Goal: Task Accomplishment & Management: Use online tool/utility

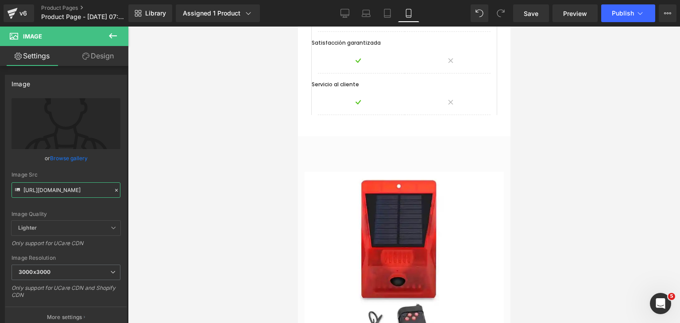
scroll to position [1692, 0]
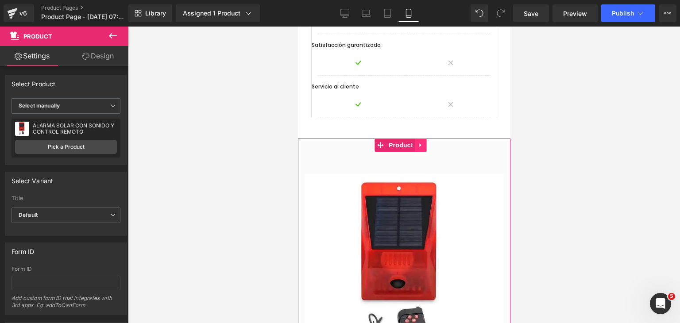
click at [424, 139] on link at bounding box center [421, 145] width 12 height 13
click at [424, 142] on icon at bounding box center [426, 145] width 6 height 6
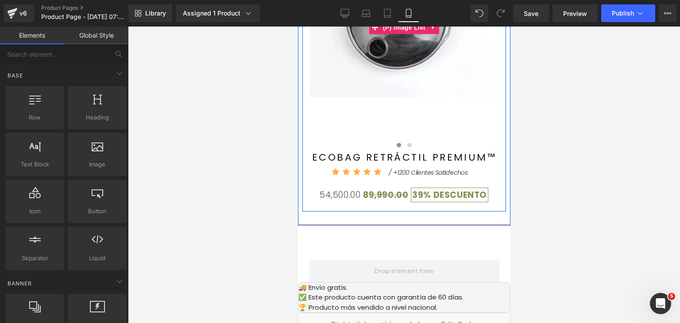
scroll to position [188, 0]
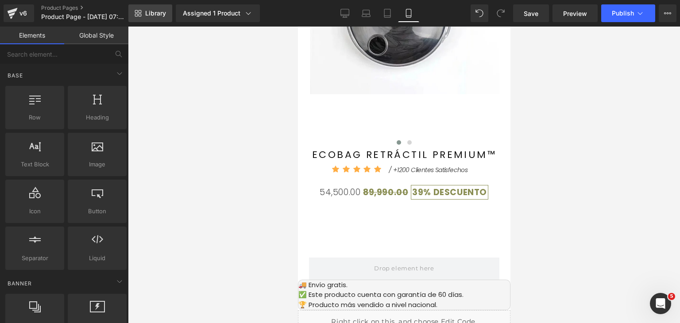
click at [165, 11] on span "Library" at bounding box center [155, 13] width 21 height 8
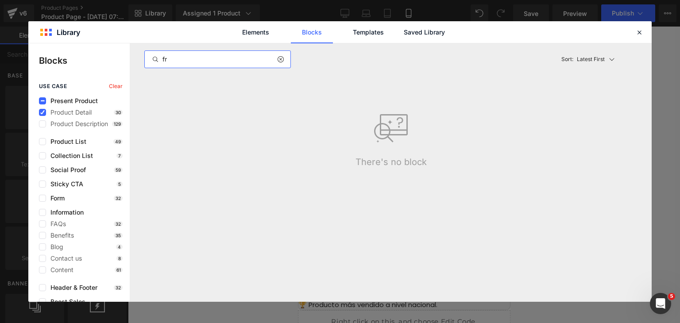
type input "f"
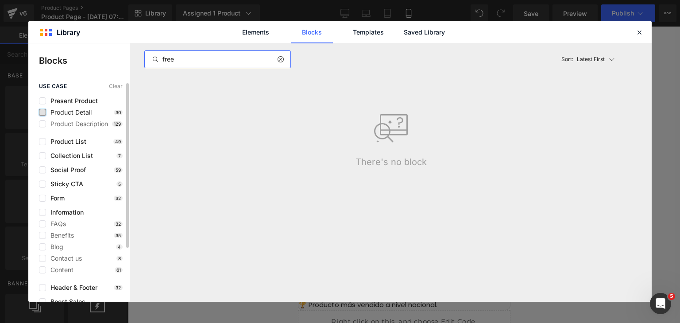
drag, startPoint x: 190, startPoint y: 59, endPoint x: 81, endPoint y: 62, distance: 109.0
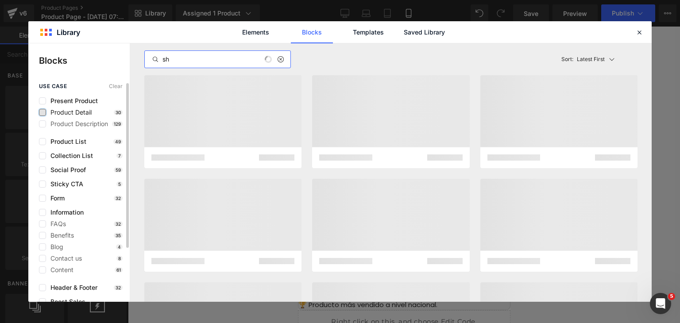
type input "s"
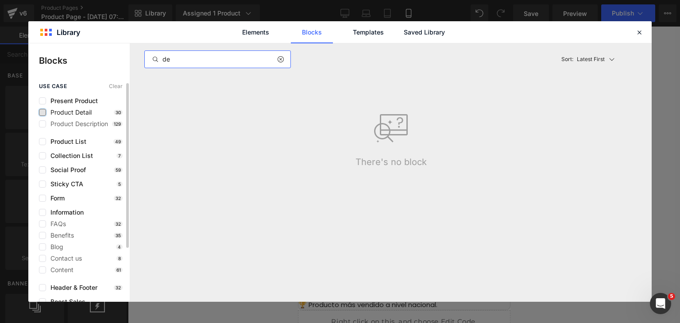
type input "d"
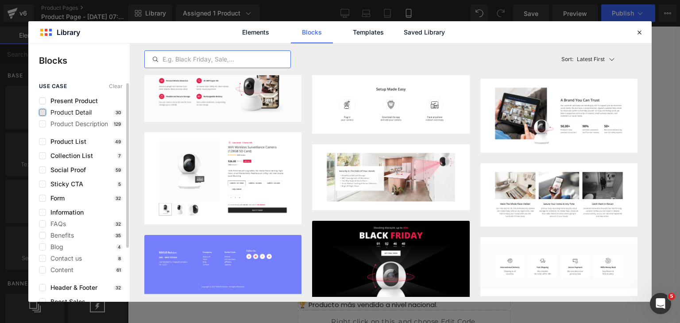
scroll to position [4425, 0]
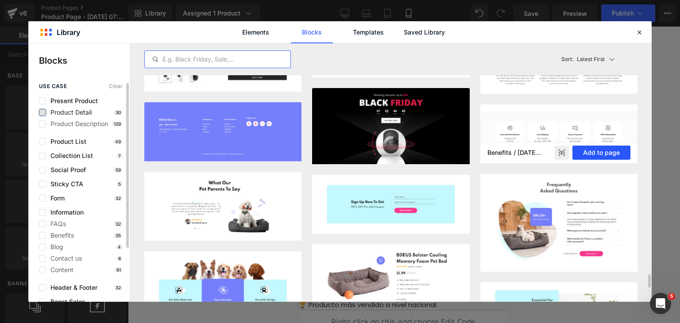
click at [585, 150] on button "Add to page" at bounding box center [602, 153] width 58 height 14
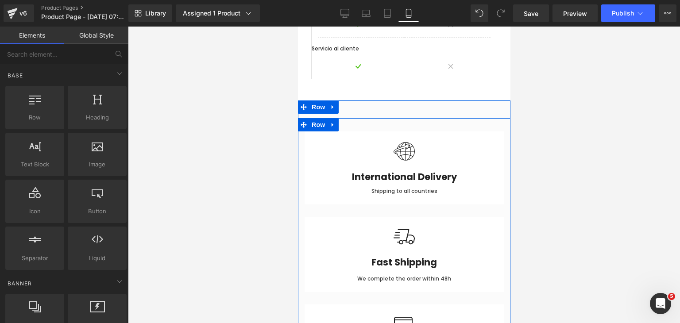
scroll to position [1616, 0]
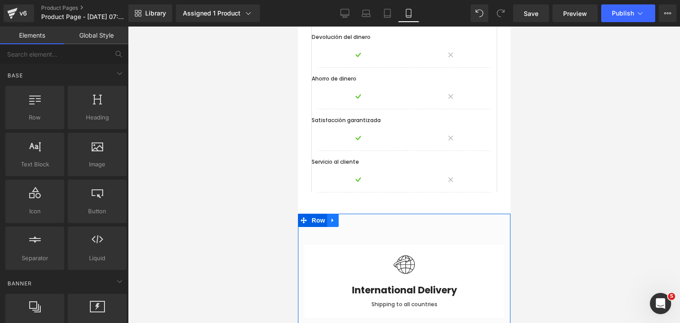
click at [334, 214] on link at bounding box center [333, 220] width 12 height 13
click at [353, 217] on icon at bounding box center [356, 220] width 6 height 6
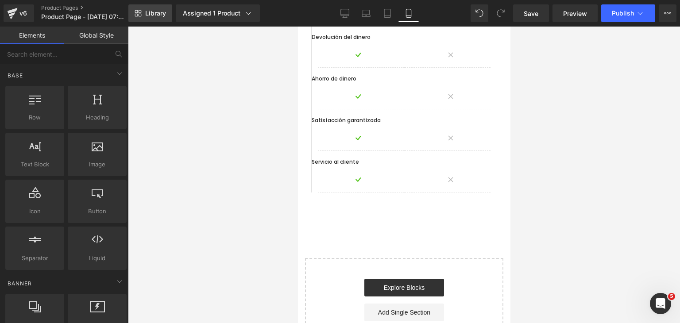
click at [155, 20] on link "Library" at bounding box center [150, 13] width 44 height 18
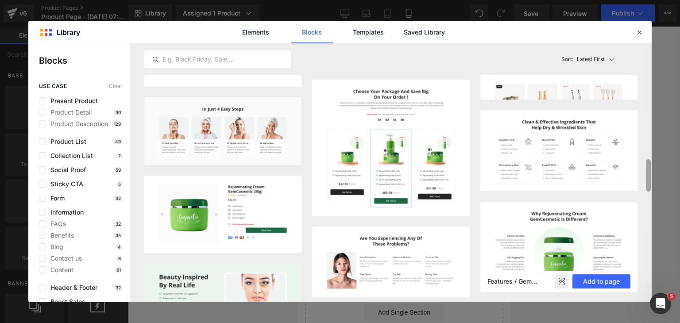
drag, startPoint x: 648, startPoint y: 166, endPoint x: 636, endPoint y: 261, distance: 95.9
click at [636, 261] on div "Latest First Most View Latest First Sort: Latest First Comparison - Style 10 Ad…" at bounding box center [391, 172] width 522 height 259
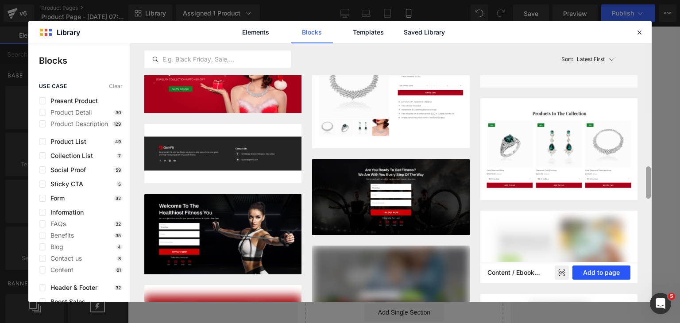
drag, startPoint x: 647, startPoint y: 185, endPoint x: 630, endPoint y: 280, distance: 97.1
click at [630, 282] on div "Latest First Most View Latest First Sort: Latest First Comparison - Style 10 Ad…" at bounding box center [391, 172] width 522 height 259
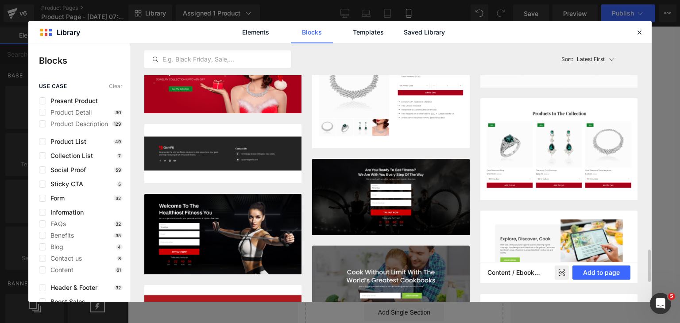
scroll to position [1697, 0]
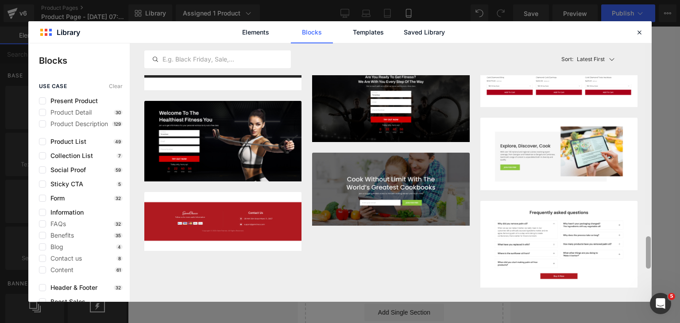
drag, startPoint x: 650, startPoint y: 264, endPoint x: 651, endPoint y: 282, distance: 18.2
click at [651, 282] on div "Latest First Most View Latest First Sort: Latest First Comparison - Style 10 Ad…" at bounding box center [391, 172] width 522 height 259
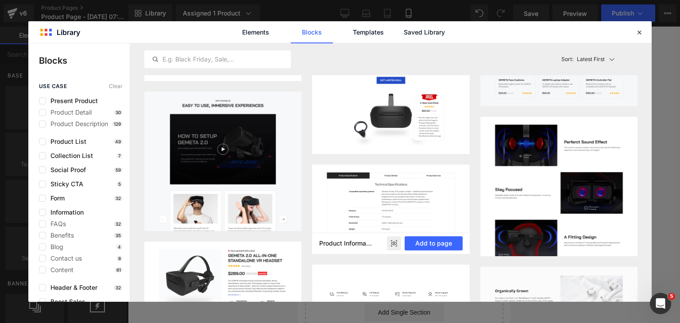
scroll to position [3685, 0]
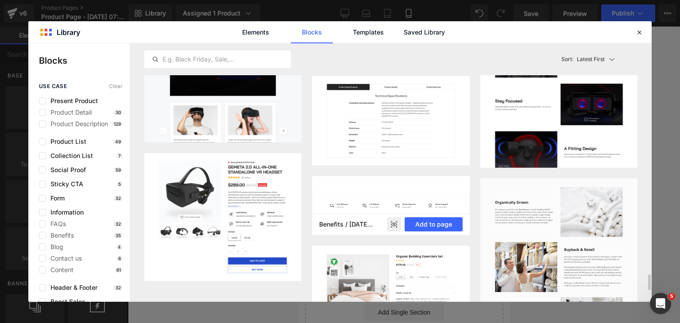
click at [399, 224] on rect at bounding box center [394, 224] width 14 height 14
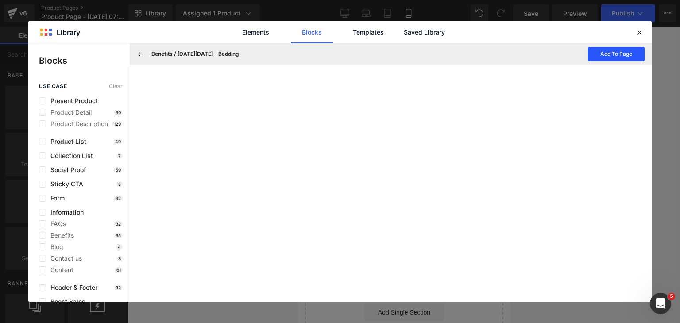
click at [623, 54] on button "Add To Page" at bounding box center [616, 54] width 57 height 14
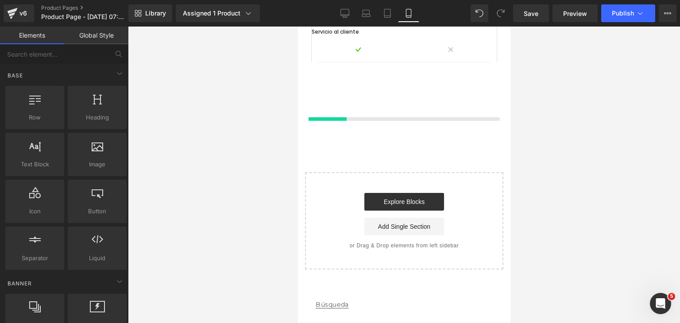
scroll to position [1749, 0]
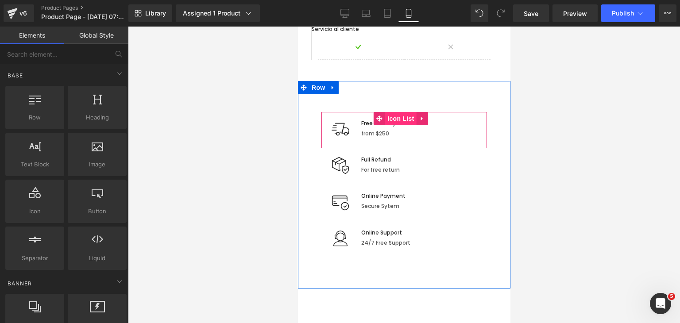
click at [398, 112] on span "Icon List" at bounding box center [400, 118] width 31 height 13
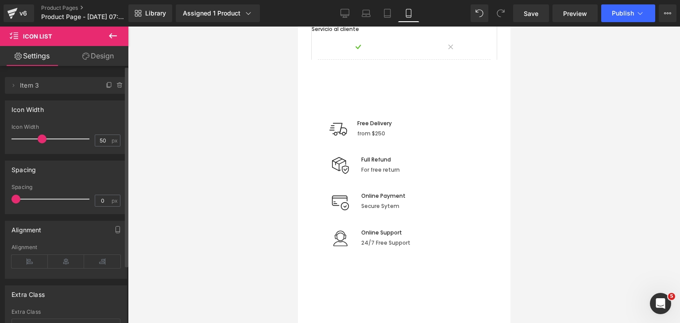
drag, startPoint x: 56, startPoint y: 140, endPoint x: 39, endPoint y: 137, distance: 17.6
click at [39, 137] on span at bounding box center [42, 139] width 9 height 9
type input "84"
drag, startPoint x: 47, startPoint y: 136, endPoint x: 55, endPoint y: 137, distance: 8.5
click at [55, 137] on div at bounding box center [53, 139] width 74 height 18
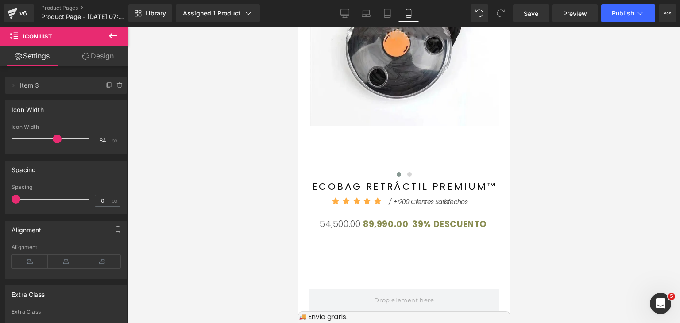
scroll to position [141, 0]
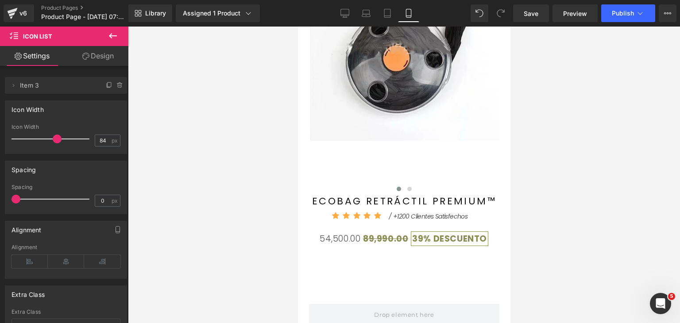
click at [112, 39] on icon at bounding box center [113, 36] width 11 height 11
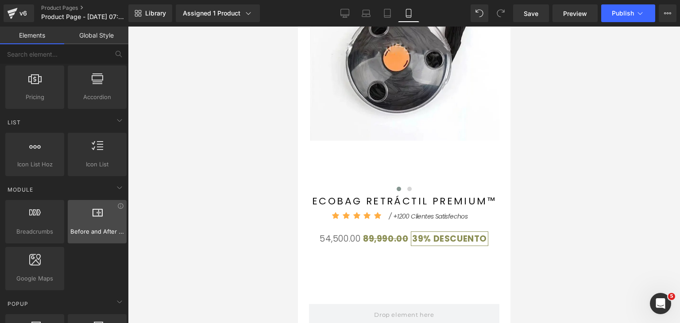
scroll to position [354, 0]
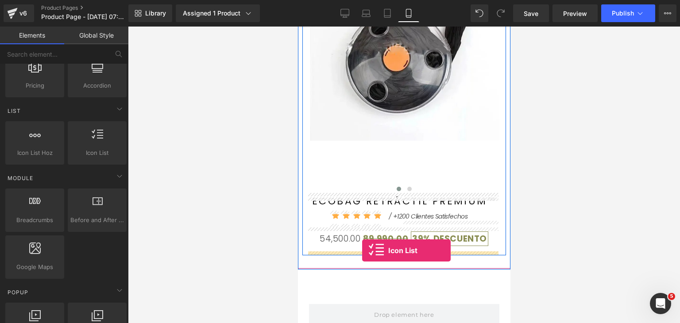
drag, startPoint x: 393, startPoint y: 175, endPoint x: 362, endPoint y: 250, distance: 81.2
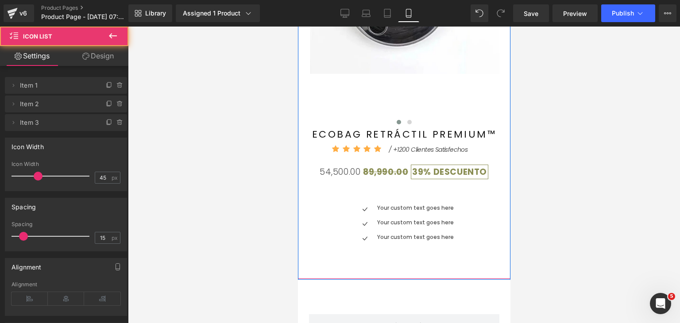
scroll to position [230, 0]
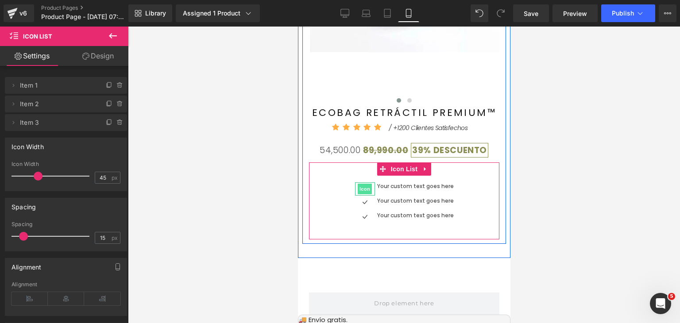
click at [367, 190] on span "Icon" at bounding box center [364, 189] width 14 height 11
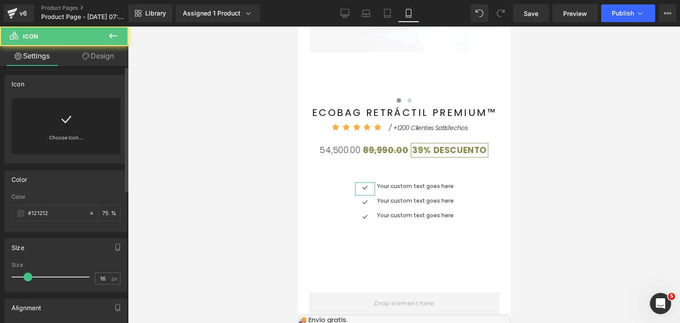
click at [67, 128] on link at bounding box center [66, 115] width 14 height 35
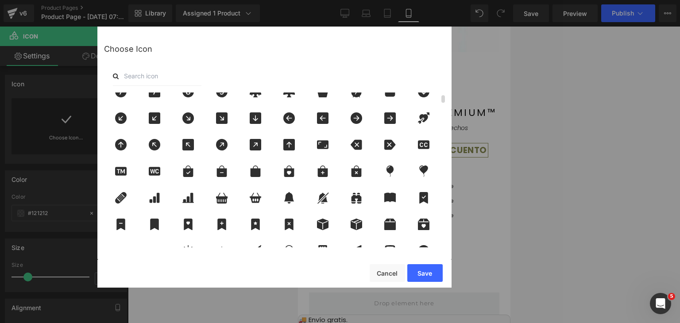
scroll to position [44, 0]
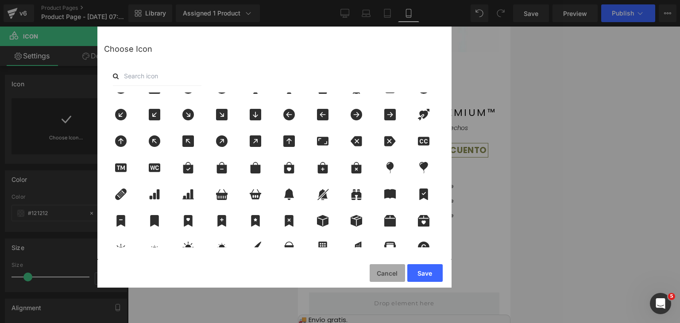
click at [390, 277] on button "Cancel" at bounding box center [387, 273] width 35 height 18
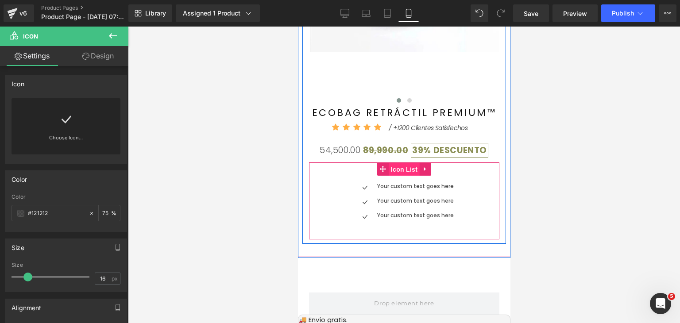
click at [399, 175] on span "Icon List" at bounding box center [403, 169] width 31 height 13
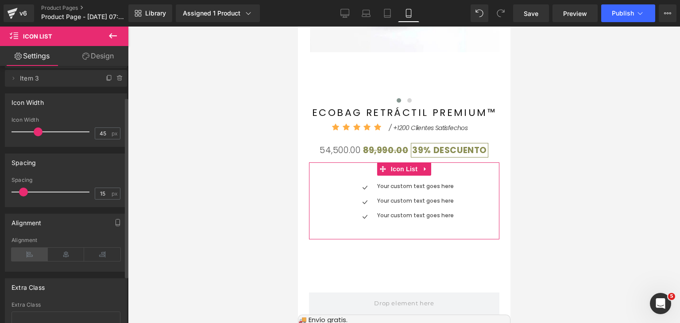
click at [32, 255] on icon at bounding box center [30, 254] width 36 height 13
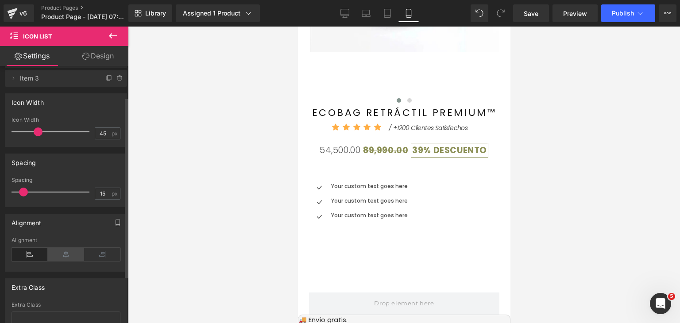
click at [58, 256] on icon at bounding box center [66, 254] width 36 height 13
click at [101, 248] on icon at bounding box center [102, 254] width 36 height 13
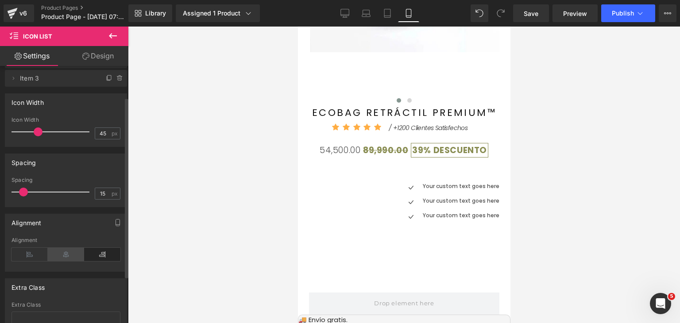
click at [57, 254] on icon at bounding box center [66, 254] width 36 height 13
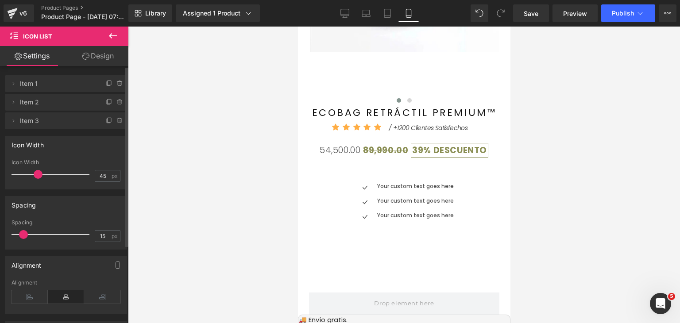
scroll to position [0, 0]
click at [111, 38] on icon at bounding box center [113, 35] width 8 height 5
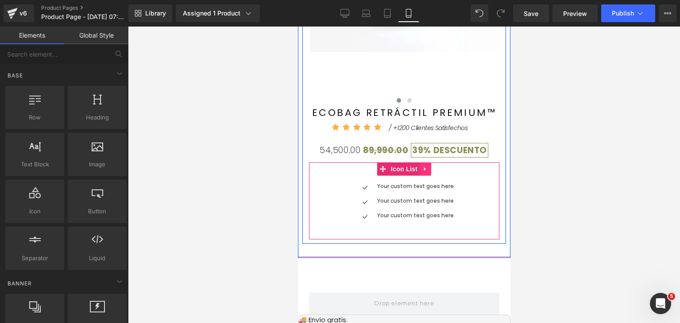
click at [422, 167] on icon at bounding box center [425, 169] width 6 height 7
click at [428, 170] on icon at bounding box center [431, 169] width 6 height 6
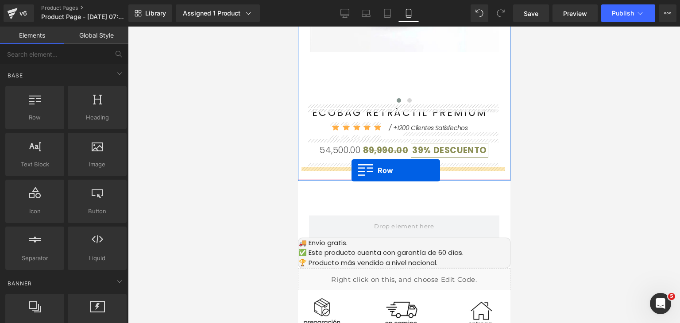
drag, startPoint x: 334, startPoint y: 128, endPoint x: 351, endPoint y: 171, distance: 46.1
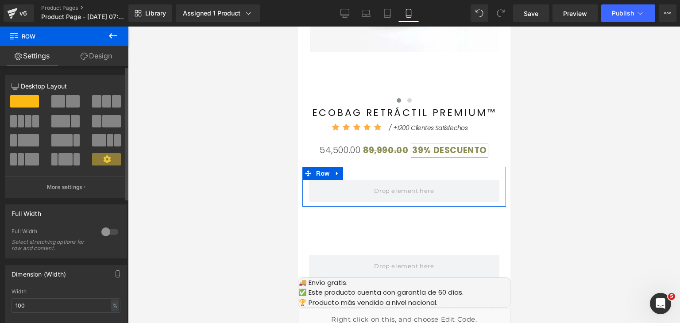
drag, startPoint x: 106, startPoint y: 101, endPoint x: 111, endPoint y: 101, distance: 4.5
click at [111, 101] on button at bounding box center [107, 101] width 30 height 12
type input "1200"
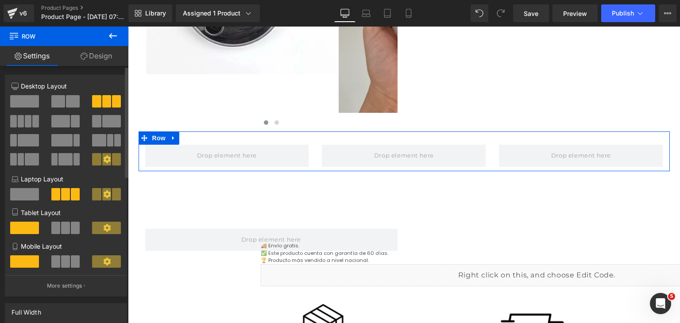
scroll to position [193, 0]
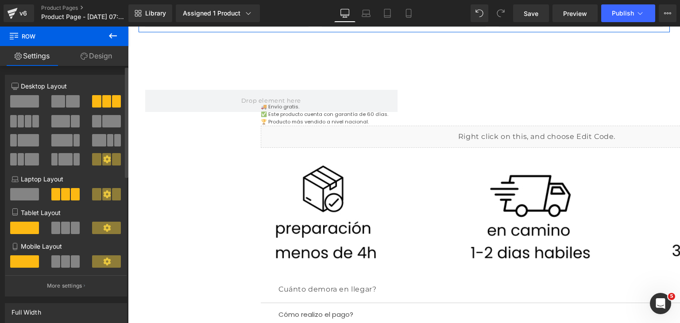
click at [32, 106] on span at bounding box center [24, 101] width 29 height 12
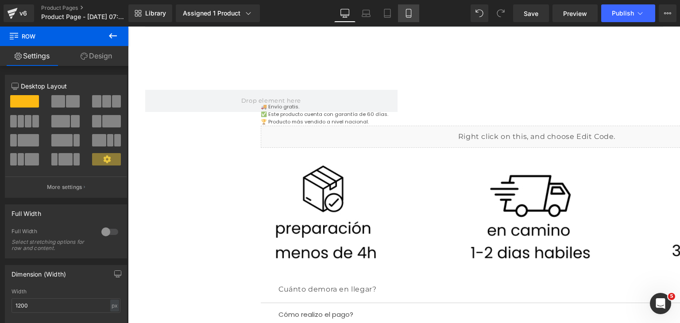
click at [411, 16] on icon at bounding box center [408, 13] width 9 height 9
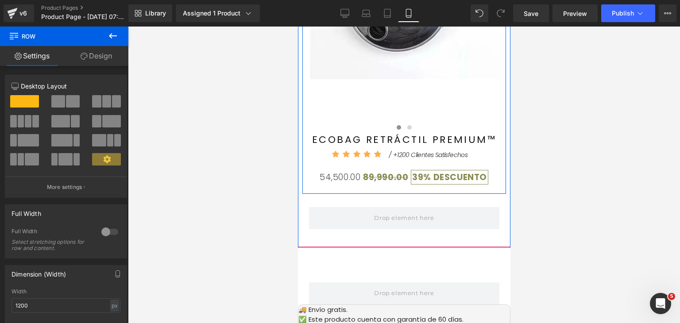
scroll to position [220, 0]
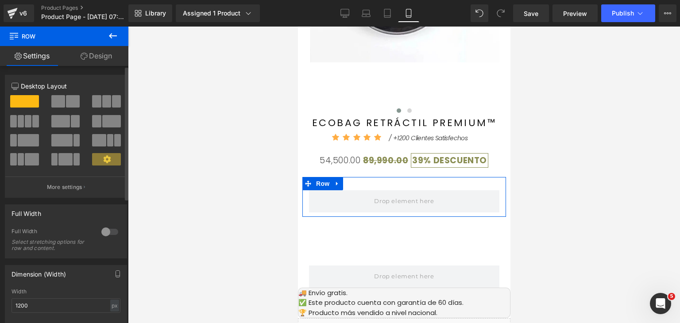
click at [115, 107] on span at bounding box center [116, 101] width 9 height 12
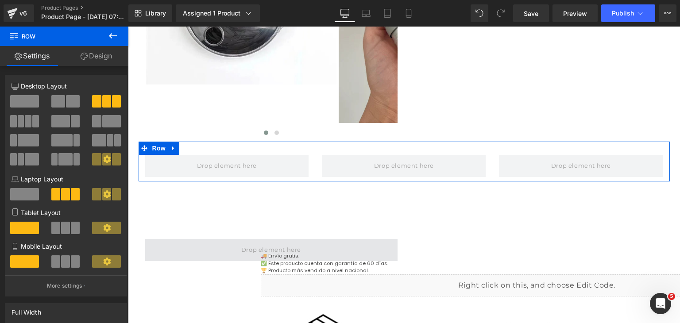
scroll to position [183, 0]
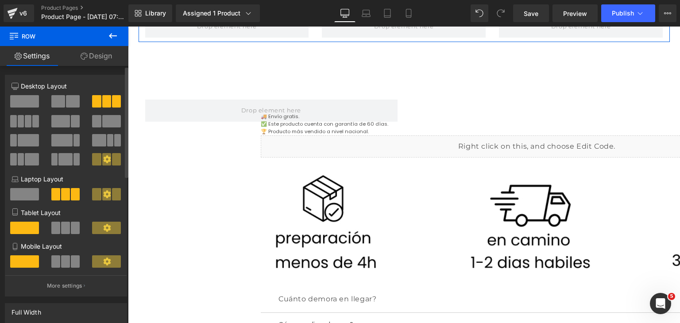
click at [27, 105] on span at bounding box center [24, 101] width 29 height 12
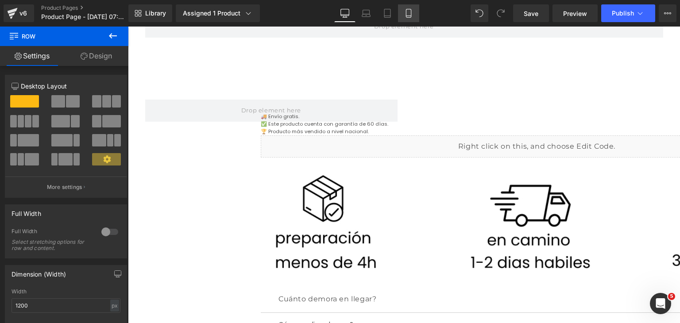
click at [408, 16] on icon at bounding box center [408, 16] width 5 height 0
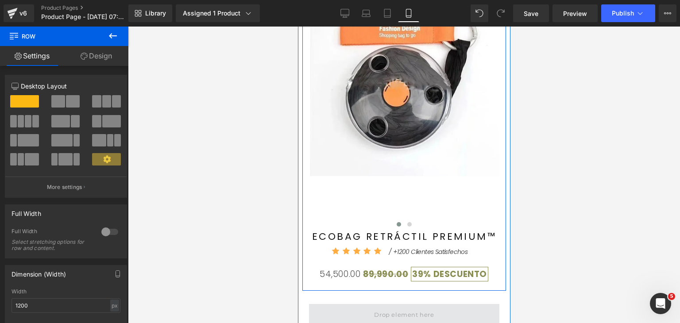
scroll to position [175, 0]
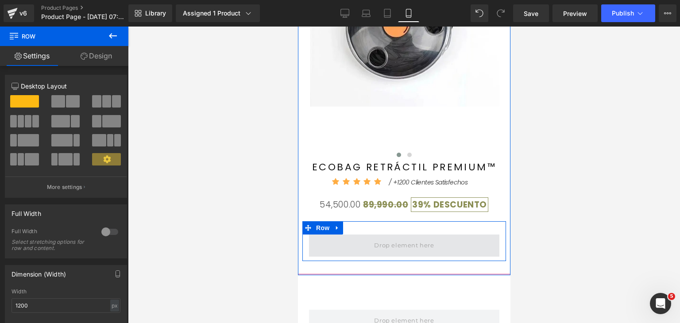
click at [394, 241] on span at bounding box center [404, 245] width 66 height 15
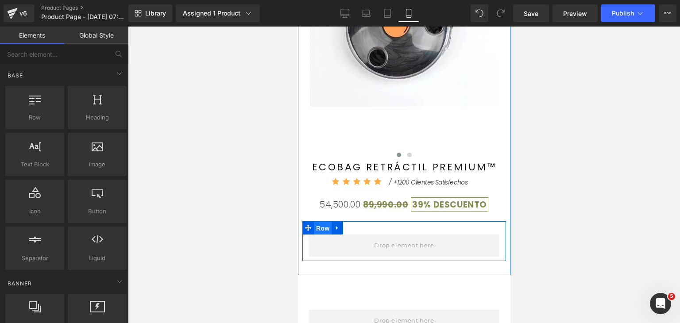
click at [323, 228] on span "Row" at bounding box center [323, 228] width 18 height 13
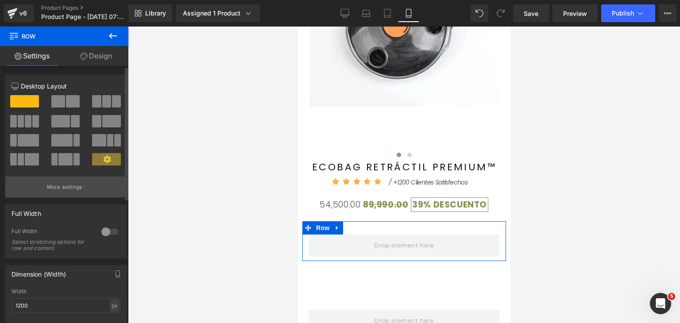
click at [74, 186] on p "More settings" at bounding box center [64, 187] width 35 height 8
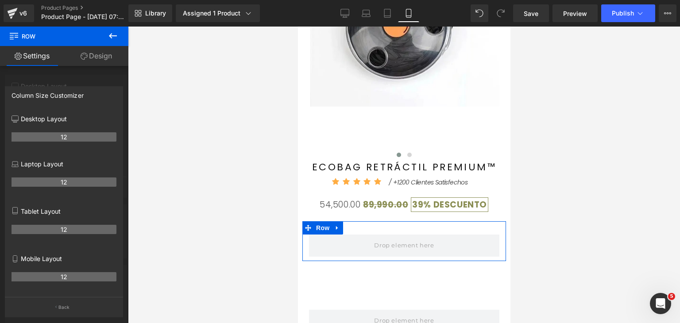
click at [90, 78] on div at bounding box center [64, 177] width 128 height 301
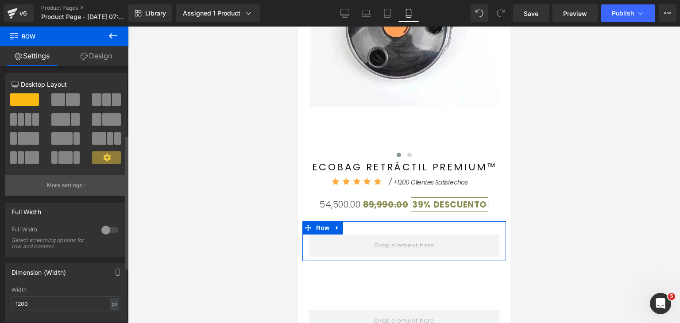
scroll to position [0, 0]
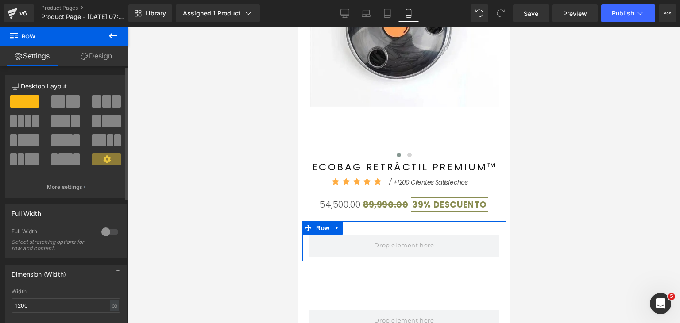
click at [102, 101] on span at bounding box center [106, 101] width 9 height 12
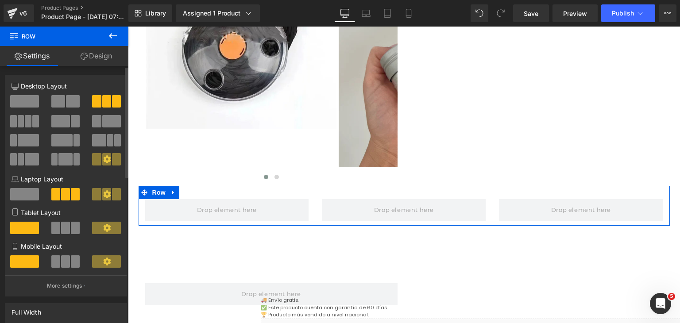
scroll to position [139, 0]
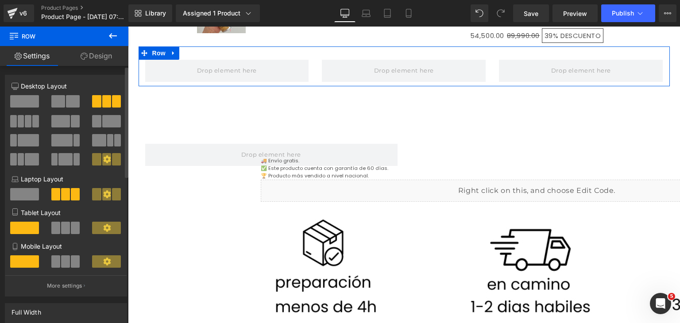
click at [71, 262] on span at bounding box center [75, 262] width 9 height 12
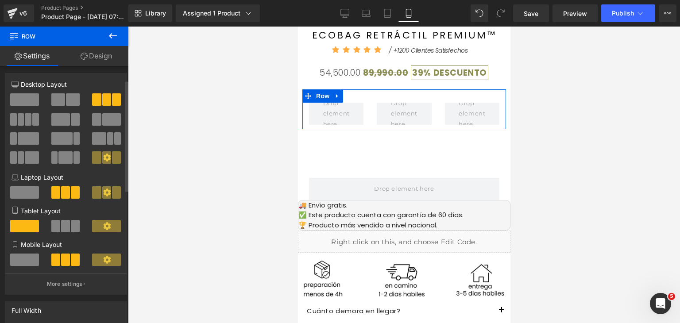
scroll to position [0, 0]
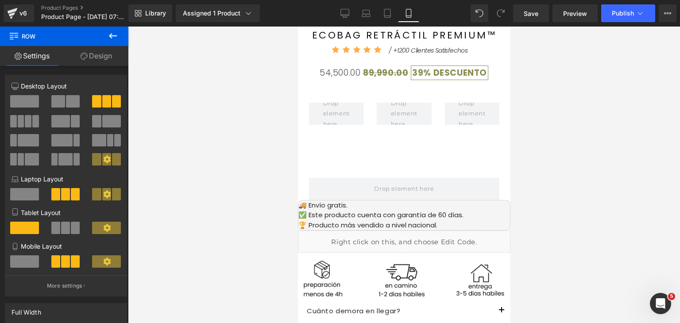
click at [112, 39] on icon at bounding box center [113, 36] width 11 height 11
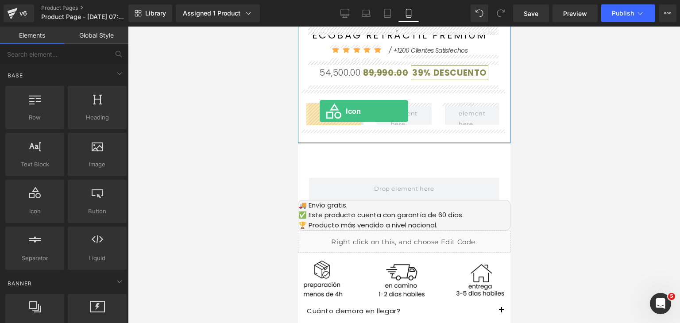
drag, startPoint x: 481, startPoint y: 207, endPoint x: 319, endPoint y: 111, distance: 188.7
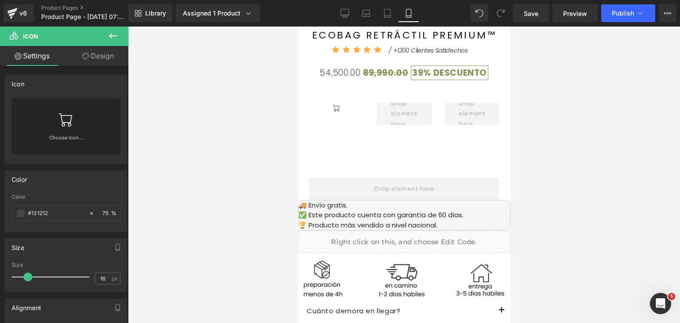
click at [114, 41] on button at bounding box center [112, 36] width 31 height 19
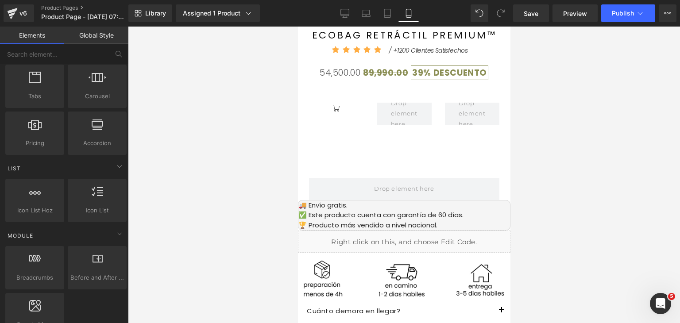
scroll to position [310, 0]
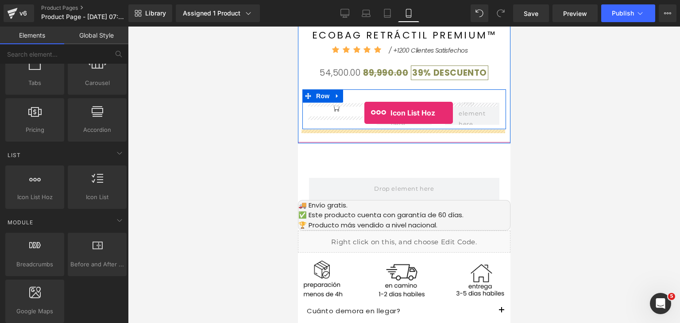
drag, startPoint x: 342, startPoint y: 217, endPoint x: 364, endPoint y: 113, distance: 106.4
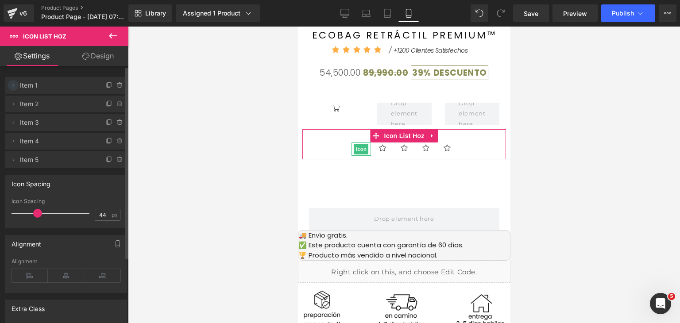
click at [15, 85] on icon at bounding box center [13, 85] width 7 height 7
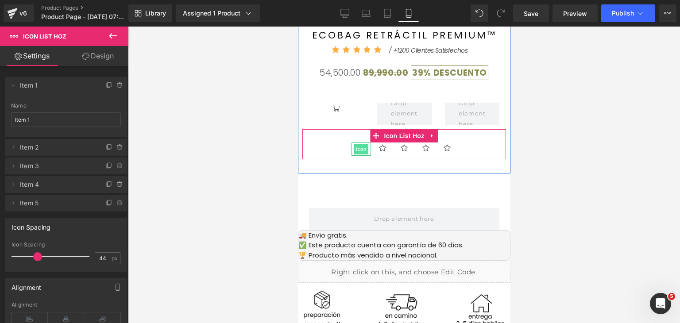
click at [361, 147] on span "Icon" at bounding box center [361, 149] width 14 height 11
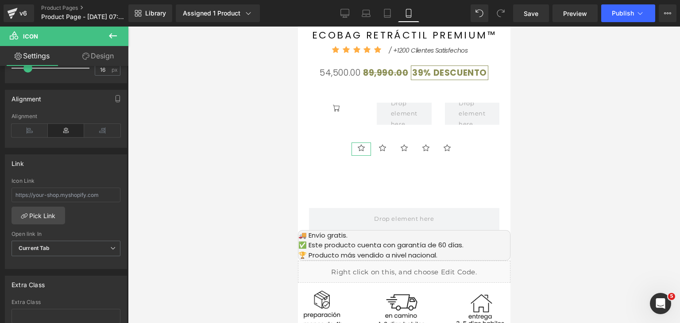
scroll to position [221, 0]
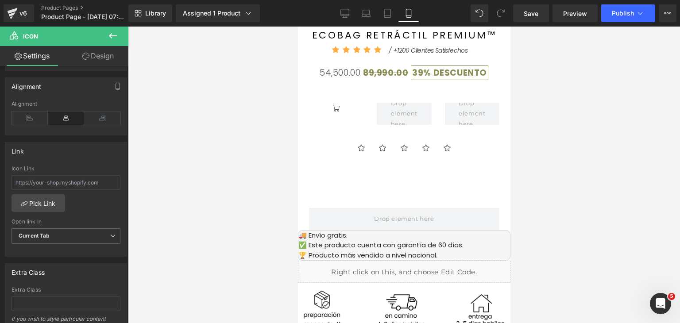
click at [112, 40] on icon at bounding box center [113, 36] width 11 height 11
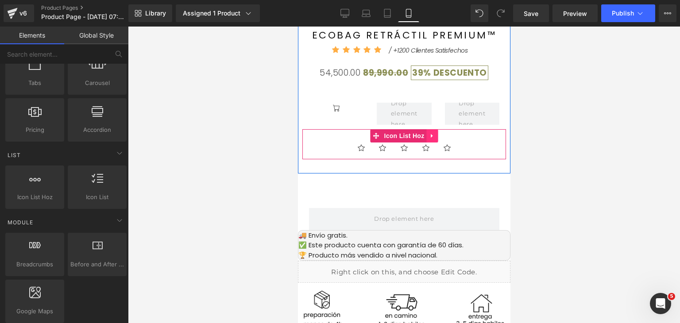
click at [429, 137] on icon at bounding box center [432, 135] width 6 height 7
click at [432, 135] on link at bounding box center [438, 135] width 12 height 13
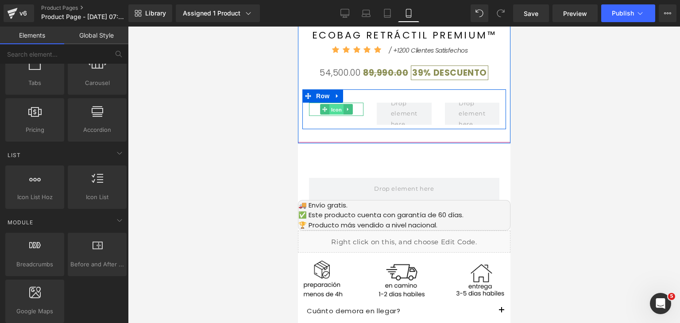
click at [332, 110] on span "Icon" at bounding box center [336, 110] width 14 height 11
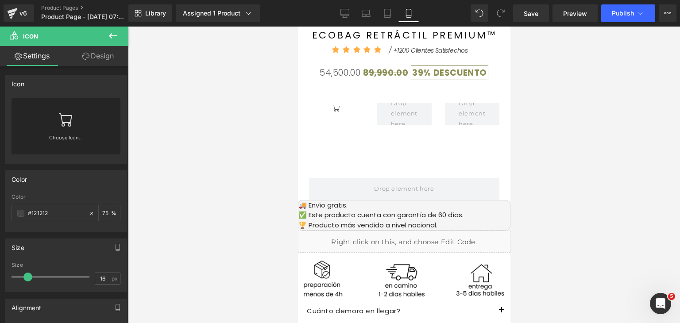
click at [118, 37] on button at bounding box center [112, 36] width 31 height 19
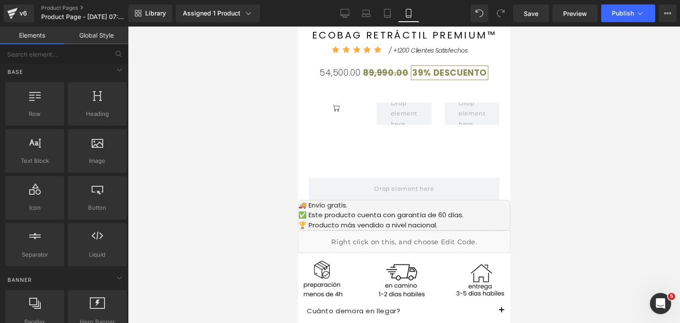
scroll to position [0, 0]
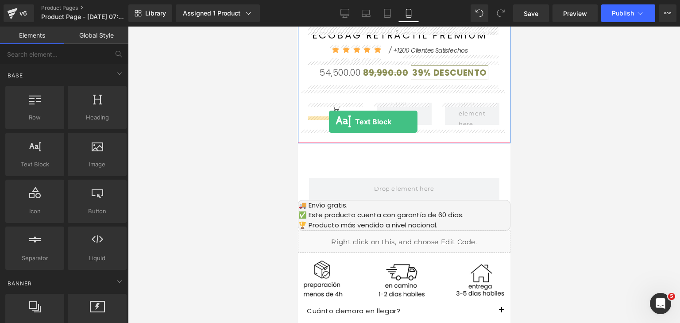
drag, startPoint x: 346, startPoint y: 182, endPoint x: 329, endPoint y: 122, distance: 62.7
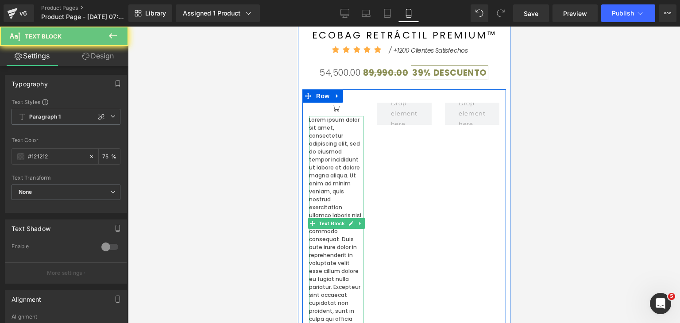
click at [343, 129] on p "Lorem ipsum dolor sit amet, consectetur adipiscing elit, sed do eiusmod tempor …" at bounding box center [336, 231] width 54 height 231
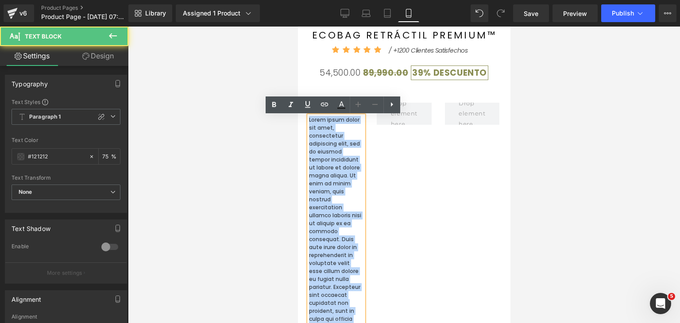
click at [343, 129] on p "Lorem ipsum dolor sit amet, consectetur adipiscing elit, sed do eiusmod tempor …" at bounding box center [336, 231] width 54 height 231
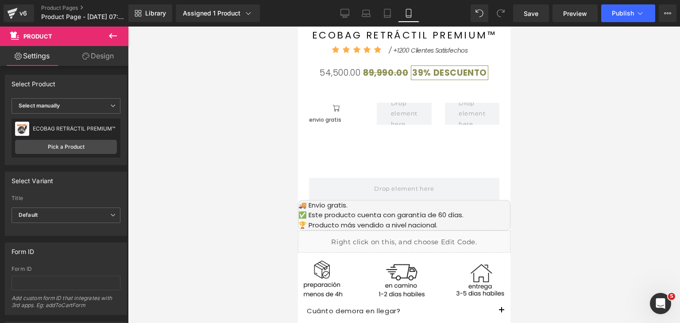
click at [112, 39] on icon at bounding box center [113, 36] width 11 height 11
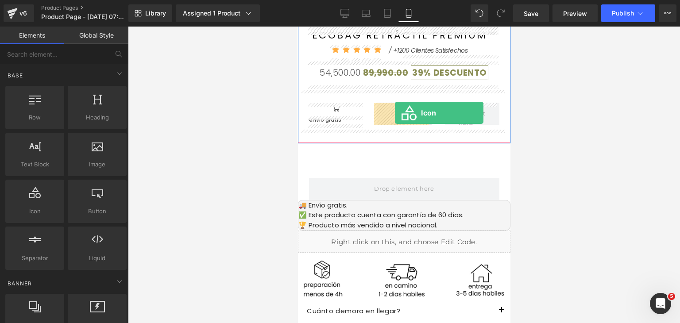
drag, startPoint x: 343, startPoint y: 241, endPoint x: 395, endPoint y: 112, distance: 138.9
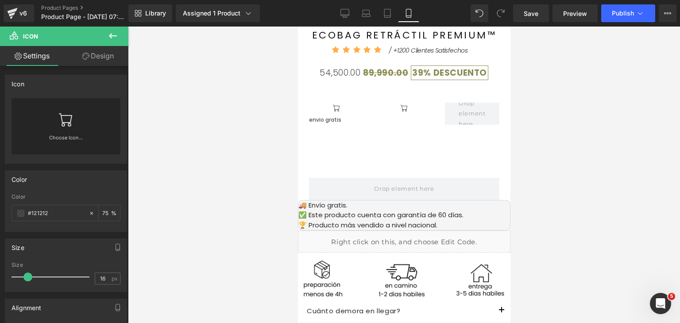
click at [111, 35] on icon at bounding box center [113, 35] width 8 height 5
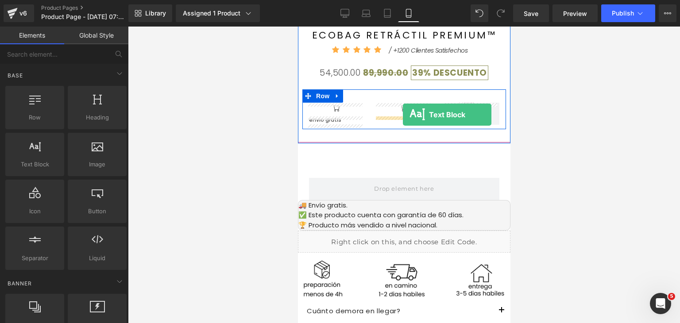
drag, startPoint x: 342, startPoint y: 181, endPoint x: 403, endPoint y: 114, distance: 90.0
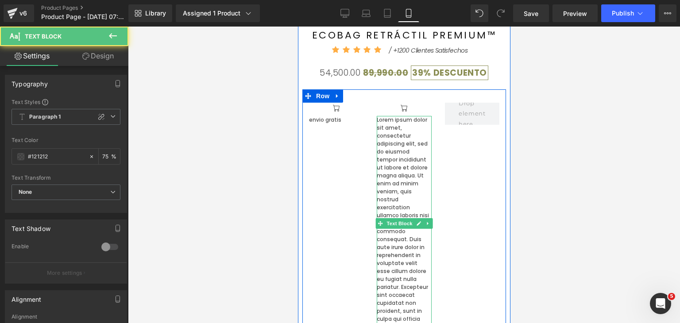
click at [399, 135] on p "Lorem ipsum dolor sit amet, consectetur adipiscing elit, sed do eiusmod tempor …" at bounding box center [403, 231] width 54 height 231
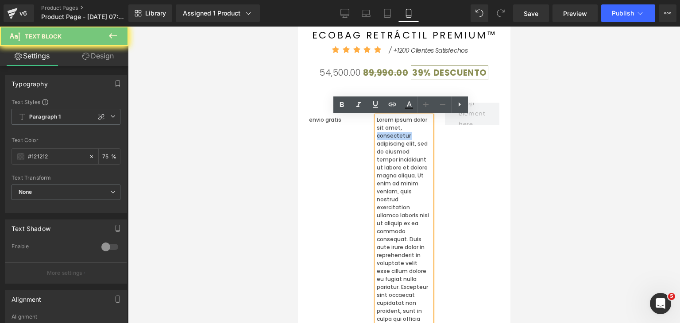
click at [399, 135] on p "Lorem ipsum dolor sit amet, consectetur adipiscing elit, sed do eiusmod tempor …" at bounding box center [403, 231] width 54 height 231
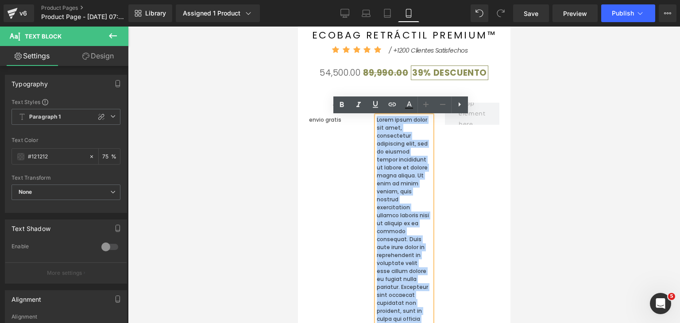
click at [399, 135] on p "Lorem ipsum dolor sit amet, consectetur adipiscing elit, sed do eiusmod tempor …" at bounding box center [403, 231] width 54 height 231
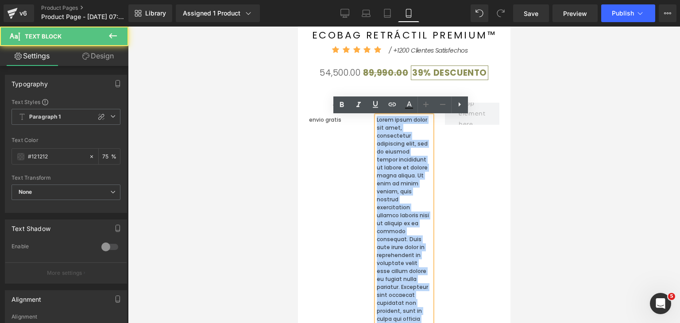
click at [399, 135] on p "Lorem ipsum dolor sit amet, consectetur adipiscing elit, sed do eiusmod tempor …" at bounding box center [403, 231] width 54 height 231
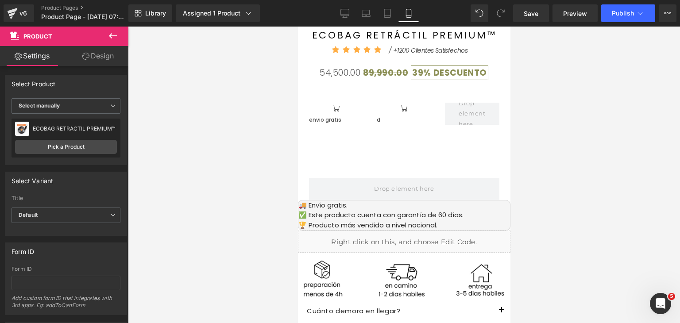
click at [117, 34] on icon at bounding box center [113, 36] width 11 height 11
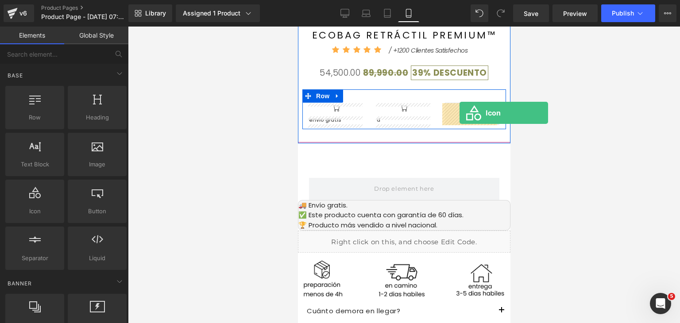
drag, startPoint x: 333, startPoint y: 236, endPoint x: 459, endPoint y: 113, distance: 176.6
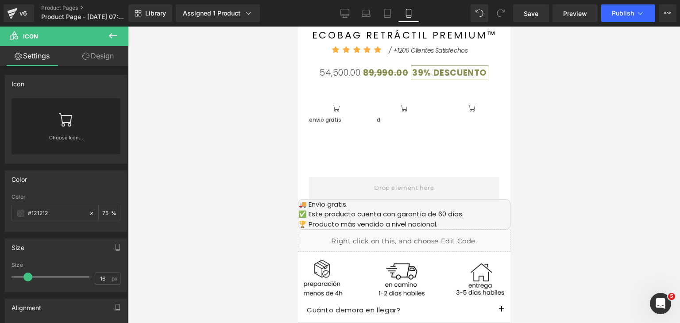
click at [110, 31] on icon at bounding box center [113, 36] width 11 height 11
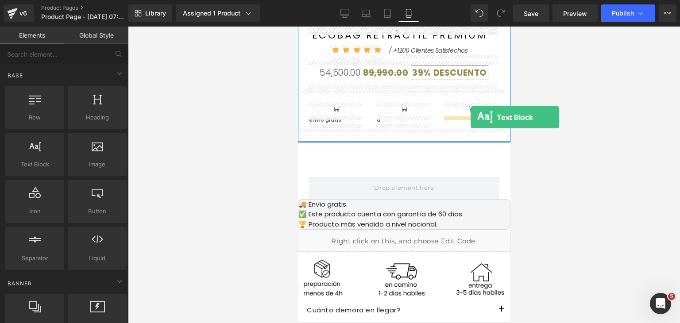
drag, startPoint x: 337, startPoint y: 185, endPoint x: 470, endPoint y: 117, distance: 149.3
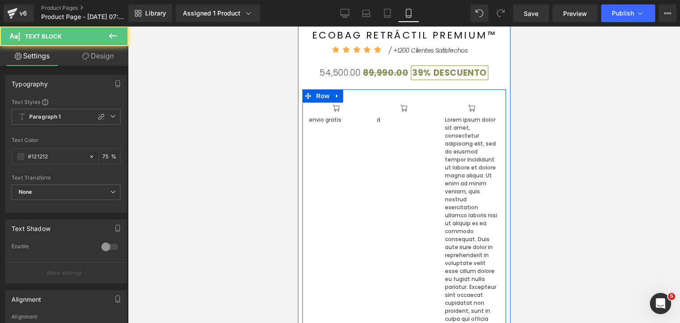
click at [458, 131] on p "Lorem ipsum dolor sit amet, consectetur adipiscing elit, sed do eiusmod tempor …" at bounding box center [472, 231] width 54 height 231
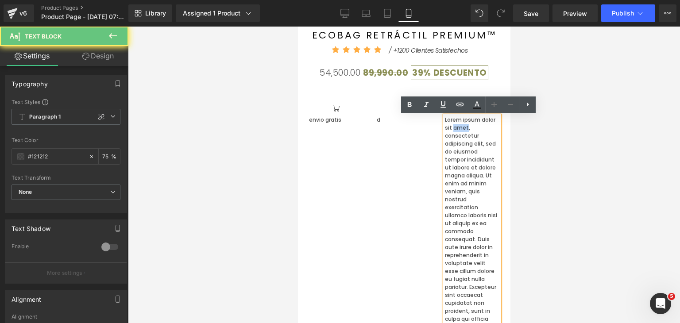
click at [458, 131] on p "Lorem ipsum dolor sit amet, consectetur adipiscing elit, sed do eiusmod tempor …" at bounding box center [472, 231] width 54 height 231
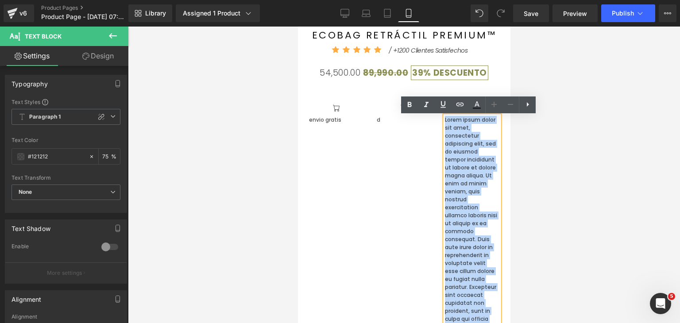
click at [458, 131] on p "Lorem ipsum dolor sit amet, consectetur adipiscing elit, sed do eiusmod tempor …" at bounding box center [472, 231] width 54 height 231
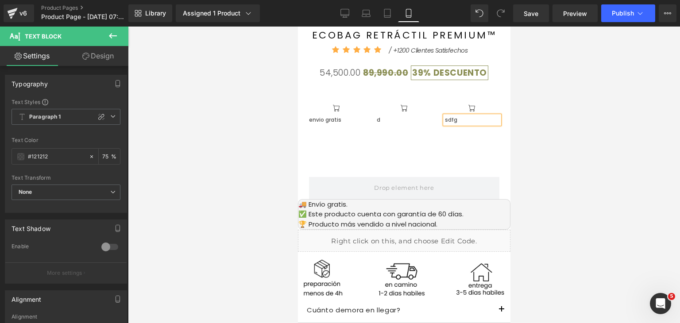
click at [298, 27] on div at bounding box center [298, 27] width 0 height 0
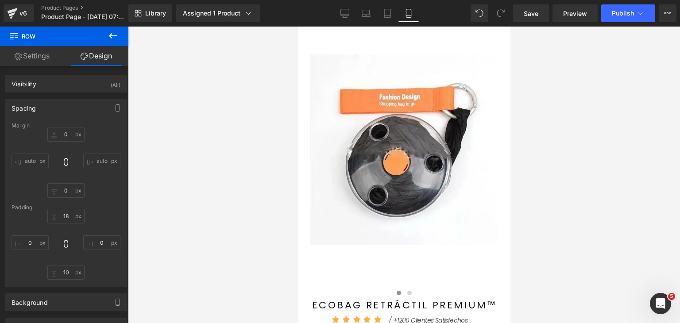
drag, startPoint x: 507, startPoint y: 93, endPoint x: 808, endPoint y: 87, distance: 300.8
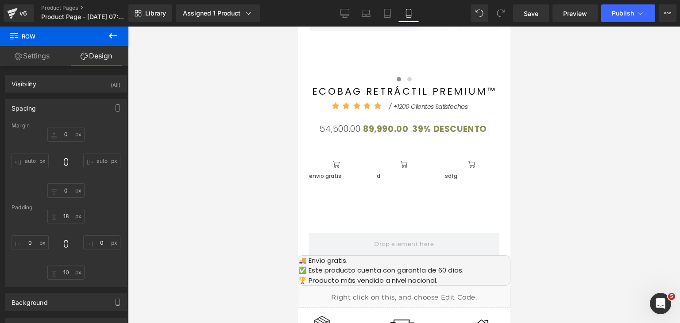
scroll to position [259, 0]
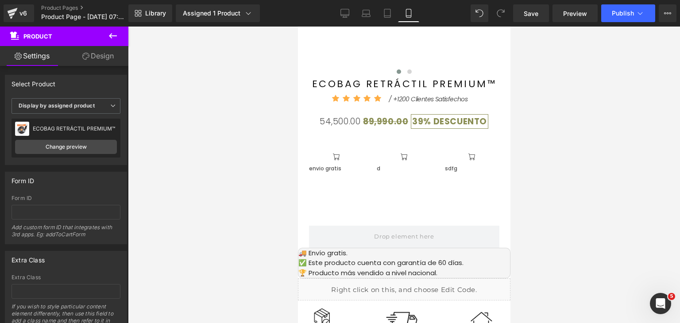
drag, startPoint x: 175, startPoint y: 52, endPoint x: 186, endPoint y: 53, distance: 10.7
click at [176, 52] on div at bounding box center [404, 175] width 552 height 297
click at [120, 39] on button at bounding box center [112, 36] width 31 height 19
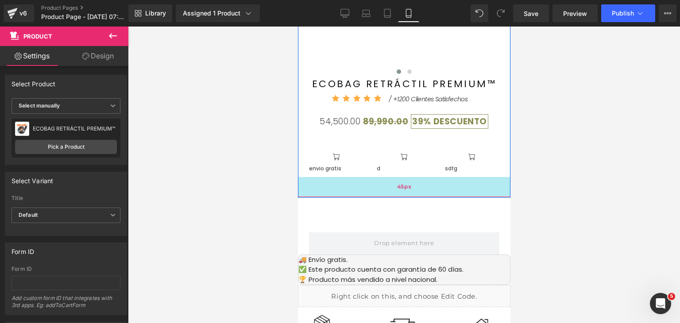
drag, startPoint x: 363, startPoint y: 190, endPoint x: 363, endPoint y: 197, distance: 6.6
click at [363, 197] on div "45px" at bounding box center [404, 187] width 213 height 20
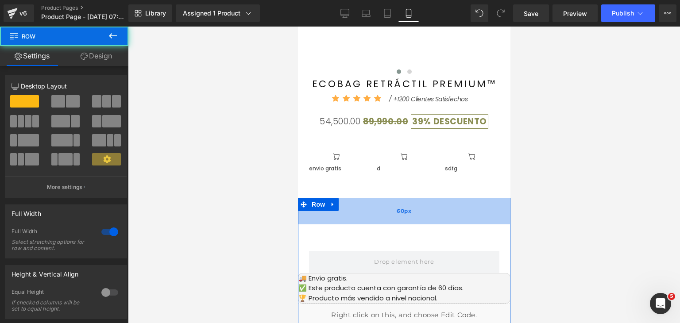
drag, startPoint x: 398, startPoint y: 199, endPoint x: 402, endPoint y: 217, distance: 18.9
click at [402, 217] on div "60px" at bounding box center [404, 211] width 213 height 27
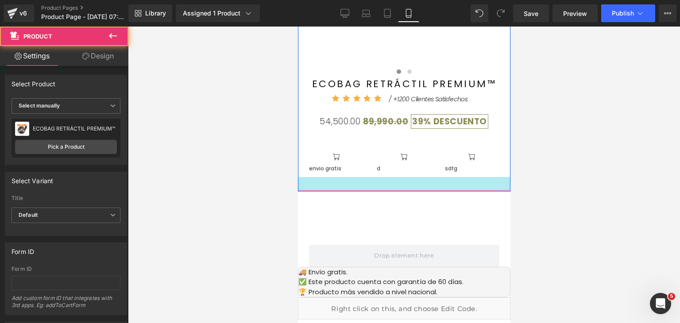
drag, startPoint x: 381, startPoint y: 196, endPoint x: 362, endPoint y: 215, distance: 26.6
click at [381, 190] on div "31px" at bounding box center [404, 184] width 213 height 14
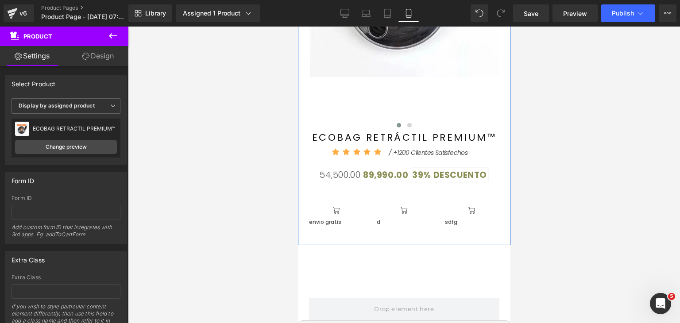
scroll to position [221, 0]
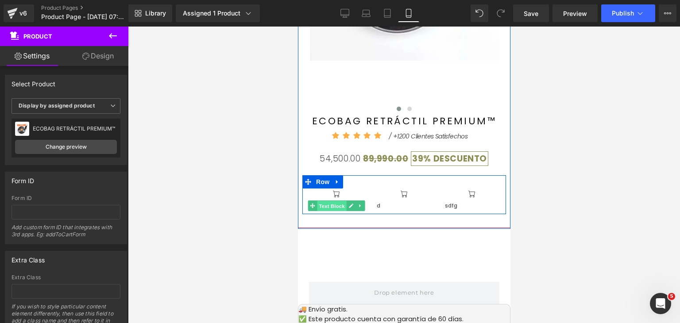
click at [330, 206] on span "Text Block" at bounding box center [331, 206] width 29 height 11
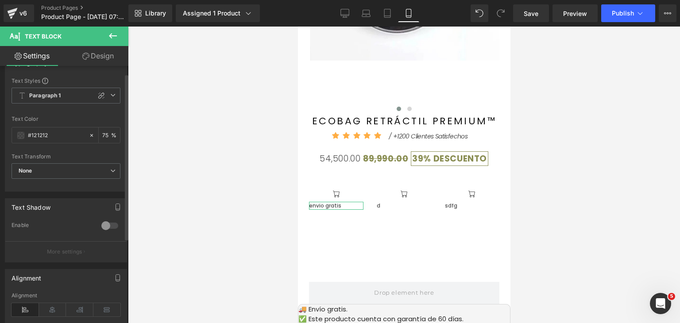
scroll to position [89, 0]
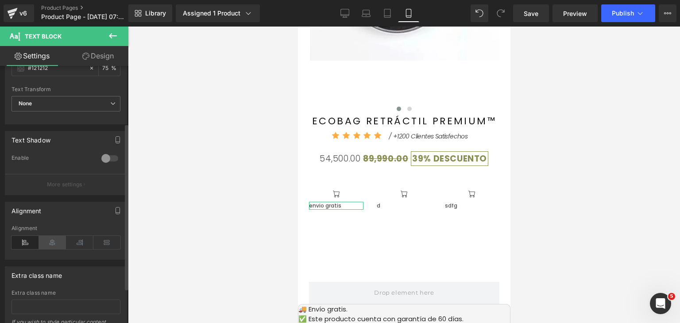
click at [60, 242] on icon at bounding box center [52, 242] width 27 height 13
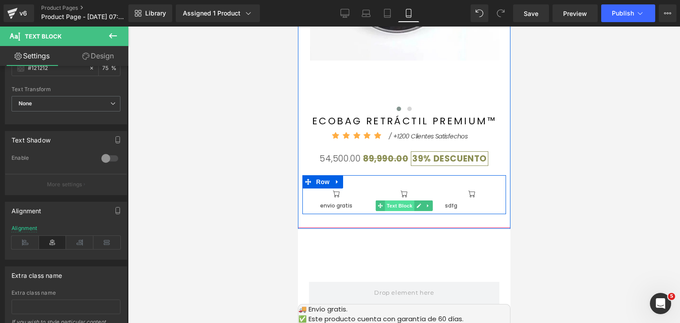
click at [384, 207] on span "Text Block" at bounding box center [398, 206] width 29 height 11
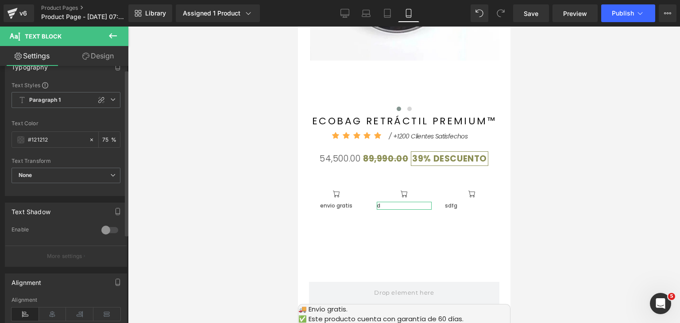
scroll to position [133, 0]
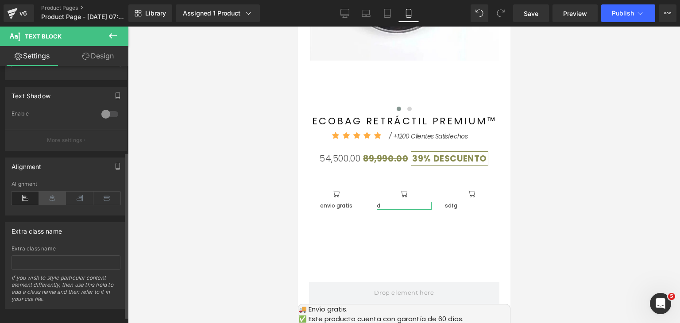
click at [53, 200] on icon at bounding box center [52, 198] width 27 height 13
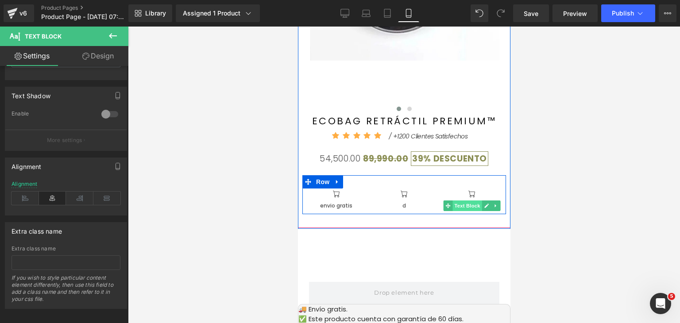
click at [465, 208] on span "Text Block" at bounding box center [467, 206] width 29 height 11
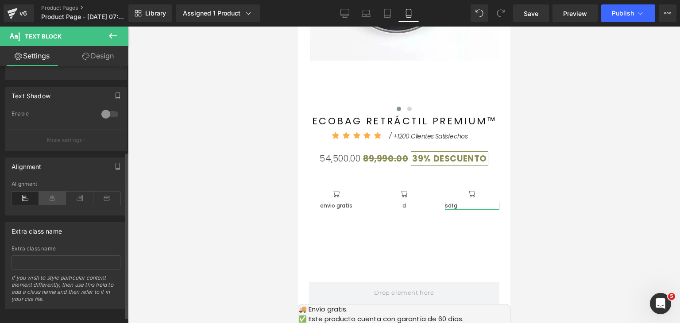
click at [51, 199] on icon at bounding box center [52, 198] width 27 height 13
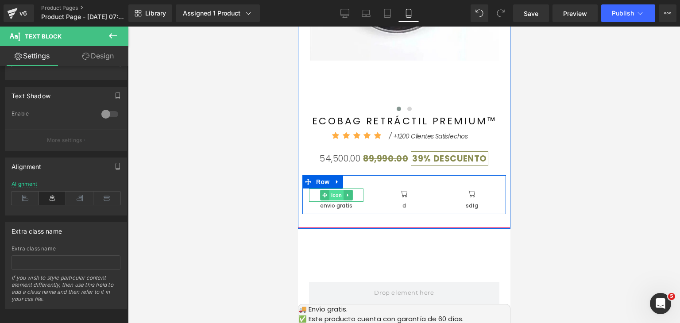
click at [337, 195] on span "Icon" at bounding box center [336, 195] width 14 height 11
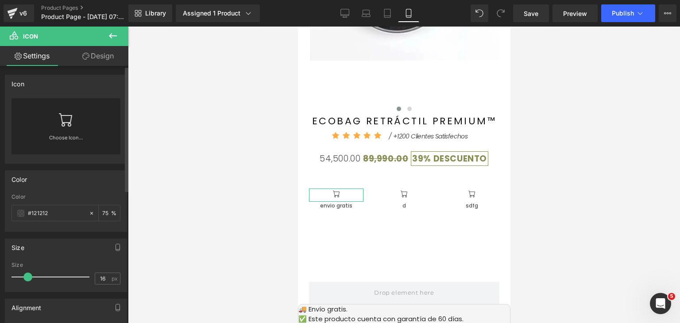
click at [66, 128] on link at bounding box center [66, 115] width 14 height 35
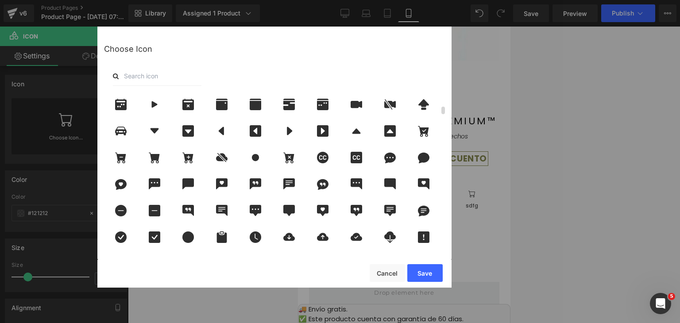
scroll to position [266, 0]
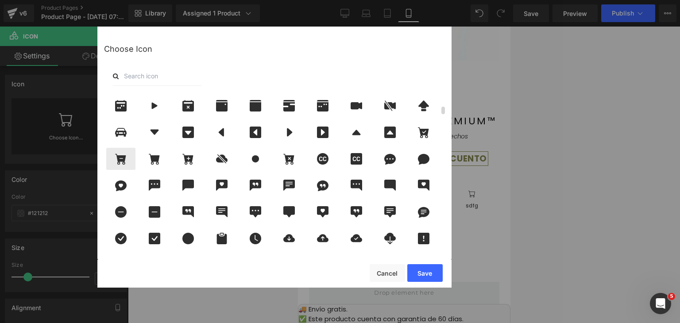
click at [117, 161] on icon at bounding box center [120, 159] width 11 height 11
click at [426, 273] on button "Save" at bounding box center [424, 273] width 35 height 18
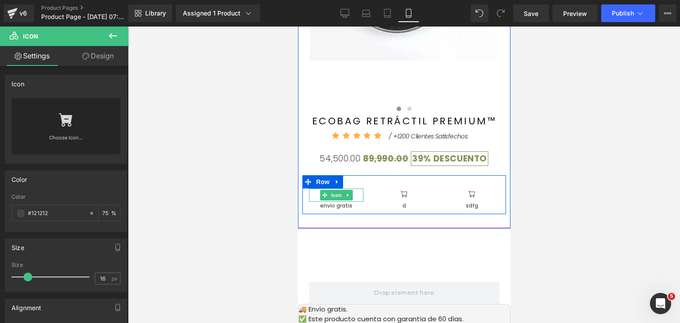
click at [333, 194] on span "Icon" at bounding box center [336, 195] width 14 height 11
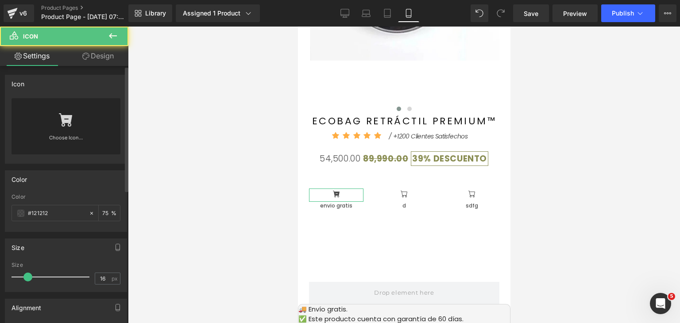
click at [76, 119] on div "Choose Icon..." at bounding box center [66, 126] width 109 height 56
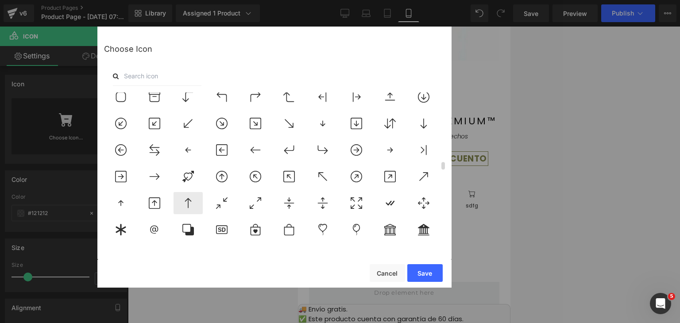
scroll to position [1506, 0]
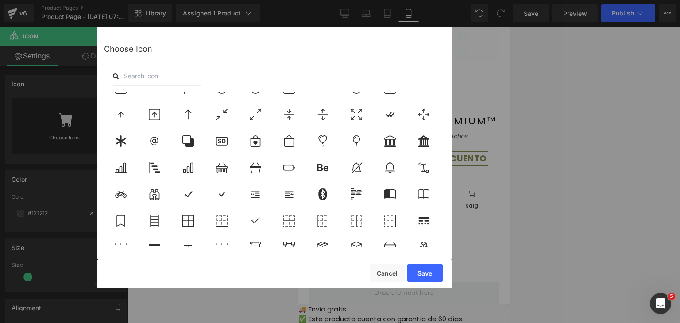
click at [145, 74] on input "text" at bounding box center [157, 75] width 89 height 19
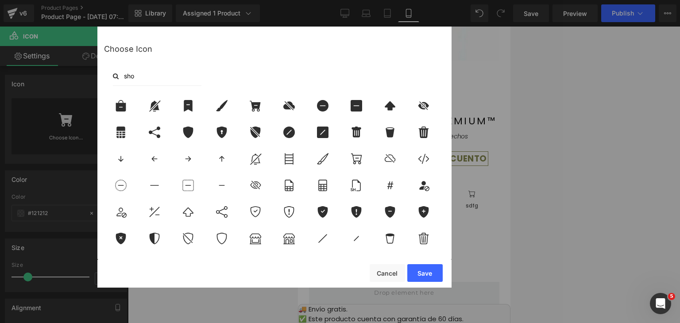
scroll to position [0, 0]
type input "s"
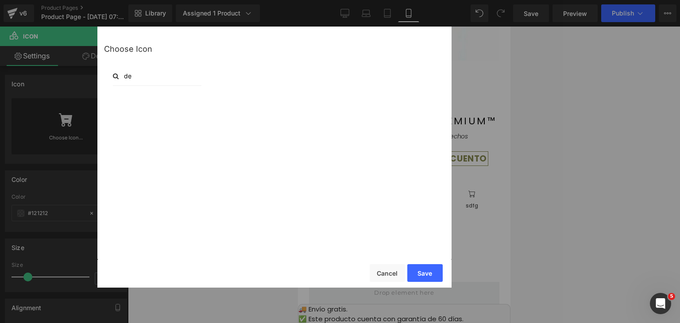
type input "d"
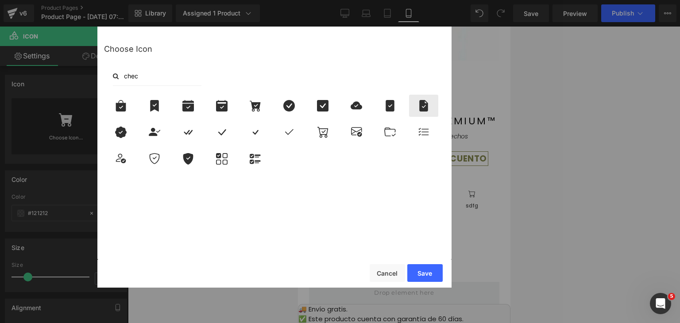
type input "chec"
click at [418, 104] on icon at bounding box center [424, 106] width 19 height 12
click at [253, 109] on icon at bounding box center [255, 106] width 11 height 11
click at [432, 279] on button "Save" at bounding box center [424, 273] width 35 height 18
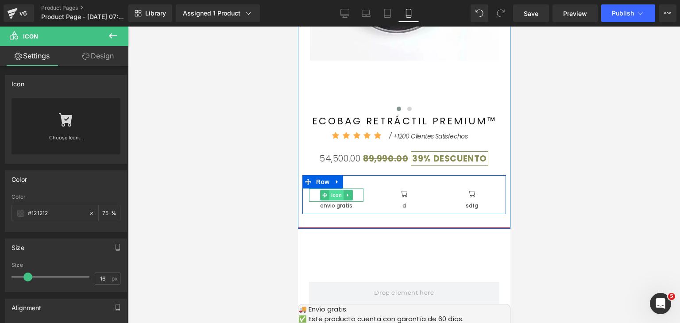
click at [334, 194] on span "Icon" at bounding box center [336, 195] width 14 height 11
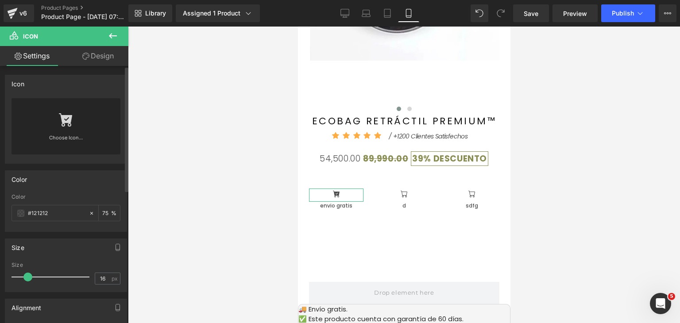
click at [74, 120] on div "Choose Icon..." at bounding box center [66, 126] width 109 height 56
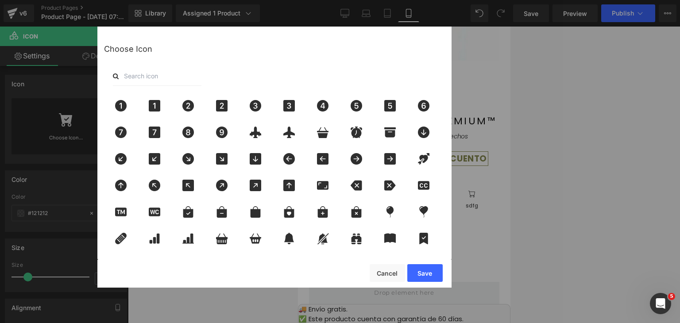
click at [183, 77] on input "text" at bounding box center [157, 75] width 89 height 19
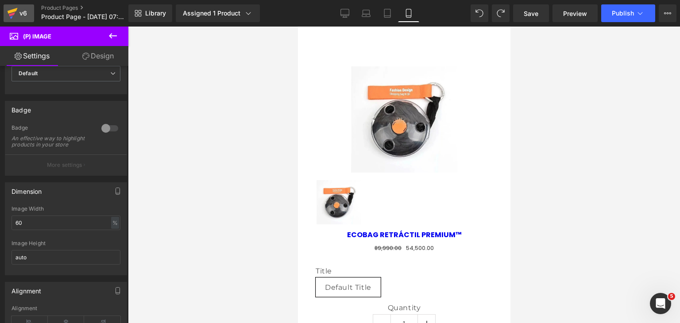
click at [24, 8] on div "v6" at bounding box center [23, 14] width 11 height 12
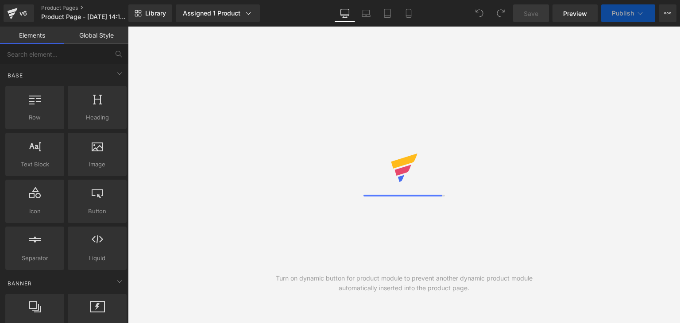
click at [406, 17] on icon at bounding box center [408, 13] width 5 height 8
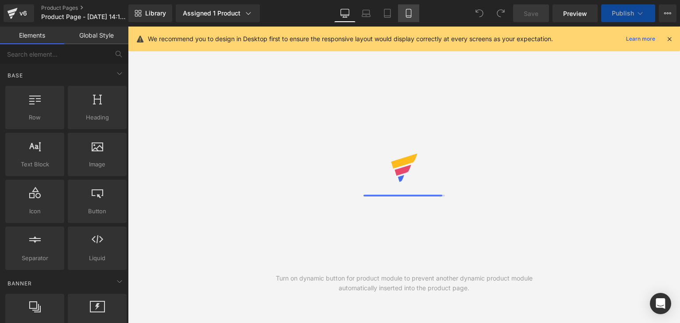
click at [403, 14] on link "Mobile" at bounding box center [408, 13] width 21 height 18
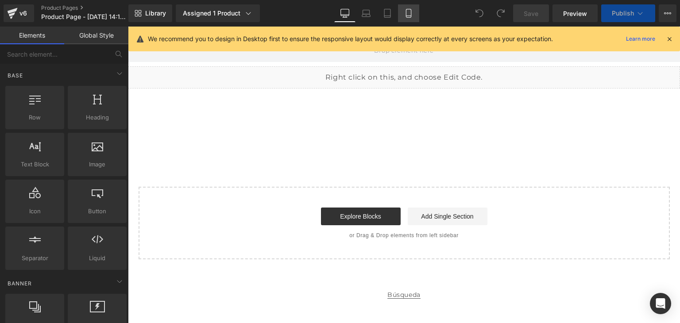
click at [407, 16] on icon at bounding box center [408, 13] width 9 height 9
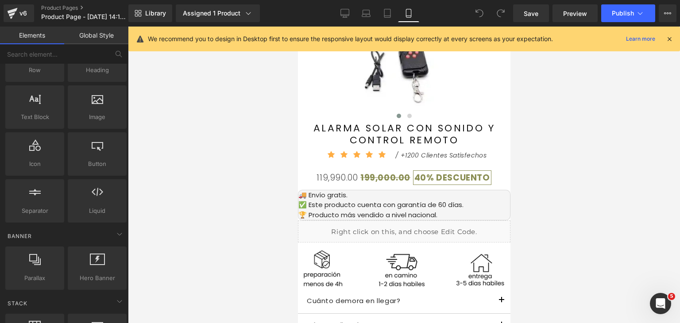
scroll to position [44, 0]
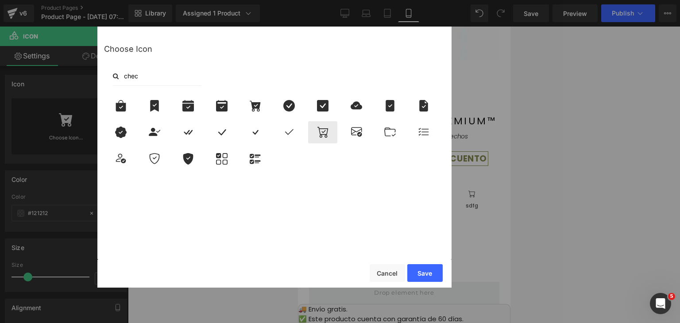
click at [324, 138] on div at bounding box center [322, 132] width 29 height 22
click at [419, 270] on button "Save" at bounding box center [424, 273] width 35 height 18
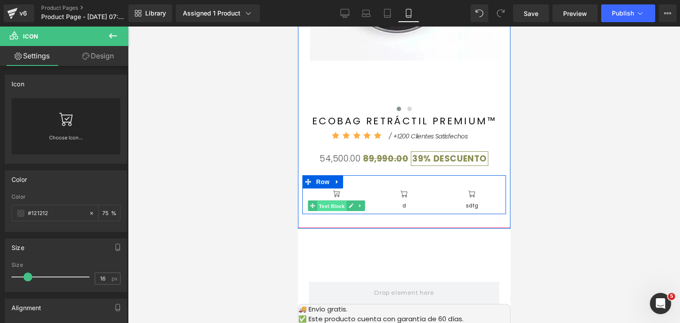
drag, startPoint x: 337, startPoint y: 206, endPoint x: 462, endPoint y: 201, distance: 125.0
click at [337, 206] on span "Text Block" at bounding box center [331, 206] width 29 height 11
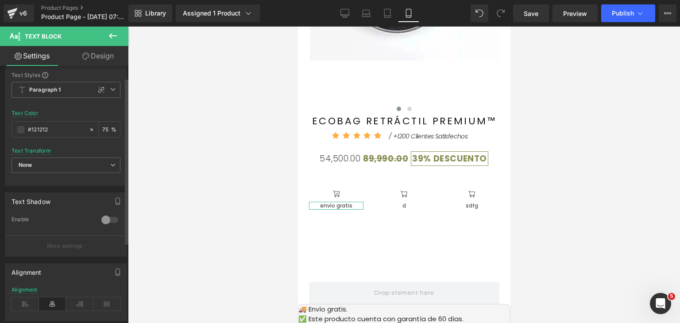
scroll to position [142, 0]
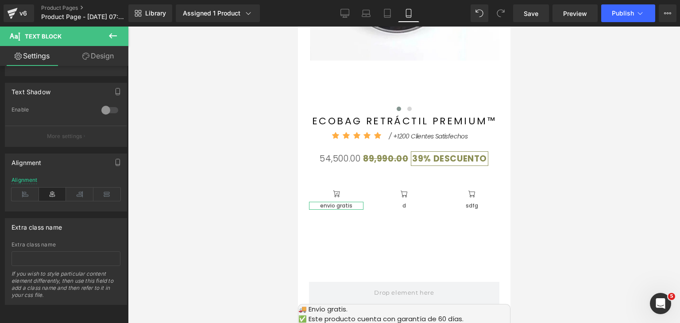
click at [97, 47] on link "Design" at bounding box center [98, 56] width 64 height 20
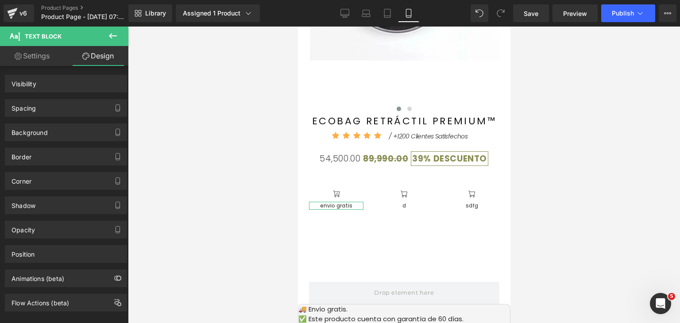
click at [56, 61] on link "Settings" at bounding box center [32, 56] width 64 height 20
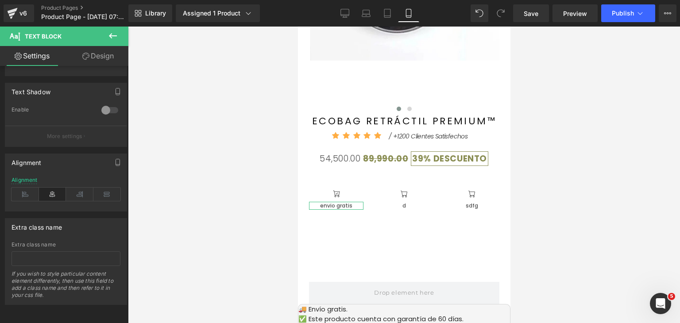
type input "75"
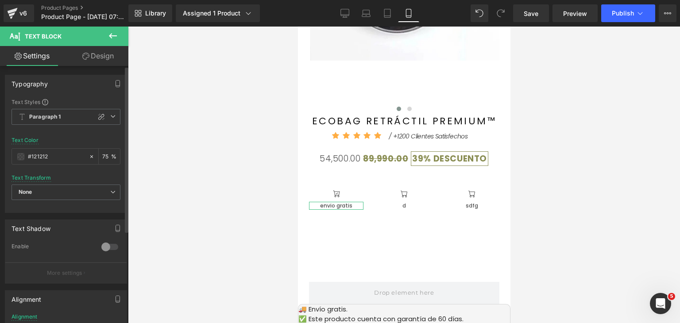
scroll to position [0, 0]
click at [298, 27] on div "60px" at bounding box center [298, 27] width 0 height 0
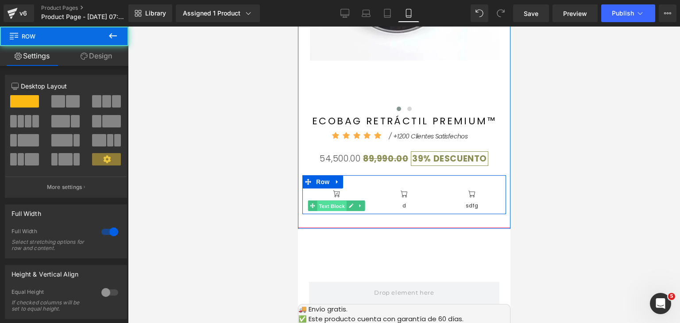
click at [339, 205] on span "Text Block" at bounding box center [331, 206] width 29 height 11
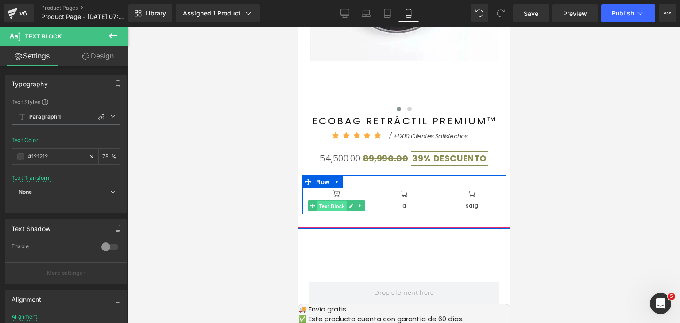
click at [322, 208] on span "Text Block" at bounding box center [331, 206] width 29 height 11
click at [357, 209] on icon at bounding box center [359, 205] width 5 height 5
click at [335, 206] on icon at bounding box center [337, 206] width 4 height 4
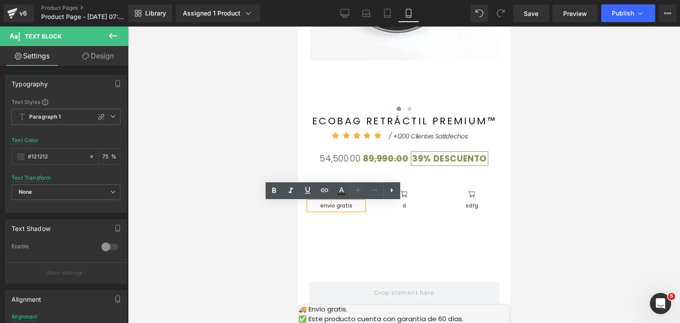
click at [339, 206] on p "envio gratis" at bounding box center [336, 206] width 54 height 8
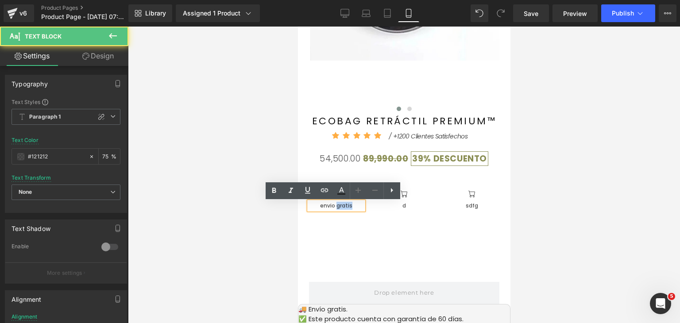
click at [339, 206] on p "envio gratis" at bounding box center [336, 206] width 54 height 8
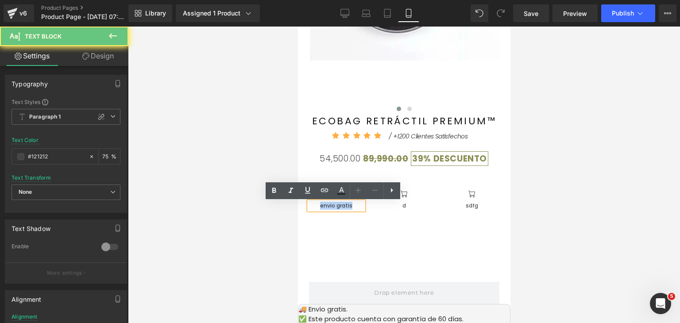
click at [339, 206] on p "envio gratis" at bounding box center [336, 206] width 54 height 8
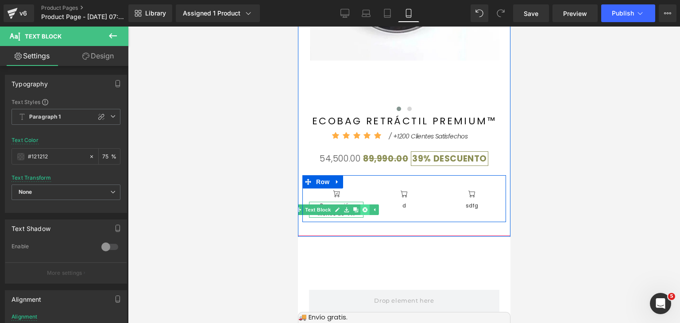
click at [360, 205] on link at bounding box center [364, 210] width 9 height 11
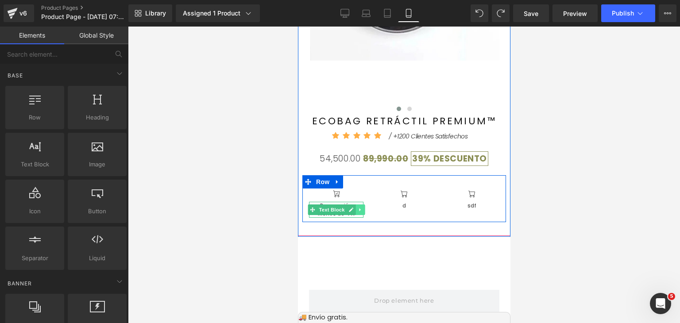
click at [357, 211] on icon at bounding box center [359, 209] width 5 height 5
click at [335, 211] on icon at bounding box center [337, 210] width 4 height 4
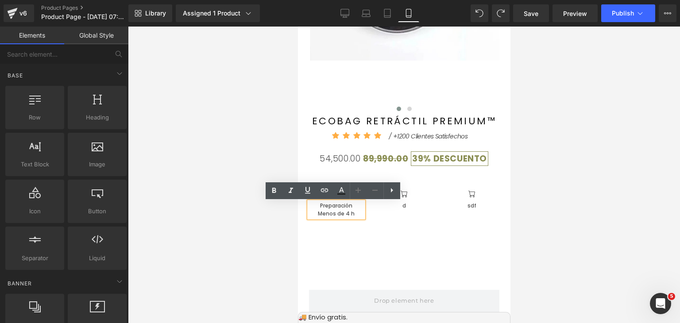
drag, startPoint x: 349, startPoint y: 206, endPoint x: 326, endPoint y: 206, distance: 22.1
click at [326, 206] on p "Preparación" at bounding box center [336, 206] width 54 height 8
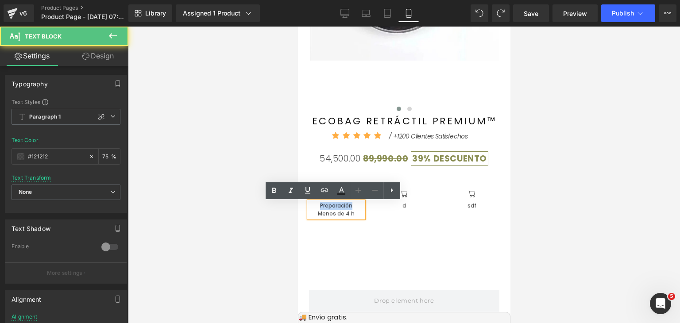
drag, startPoint x: 318, startPoint y: 206, endPoint x: 352, endPoint y: 206, distance: 34.5
click at [352, 206] on p "Preparación" at bounding box center [336, 206] width 54 height 8
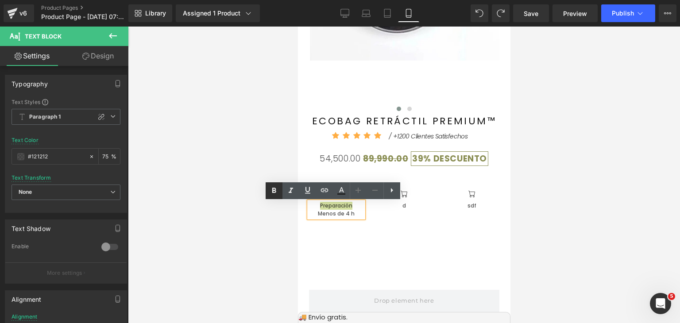
click at [0, 0] on icon at bounding box center [0, 0] width 0 height 0
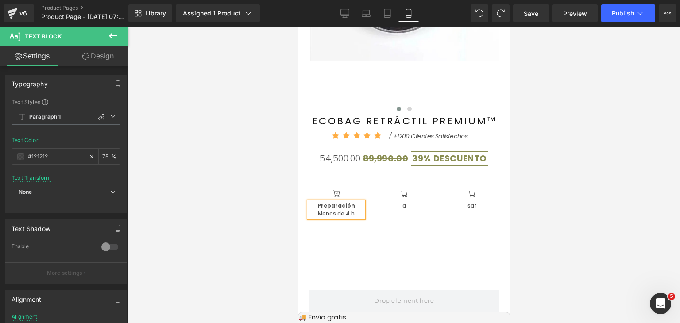
click at [553, 206] on div at bounding box center [404, 175] width 552 height 297
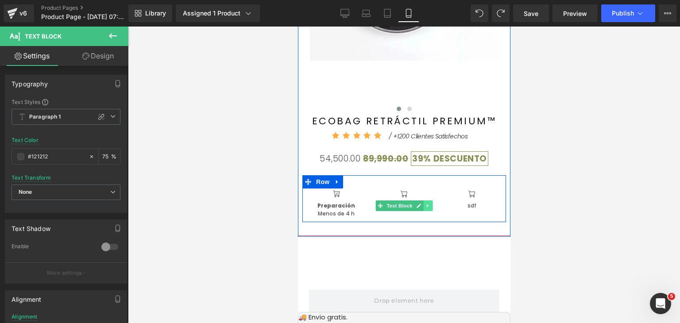
click at [427, 204] on link at bounding box center [427, 206] width 9 height 11
click at [430, 206] on icon at bounding box center [432, 205] width 5 height 5
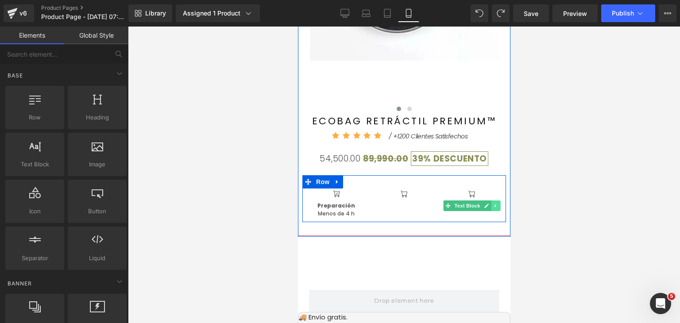
click at [495, 206] on icon at bounding box center [495, 205] width 5 height 5
click at [498, 207] on icon at bounding box center [500, 205] width 5 height 5
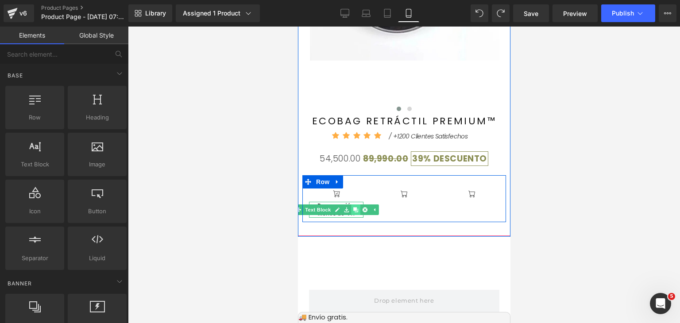
click at [355, 210] on link at bounding box center [355, 210] width 9 height 11
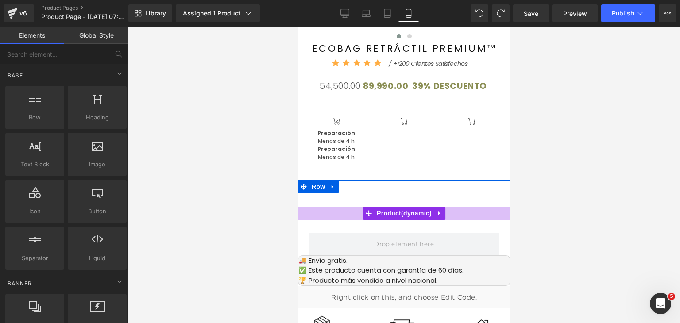
scroll to position [289, 0]
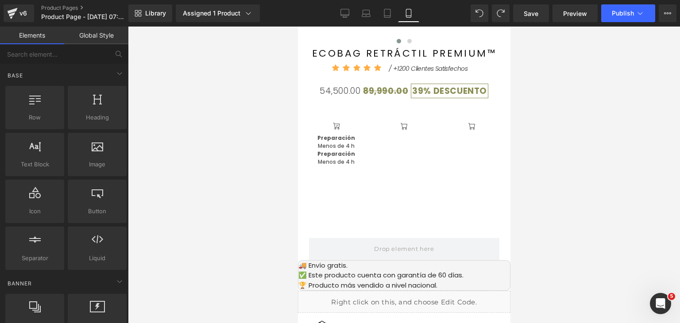
click at [328, 163] on div "Preparación Menos de 4 h Text Block" at bounding box center [336, 158] width 54 height 16
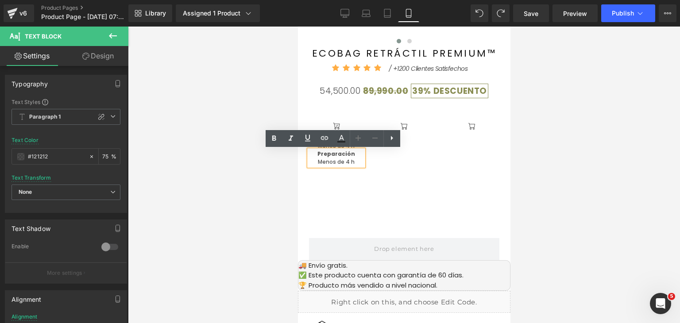
click at [335, 160] on p "Menos de 4 h" at bounding box center [336, 162] width 54 height 8
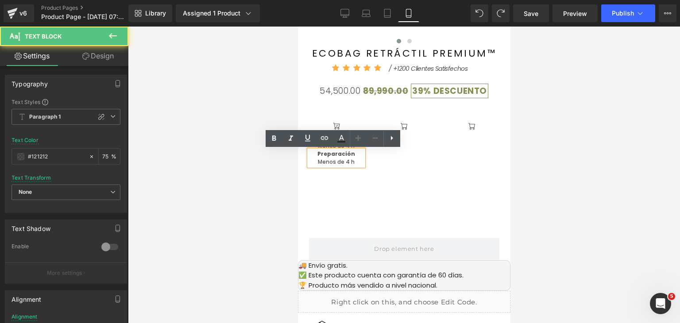
click at [388, 165] on div "Icon Preparación Menos de 4 h Text Block Preparación Menos de 4 h Text Block Ic…" at bounding box center [404, 139] width 204 height 63
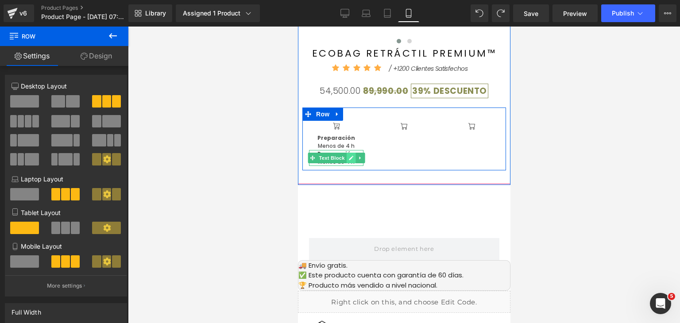
click at [348, 160] on icon at bounding box center [350, 157] width 5 height 5
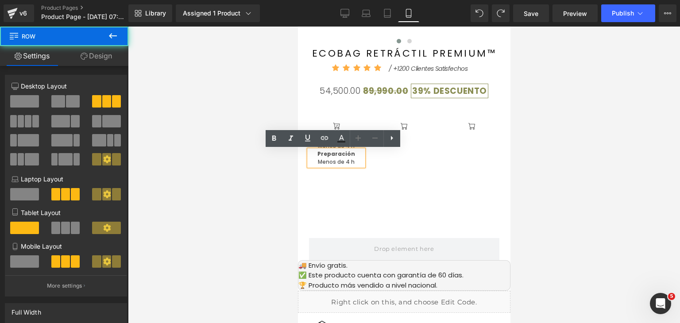
click at [382, 163] on div "Icon Preparación Menos de 4 h Text Block Preparación Menos de 4 h Text Block Ic…" at bounding box center [404, 139] width 204 height 63
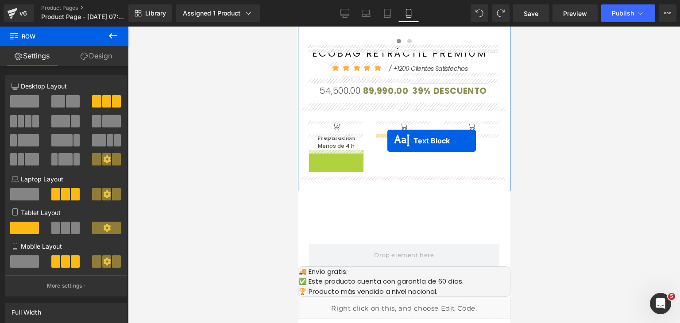
drag, startPoint x: 308, startPoint y: 158, endPoint x: 387, endPoint y: 141, distance: 80.6
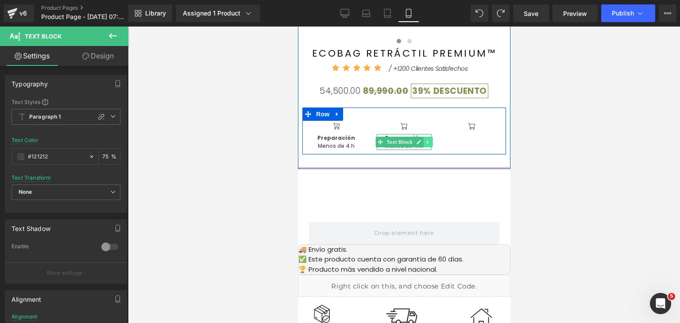
click at [425, 143] on icon at bounding box center [427, 142] width 5 height 5
click at [422, 143] on link at bounding box center [423, 142] width 9 height 11
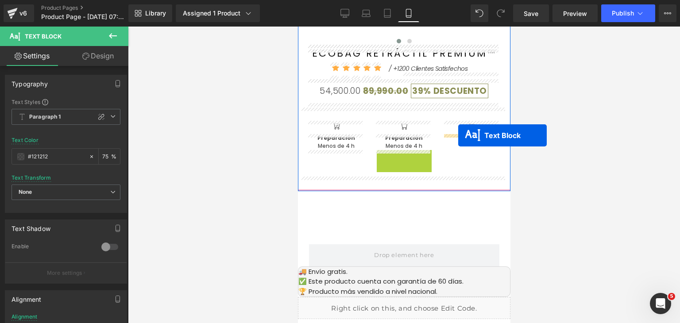
drag, startPoint x: 379, startPoint y: 159, endPoint x: 458, endPoint y: 136, distance: 82.2
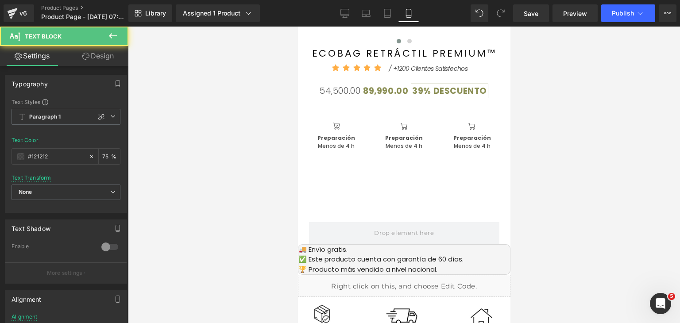
click at [543, 147] on div at bounding box center [404, 175] width 552 height 297
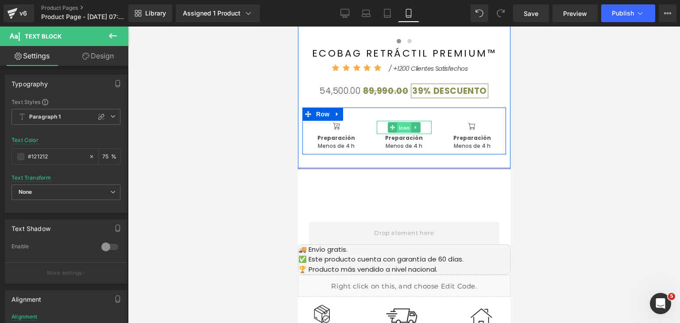
click at [403, 129] on span "Icon" at bounding box center [404, 128] width 14 height 11
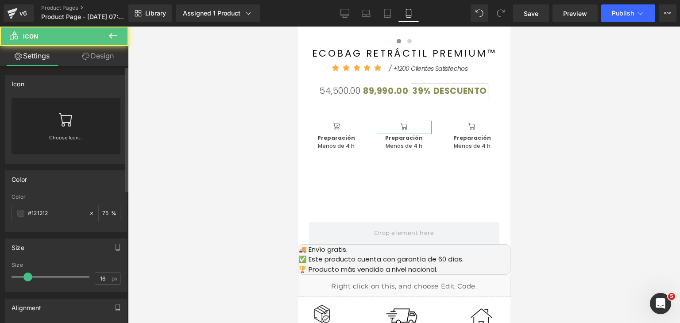
click at [69, 118] on icon at bounding box center [66, 119] width 14 height 14
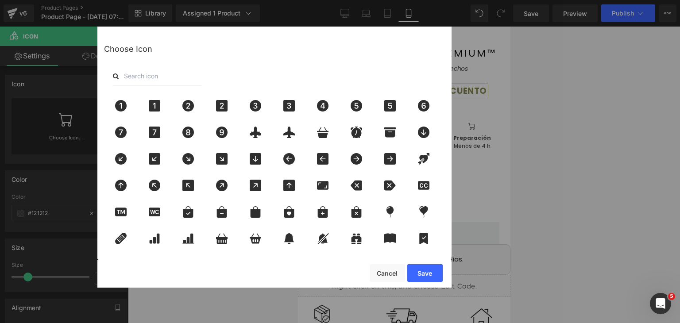
click at [164, 76] on input "text" at bounding box center [157, 75] width 89 height 19
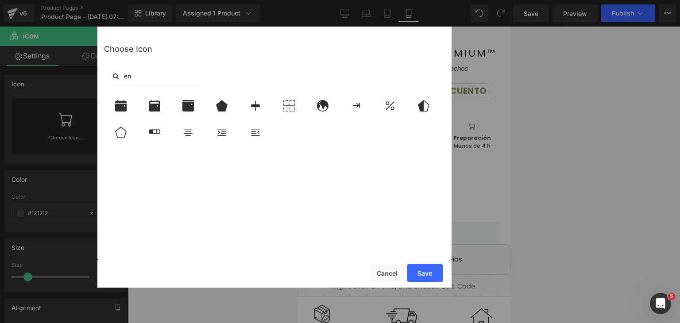
type input "e"
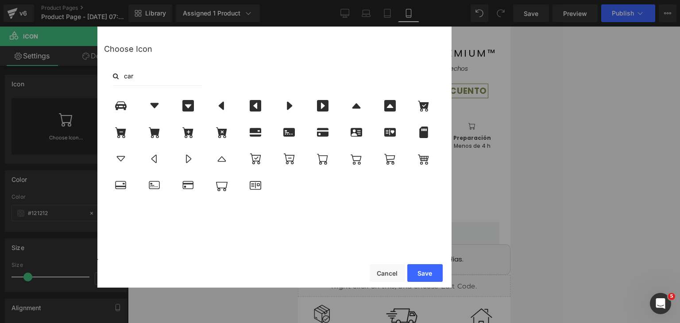
drag, startPoint x: 136, startPoint y: 74, endPoint x: 105, endPoint y: 74, distance: 31.9
click at [105, 74] on div "car" at bounding box center [274, 75] width 341 height 19
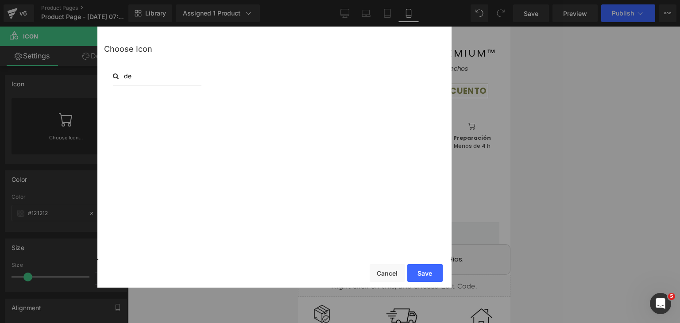
type input "d"
type input "s"
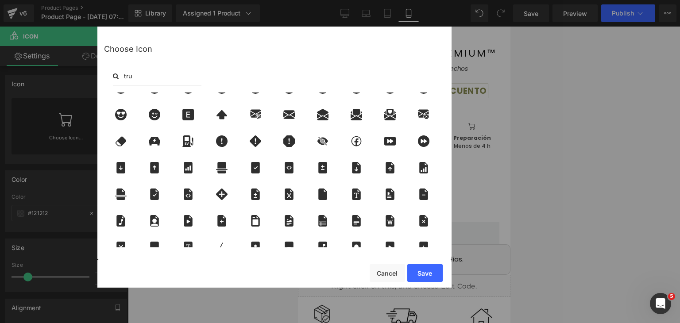
scroll to position [0, 0]
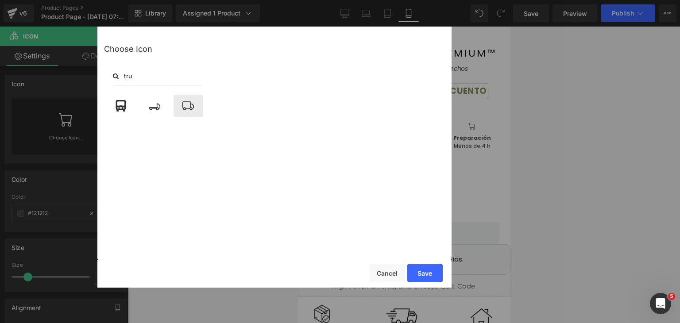
type input "tru"
click at [183, 110] on icon at bounding box center [188, 106] width 19 height 12
click at [420, 274] on button "Save" at bounding box center [424, 273] width 35 height 18
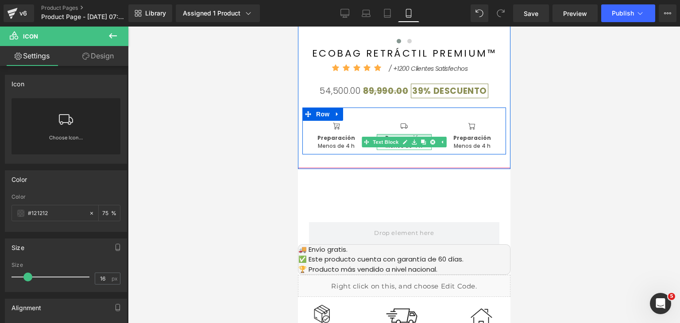
drag, startPoint x: 411, startPoint y: 135, endPoint x: 392, endPoint y: 179, distance: 48.0
click at [411, 135] on div "Preparación Menos de 4 h Text Block" at bounding box center [403, 142] width 54 height 16
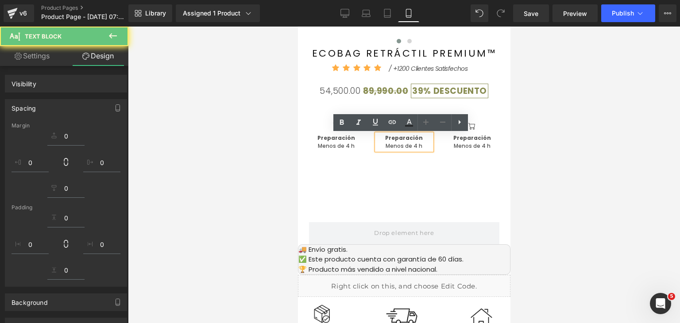
click at [406, 142] on strong "Preparación" at bounding box center [404, 138] width 38 height 8
click at [409, 140] on strong "Preparación" at bounding box center [404, 138] width 38 height 8
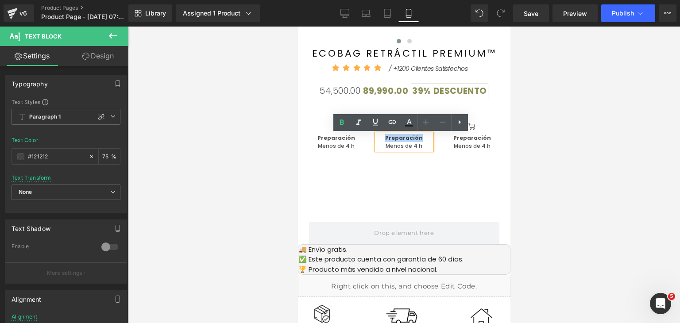
drag, startPoint x: 419, startPoint y: 139, endPoint x: 381, endPoint y: 140, distance: 38.6
click at [381, 140] on p "Preparación" at bounding box center [403, 138] width 54 height 8
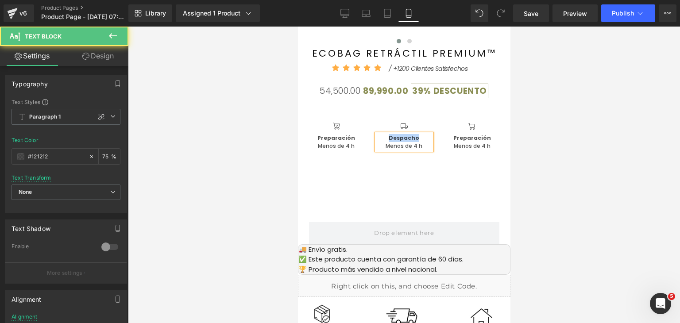
drag, startPoint x: 415, startPoint y: 139, endPoint x: 387, endPoint y: 136, distance: 28.5
click at [387, 136] on p "Despacho" at bounding box center [403, 138] width 54 height 8
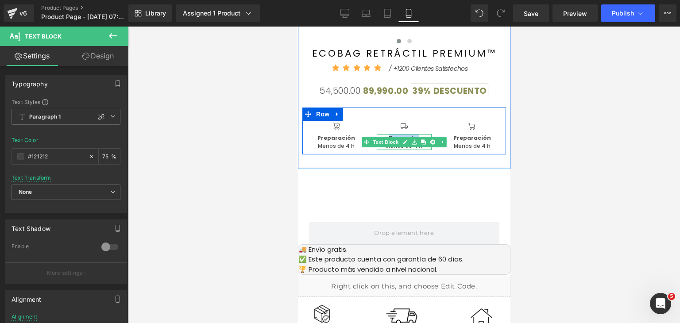
click at [398, 136] on strong "Despacho" at bounding box center [403, 138] width 31 height 8
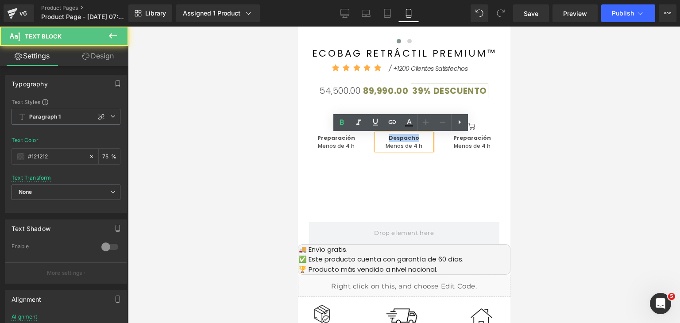
click at [398, 136] on strong "Despacho" at bounding box center [403, 138] width 31 height 8
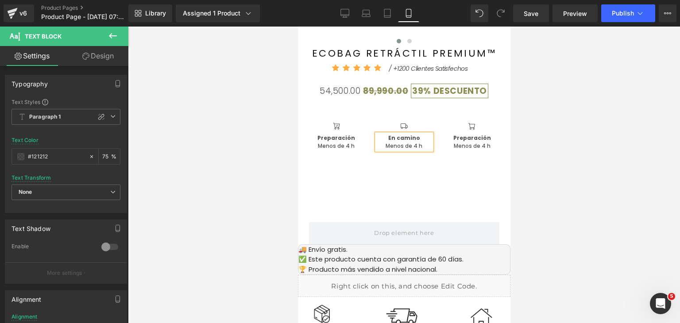
click at [409, 147] on p "Menos de 4 h" at bounding box center [403, 146] width 54 height 8
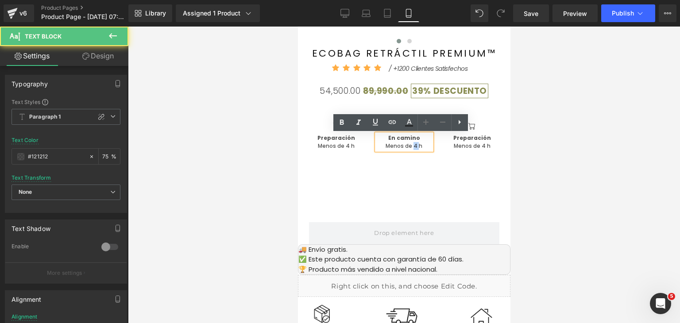
click at [409, 147] on p "Menos de 4 h" at bounding box center [403, 146] width 54 height 8
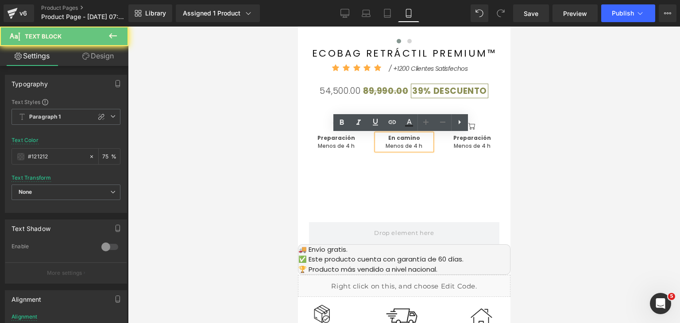
click at [419, 147] on p "Menos de 4 h" at bounding box center [403, 146] width 54 height 8
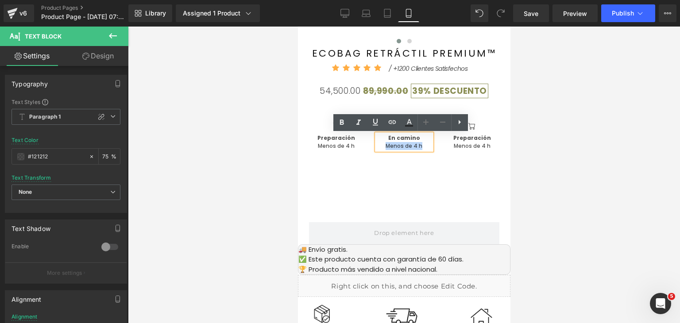
drag, startPoint x: 419, startPoint y: 147, endPoint x: 381, endPoint y: 149, distance: 37.7
click at [381, 149] on p "Menos de 4 h" at bounding box center [403, 146] width 54 height 8
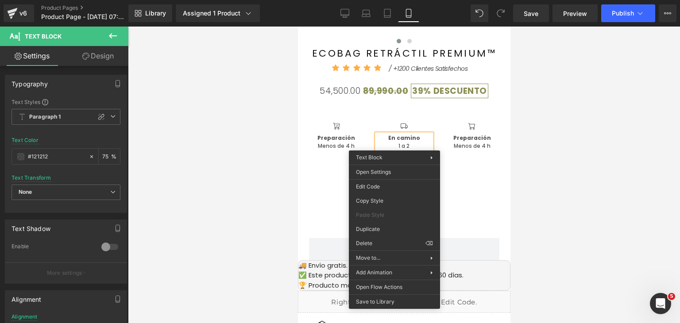
click at [401, 142] on strong "En camino" at bounding box center [404, 138] width 32 height 8
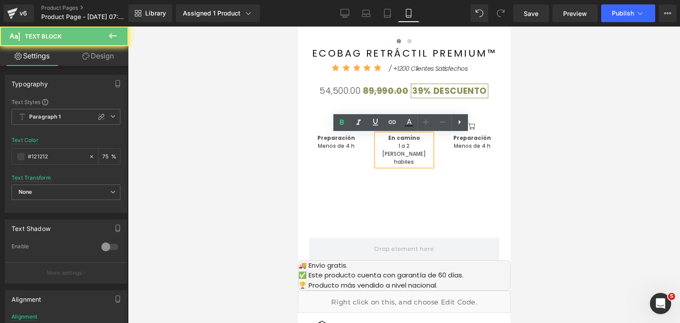
click at [396, 147] on p "1 a 2 dias habiles" at bounding box center [403, 154] width 54 height 24
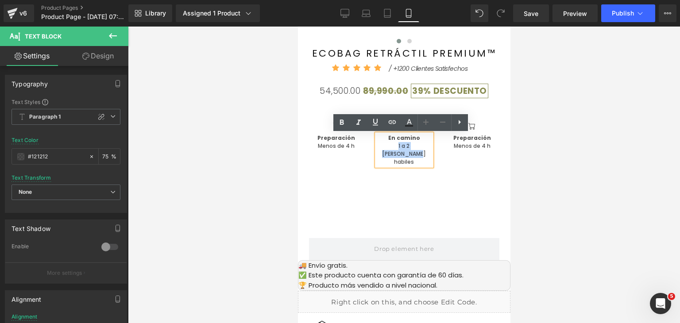
click at [396, 147] on p "1 a 2 dias habiles" at bounding box center [403, 154] width 54 height 24
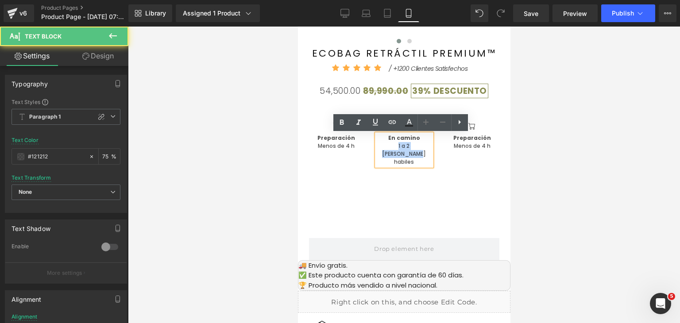
click at [398, 147] on p "1 a 2 dias habiles" at bounding box center [403, 154] width 54 height 24
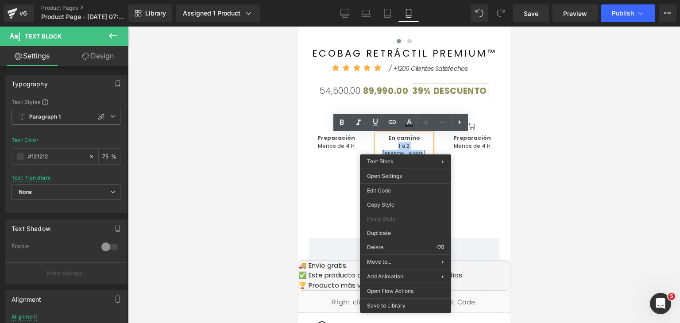
click at [404, 147] on p "1 a 2 dias habiles" at bounding box center [403, 154] width 54 height 24
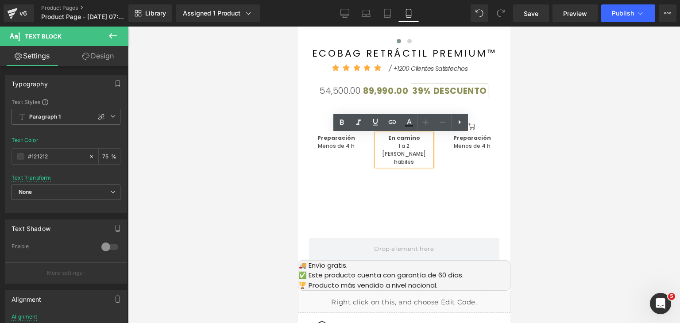
click at [404, 146] on p "1 a 2 dias habiles" at bounding box center [403, 154] width 54 height 24
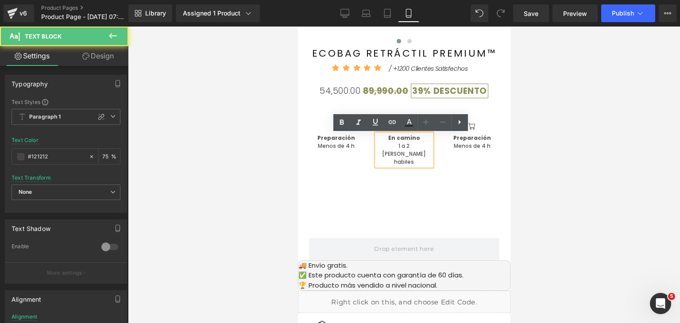
click at [409, 145] on p "1 a 2 dias habiles" at bounding box center [403, 154] width 54 height 24
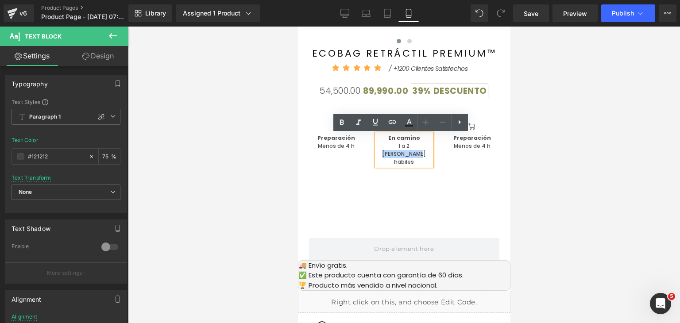
drag, startPoint x: 424, startPoint y: 146, endPoint x: 392, endPoint y: 146, distance: 31.9
click at [392, 146] on p "1 a 2 dias habiles" at bounding box center [403, 154] width 54 height 24
copy p "dias habiles"
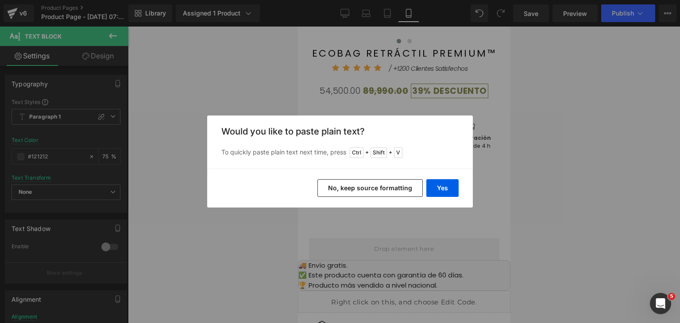
click at [393, 188] on button "No, keep source formatting" at bounding box center [370, 188] width 105 height 18
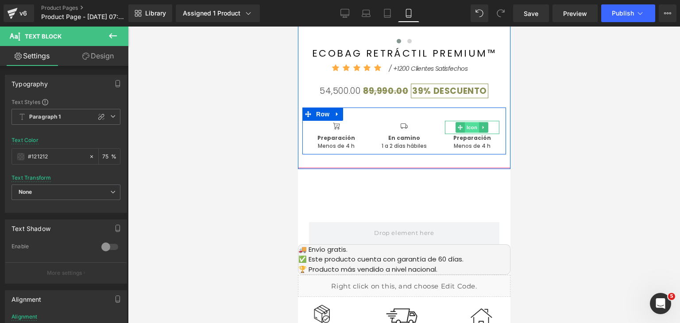
click at [470, 126] on span "Icon" at bounding box center [472, 127] width 14 height 11
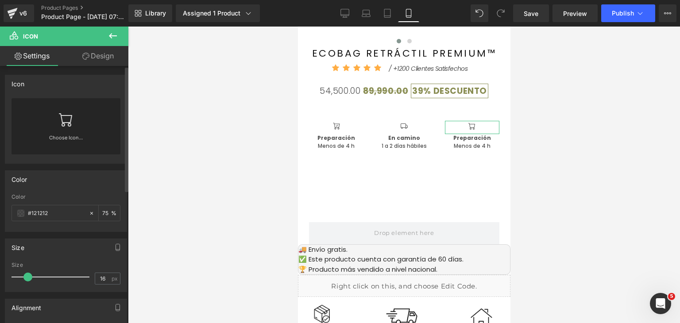
click at [59, 132] on link at bounding box center [66, 115] width 14 height 35
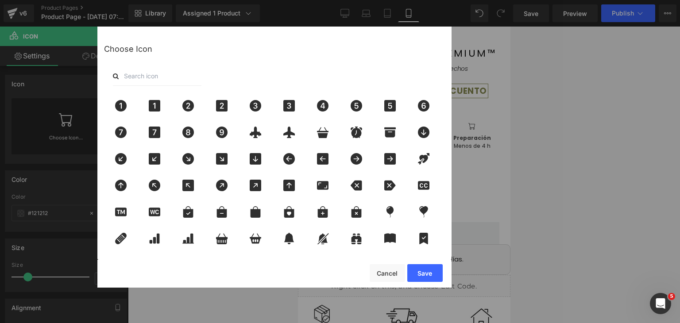
click at [156, 80] on input "text" at bounding box center [157, 75] width 89 height 19
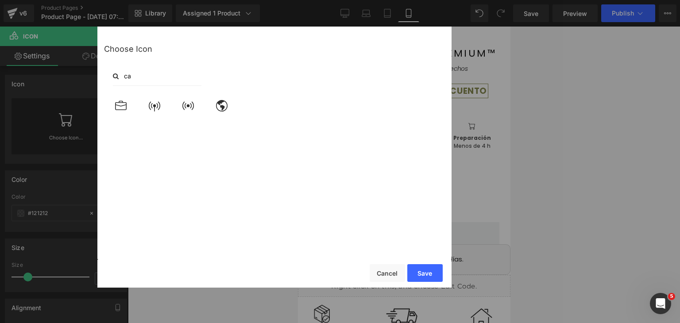
type input "c"
type input "hous"
click at [225, 109] on icon at bounding box center [222, 106] width 19 height 12
click at [433, 268] on button "Save" at bounding box center [424, 273] width 35 height 18
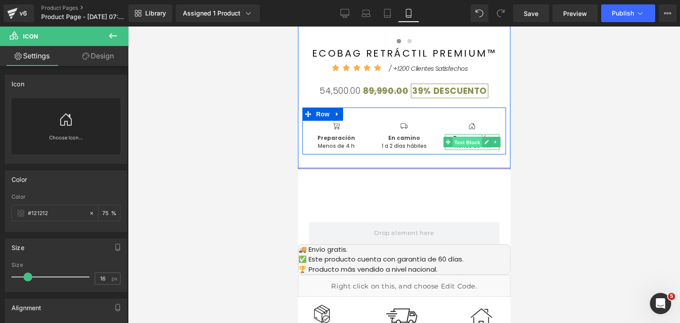
click at [469, 138] on span "Text Block" at bounding box center [467, 142] width 29 height 11
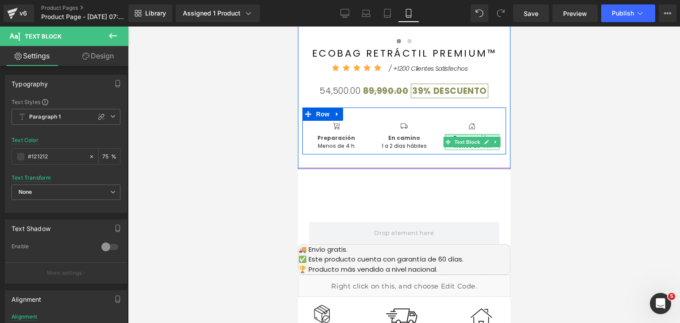
click at [466, 136] on div at bounding box center [472, 135] width 54 height 2
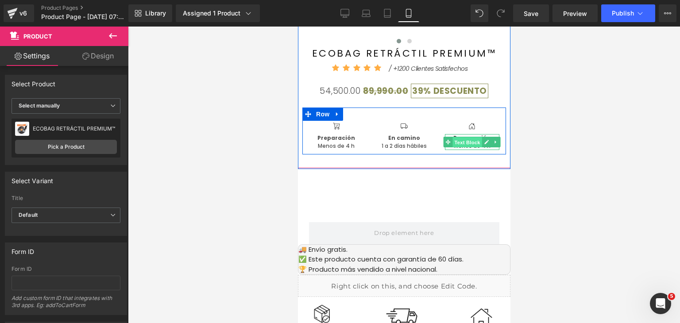
click at [469, 140] on span "Text Block" at bounding box center [467, 142] width 29 height 11
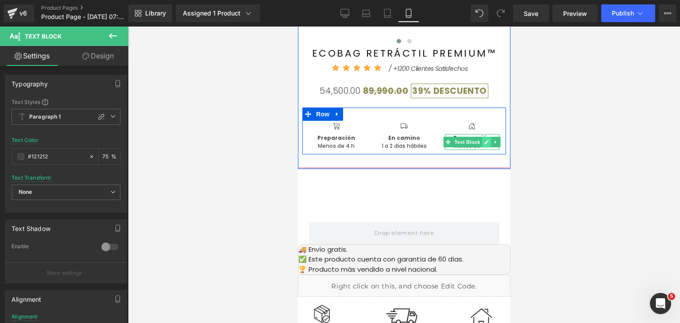
click at [485, 142] on icon at bounding box center [486, 142] width 5 height 5
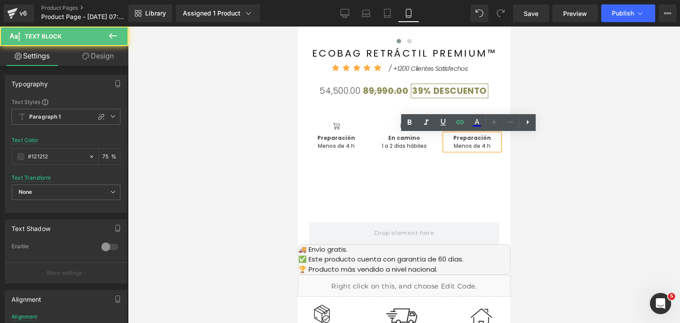
click at [485, 136] on p "Preparación" at bounding box center [472, 138] width 54 height 8
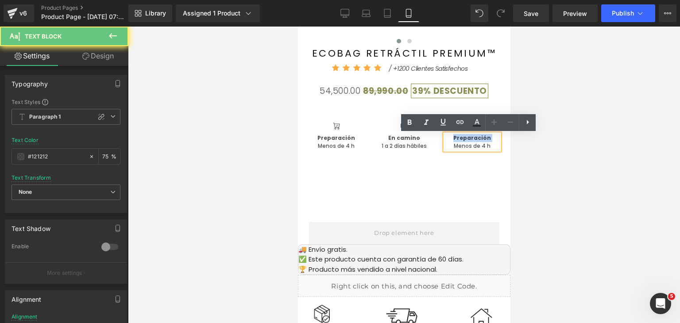
click at [485, 136] on p "Preparación" at bounding box center [472, 138] width 54 height 8
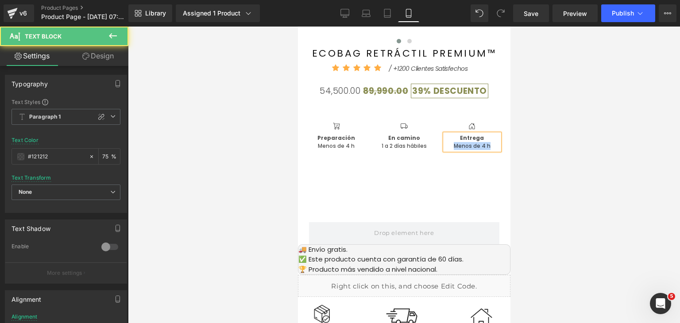
drag, startPoint x: 486, startPoint y: 144, endPoint x: 450, endPoint y: 147, distance: 35.5
click at [450, 147] on p "Menos de 4 h" at bounding box center [472, 146] width 54 height 8
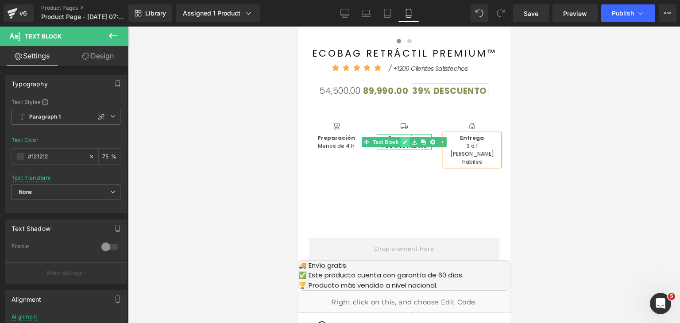
click at [402, 140] on icon at bounding box center [404, 142] width 5 height 5
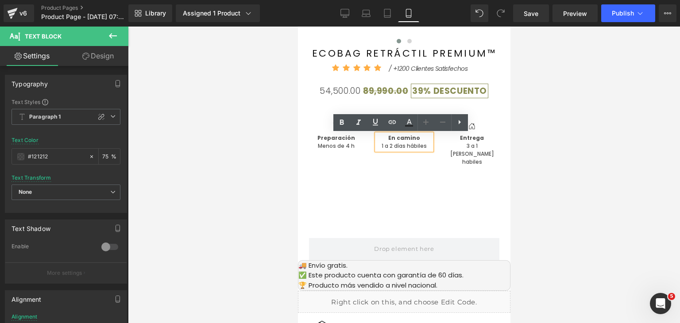
click at [418, 144] on p "1 a 2 días hábiles" at bounding box center [403, 146] width 54 height 8
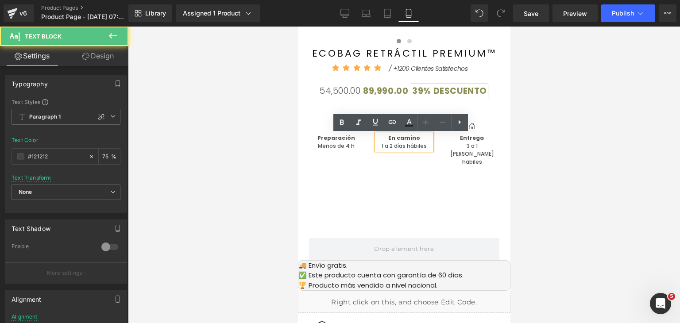
click at [421, 146] on p "1 a 2 días hábiles" at bounding box center [403, 146] width 54 height 8
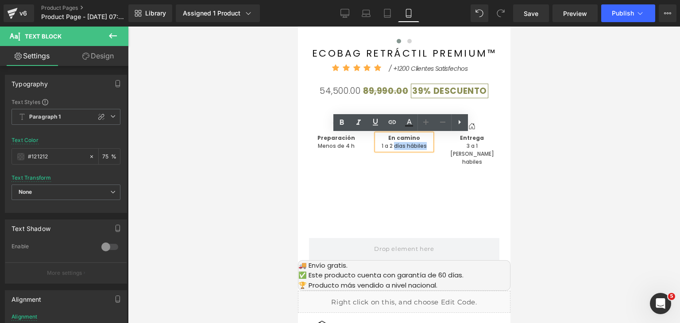
drag, startPoint x: 422, startPoint y: 146, endPoint x: 391, endPoint y: 146, distance: 30.6
click at [391, 146] on p "1 a 2 días hábiles" at bounding box center [403, 146] width 54 height 8
copy p "días hábiles"
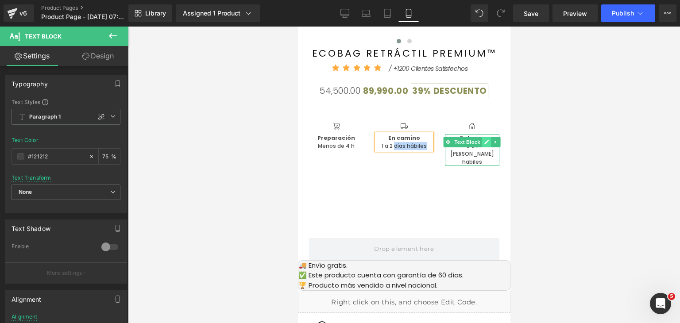
click at [482, 146] on link at bounding box center [486, 142] width 9 height 11
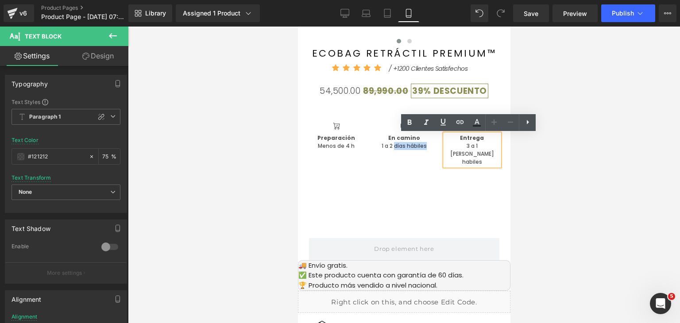
drag, startPoint x: 490, startPoint y: 149, endPoint x: 478, endPoint y: 148, distance: 11.5
click at [478, 148] on p "3 a 1 dias habiles" at bounding box center [472, 154] width 54 height 24
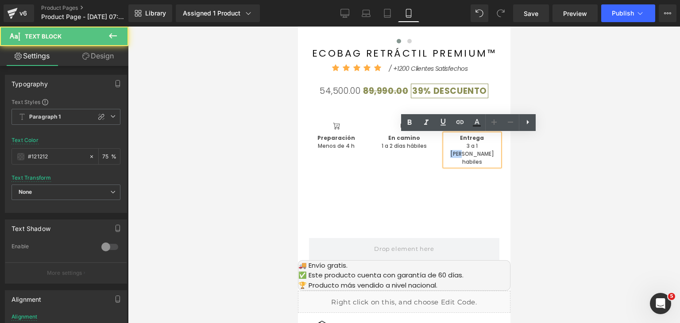
drag, startPoint x: 457, startPoint y: 147, endPoint x: 470, endPoint y: 147, distance: 13.3
click at [470, 147] on p "3 a 1 dias habiles" at bounding box center [472, 154] width 54 height 24
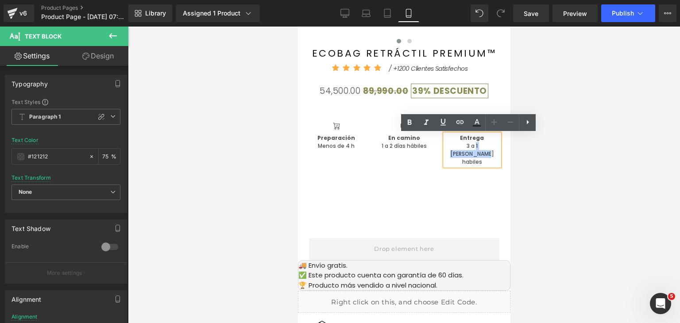
drag, startPoint x: 491, startPoint y: 144, endPoint x: 455, endPoint y: 144, distance: 35.9
click at [455, 144] on p "3 a 1 dias habiles" at bounding box center [472, 154] width 54 height 24
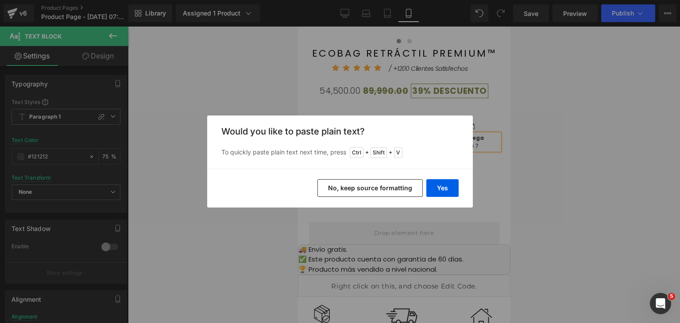
click at [383, 186] on button "No, keep source formatting" at bounding box center [370, 188] width 105 height 18
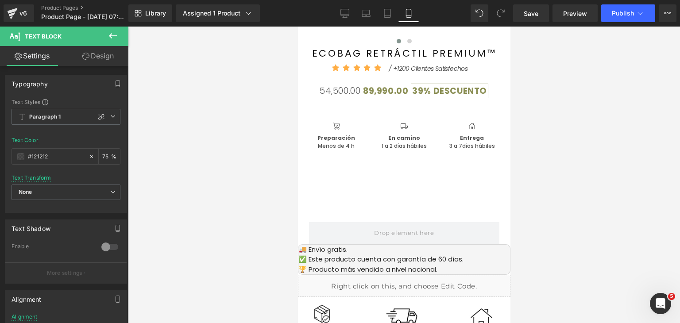
click at [539, 160] on div at bounding box center [404, 175] width 552 height 297
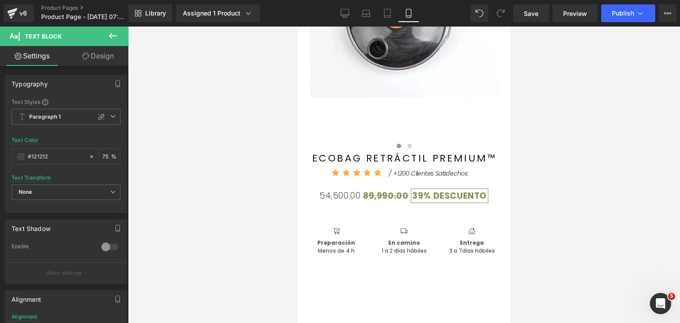
scroll to position [220, 0]
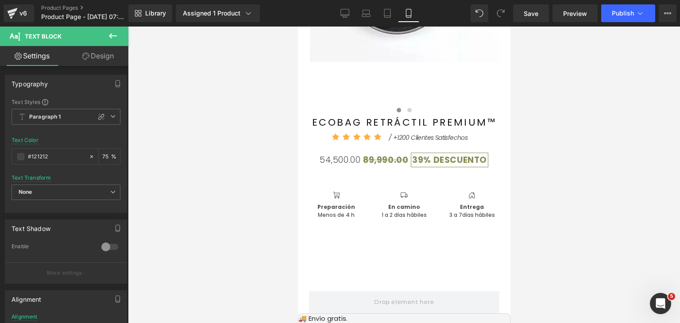
click at [117, 34] on icon at bounding box center [113, 36] width 11 height 11
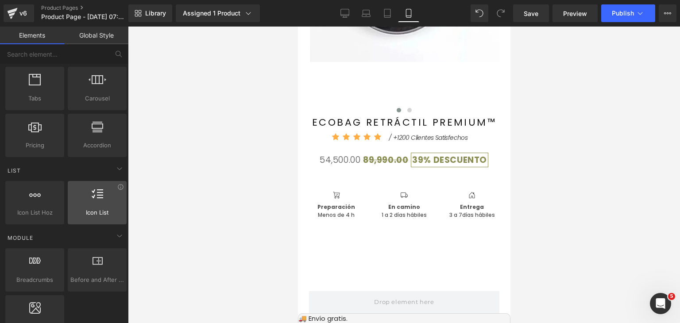
scroll to position [310, 0]
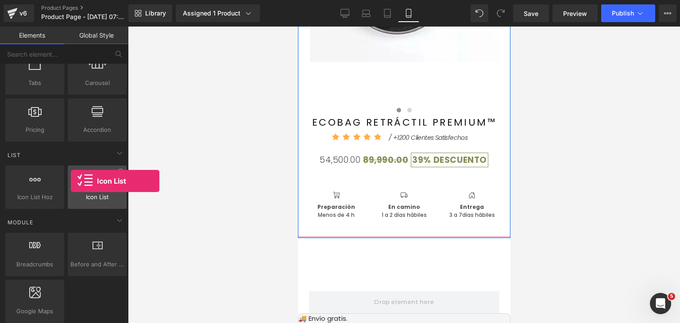
drag, startPoint x: 80, startPoint y: 193, endPoint x: 71, endPoint y: 181, distance: 14.5
click at [71, 181] on div "Icon List vertical, icons, symbols, lists, stars, ratings" at bounding box center [97, 187] width 59 height 43
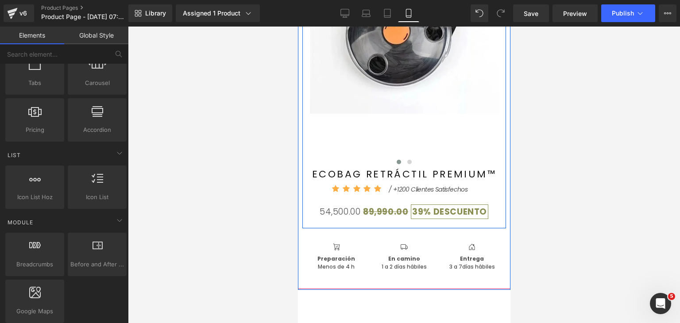
scroll to position [176, 0]
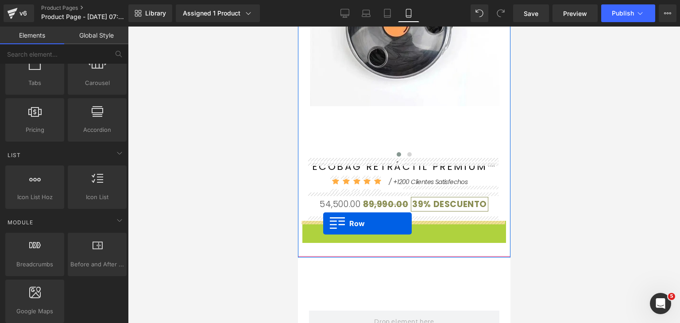
drag, startPoint x: 305, startPoint y: 230, endPoint x: 323, endPoint y: 224, distance: 18.8
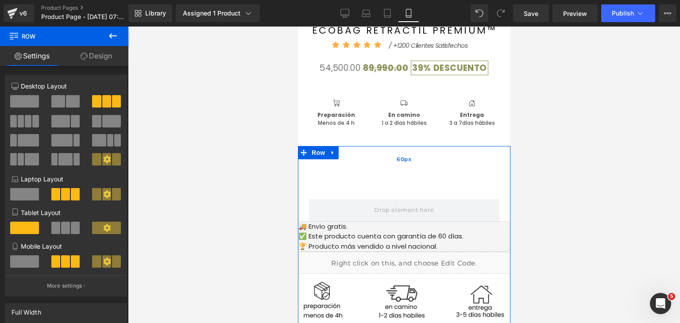
scroll to position [309, 0]
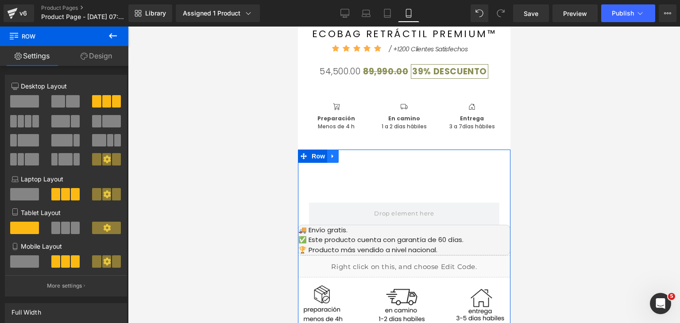
click at [329, 159] on icon at bounding box center [332, 156] width 6 height 7
click at [353, 162] on link at bounding box center [356, 156] width 12 height 13
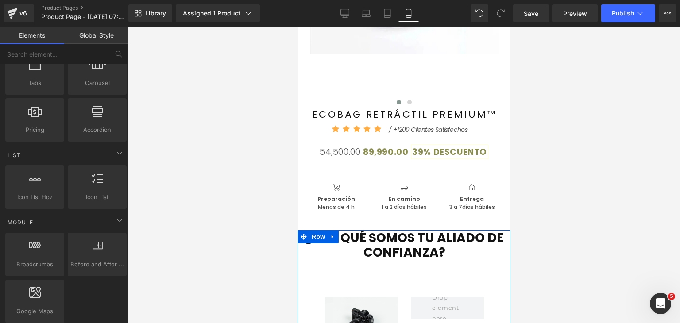
scroll to position [220, 0]
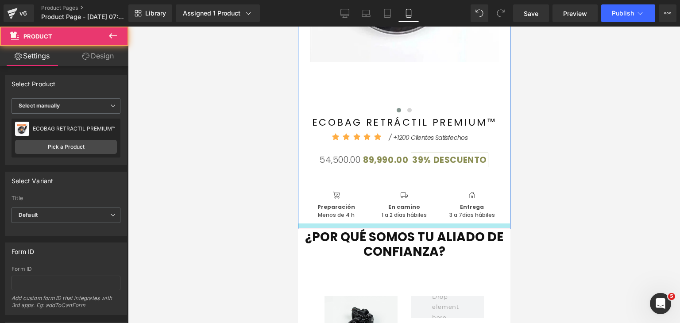
click at [363, 224] on div at bounding box center [404, 226] width 213 height 5
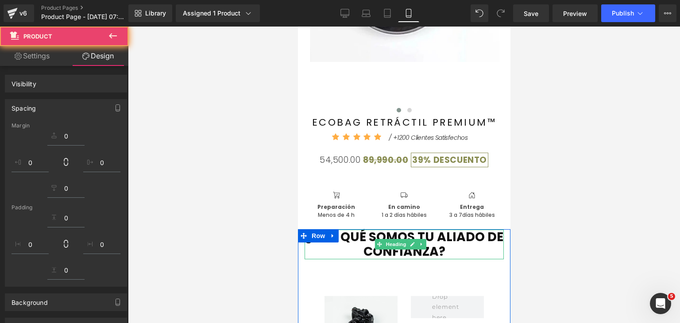
click at [369, 250] on h1 "¿Por qué somos tu aliado de confianza?" at bounding box center [403, 245] width 199 height 30
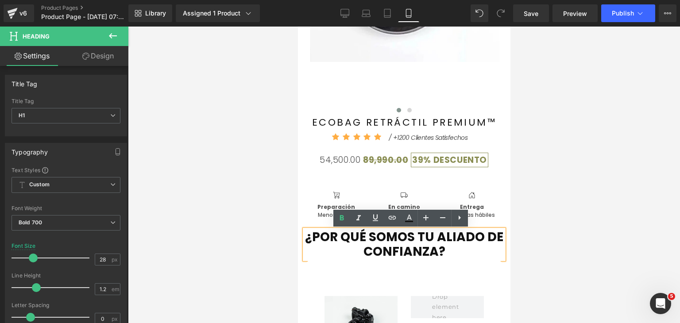
click at [557, 192] on div at bounding box center [404, 175] width 552 height 297
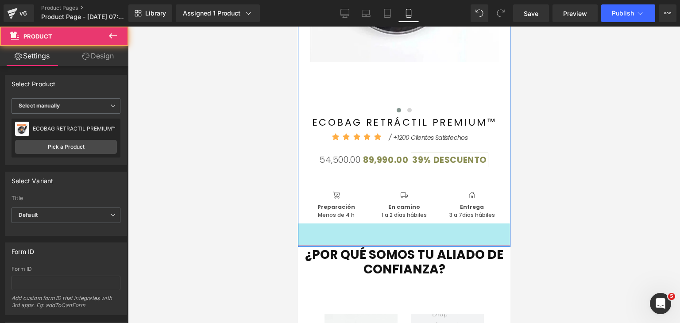
drag, startPoint x: 410, startPoint y: 228, endPoint x: 409, endPoint y: 256, distance: 27.9
click at [407, 246] on div "51px" at bounding box center [404, 235] width 213 height 23
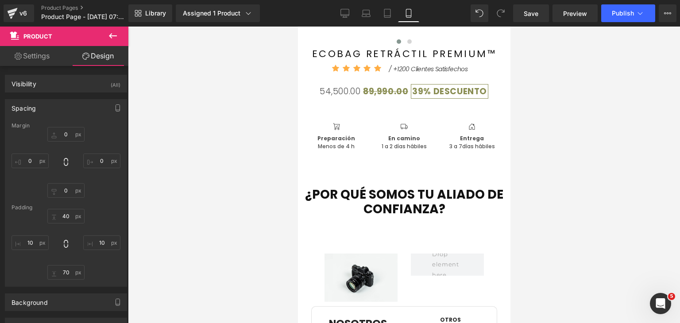
scroll to position [309, 0]
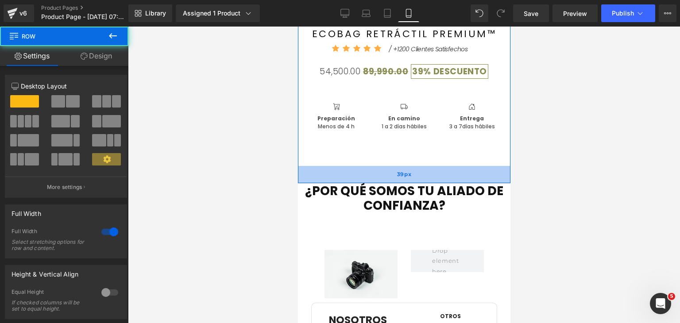
drag, startPoint x: 494, startPoint y: 167, endPoint x: 493, endPoint y: 186, distance: 19.5
click at [496, 183] on div "39px" at bounding box center [404, 174] width 213 height 17
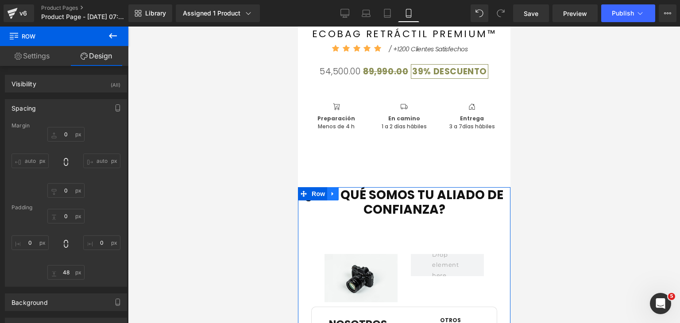
click at [332, 199] on link at bounding box center [333, 193] width 12 height 13
click at [350, 195] on link at bounding box center [356, 193] width 12 height 13
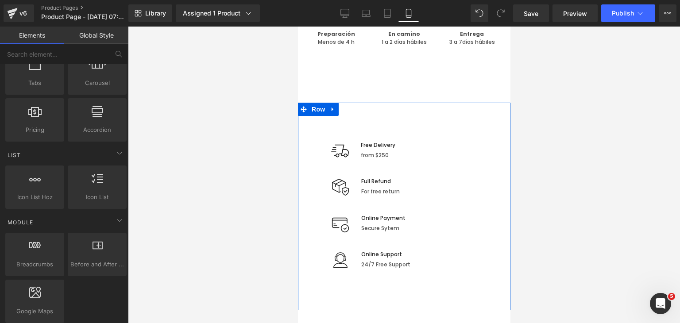
scroll to position [397, 0]
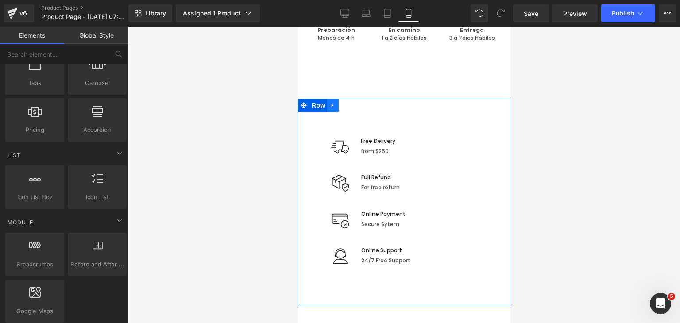
click at [333, 109] on icon at bounding box center [332, 105] width 6 height 7
click at [360, 109] on link at bounding box center [356, 105] width 12 height 13
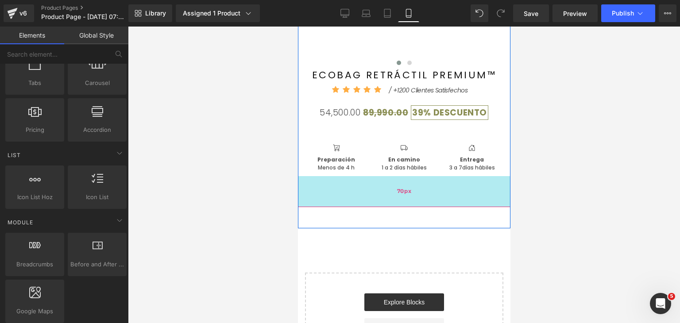
scroll to position [264, 0]
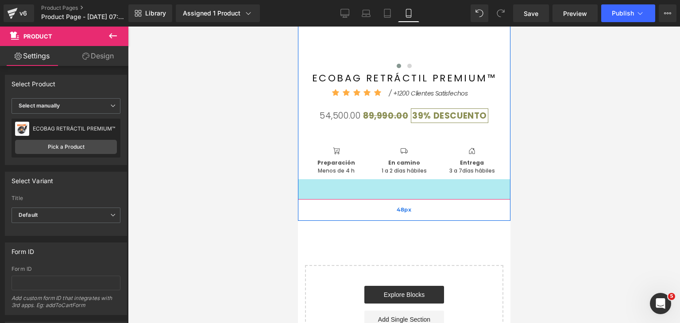
drag, startPoint x: 401, startPoint y: 209, endPoint x: 400, endPoint y: 213, distance: 4.5
click at [401, 198] on div "46px" at bounding box center [404, 189] width 213 height 20
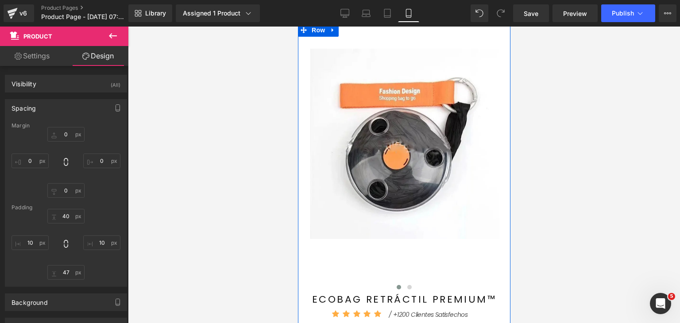
scroll to position [0, 0]
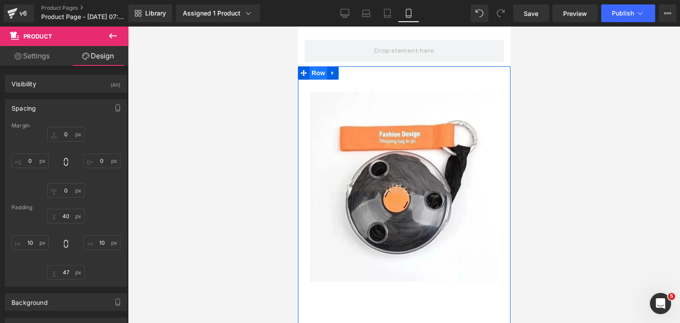
click at [318, 73] on span "Row" at bounding box center [318, 72] width 18 height 13
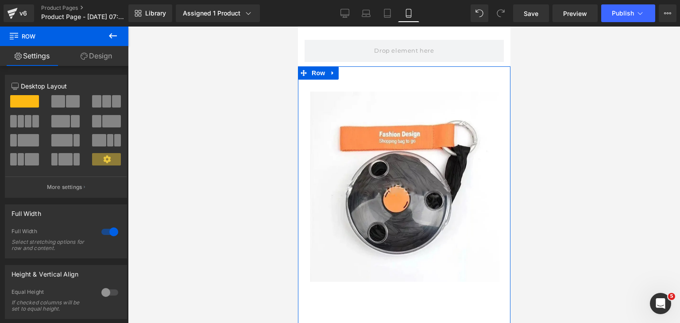
click at [99, 60] on link "Design" at bounding box center [96, 56] width 64 height 20
click at [0, 0] on div "Visibility" at bounding box center [0, 0] width 0 height 0
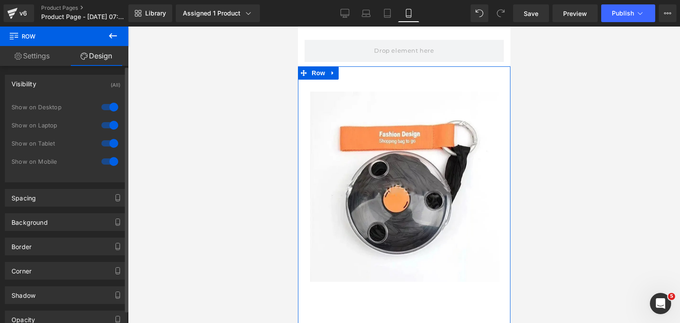
click at [106, 165] on div at bounding box center [109, 162] width 21 height 14
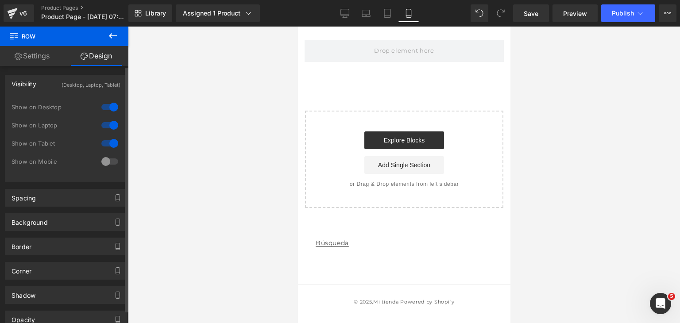
click at [109, 163] on div at bounding box center [109, 162] width 21 height 14
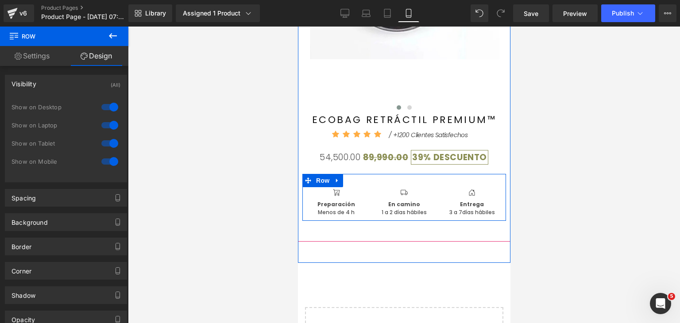
scroll to position [221, 0]
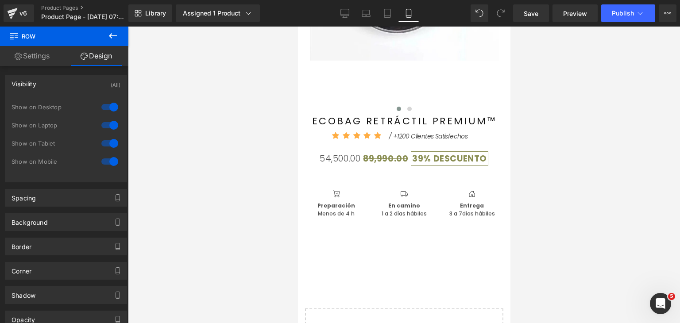
click at [109, 41] on icon at bounding box center [113, 36] width 11 height 11
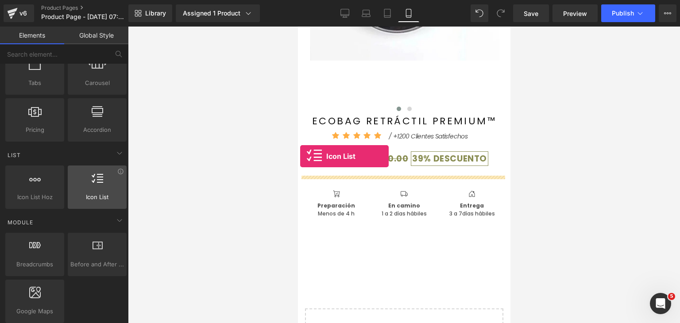
drag, startPoint x: 97, startPoint y: 182, endPoint x: 73, endPoint y: 179, distance: 24.1
click at [73, 179] on div at bounding box center [97, 183] width 54 height 20
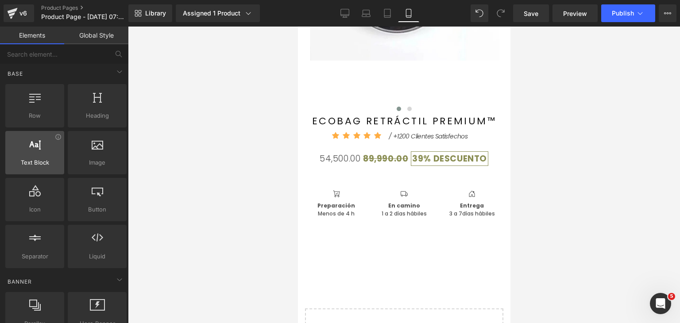
scroll to position [0, 0]
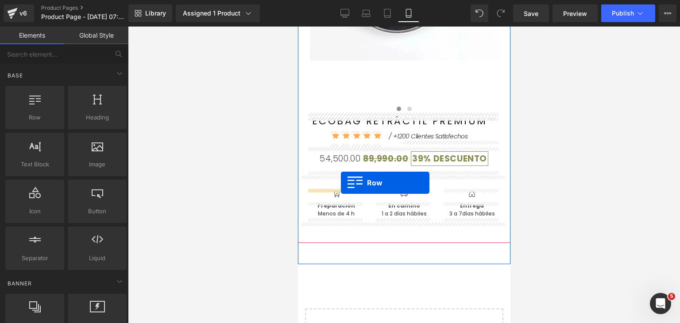
drag, startPoint x: 344, startPoint y: 140, endPoint x: 341, endPoint y: 183, distance: 42.6
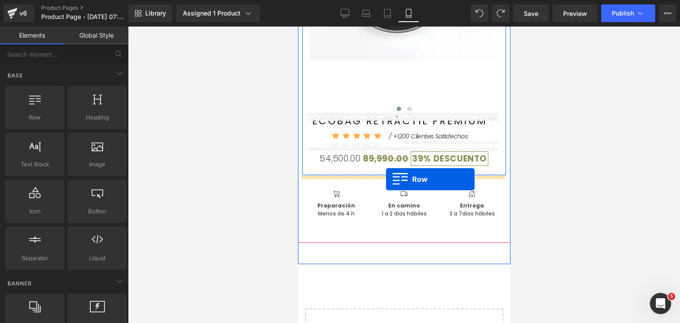
drag, startPoint x: 341, startPoint y: 136, endPoint x: 386, endPoint y: 179, distance: 63.0
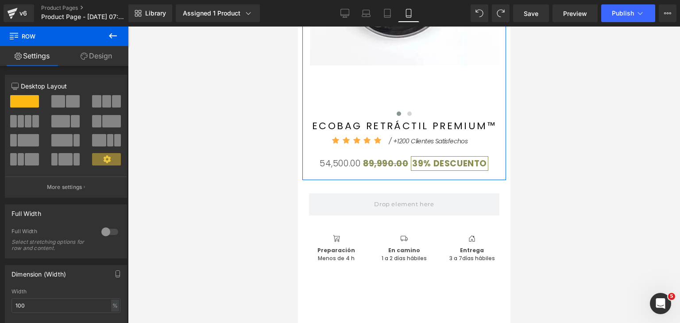
scroll to position [189, 0]
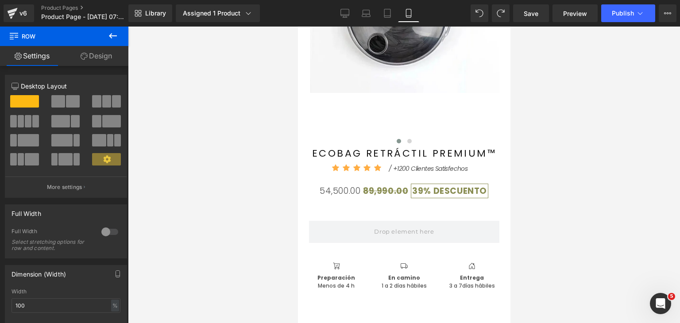
click at [117, 38] on icon at bounding box center [113, 36] width 11 height 11
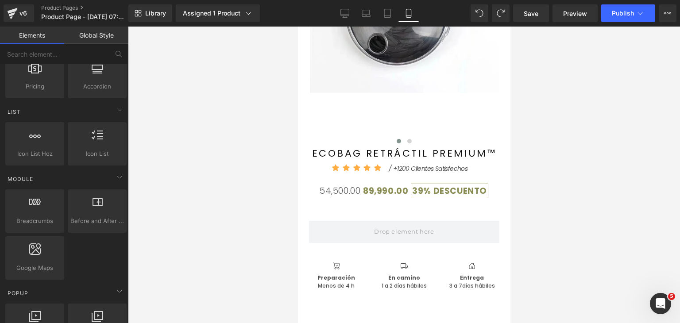
scroll to position [354, 0]
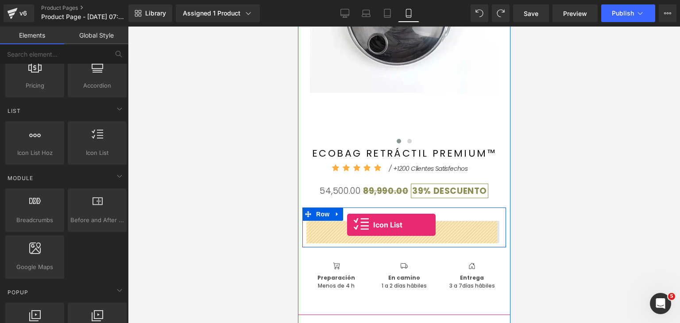
drag, startPoint x: 386, startPoint y: 174, endPoint x: 347, endPoint y: 225, distance: 64.4
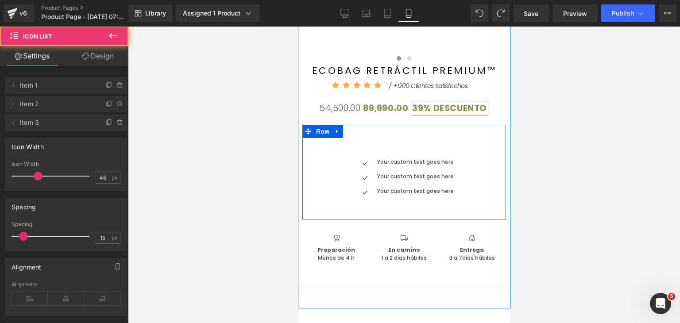
scroll to position [278, 0]
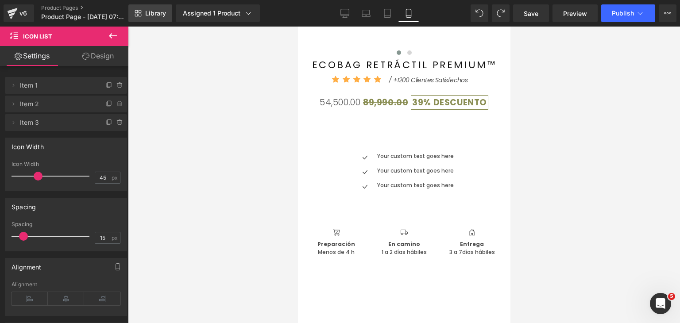
click at [159, 17] on span "Library" at bounding box center [155, 13] width 21 height 8
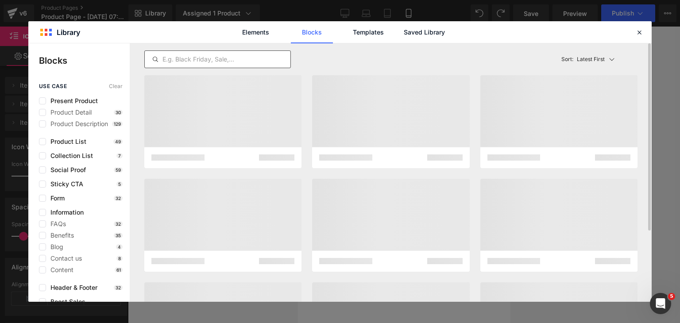
click at [223, 58] on input "text" at bounding box center [218, 59] width 146 height 11
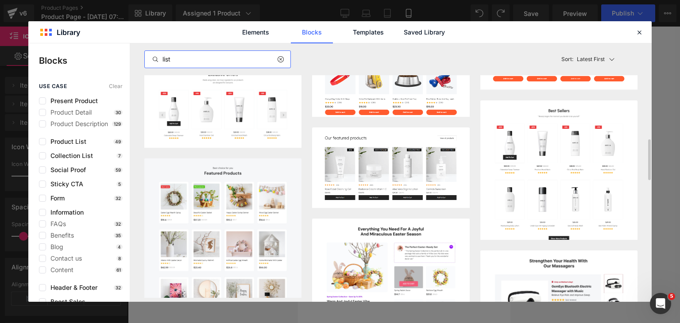
scroll to position [428, 0]
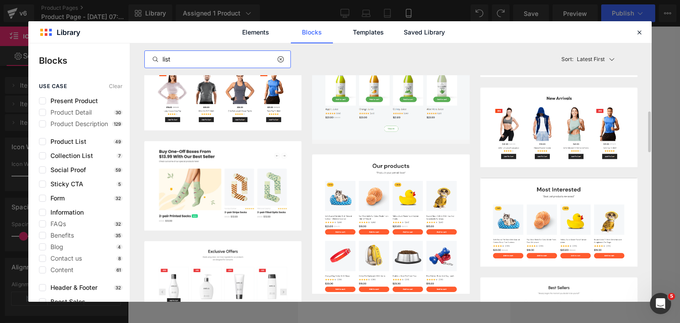
type input "list"
click at [282, 61] on icon at bounding box center [280, 59] width 6 height 7
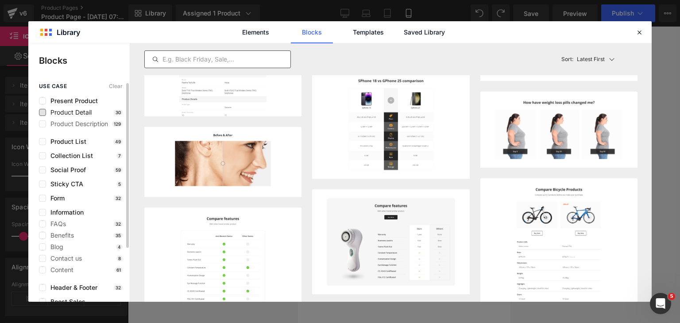
click at [46, 112] on span "Product Detail" at bounding box center [69, 112] width 46 height 7
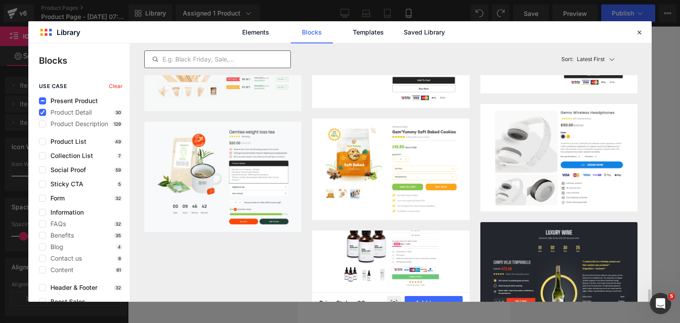
scroll to position [984, 0]
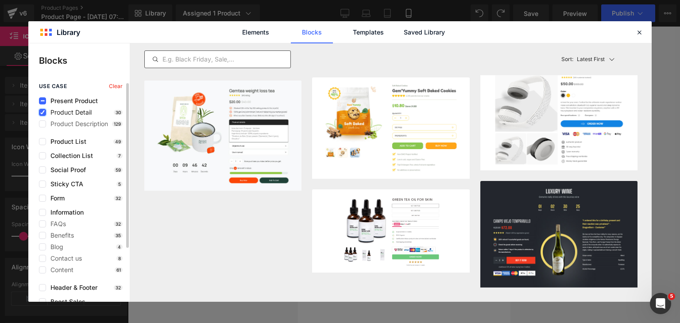
click at [45, 112] on label at bounding box center [42, 112] width 7 height 7
click at [43, 112] on input "checkbox" at bounding box center [43, 112] width 0 height 0
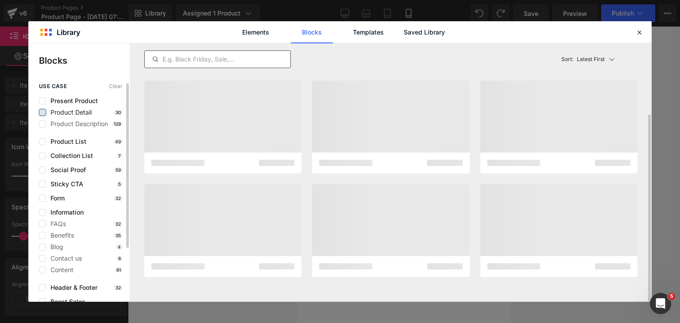
scroll to position [98, 0]
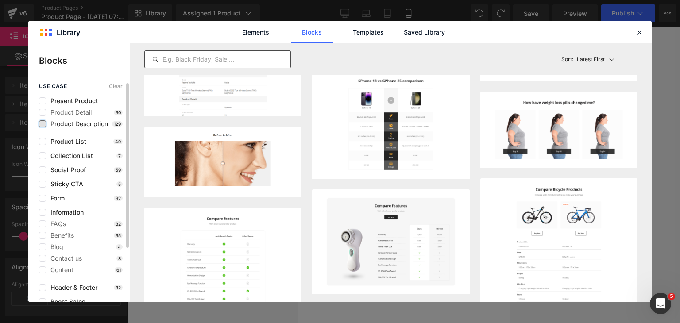
click at [41, 125] on label at bounding box center [42, 123] width 7 height 7
click at [43, 124] on input "checkbox" at bounding box center [43, 124] width 0 height 0
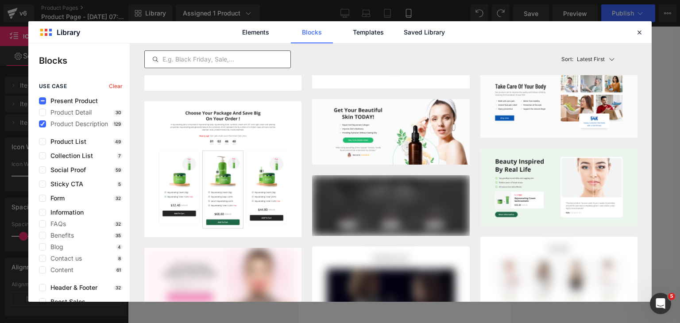
scroll to position [497, 0]
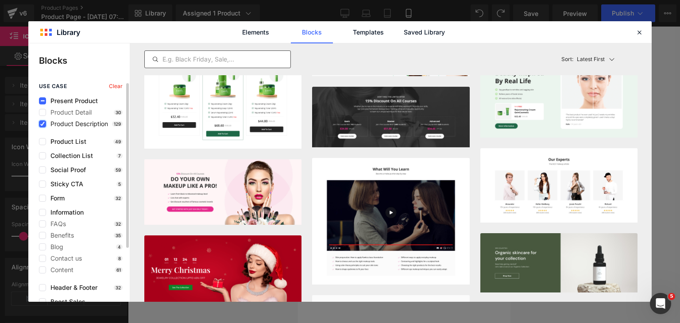
click at [42, 124] on icon at bounding box center [42, 124] width 4 height 0
click at [43, 124] on input "checkbox" at bounding box center [43, 124] width 0 height 0
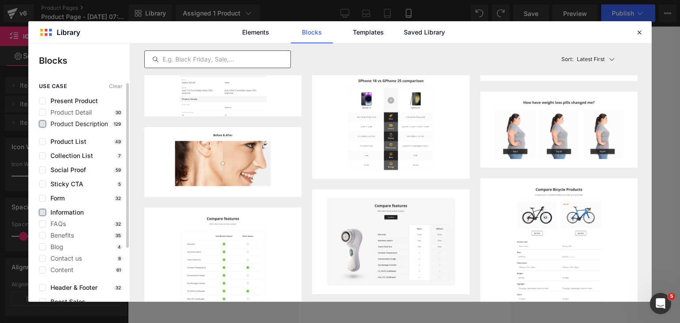
click at [41, 213] on label at bounding box center [42, 212] width 7 height 7
click at [43, 213] on input "checkbox" at bounding box center [43, 213] width 0 height 0
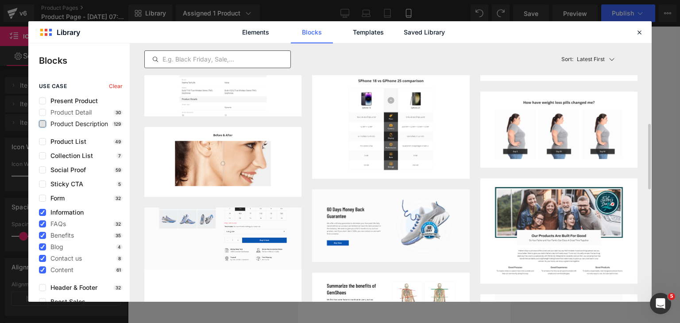
scroll to position [187, 0]
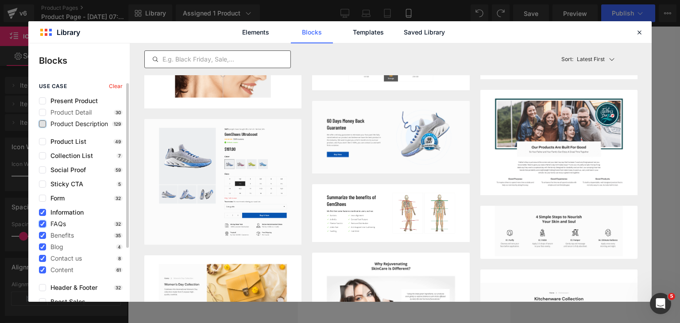
click at [45, 223] on label at bounding box center [42, 224] width 7 height 7
click at [43, 224] on input "checkbox" at bounding box center [43, 224] width 0 height 0
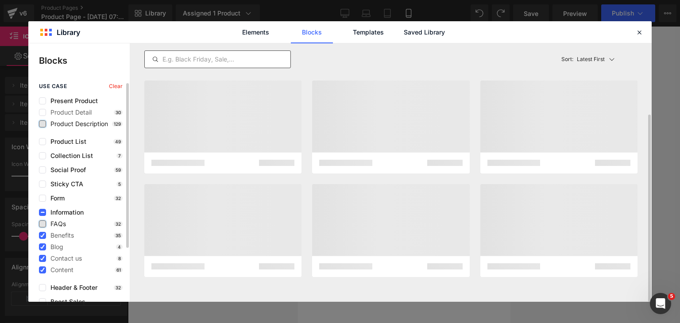
scroll to position [98, 0]
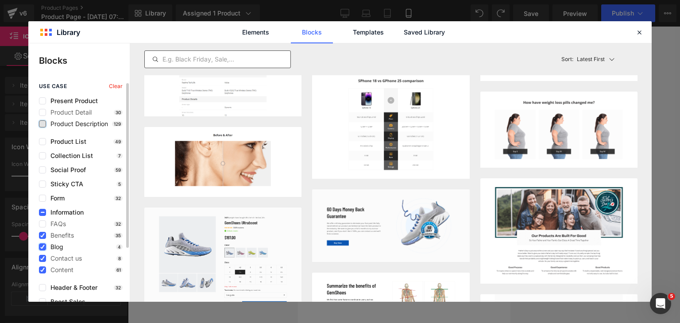
click at [45, 247] on label at bounding box center [42, 247] width 7 height 7
click at [43, 247] on input "checkbox" at bounding box center [43, 247] width 0 height 0
click at [42, 259] on icon at bounding box center [42, 259] width 4 height 0
click at [43, 259] on input "checkbox" at bounding box center [43, 259] width 0 height 0
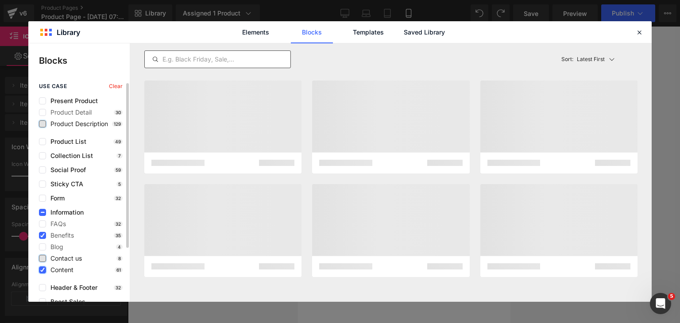
click at [42, 267] on label at bounding box center [42, 270] width 7 height 7
click at [43, 270] on input "checkbox" at bounding box center [43, 270] width 0 height 0
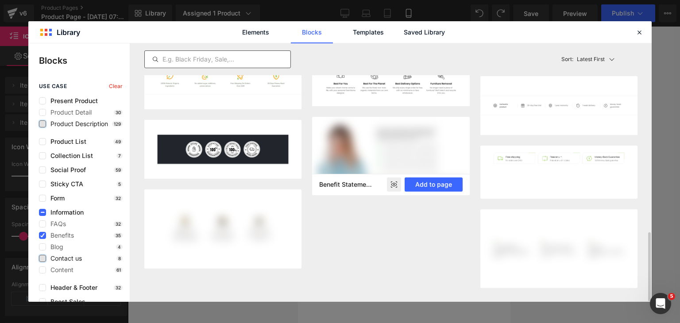
scroll to position [709, 0]
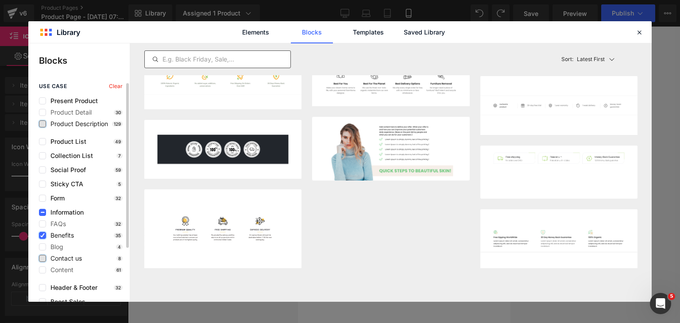
click at [43, 236] on icon at bounding box center [42, 236] width 4 height 0
click at [43, 236] on input "checkbox" at bounding box center [43, 236] width 0 height 0
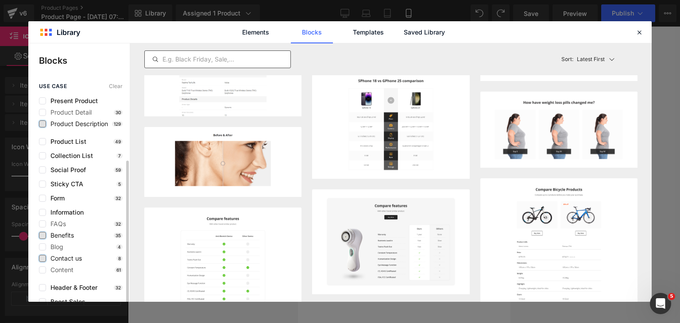
scroll to position [72, 0]
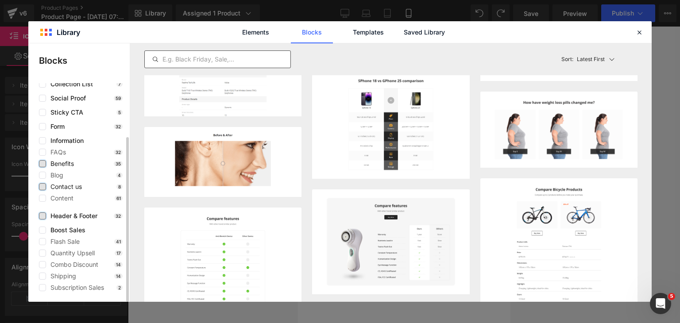
click at [43, 217] on label at bounding box center [42, 216] width 7 height 7
click at [43, 216] on input "checkbox" at bounding box center [43, 216] width 0 height 0
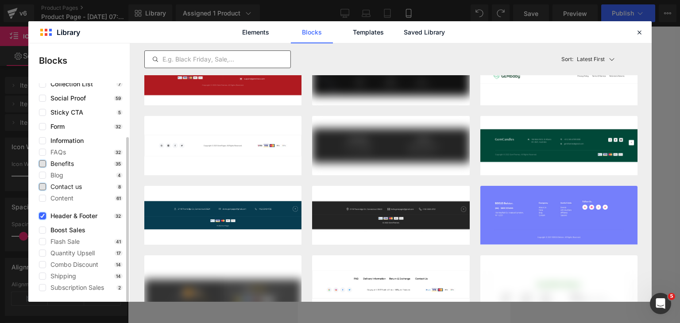
click at [43, 216] on icon at bounding box center [42, 216] width 4 height 0
click at [43, 216] on input "checkbox" at bounding box center [43, 216] width 0 height 0
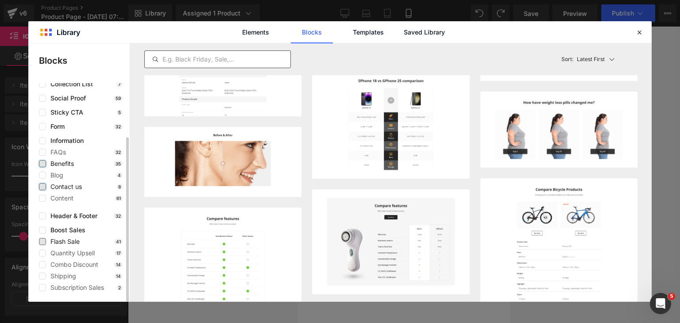
click at [50, 244] on span "Flash Sale" at bounding box center [63, 241] width 34 height 7
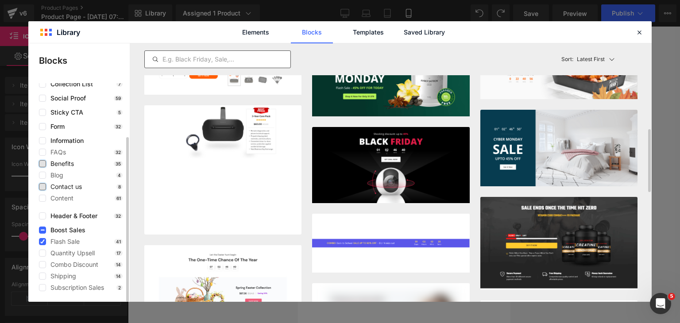
scroll to position [399, 0]
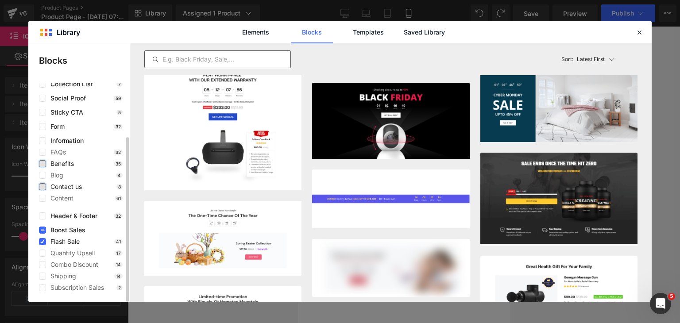
click at [46, 241] on span "Flash Sale" at bounding box center [63, 241] width 34 height 7
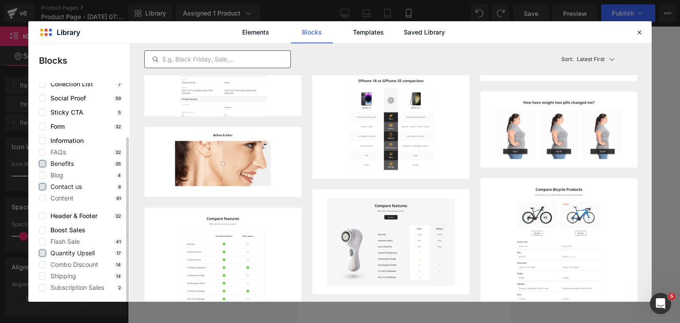
click at [44, 254] on label at bounding box center [42, 253] width 7 height 7
click at [43, 253] on input "checkbox" at bounding box center [43, 253] width 0 height 0
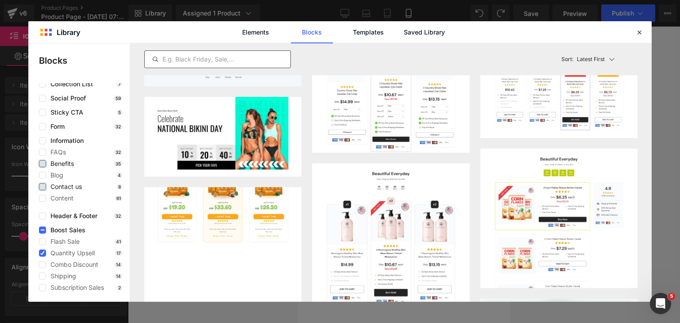
scroll to position [320, 0]
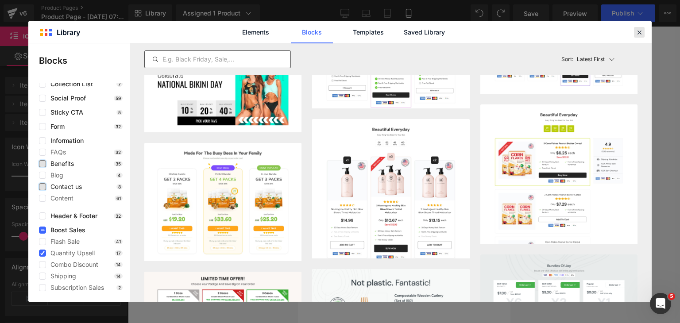
click at [636, 29] on icon at bounding box center [640, 32] width 8 height 8
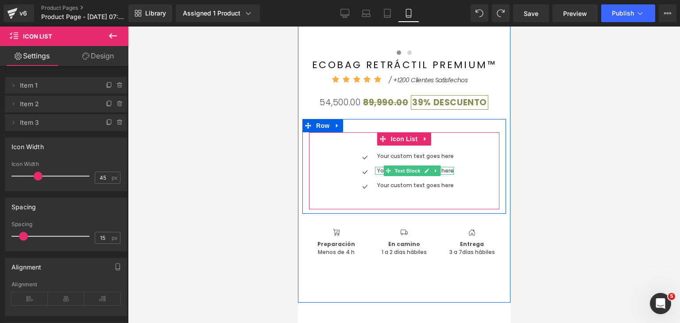
click at [397, 168] on span "Text Block" at bounding box center [407, 171] width 29 height 11
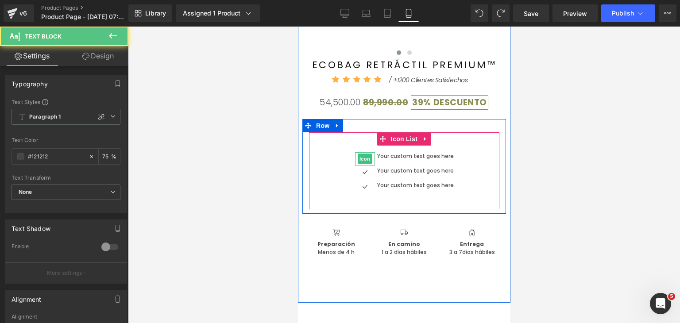
click at [363, 160] on span "Icon" at bounding box center [364, 159] width 14 height 11
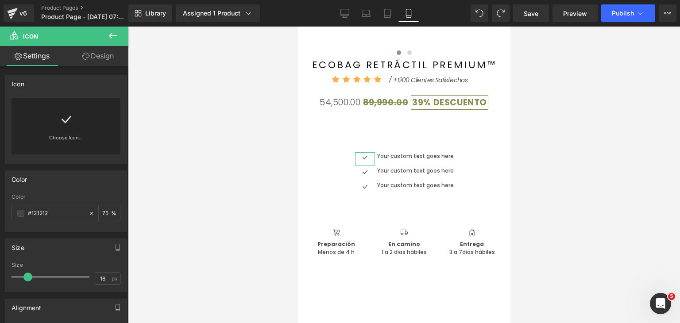
click at [57, 121] on div "Choose Icon..." at bounding box center [66, 126] width 109 height 56
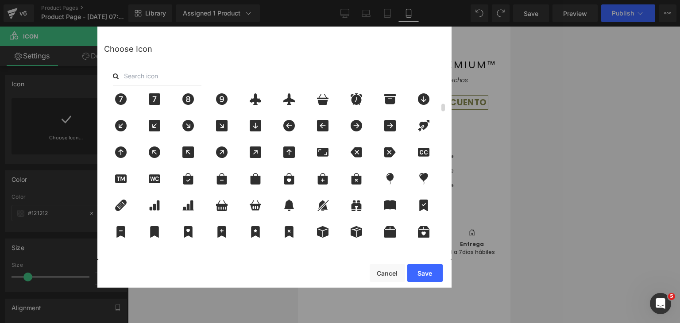
scroll to position [0, 0]
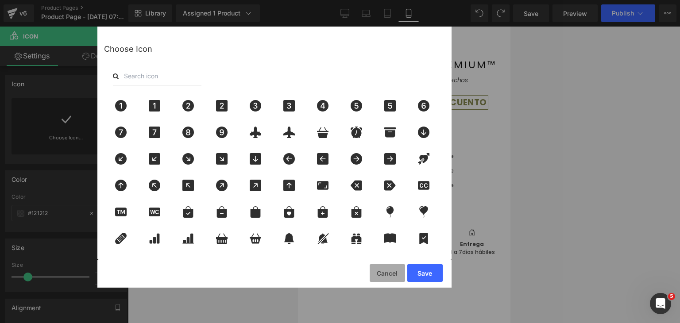
click at [378, 269] on button "Cancel" at bounding box center [387, 273] width 35 height 18
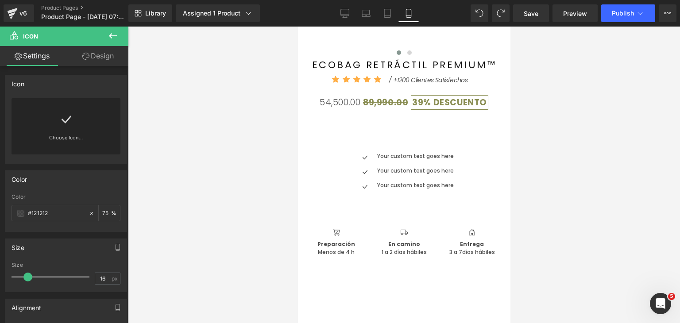
click at [119, 40] on button at bounding box center [112, 36] width 31 height 19
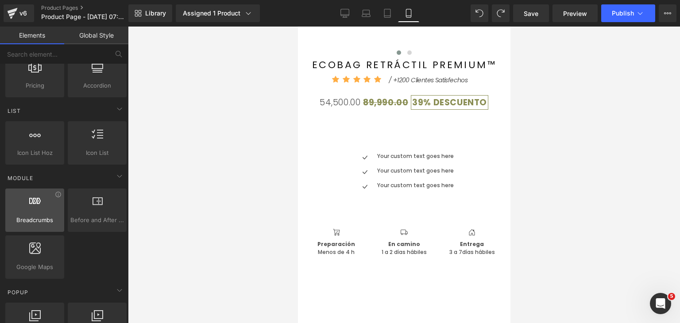
click at [46, 224] on div "Breadcrumbs app" at bounding box center [34, 210] width 59 height 43
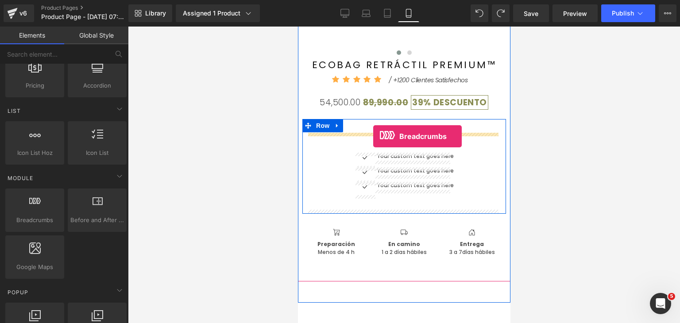
drag, startPoint x: 592, startPoint y: 211, endPoint x: 373, endPoint y: 136, distance: 231.2
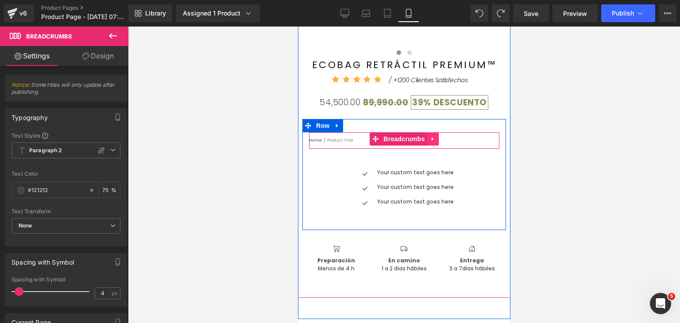
click at [430, 142] on icon at bounding box center [433, 139] width 6 height 7
click at [435, 140] on icon at bounding box center [438, 139] width 6 height 6
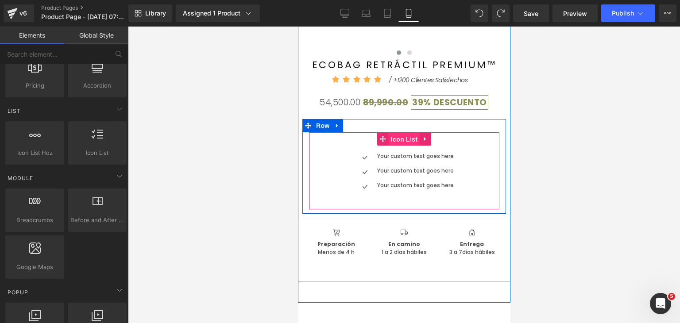
click at [394, 139] on span "Icon List" at bounding box center [403, 139] width 31 height 13
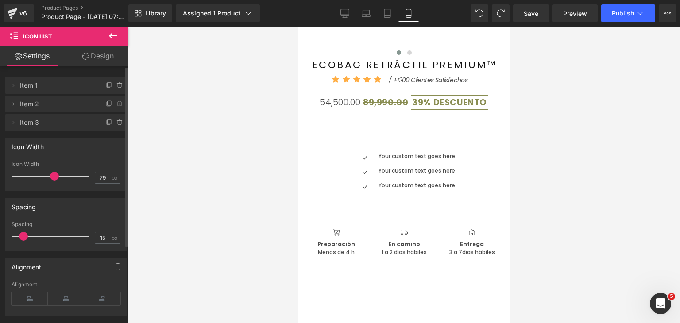
drag, startPoint x: 39, startPoint y: 177, endPoint x: 55, endPoint y: 175, distance: 16.1
click at [55, 175] on span at bounding box center [54, 176] width 9 height 9
drag, startPoint x: 55, startPoint y: 175, endPoint x: 49, endPoint y: 175, distance: 6.2
click at [44, 174] on span at bounding box center [44, 176] width 9 height 9
type input "55"
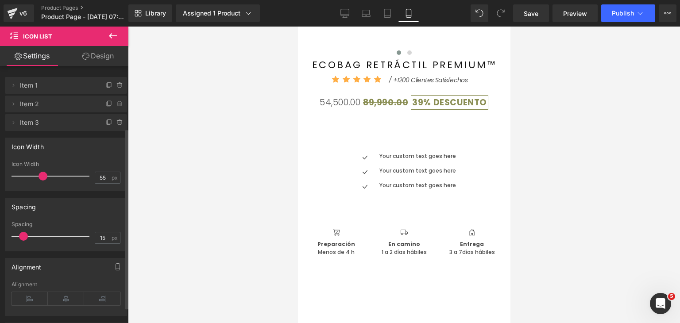
scroll to position [89, 0]
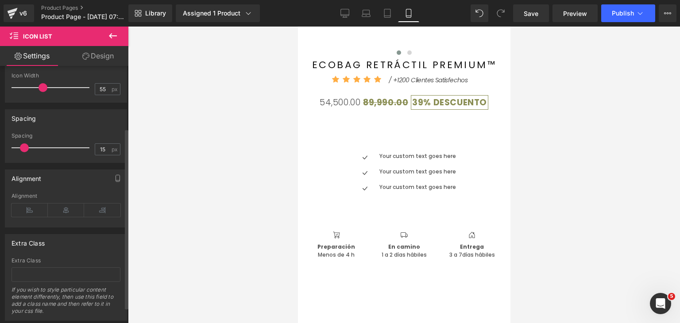
click at [24, 147] on div at bounding box center [53, 148] width 74 height 18
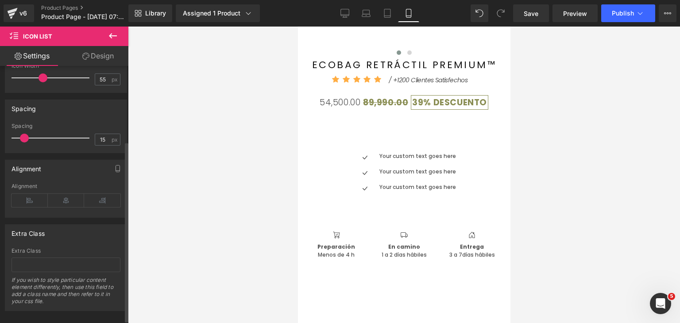
scroll to position [110, 0]
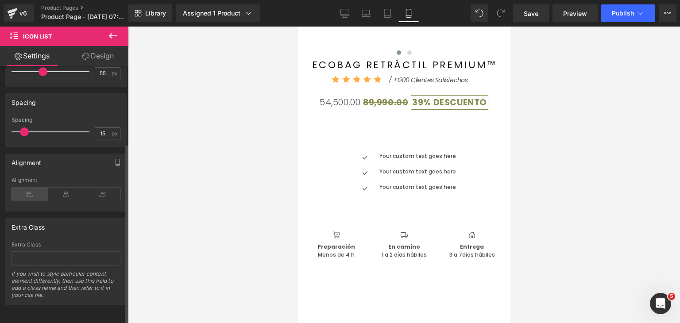
click at [32, 188] on icon at bounding box center [30, 194] width 36 height 13
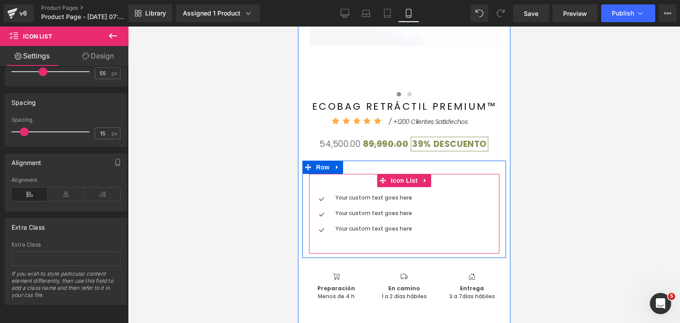
scroll to position [189, 0]
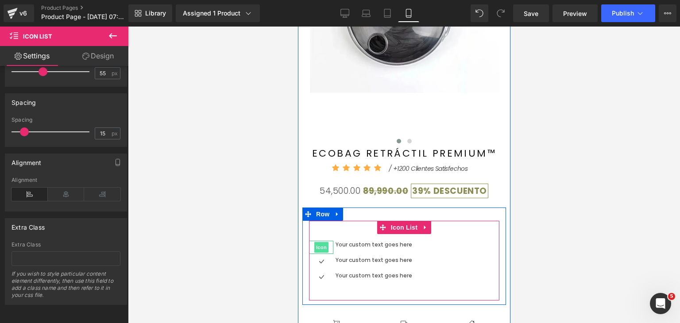
click at [314, 245] on span "Icon" at bounding box center [321, 247] width 14 height 11
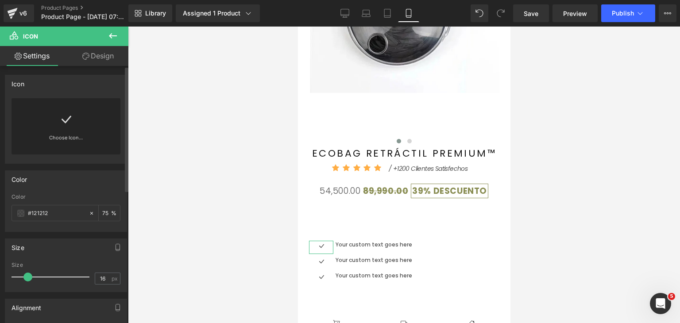
click at [75, 132] on div "Choose Icon..." at bounding box center [66, 126] width 109 height 56
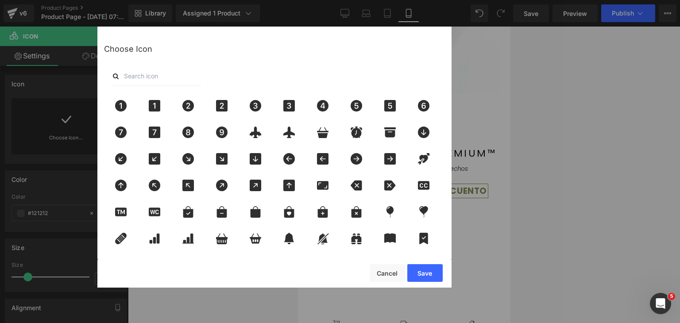
click at [367, 275] on div "Save Cancel" at bounding box center [274, 274] width 354 height 28
click at [377, 272] on button "Cancel" at bounding box center [387, 273] width 35 height 18
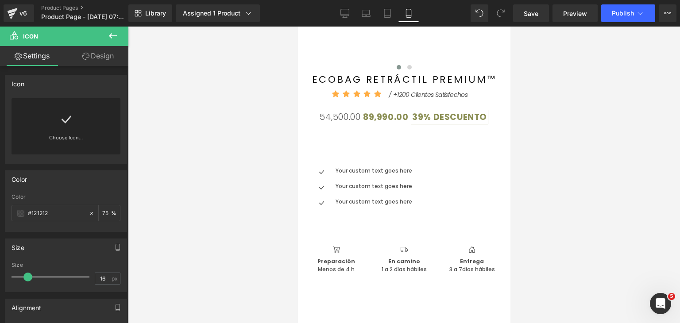
scroll to position [278, 0]
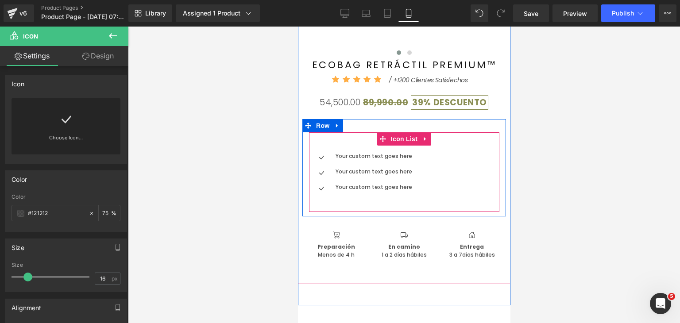
click at [318, 158] on span "Icon" at bounding box center [321, 159] width 14 height 11
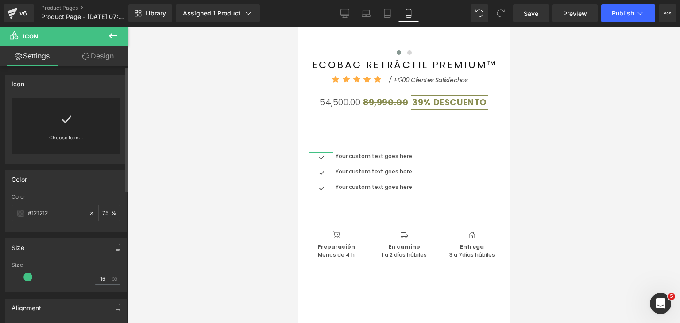
click at [54, 127] on div "Choose Icon..." at bounding box center [66, 126] width 109 height 56
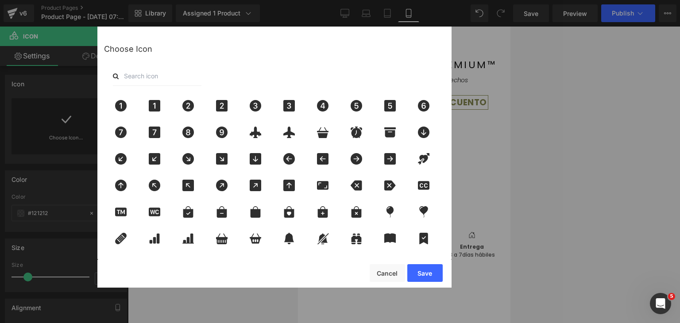
click at [146, 74] on input "text" at bounding box center [157, 75] width 89 height 19
type input "tr"
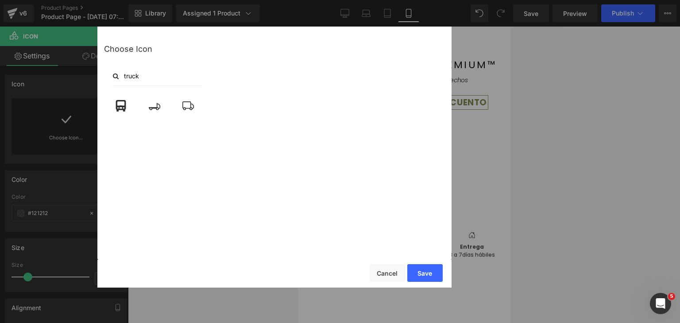
drag, startPoint x: 141, startPoint y: 76, endPoint x: 120, endPoint y: 73, distance: 21.9
click at [120, 73] on input "truck" at bounding box center [157, 75] width 89 height 19
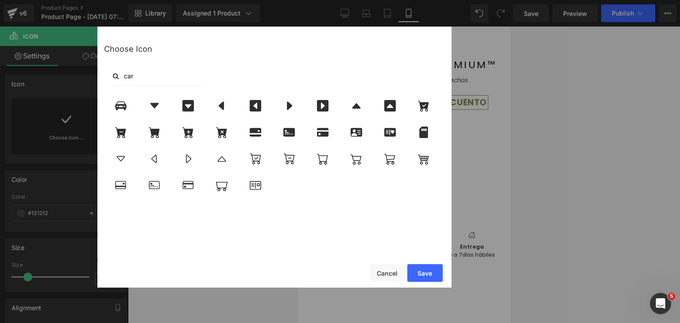
drag, startPoint x: 135, startPoint y: 78, endPoint x: 117, endPoint y: 77, distance: 18.2
click at [117, 77] on div "car" at bounding box center [274, 75] width 341 height 19
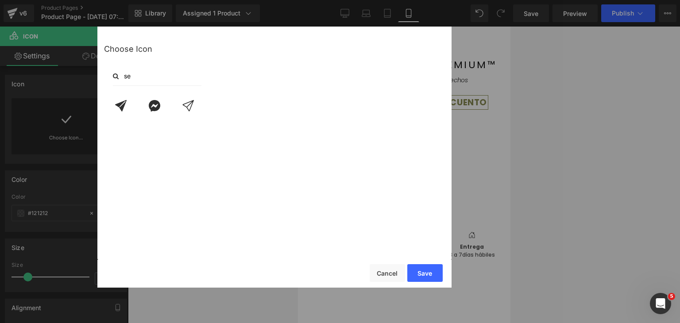
type input "s"
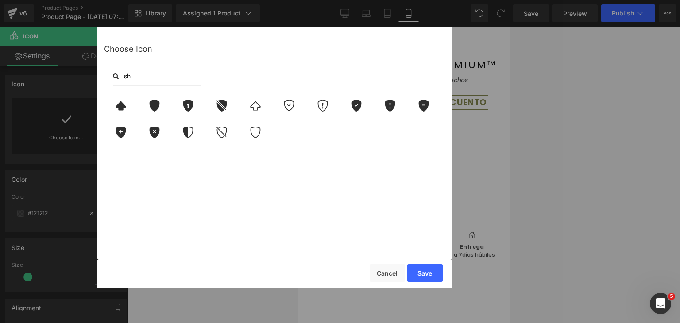
type input "s"
type input "e"
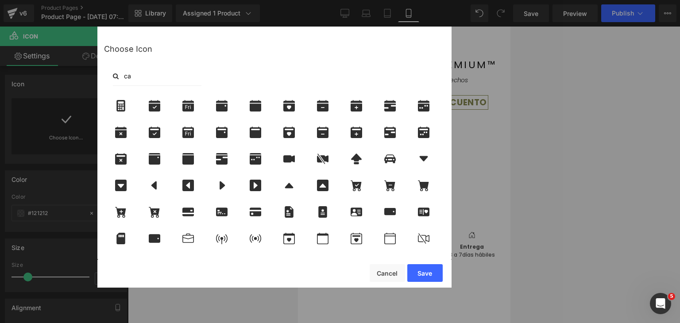
type input "c"
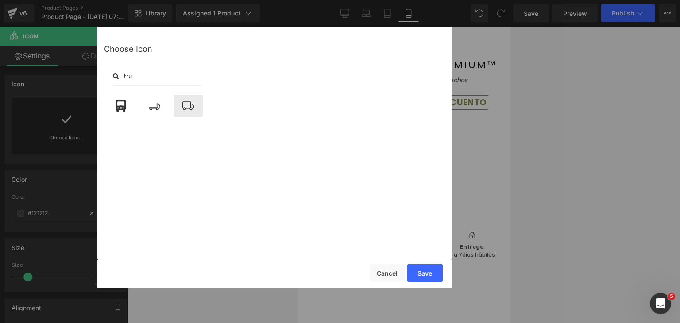
type input "tru"
click at [192, 112] on div at bounding box center [188, 106] width 29 height 22
click at [422, 275] on button "Save" at bounding box center [424, 273] width 35 height 18
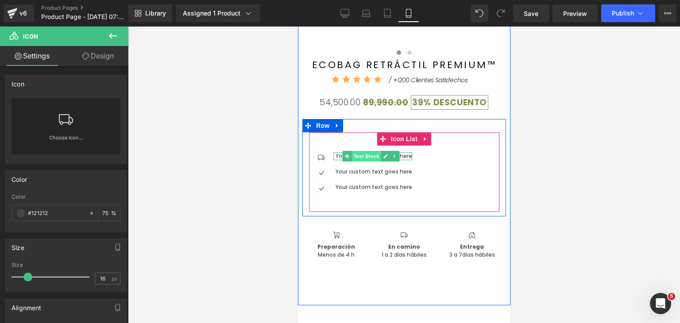
click at [357, 156] on span "Text Block" at bounding box center [365, 156] width 29 height 11
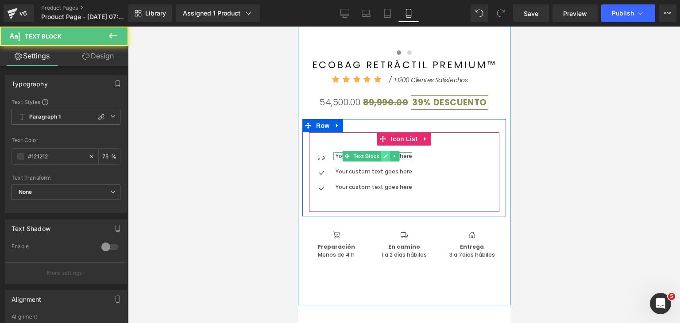
click at [383, 157] on icon at bounding box center [385, 156] width 4 height 4
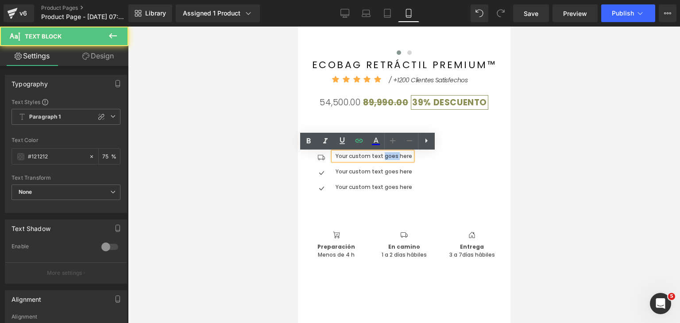
click at [382, 157] on p "Your custom text goes here" at bounding box center [373, 156] width 77 height 8
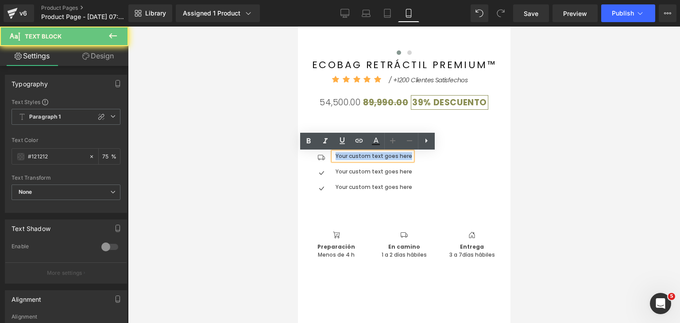
click at [382, 157] on p "Your custom text goes here" at bounding box center [373, 156] width 77 height 8
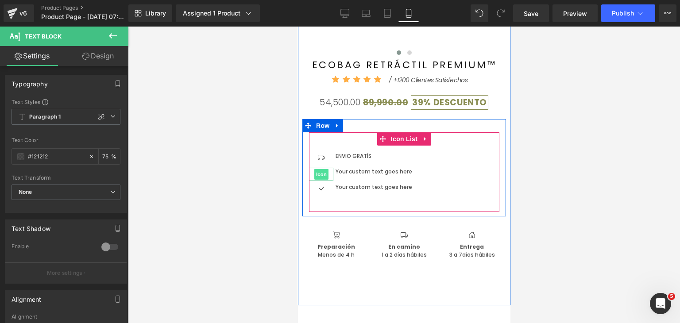
click at [320, 172] on span "Icon" at bounding box center [321, 174] width 14 height 11
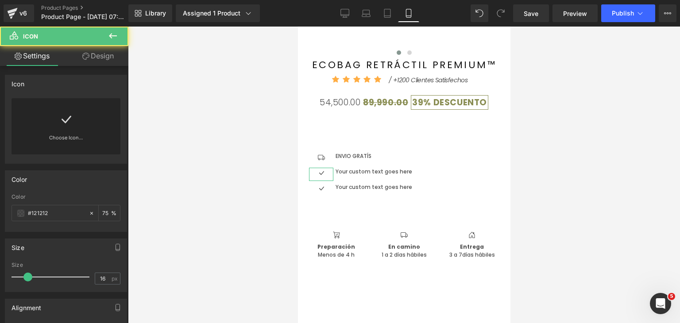
click at [59, 130] on link at bounding box center [66, 115] width 14 height 35
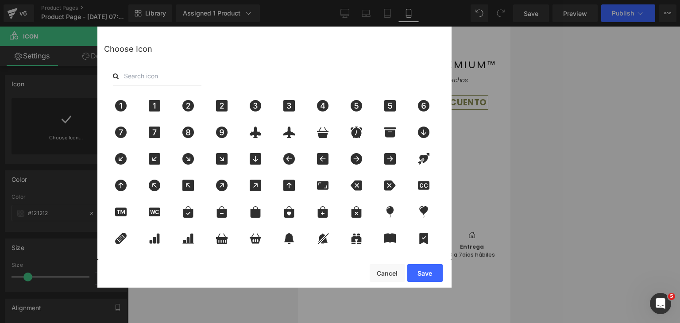
click at [139, 76] on input "text" at bounding box center [157, 75] width 89 height 19
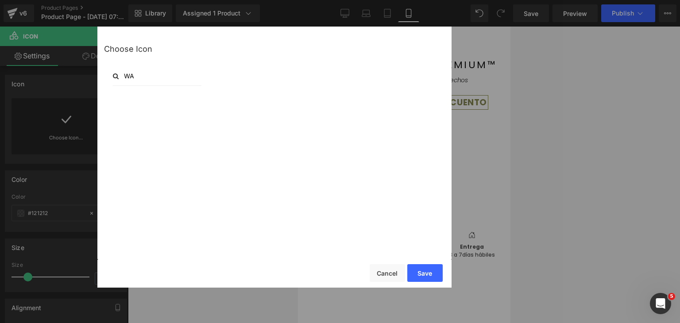
type input "W"
type input "G"
type input "S"
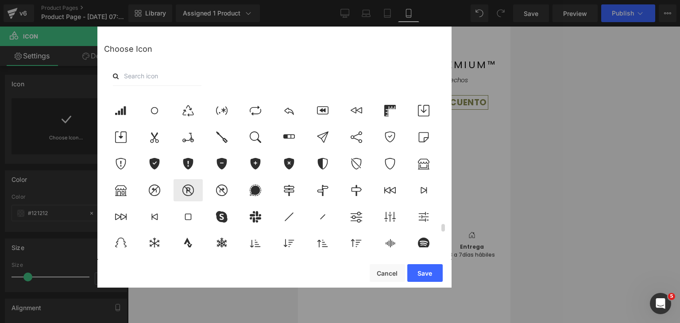
scroll to position [2778, 0]
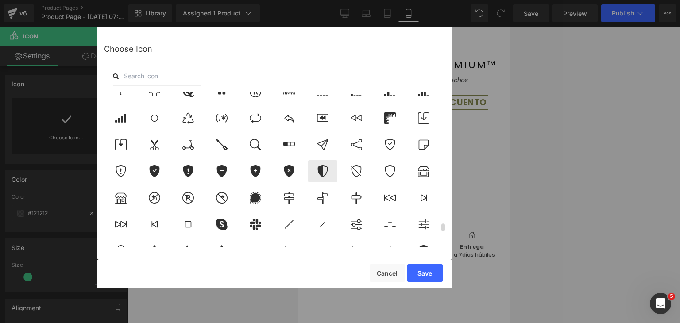
click at [327, 174] on icon at bounding box center [323, 172] width 19 height 12
click at [419, 271] on button "Save" at bounding box center [424, 273] width 35 height 18
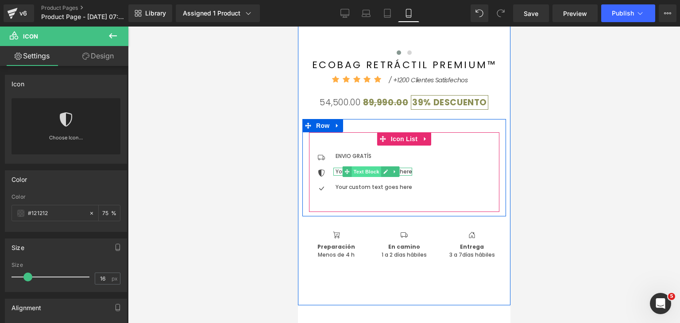
click at [367, 170] on span "Text Block" at bounding box center [365, 172] width 29 height 11
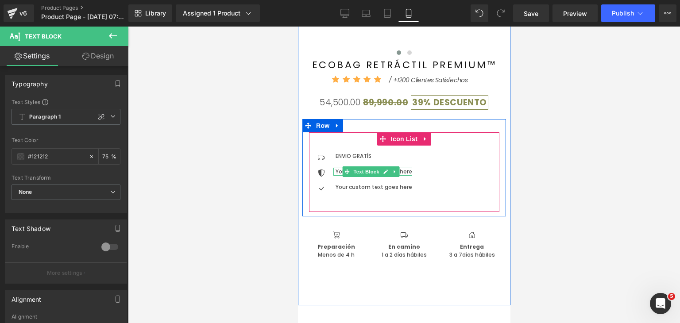
click at [400, 173] on p "Your custom text goes here" at bounding box center [373, 172] width 77 height 8
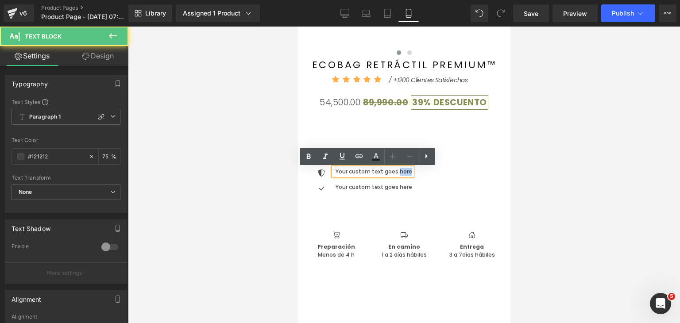
click at [400, 173] on p "Your custom text goes here" at bounding box center [373, 172] width 77 height 8
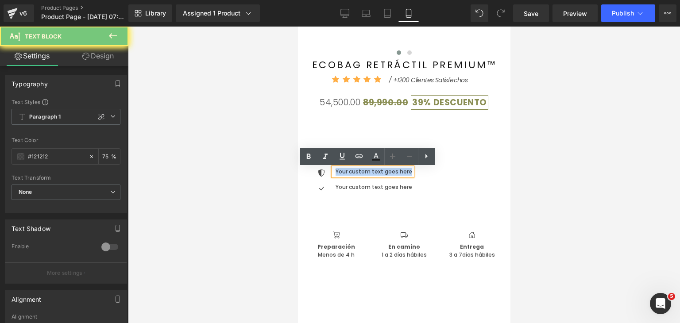
click at [400, 173] on p "Your custom text goes here" at bounding box center [373, 172] width 77 height 8
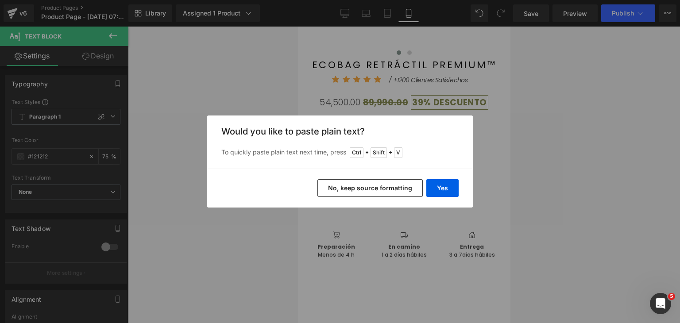
click at [398, 189] on button "No, keep source formatting" at bounding box center [370, 188] width 105 height 18
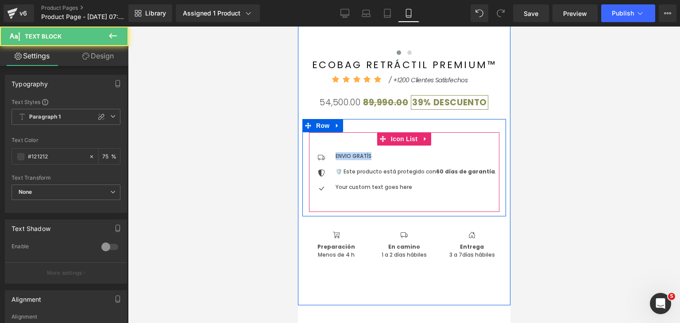
drag, startPoint x: 371, startPoint y: 156, endPoint x: 316, endPoint y: 157, distance: 54.9
click at [316, 157] on li "Icon ENVIO GRATÍS Text Block" at bounding box center [402, 156] width 187 height 8
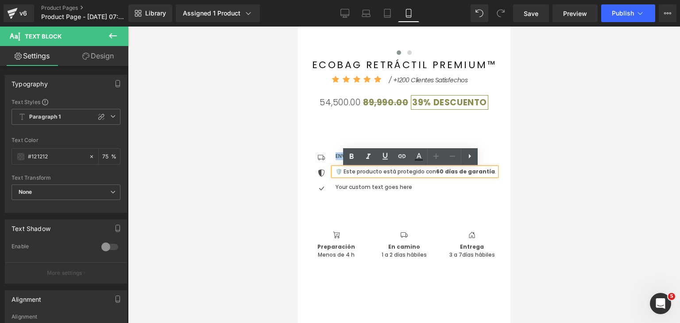
copy p "ENVIO GRATÍS"
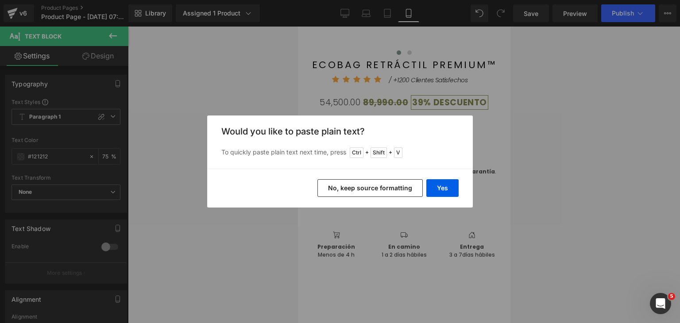
click at [387, 192] on button "No, keep source formatting" at bounding box center [370, 188] width 105 height 18
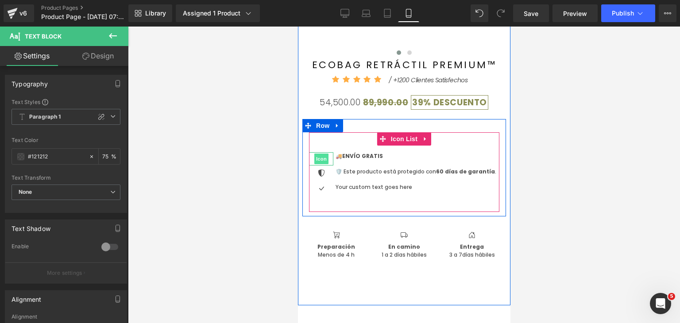
click at [322, 160] on span "Icon" at bounding box center [321, 159] width 14 height 11
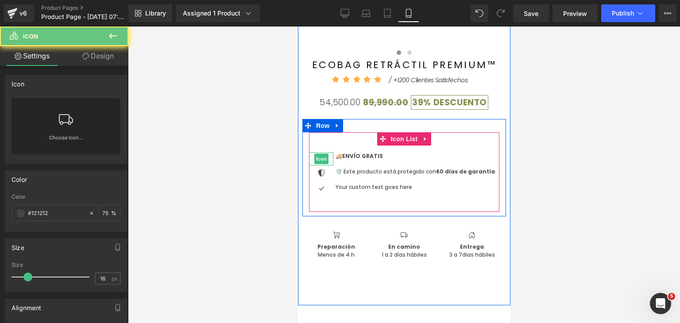
click at [326, 162] on div at bounding box center [321, 158] width 24 height 13
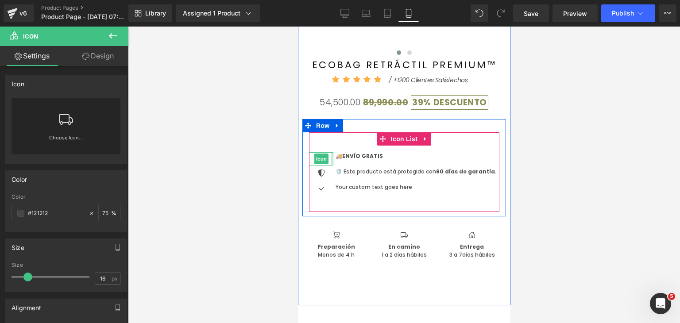
click at [331, 160] on div at bounding box center [332, 158] width 2 height 13
click at [324, 176] on span "Icon" at bounding box center [321, 175] width 14 height 11
click at [436, 158] on icon at bounding box center [437, 156] width 5 height 5
click at [424, 141] on icon at bounding box center [425, 139] width 2 height 4
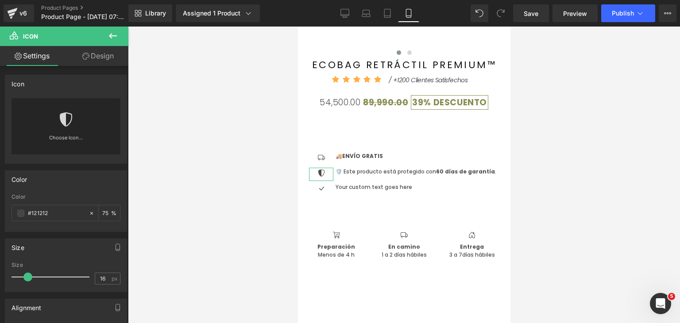
click at [106, 36] on button at bounding box center [112, 36] width 31 height 19
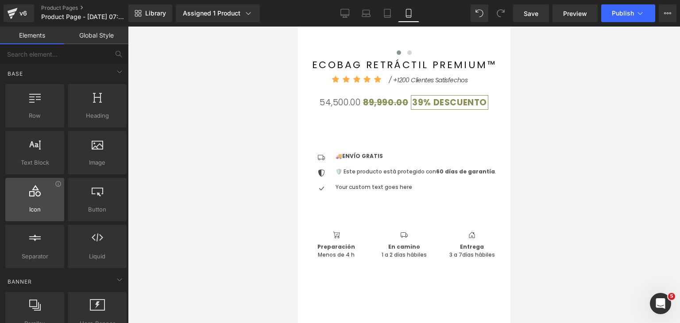
scroll to position [0, 0]
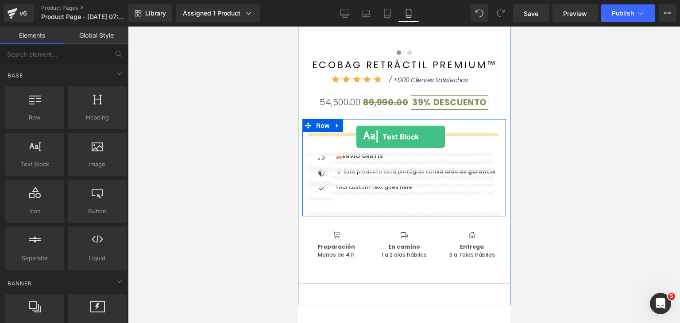
drag, startPoint x: 338, startPoint y: 177, endPoint x: 356, endPoint y: 137, distance: 44.0
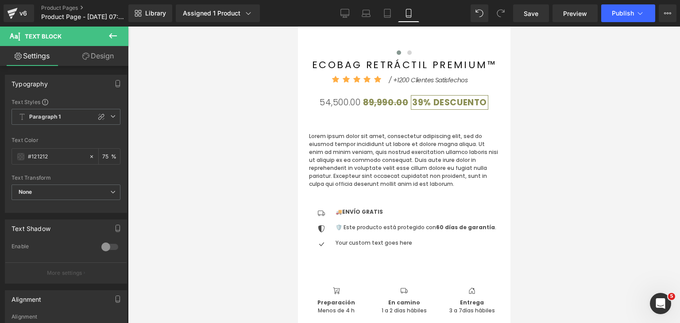
click at [117, 33] on icon at bounding box center [113, 36] width 11 height 11
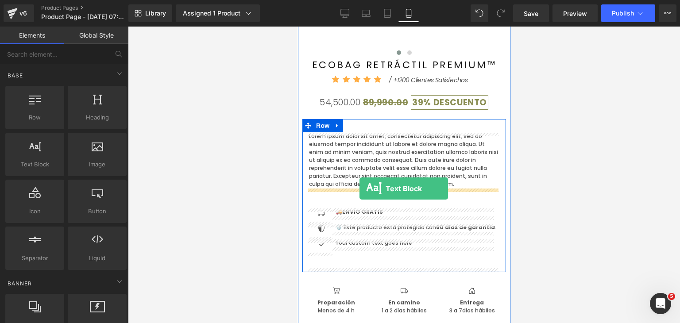
drag, startPoint x: 335, startPoint y: 178, endPoint x: 359, endPoint y: 188, distance: 26.0
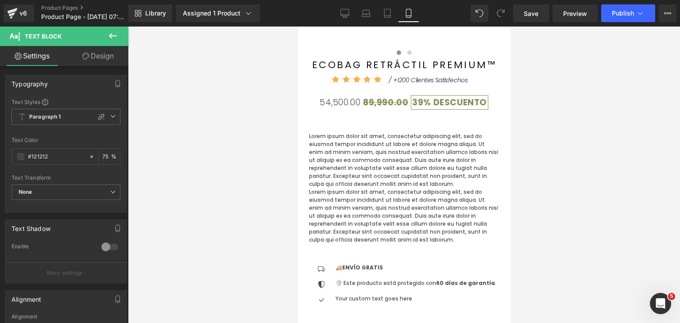
click at [116, 39] on icon at bounding box center [113, 36] width 11 height 11
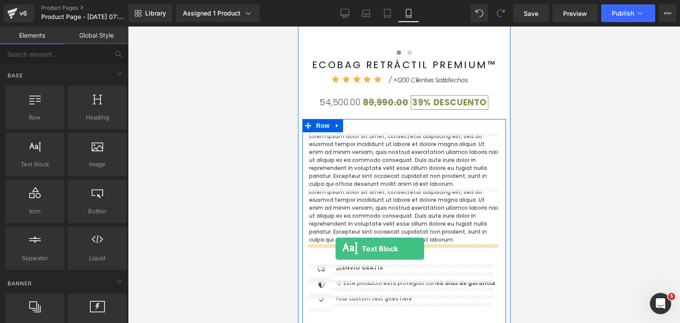
drag, startPoint x: 343, startPoint y: 185, endPoint x: 335, endPoint y: 248, distance: 63.8
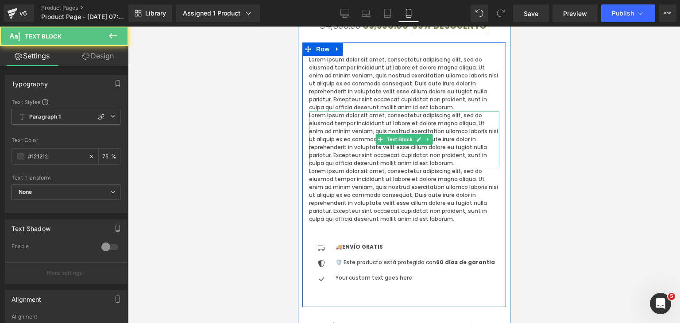
scroll to position [366, 0]
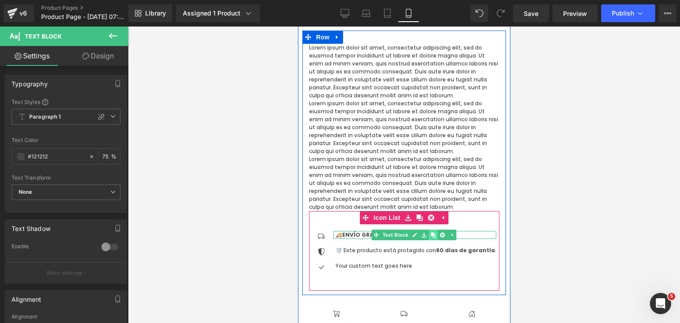
click at [430, 236] on icon at bounding box center [432, 235] width 5 height 5
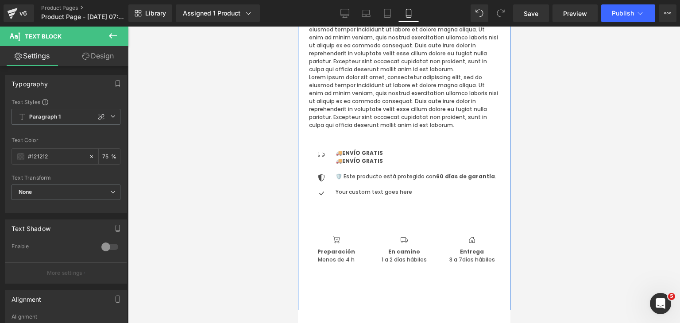
scroll to position [411, 0]
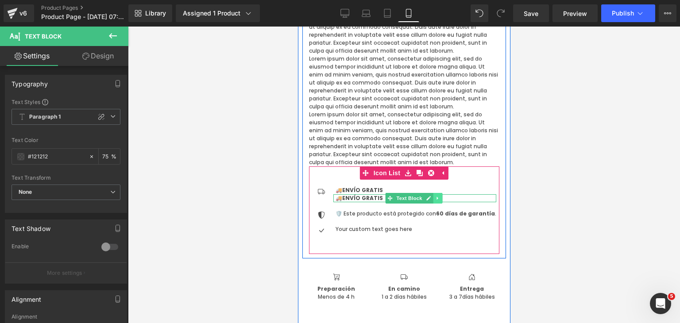
click at [435, 198] on icon at bounding box center [437, 198] width 5 height 5
click at [438, 195] on link at bounding box center [442, 198] width 9 height 11
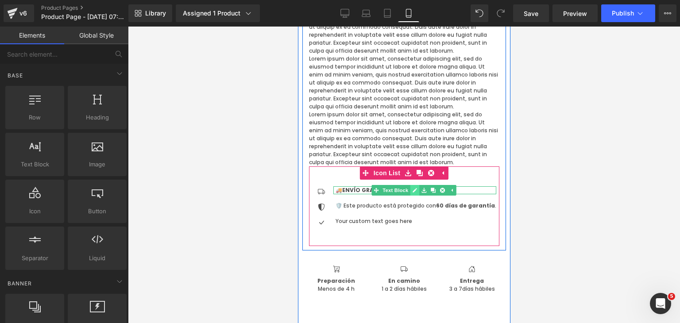
click at [415, 189] on link at bounding box center [414, 190] width 9 height 11
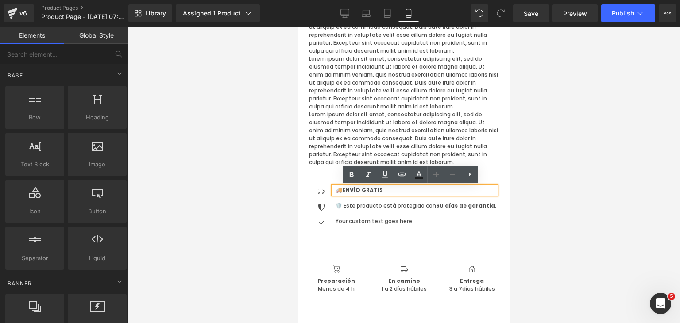
click at [407, 191] on p "🚚 ENVÍO GRATIS" at bounding box center [415, 190] width 161 height 8
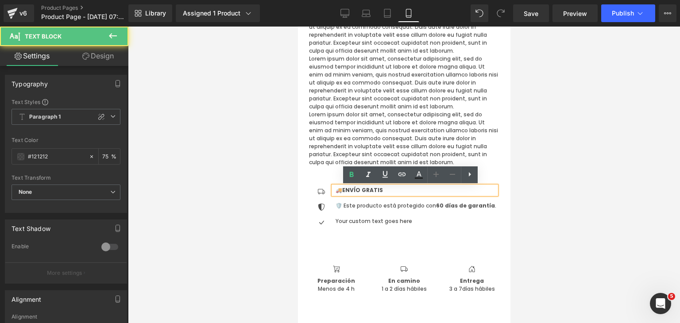
click at [407, 191] on p "🚚 ENVÍO GRATIS" at bounding box center [415, 190] width 161 height 8
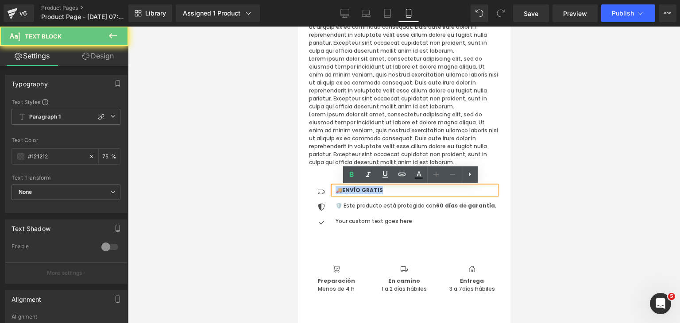
click at [407, 191] on p "🚚 ENVÍO GRATIS" at bounding box center [415, 190] width 161 height 8
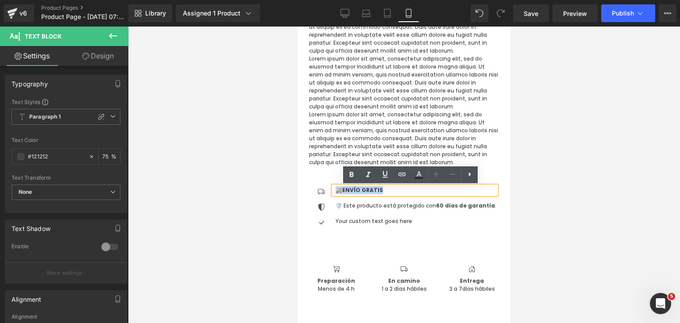
copy p "🚚 ENVÍO GRATIS"
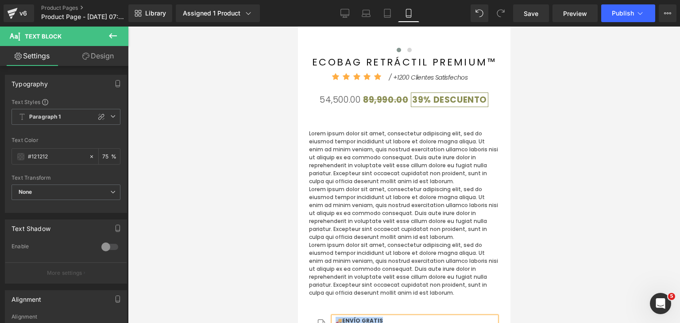
scroll to position [278, 0]
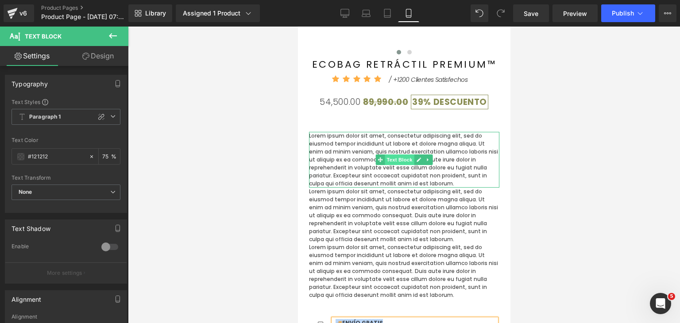
click at [391, 158] on span "Text Block" at bounding box center [398, 160] width 29 height 11
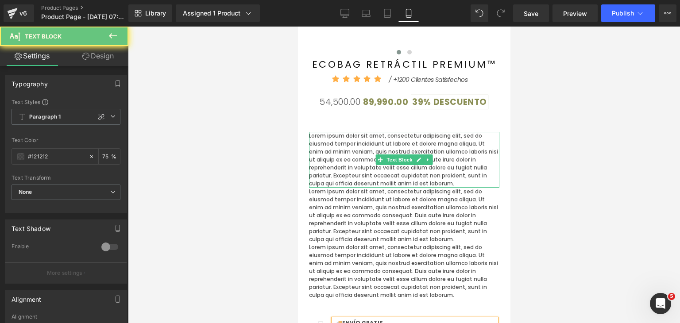
click at [404, 178] on p "Lorem ipsum dolor sit amet, consectetur adipiscing elit, sed do eiusmod tempor …" at bounding box center [404, 160] width 190 height 56
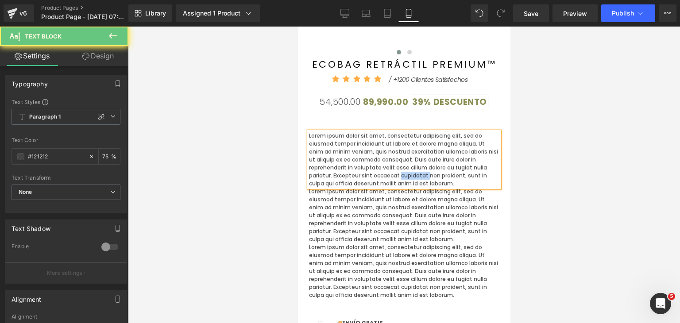
click at [404, 178] on p "Lorem ipsum dolor sit amet, consectetur adipiscing elit, sed do eiusmod tempor …" at bounding box center [404, 160] width 190 height 56
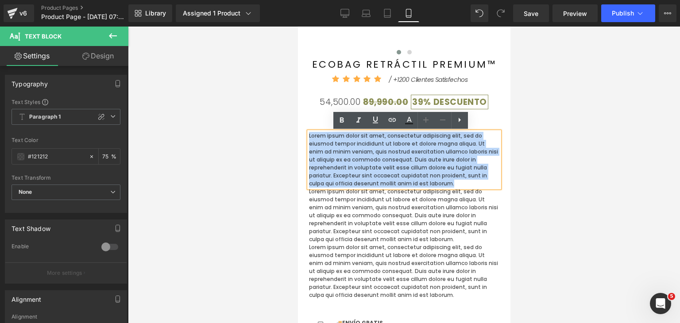
click at [404, 178] on p "Lorem ipsum dolor sit amet, consectetur adipiscing elit, sed do eiusmod tempor …" at bounding box center [404, 160] width 190 height 56
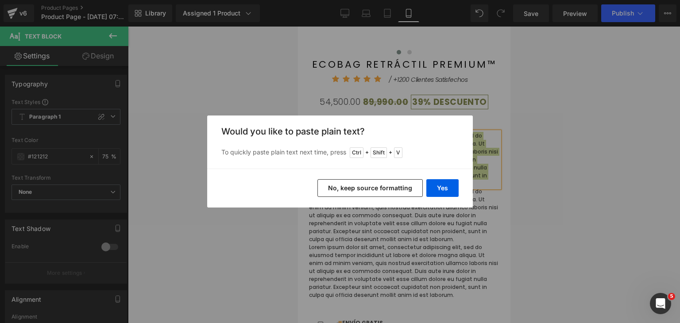
click at [396, 194] on button "No, keep source formatting" at bounding box center [370, 188] width 105 height 18
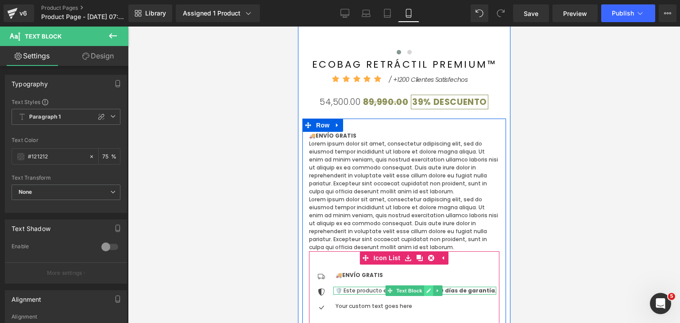
click at [426, 290] on icon at bounding box center [428, 291] width 4 height 4
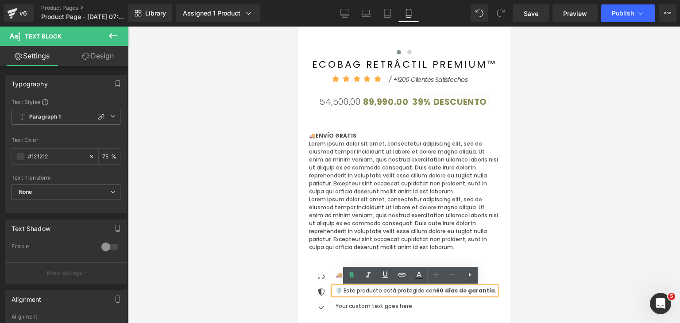
click at [423, 290] on p "🛡️ Este producto está protegido con 60 días de garantía ." at bounding box center [415, 291] width 161 height 8
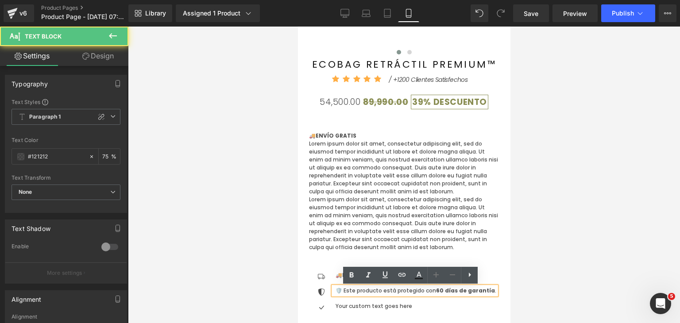
click at [423, 290] on p "🛡️ Este producto está protegido con 60 días de garantía ." at bounding box center [415, 291] width 161 height 8
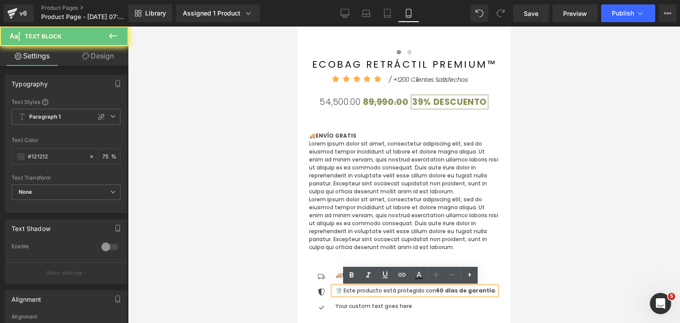
click at [423, 290] on p "🛡️ Este producto está protegido con 60 días de garantía ." at bounding box center [415, 291] width 161 height 8
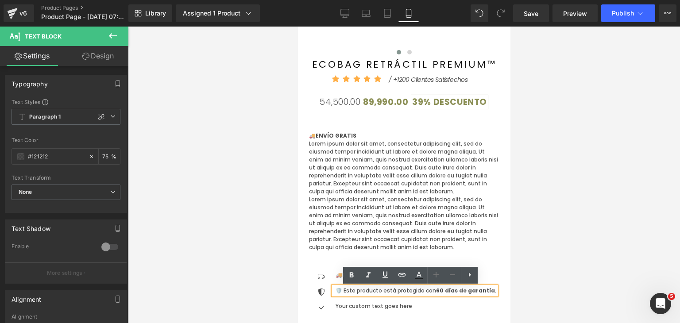
copy p "🛡️ Este producto está protegido con 60 días de garantía ."
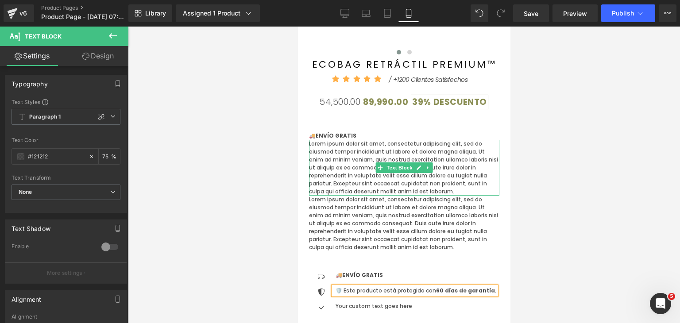
click at [356, 165] on p "Lorem ipsum dolor sit amet, consectetur adipiscing elit, sed do eiusmod tempor …" at bounding box center [404, 168] width 190 height 56
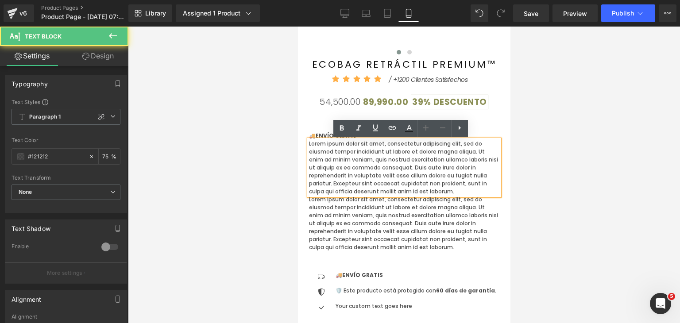
click at [353, 165] on p "Lorem ipsum dolor sit amet, consectetur adipiscing elit, sed do eiusmod tempor …" at bounding box center [404, 168] width 190 height 56
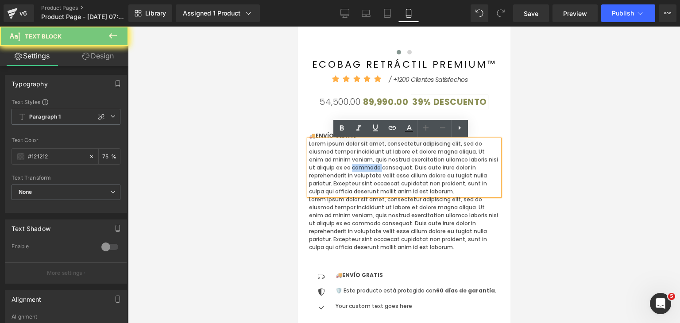
click at [353, 165] on p "Lorem ipsum dolor sit amet, consectetur adipiscing elit, sed do eiusmod tempor …" at bounding box center [404, 168] width 190 height 56
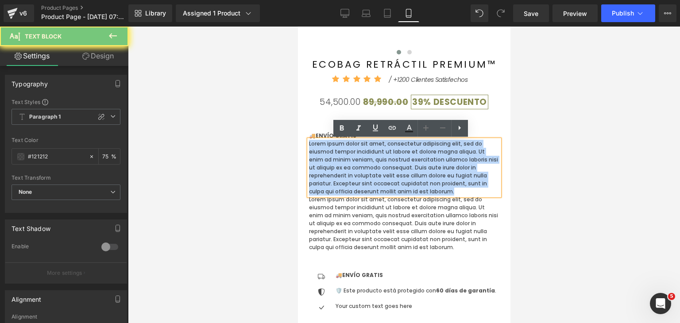
click at [353, 165] on p "Lorem ipsum dolor sit amet, consectetur adipiscing elit, sed do eiusmod tempor …" at bounding box center [404, 168] width 190 height 56
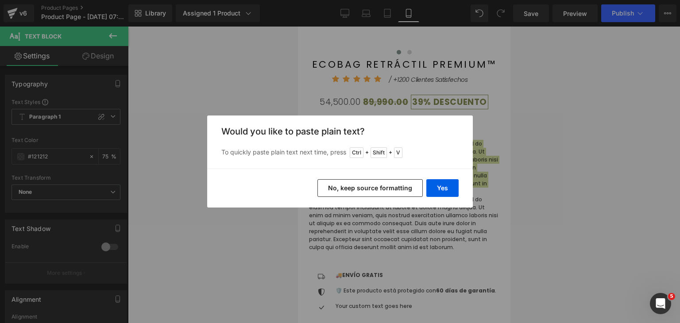
click at [368, 192] on button "No, keep source formatting" at bounding box center [370, 188] width 105 height 18
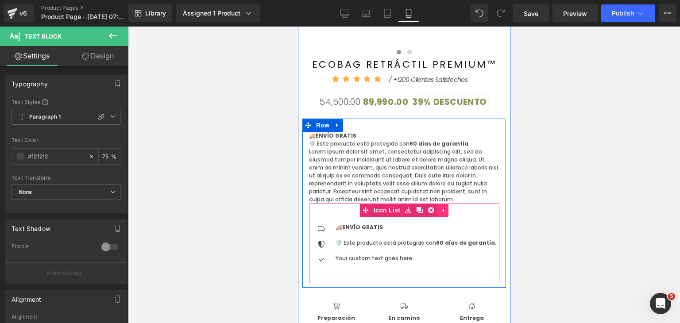
click at [443, 212] on link at bounding box center [443, 210] width 12 height 13
click at [423, 213] on icon at bounding box center [425, 210] width 6 height 7
click at [429, 213] on icon at bounding box center [431, 210] width 6 height 6
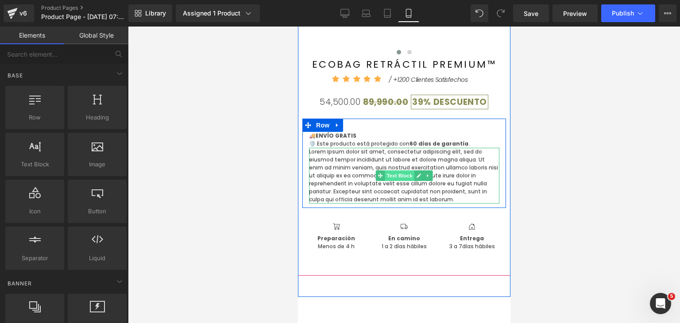
click at [397, 173] on span "Text Block" at bounding box center [398, 176] width 29 height 11
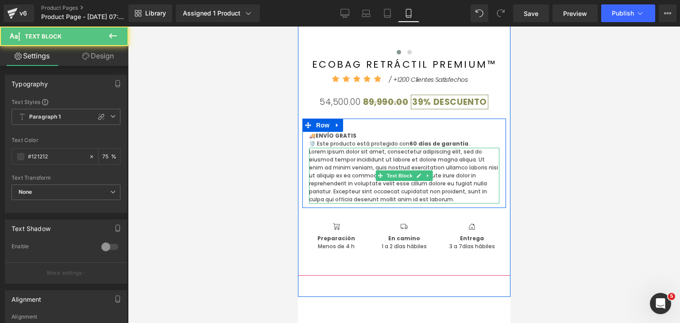
click at [429, 197] on p "Lorem ipsum dolor sit amet, consectetur adipiscing elit, sed do eiusmod tempor …" at bounding box center [404, 176] width 190 height 56
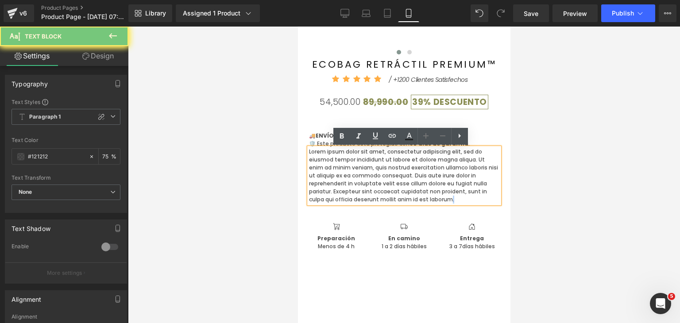
click at [429, 197] on p "Lorem ipsum dolor sit amet, consectetur adipiscing elit, sed do eiusmod tempor …" at bounding box center [404, 176] width 190 height 56
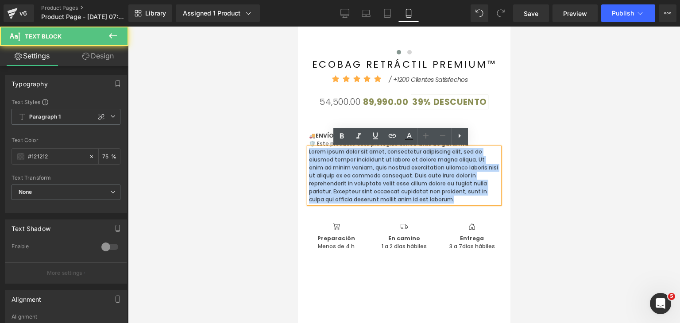
click at [429, 197] on p "Lorem ipsum dolor sit amet, consectetur adipiscing elit, sed do eiusmod tempor …" at bounding box center [404, 176] width 190 height 56
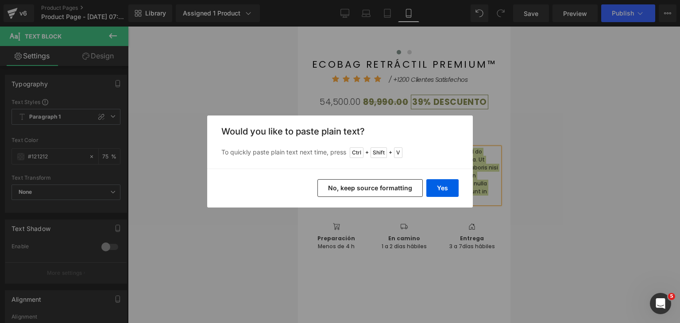
click at [395, 194] on button "No, keep source formatting" at bounding box center [370, 188] width 105 height 18
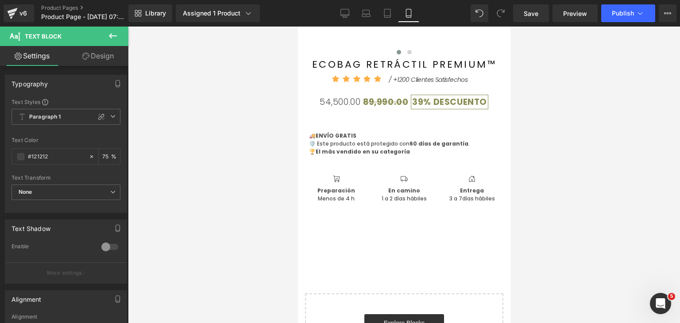
click at [563, 184] on div at bounding box center [404, 175] width 552 height 297
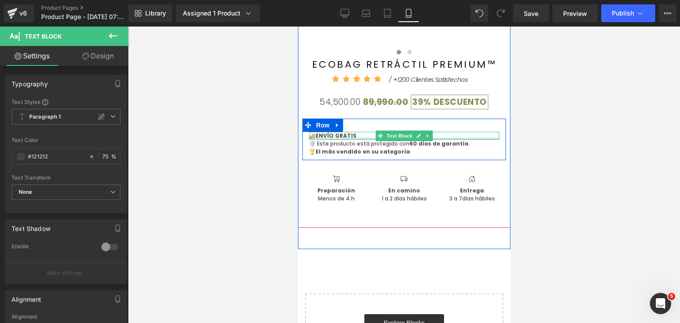
click at [349, 139] on div at bounding box center [404, 139] width 190 height 2
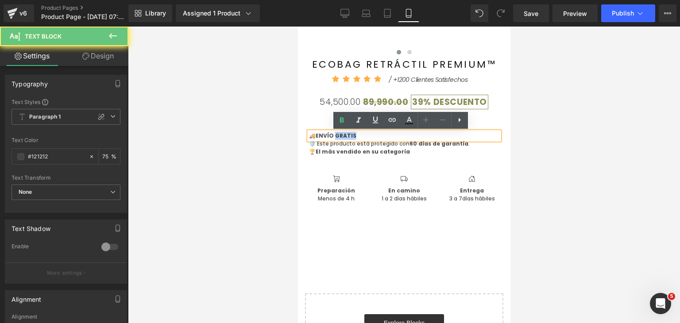
click at [349, 139] on strong "ENVÍO GRATIS" at bounding box center [335, 136] width 41 height 8
click at [356, 139] on p "🚚 ENVÍO GRATIS" at bounding box center [404, 136] width 190 height 8
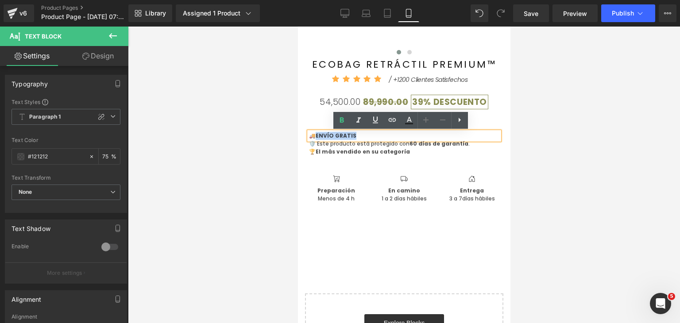
drag, startPoint x: 358, startPoint y: 138, endPoint x: 309, endPoint y: 137, distance: 49.6
click at [309, 137] on p "🚚 ENVÍO GRATIS" at bounding box center [404, 136] width 190 height 8
click at [411, 126] on link at bounding box center [409, 120] width 17 height 17
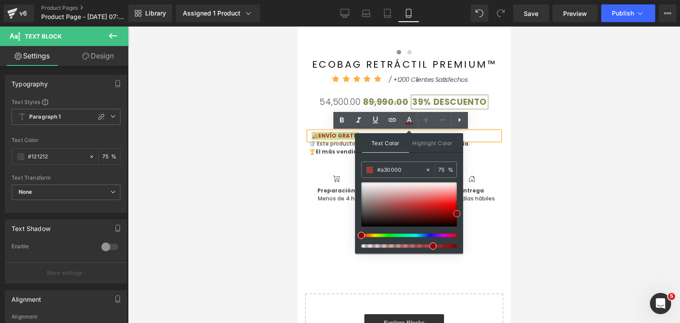
type input "#a80000"
drag, startPoint x: 657, startPoint y: 248, endPoint x: 465, endPoint y: 208, distance: 196.6
click at [616, 183] on div at bounding box center [404, 175] width 552 height 297
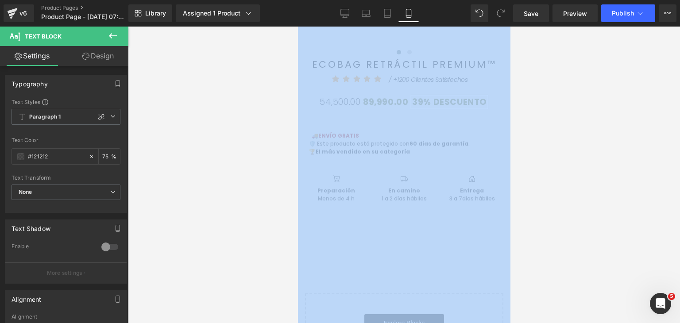
click at [616, 183] on div at bounding box center [404, 175] width 552 height 297
click at [595, 182] on div at bounding box center [404, 175] width 552 height 297
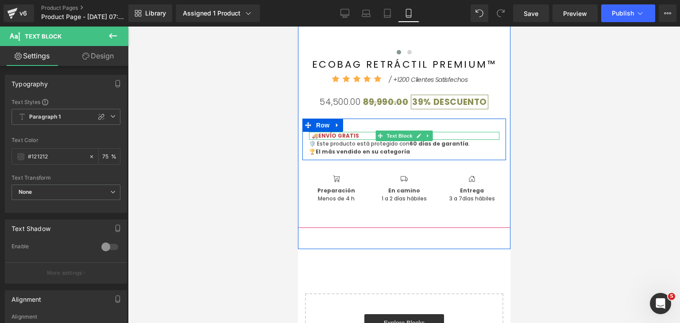
click at [340, 135] on strong "ENVÍO GRATIS" at bounding box center [338, 136] width 41 height 8
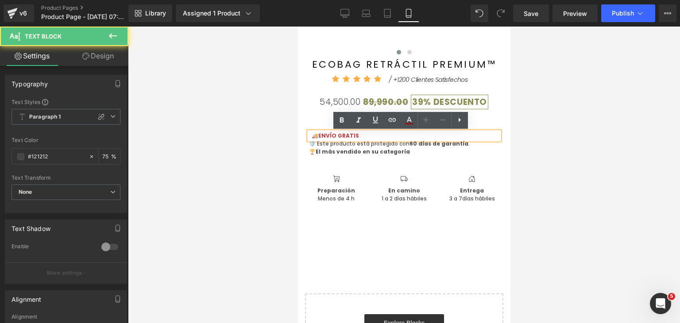
click at [298, 27] on div at bounding box center [298, 27] width 0 height 0
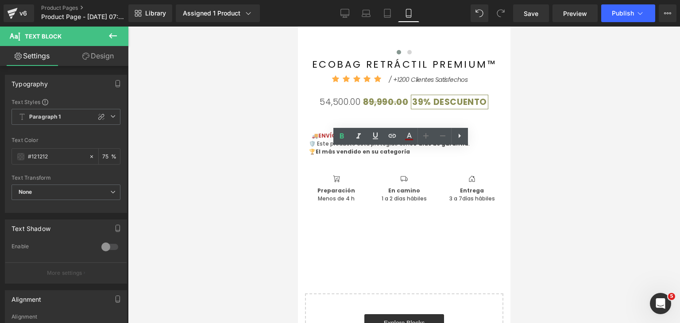
click at [565, 181] on div at bounding box center [404, 175] width 552 height 297
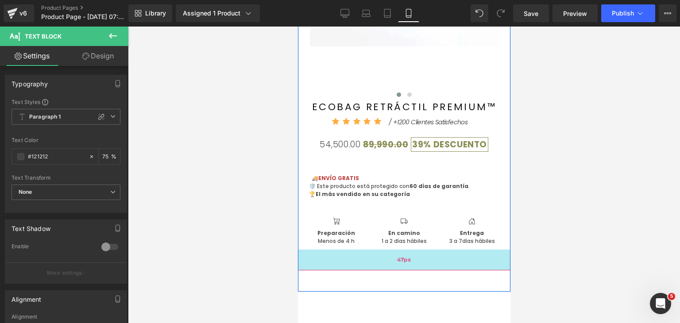
scroll to position [234, 0]
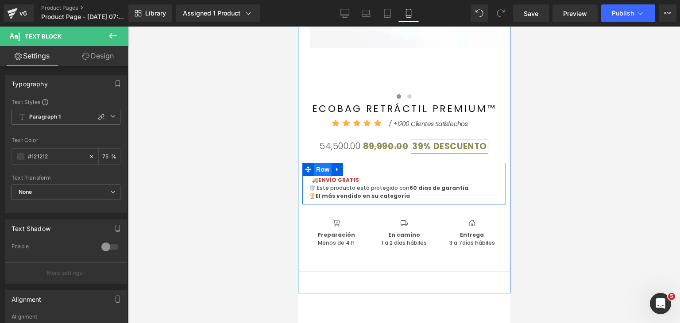
click at [323, 171] on span "Row" at bounding box center [323, 169] width 18 height 13
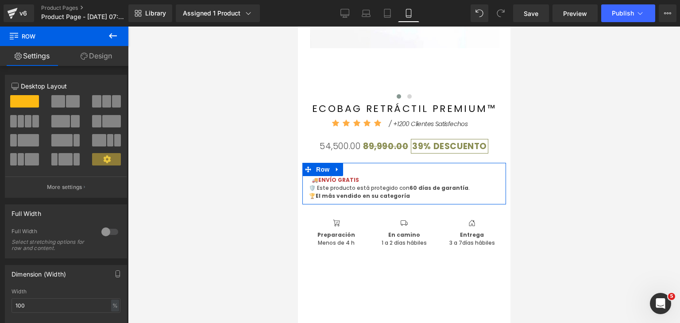
click at [98, 56] on link "Design" at bounding box center [96, 56] width 64 height 20
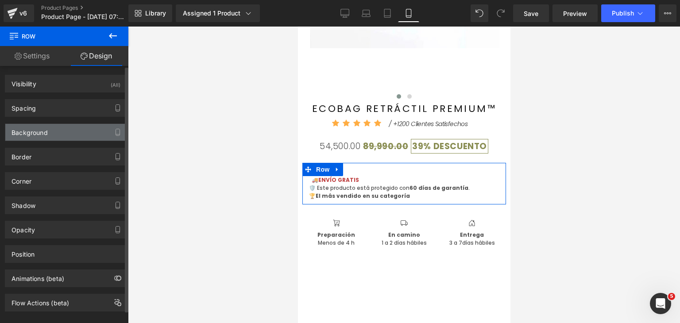
click at [63, 137] on div "Background" at bounding box center [65, 132] width 121 height 17
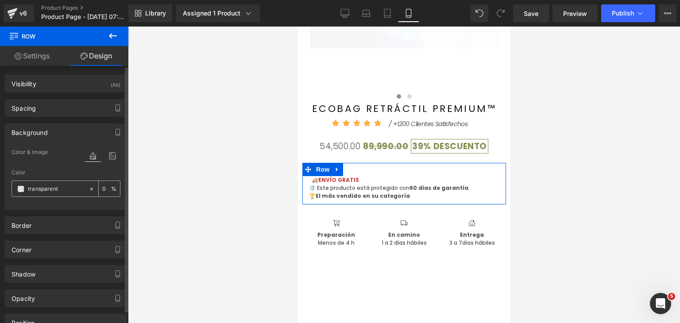
click at [36, 188] on input "transparent" at bounding box center [56, 189] width 57 height 10
click at [22, 191] on span at bounding box center [20, 189] width 7 height 7
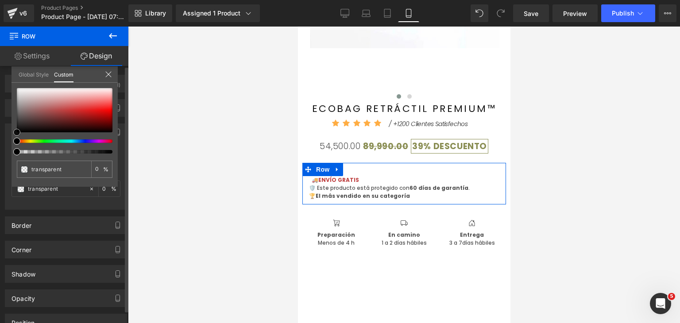
type input "#020202"
type input "100"
type input "#020202"
type input "100"
type input "#080606"
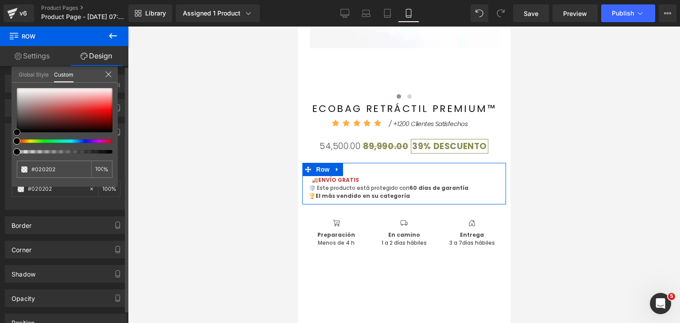
type input "#080606"
type input "#0d0c0c"
type input "#131010"
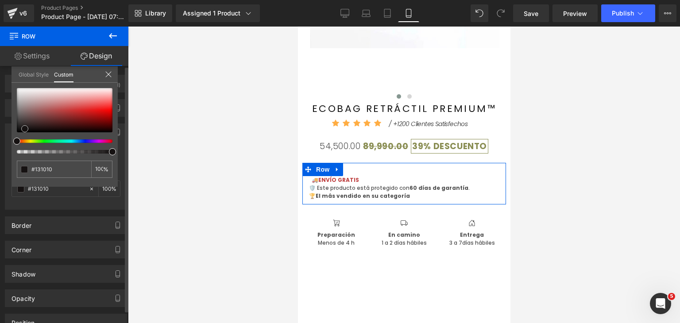
type input "#161212"
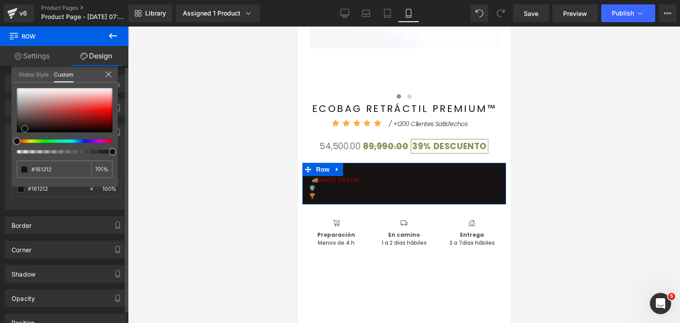
type input "#191414"
type input "#1c1616"
type input "#1f1818"
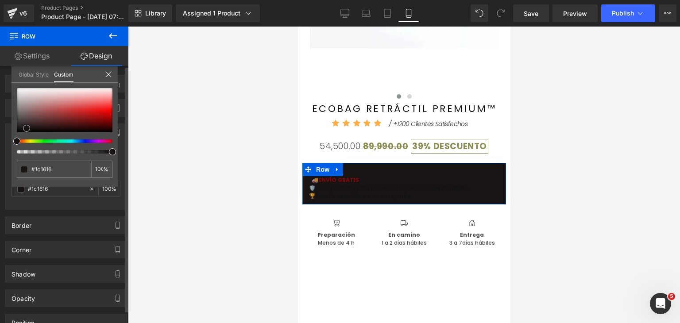
type input "#1f1818"
type input "#291e1e"
type input "#3d2828"
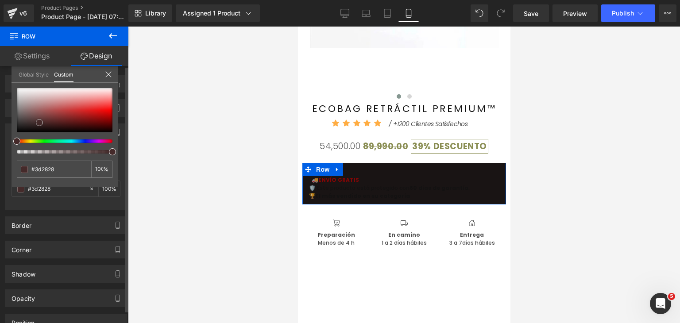
type input "#412929"
type input "#452a2a"
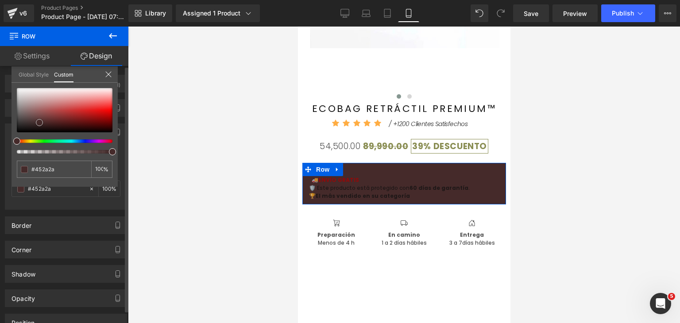
type input "#462a2a"
type input "#4e2c2c"
type input "#542b2b"
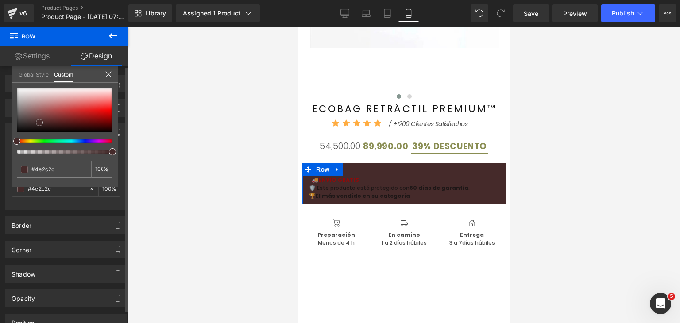
type input "#542b2b"
type input "#5c2d2d"
type input "#622c2c"
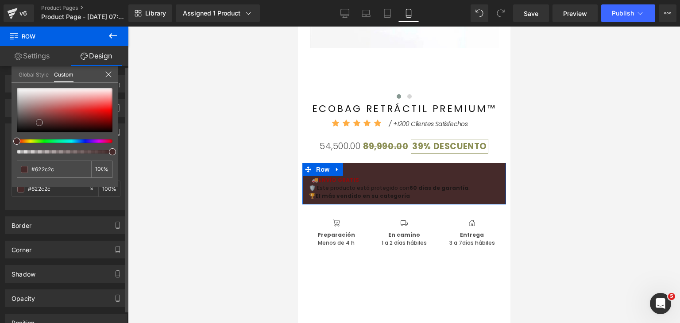
type input "#712d2d"
type input "#822a2a"
type input "#8d2a2a"
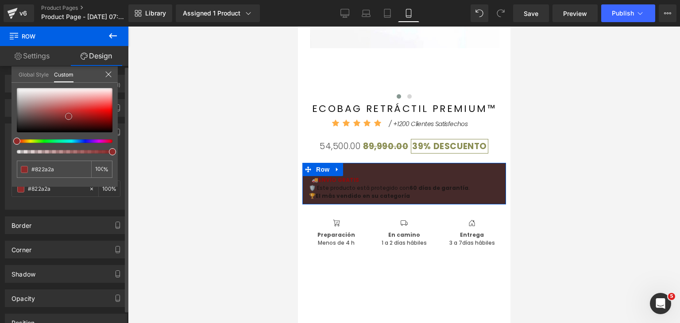
type input "#8d2a2a"
type input "#932929"
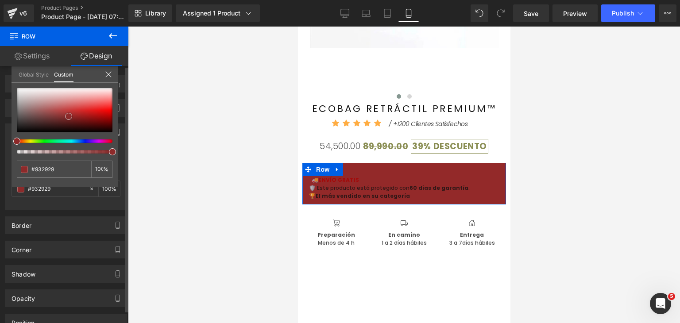
type input "#a42727"
type input "#a62525"
type input "#b92727"
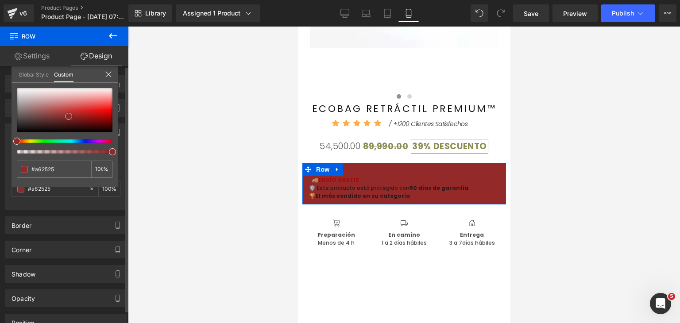
type input "#b92727"
type input "#bf2525"
type input "#c62424"
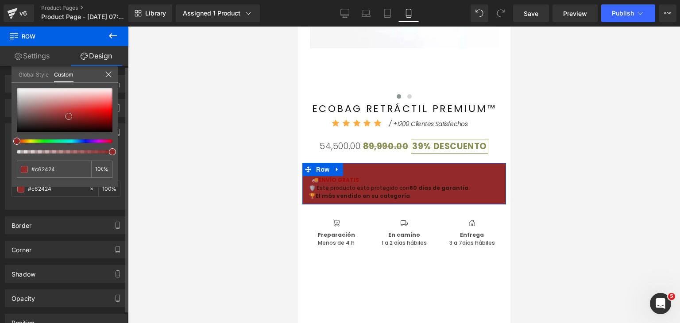
type input "#d02424"
type input "#d42525"
type input "#db2323"
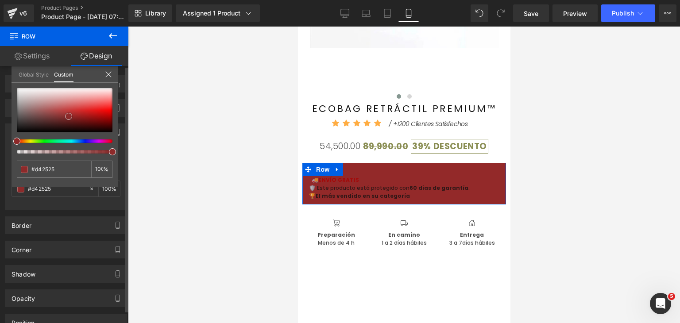
type input "#db2323"
type input "#dc2c2c"
type input "#e13131"
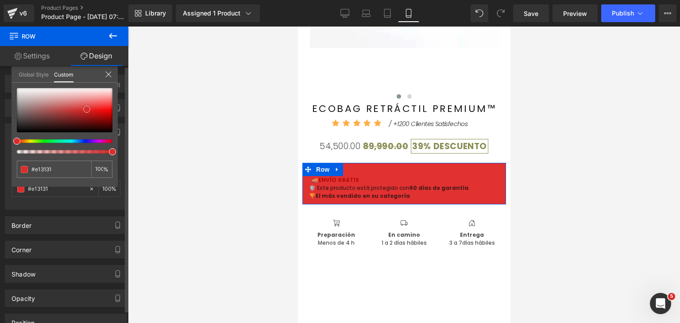
type input "#e53838"
type input "#e83f3f"
type input "#ea4747"
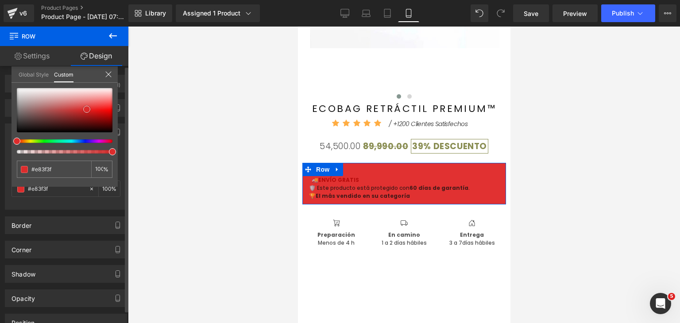
type input "#ea4747"
type input "#ed4a4a"
type input "#ef5151"
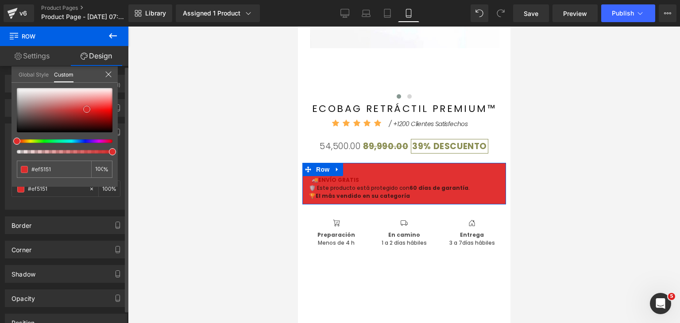
type input "#f15555"
type input "#f35c5c"
type input "#f76868"
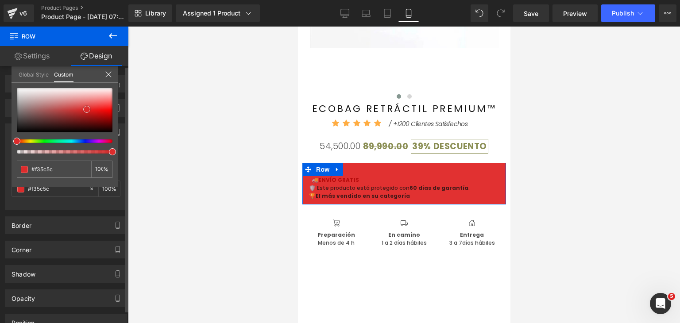
type input "#f76868"
type input "#fa7575"
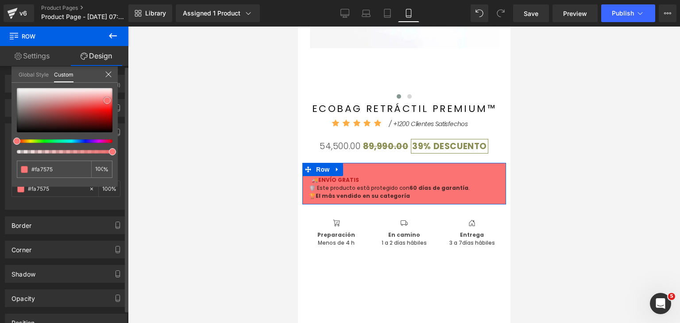
type input "#fc7373"
type input "#fe7575"
type input "#fd7b7b"
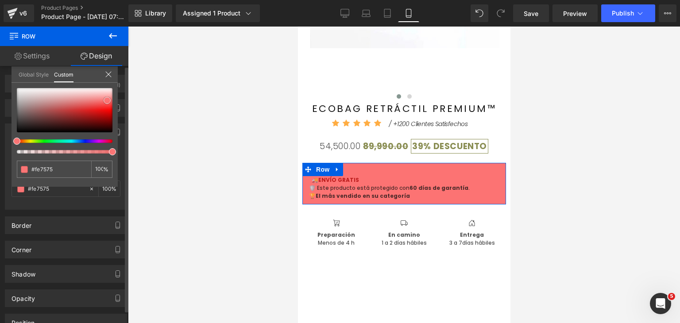
type input "#fd7b7b"
type input "#ff7a7a"
type input "#ff7575"
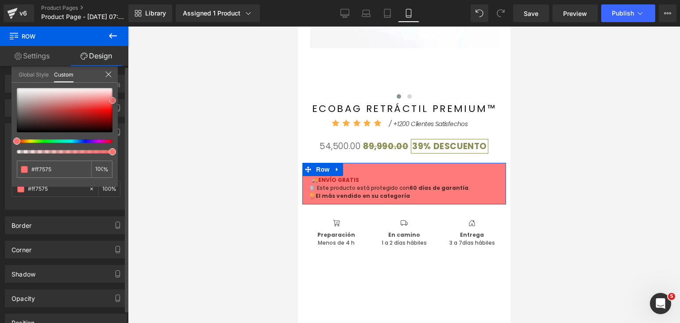
type input "#ff7070"
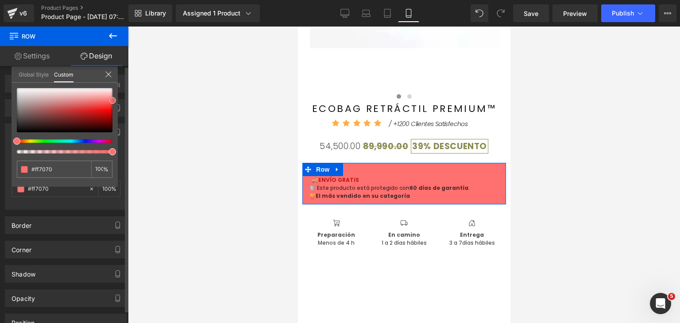
type input "#ff6b6b"
type input "#ff5b5b"
type input "#fe5656"
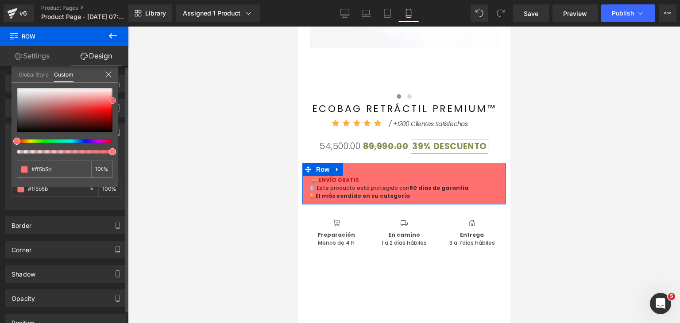
type input "#fe5656"
type input "#ff5151"
type input "#ff5b5b"
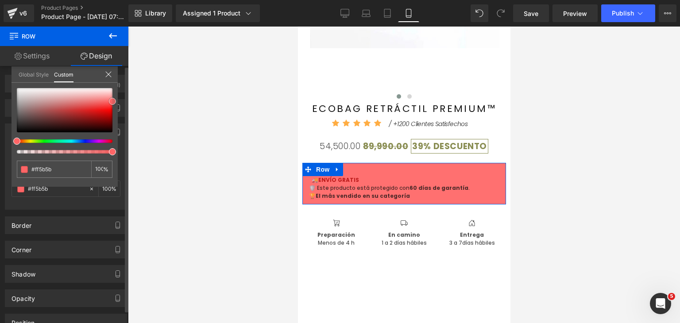
type input "#ff6566"
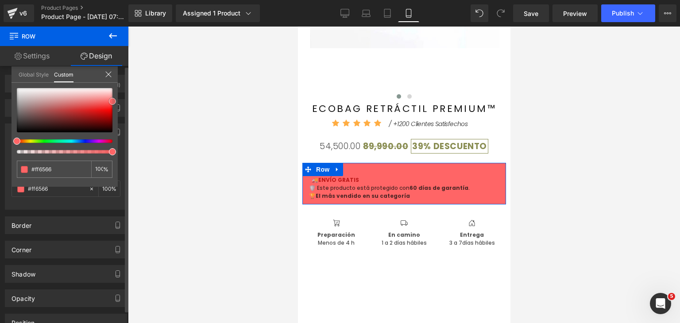
type input "#ff7070"
type input "#ff7575"
type input "#fe7575"
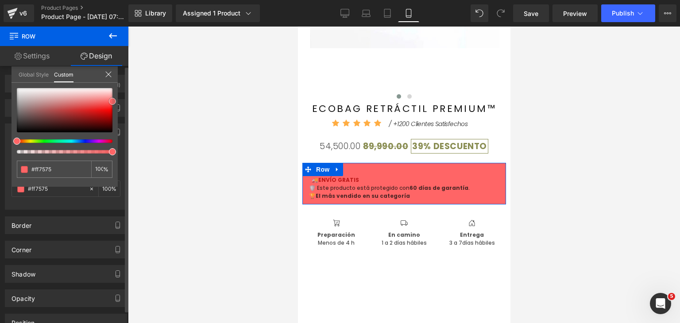
type input "#fe7575"
type input "#fd7c7c"
type input "#fd8181"
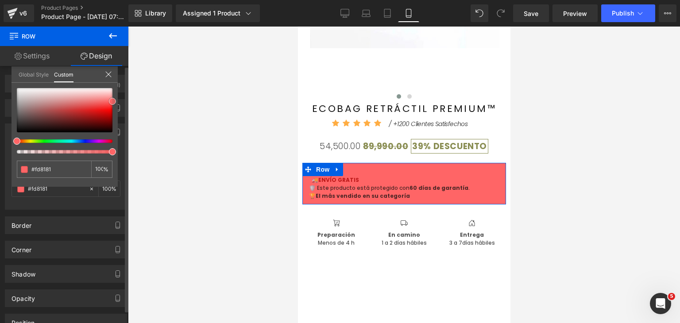
type input "#fd8686"
type input "#fb8787"
type input "#fc9191"
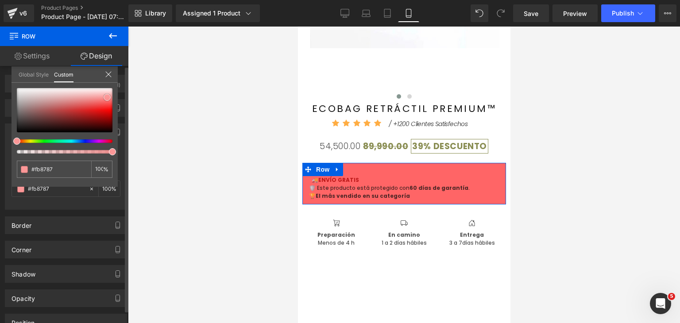
type input "#fc9191"
type input "#fb9797"
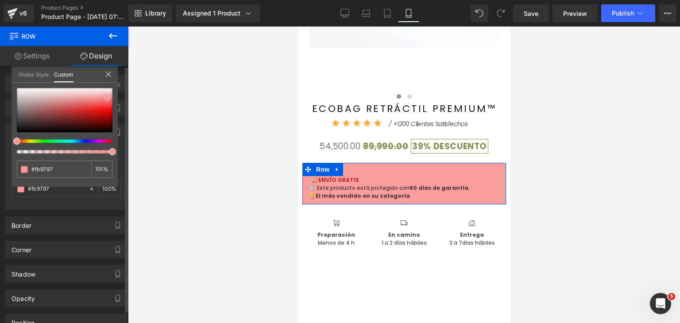
type input "#fa9d9d"
type input "#f98a8a"
type input "#f67878"
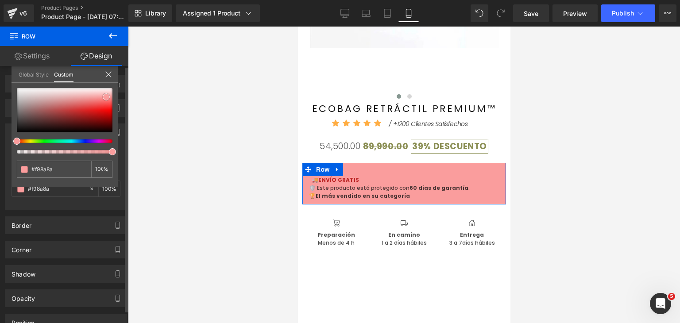
type input "#f67878"
type input "#f57474"
type input "#f26868"
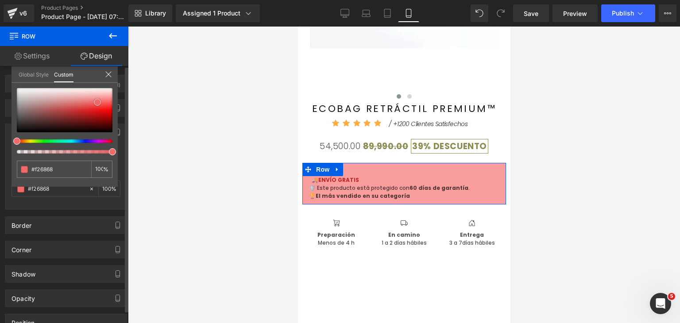
type input "#f16868"
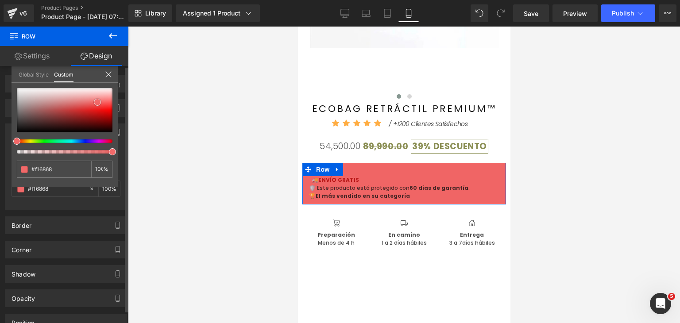
type input "#f06565"
type input "#ef5b5b"
type input "#ee5353"
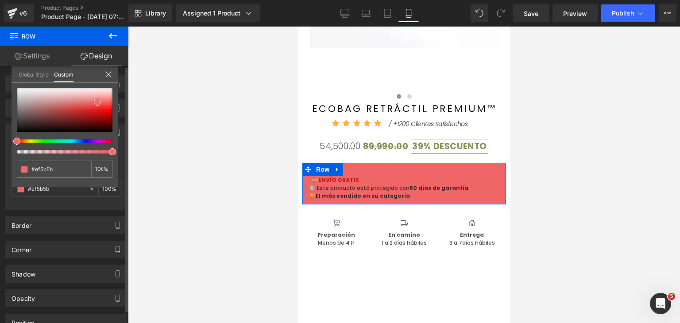
type input "#ee5353"
type input "#ea4747"
type input "#e93939"
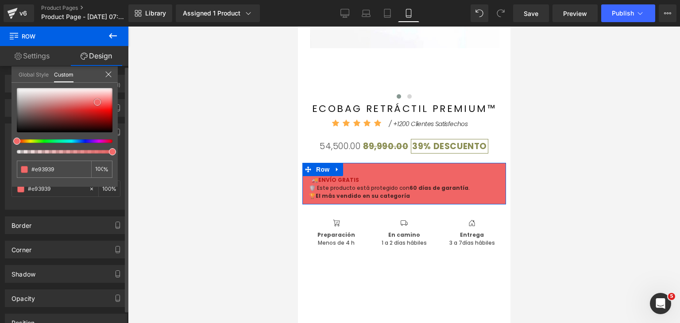
type input "#e93333"
type input "#e92f2f"
type input "#e82a2a"
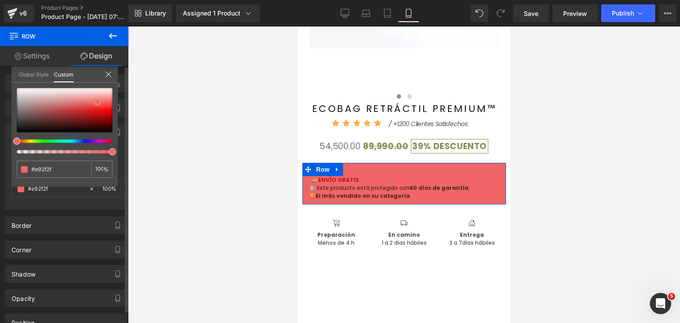
type input "#e82a2a"
type input "#e82626"
type input "#e72121"
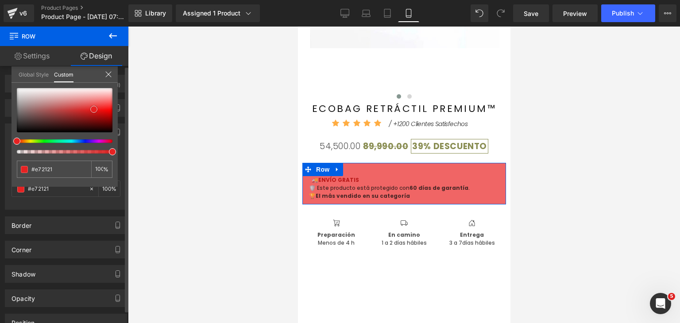
type input "#e61e1e"
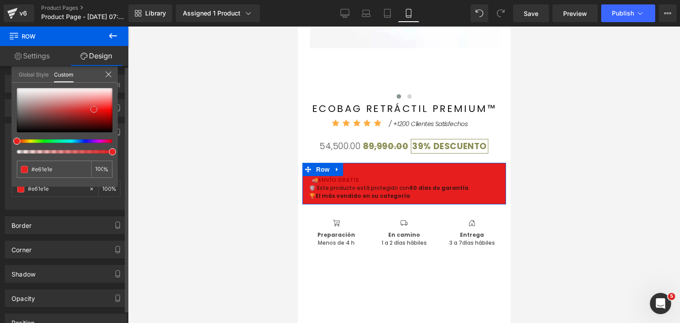
type input "#de1616"
type input "#d41616"
type input "#cb1515"
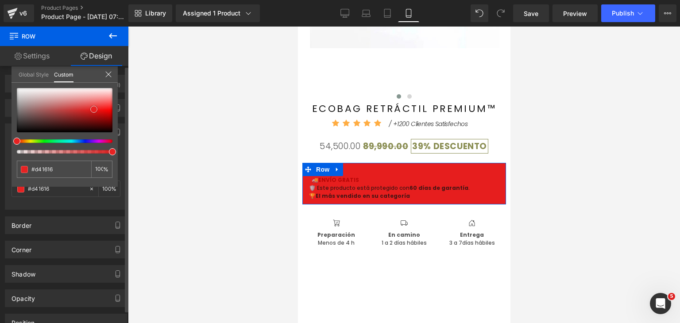
type input "#cb1515"
type input "#b91212"
type input "#a71010"
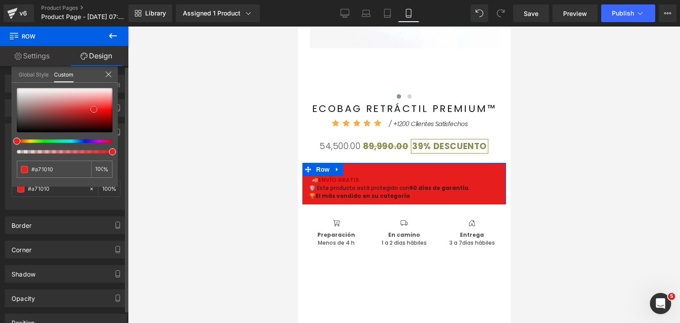
type input "#940e0e"
type input "#810c0c"
type input "#6e0b0b"
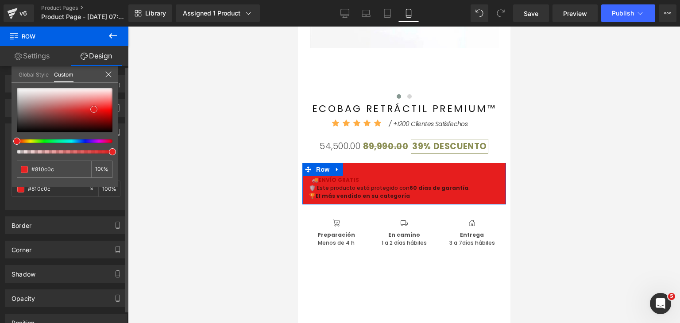
type input "#6e0b0b"
type input "#660a0a"
type input "#5c0909"
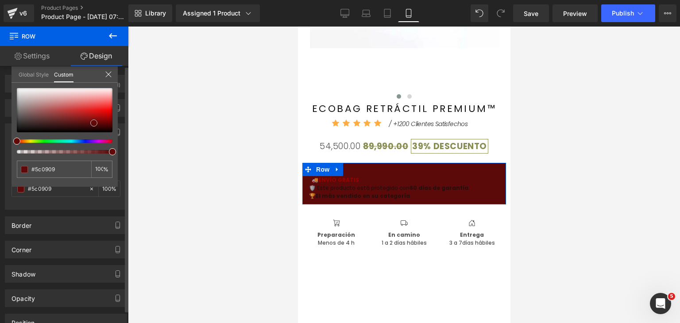
type input "#580808"
type input "#570909"
type input "#560a0a"
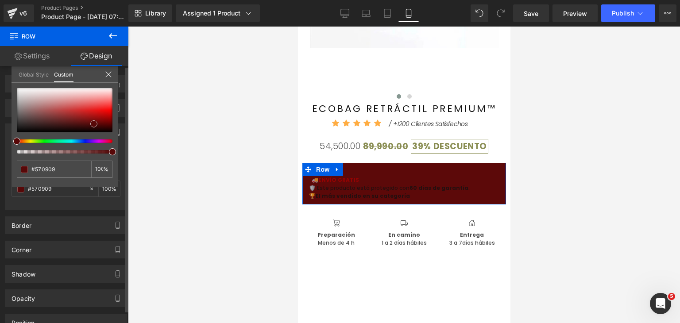
type input "#560a0a"
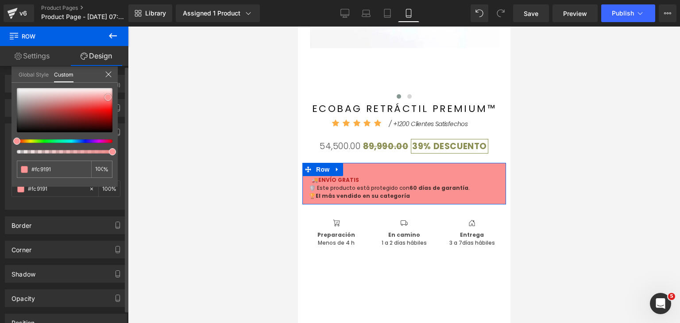
drag, startPoint x: 19, startPoint y: 132, endPoint x: 110, endPoint y: 97, distance: 97.7
click at [110, 97] on span at bounding box center [108, 97] width 7 height 7
click at [85, 168] on icon at bounding box center [84, 167] width 7 height 7
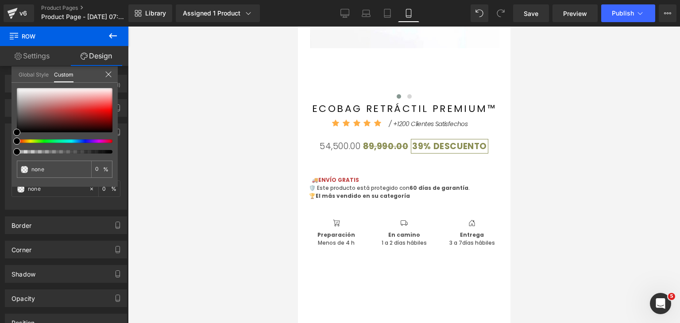
click at [203, 178] on div at bounding box center [404, 175] width 552 height 297
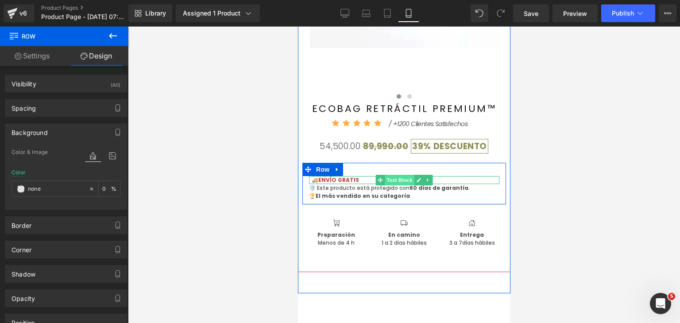
click at [400, 179] on span "Text Block" at bounding box center [398, 180] width 29 height 11
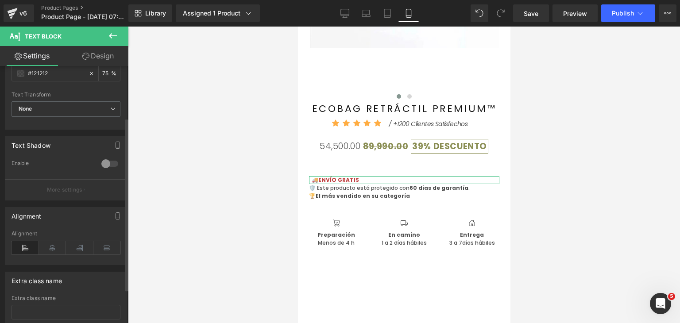
scroll to position [89, 0]
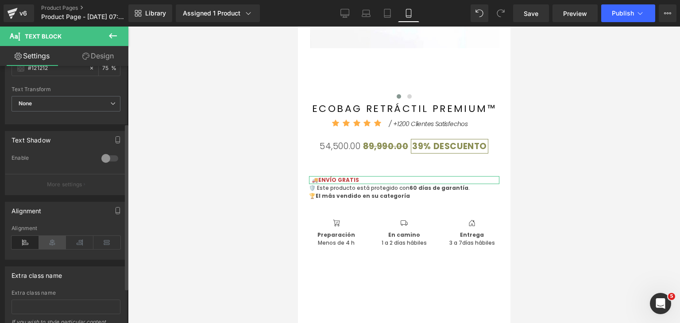
click at [54, 241] on icon at bounding box center [52, 242] width 27 height 13
click at [34, 241] on icon at bounding box center [25, 242] width 27 height 13
click at [99, 244] on icon at bounding box center [106, 242] width 27 height 13
click at [103, 244] on icon at bounding box center [106, 242] width 27 height 13
click at [86, 243] on icon at bounding box center [79, 242] width 27 height 13
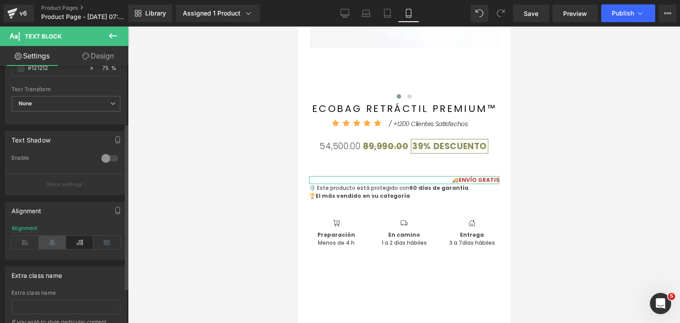
click at [61, 241] on icon at bounding box center [52, 242] width 27 height 13
click at [32, 240] on icon at bounding box center [25, 242] width 27 height 13
click at [212, 208] on div at bounding box center [404, 175] width 552 height 297
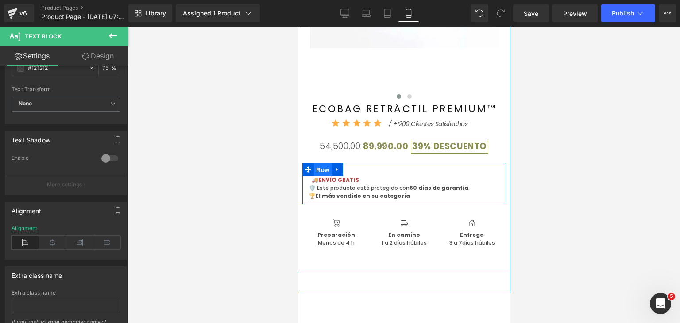
click at [323, 169] on span "Row" at bounding box center [323, 169] width 18 height 13
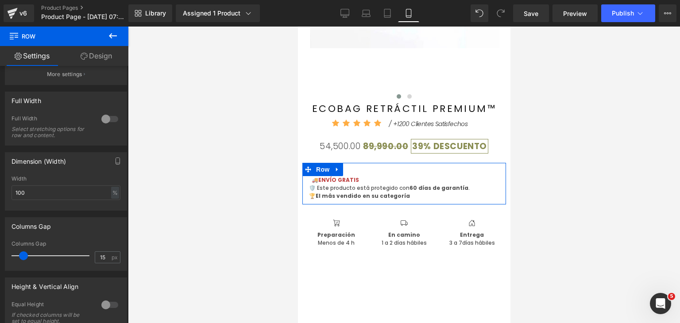
scroll to position [106, 0]
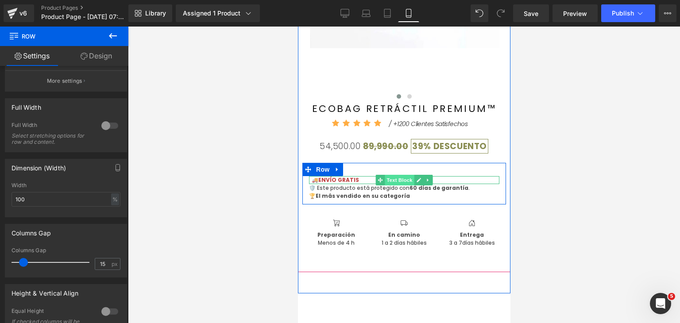
click at [388, 183] on span "Text Block" at bounding box center [398, 180] width 29 height 11
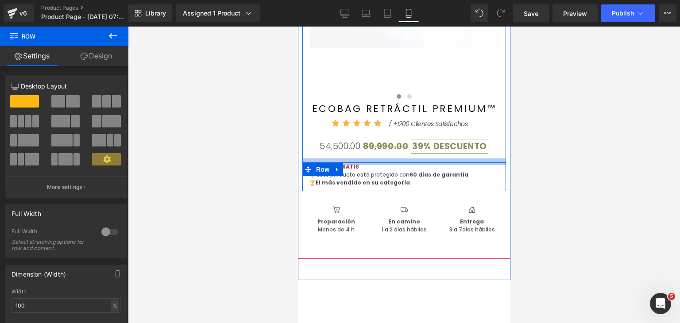
drag, startPoint x: 354, startPoint y: 175, endPoint x: 362, endPoint y: 159, distance: 18.6
click at [362, 159] on div "‹ › (P) Image List ECOBAG RETRÁCTIL PREMIUM™ (P) Title Icon Icon" at bounding box center [404, 44] width 204 height 388
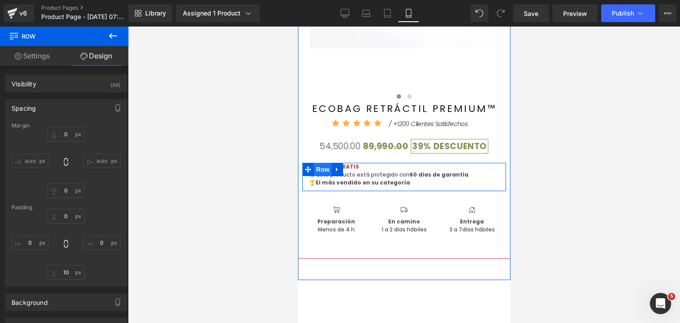
click at [325, 166] on span "Row" at bounding box center [323, 169] width 18 height 13
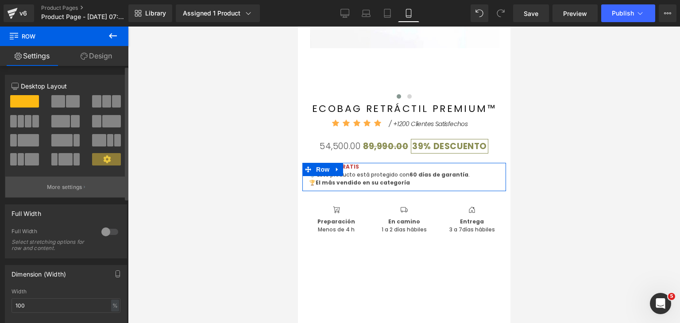
click at [74, 186] on p "More settings" at bounding box center [64, 187] width 35 height 8
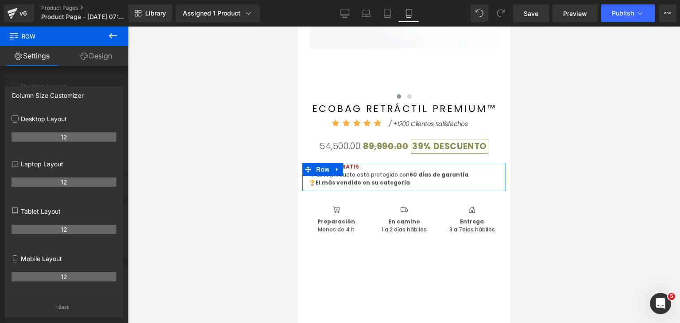
click at [27, 260] on p "Mobile Layout" at bounding box center [64, 258] width 105 height 9
click at [16, 260] on icon at bounding box center [15, 259] width 7 height 7
click at [61, 280] on th "12" at bounding box center [64, 276] width 105 height 9
click at [58, 303] on button "Back" at bounding box center [64, 307] width 118 height 20
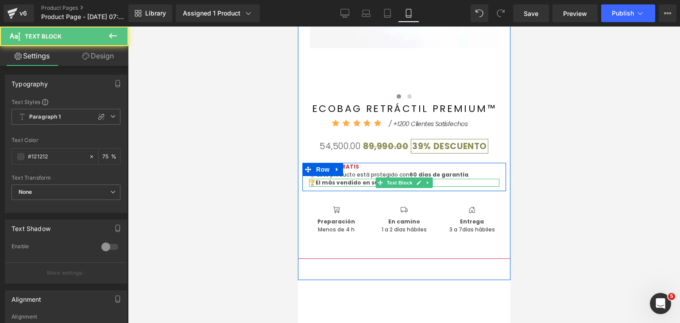
click at [349, 182] on strong "El más vendido en su categoría" at bounding box center [362, 183] width 94 height 8
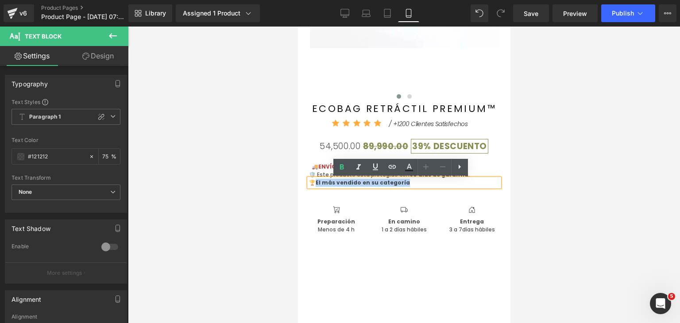
drag, startPoint x: 403, startPoint y: 185, endPoint x: 316, endPoint y: 182, distance: 87.3
click at [316, 182] on p "🏆 El más vendido en su categoría" at bounding box center [404, 183] width 190 height 8
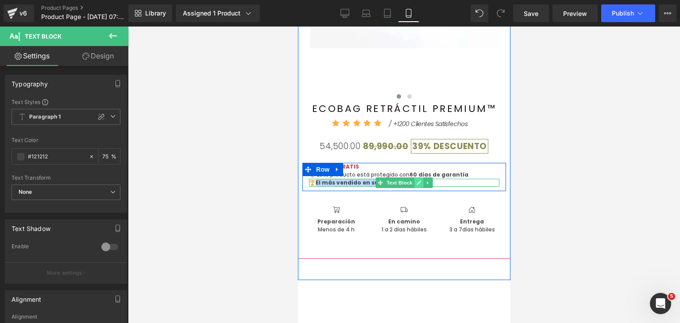
click at [416, 184] on icon at bounding box center [418, 183] width 4 height 4
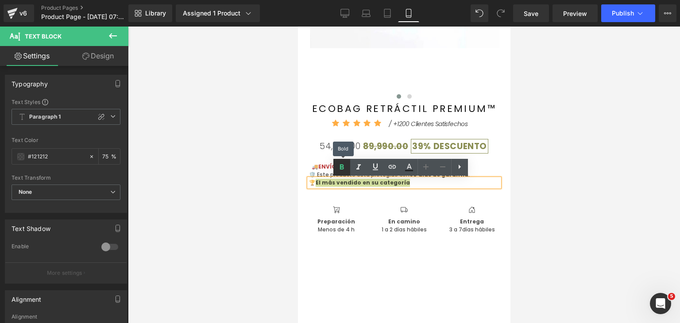
click at [0, 0] on icon at bounding box center [0, 0] width 0 height 0
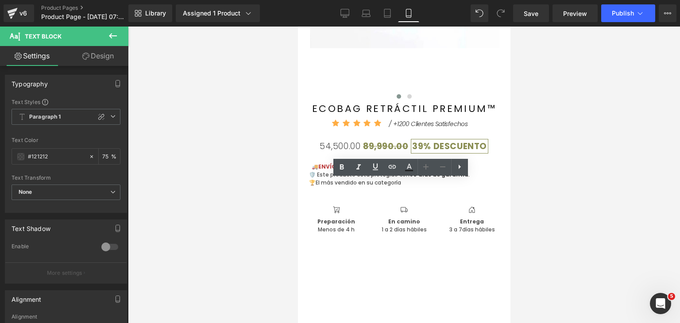
click at [569, 194] on div at bounding box center [404, 175] width 552 height 297
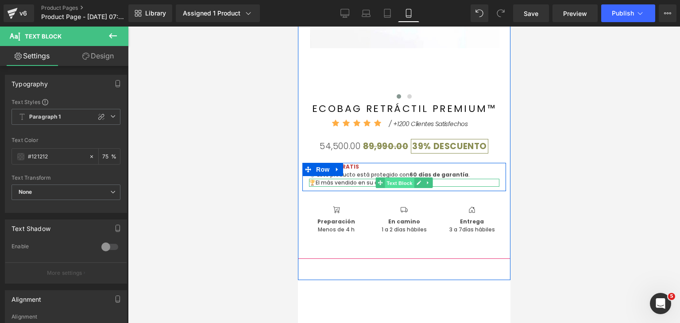
click at [391, 182] on span "Text Block" at bounding box center [398, 183] width 29 height 11
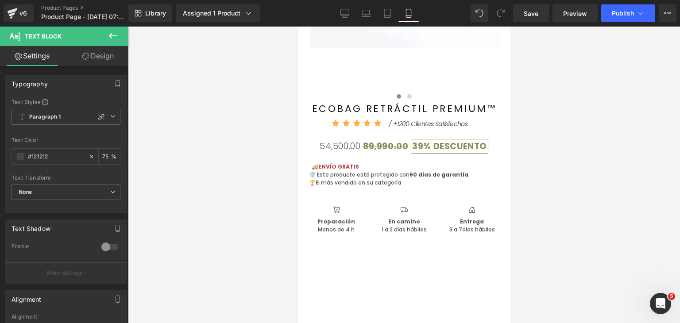
click at [623, 188] on div at bounding box center [404, 175] width 552 height 297
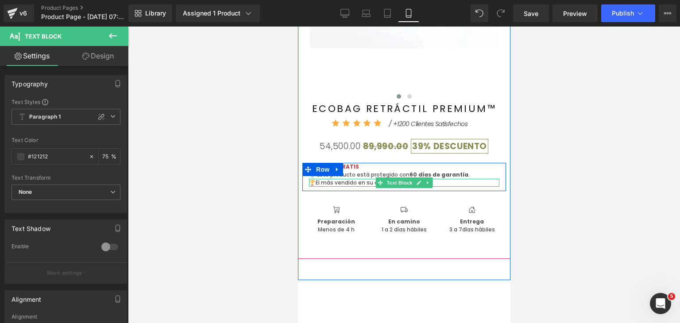
click at [335, 182] on span "El más vendido en su categoría" at bounding box center [357, 183] width 85 height 8
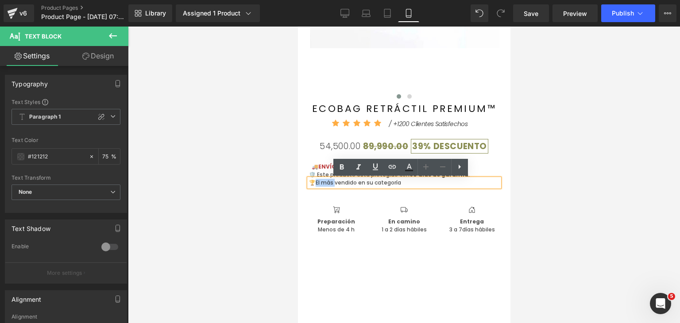
drag, startPoint x: 335, startPoint y: 182, endPoint x: 317, endPoint y: 181, distance: 18.2
click at [317, 181] on span "El más vendido en su categoría" at bounding box center [357, 183] width 85 height 8
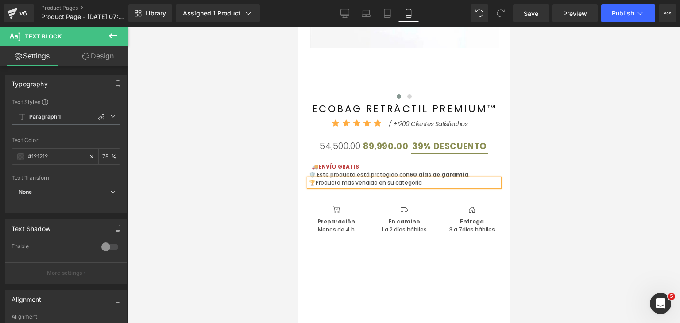
click at [436, 183] on p "🏆 Producto mas vendido en su categoría" at bounding box center [404, 183] width 190 height 8
click at [546, 175] on div at bounding box center [404, 175] width 552 height 297
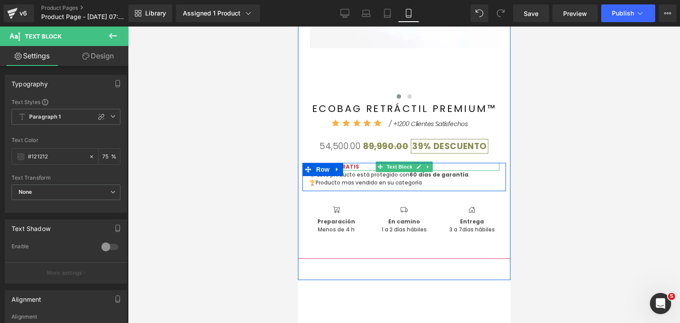
click at [356, 166] on p "🚚 ENVÍO GRATIS" at bounding box center [404, 167] width 190 height 8
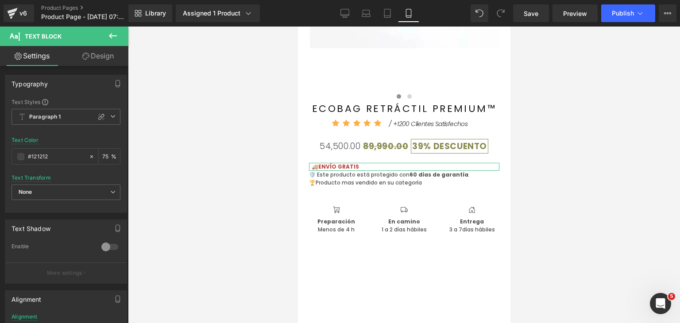
click at [105, 57] on link "Design" at bounding box center [98, 56] width 64 height 20
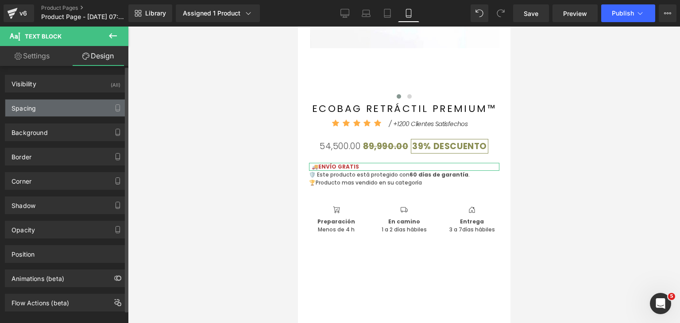
click at [85, 104] on div "Spacing" at bounding box center [65, 108] width 121 height 17
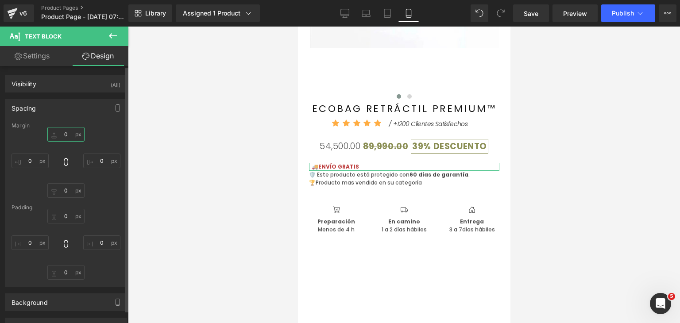
click at [66, 135] on input "0" at bounding box center [65, 134] width 37 height 15
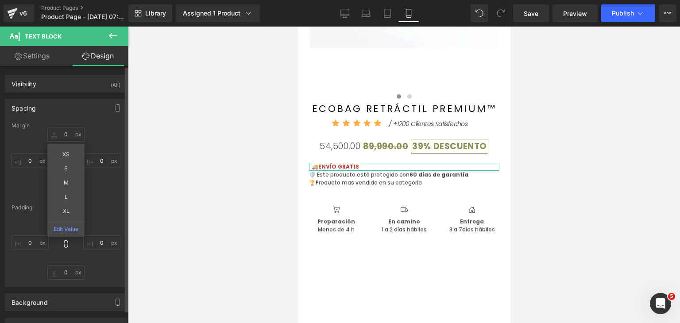
click at [83, 259] on div "0px 0 0px 0 0px 0 0px 0" at bounding box center [66, 244] width 109 height 71
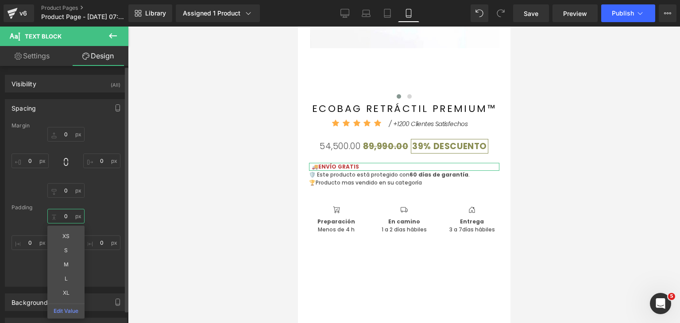
click at [64, 214] on input "0" at bounding box center [65, 216] width 37 height 15
click at [66, 190] on input "0" at bounding box center [65, 190] width 37 height 15
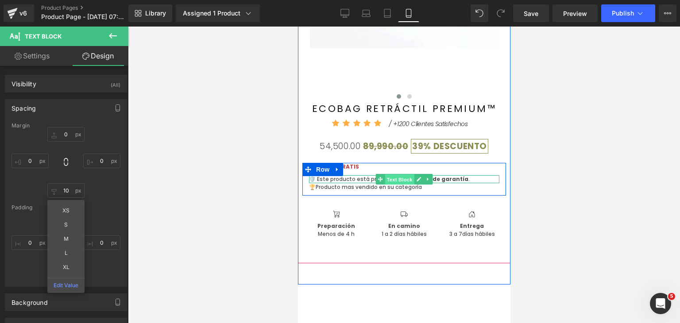
click at [391, 182] on span "Text Block" at bounding box center [398, 179] width 29 height 11
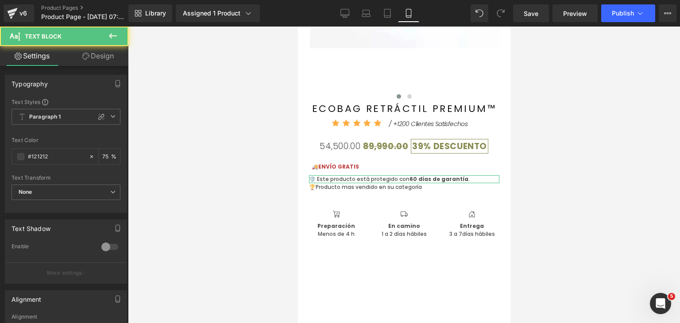
click at [113, 53] on link "Design" at bounding box center [98, 56] width 64 height 20
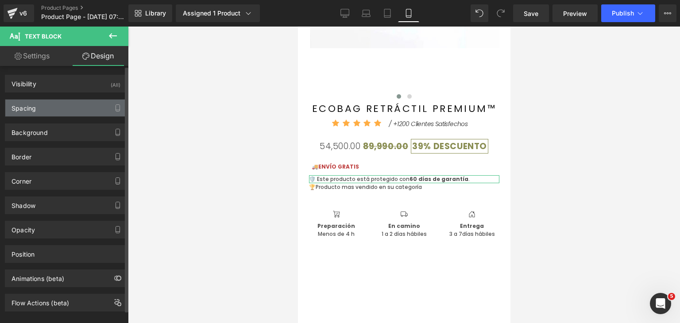
click at [35, 115] on div "Spacing" at bounding box center [65, 108] width 121 height 17
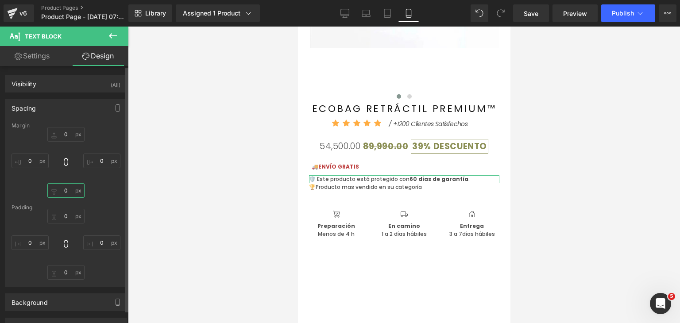
click at [67, 194] on input "0" at bounding box center [65, 190] width 37 height 15
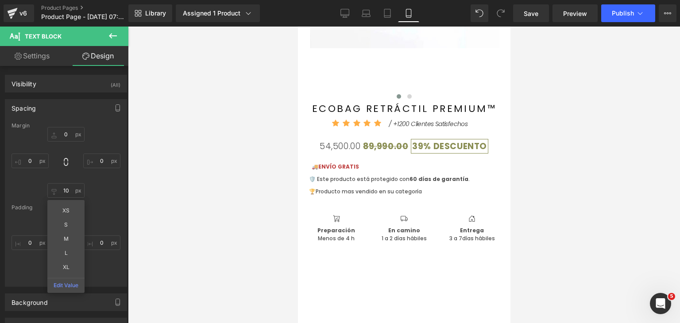
click at [653, 245] on div at bounding box center [404, 175] width 552 height 297
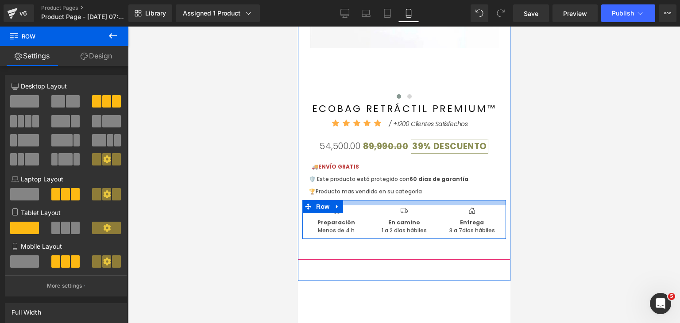
drag, startPoint x: 364, startPoint y: 210, endPoint x: 362, endPoint y: 202, distance: 8.1
click at [362, 202] on div at bounding box center [404, 202] width 204 height 5
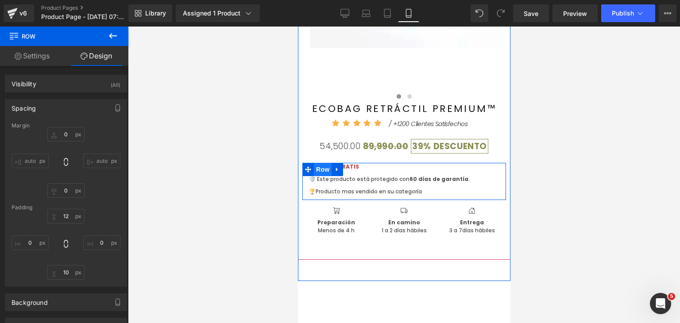
click at [317, 172] on span "Row" at bounding box center [323, 169] width 18 height 13
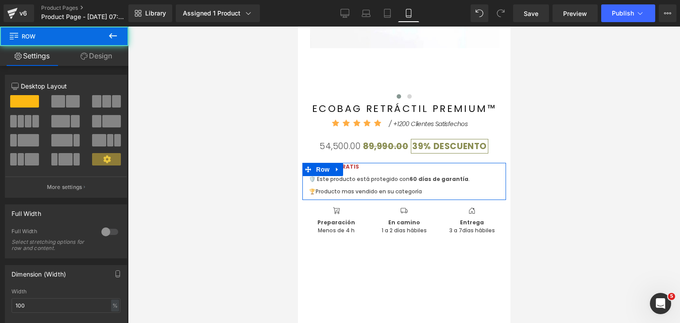
click at [97, 52] on link "Design" at bounding box center [96, 56] width 64 height 20
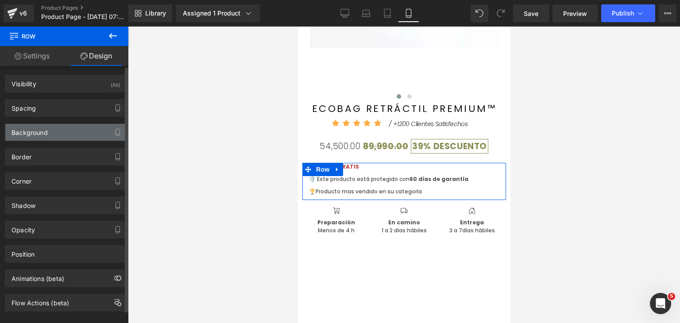
click at [43, 132] on div "Background" at bounding box center [30, 130] width 36 height 12
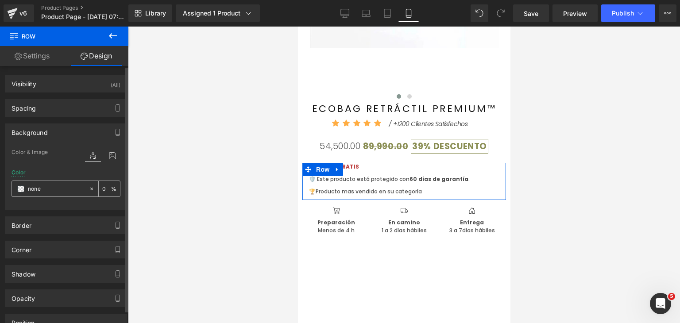
click at [54, 190] on input "none" at bounding box center [56, 189] width 57 height 10
paste input "#efefef"
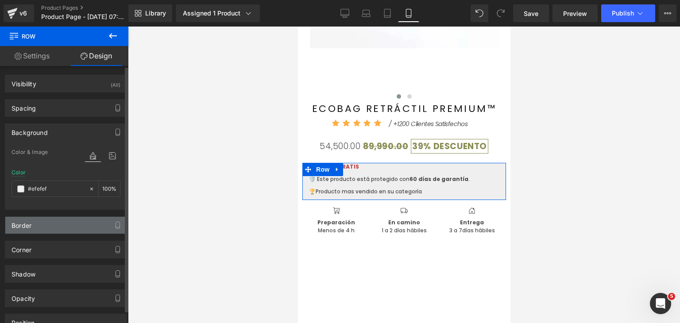
click at [54, 224] on div "Border" at bounding box center [65, 225] width 121 height 17
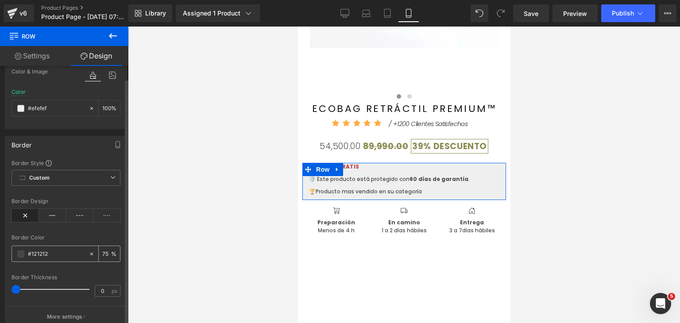
scroll to position [89, 0]
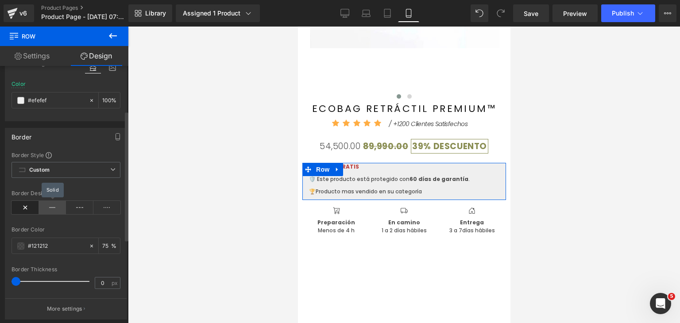
click at [49, 206] on icon at bounding box center [52, 207] width 27 height 13
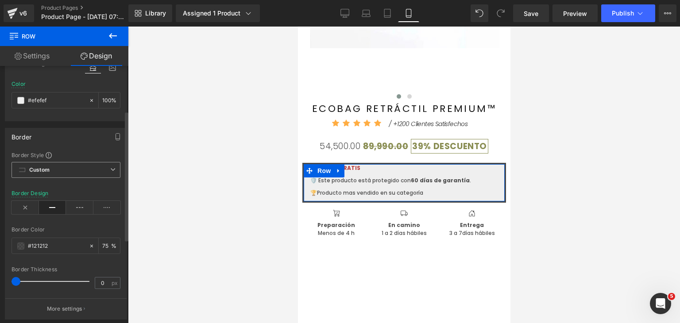
click at [64, 178] on div "Custom Custom Border Solid Border Dashed Border Dotted" at bounding box center [66, 172] width 109 height 20
click at [67, 173] on span "Custom" at bounding box center [66, 170] width 109 height 16
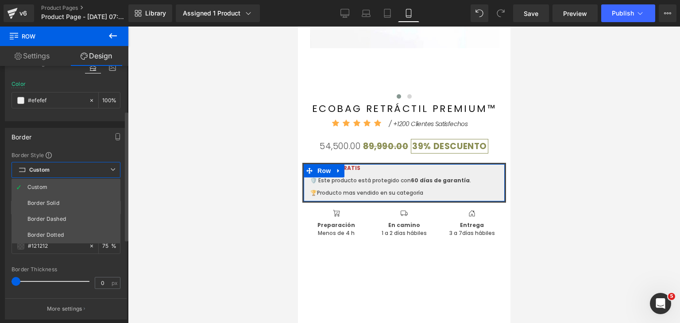
click at [67, 172] on span "Custom" at bounding box center [66, 170] width 109 height 16
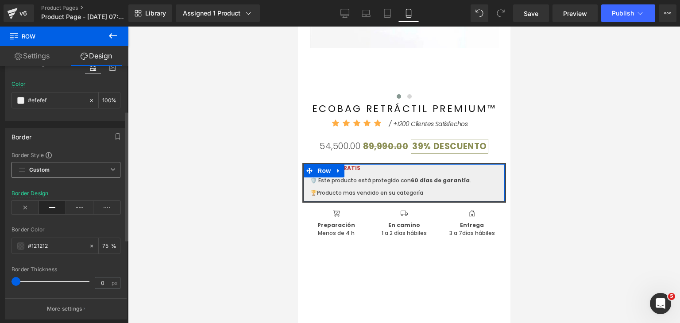
click at [55, 174] on span "Custom" at bounding box center [66, 170] width 109 height 16
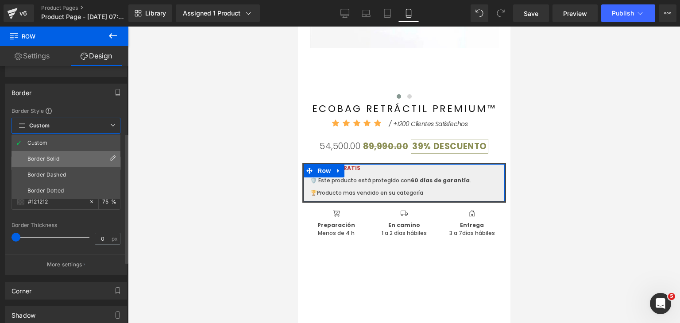
click at [58, 163] on li "Border Solid" at bounding box center [66, 159] width 109 height 16
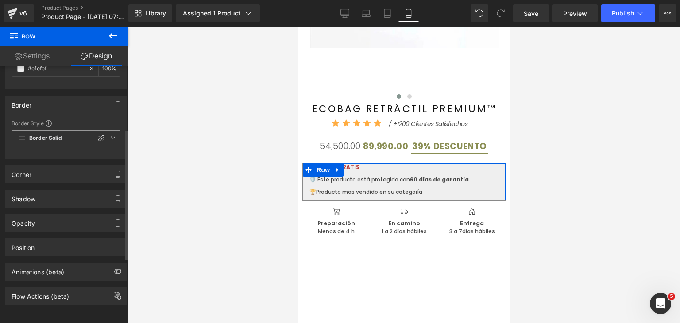
scroll to position [125, 0]
click at [62, 139] on span "Border Solid" at bounding box center [66, 138] width 109 height 16
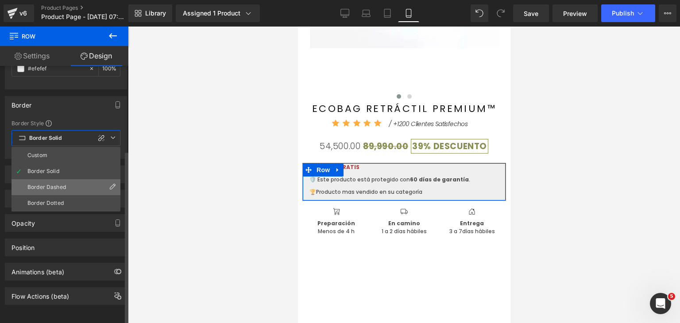
click at [54, 184] on div "Border Dashed" at bounding box center [46, 187] width 39 height 6
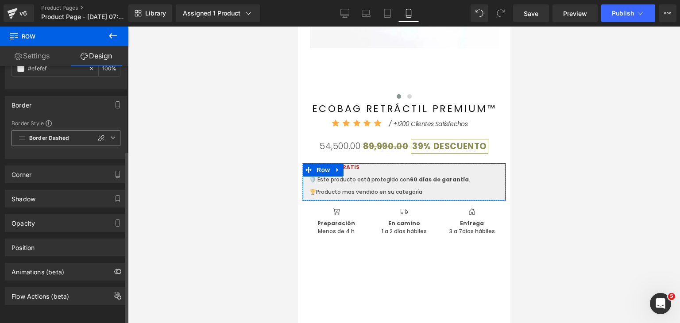
click at [69, 138] on span "Border Dashed" at bounding box center [66, 138] width 109 height 16
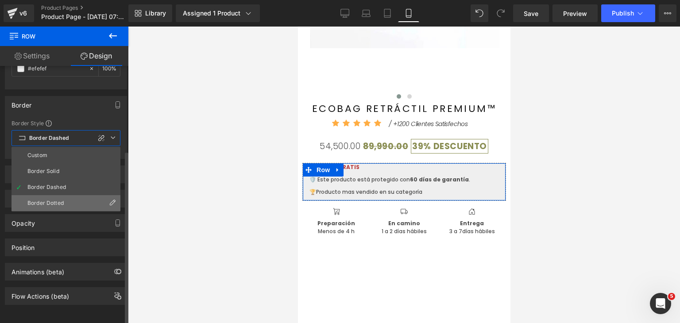
click at [66, 195] on li "Border Dotted" at bounding box center [66, 203] width 109 height 16
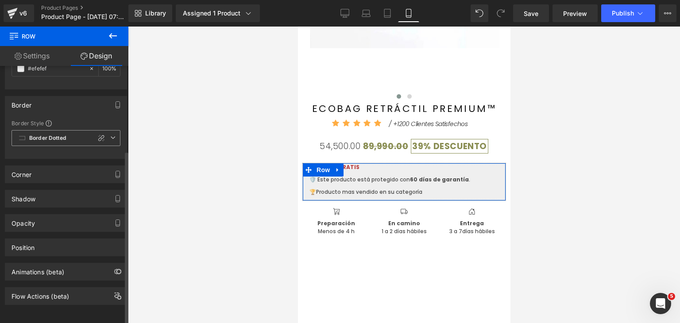
click at [73, 132] on span "Border Dotted" at bounding box center [66, 138] width 109 height 16
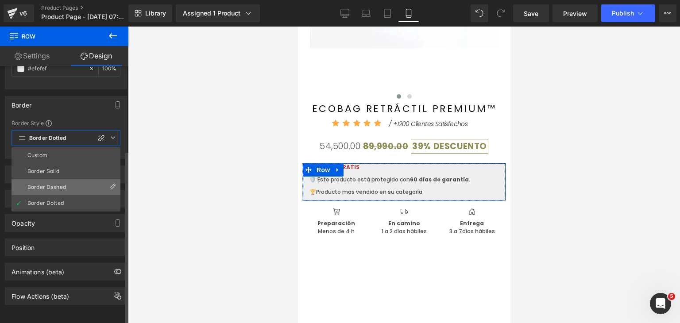
click at [62, 179] on li "Border Dashed" at bounding box center [66, 187] width 109 height 16
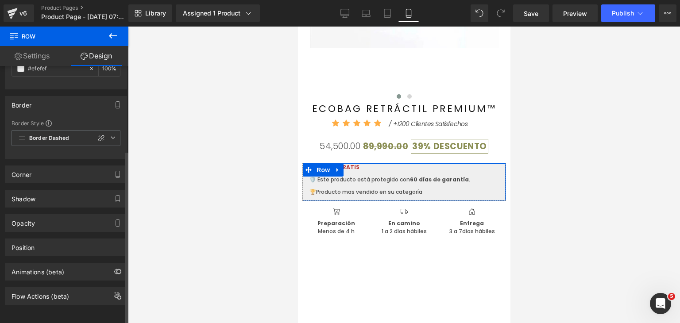
click at [39, 170] on div "Corner" at bounding box center [65, 174] width 121 height 17
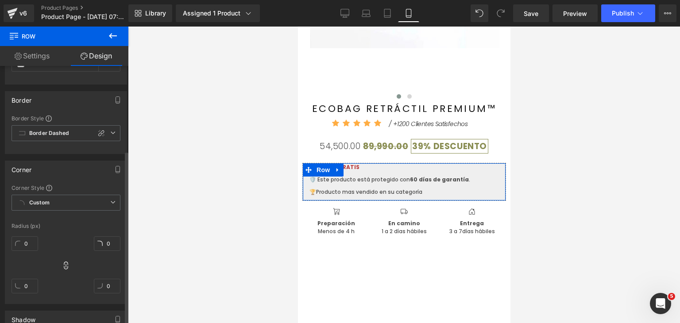
scroll to position [133, 0]
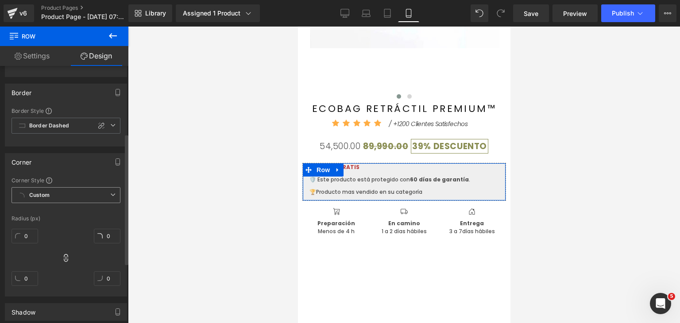
click at [66, 194] on span "Custom" at bounding box center [66, 195] width 109 height 16
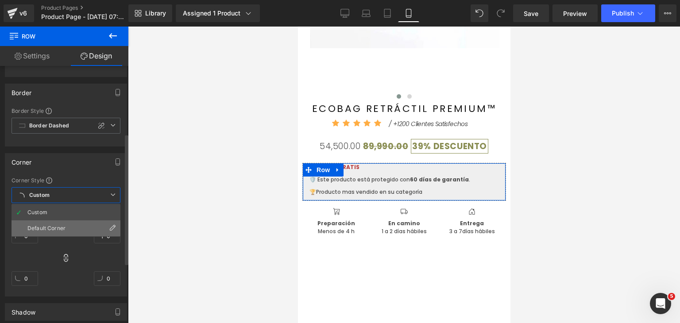
click at [57, 223] on li "Default Corner" at bounding box center [66, 229] width 109 height 16
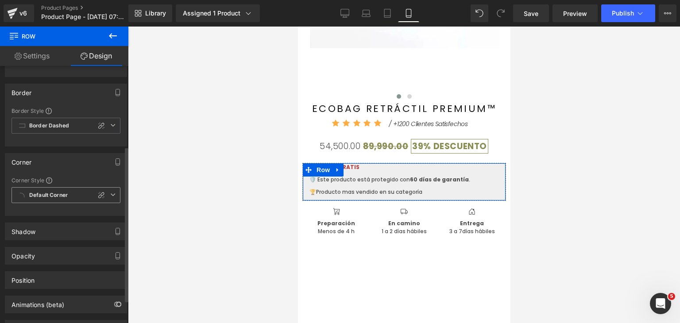
click at [66, 195] on b "Default Corner" at bounding box center [48, 196] width 39 height 8
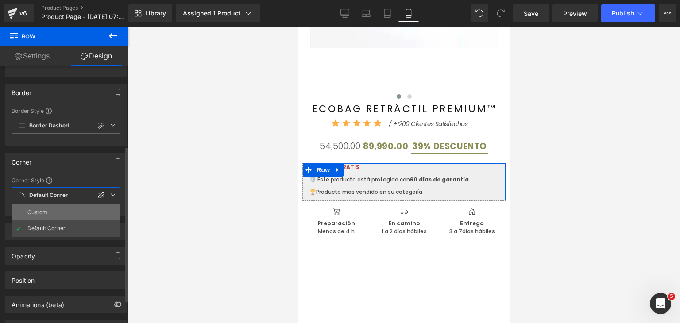
click at [62, 208] on li "Custom" at bounding box center [66, 213] width 109 height 16
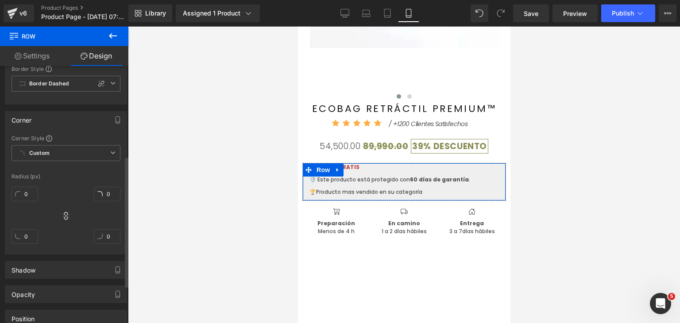
scroll to position [177, 0]
click at [30, 188] on input "0" at bounding box center [25, 192] width 27 height 15
click at [102, 188] on input "4" at bounding box center [107, 192] width 27 height 15
click at [30, 193] on input "4" at bounding box center [25, 192] width 27 height 15
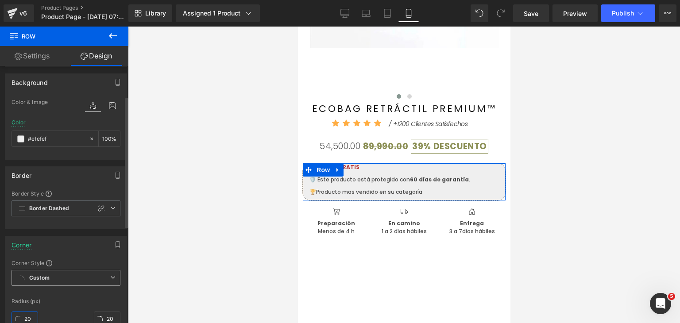
scroll to position [44, 0]
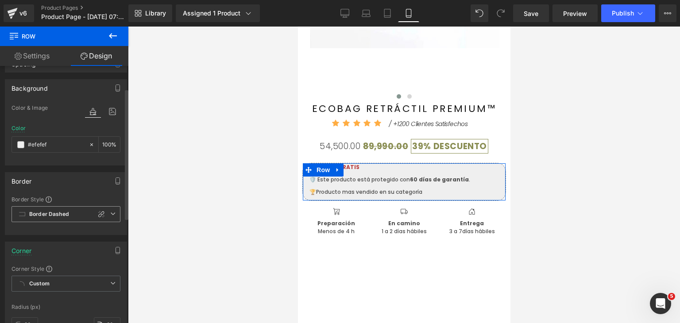
click at [72, 210] on span "Border Dashed" at bounding box center [66, 214] width 109 height 16
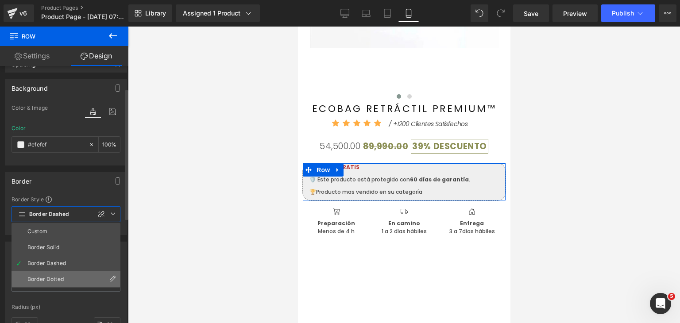
click at [52, 275] on li "Border Dotted" at bounding box center [66, 279] width 109 height 16
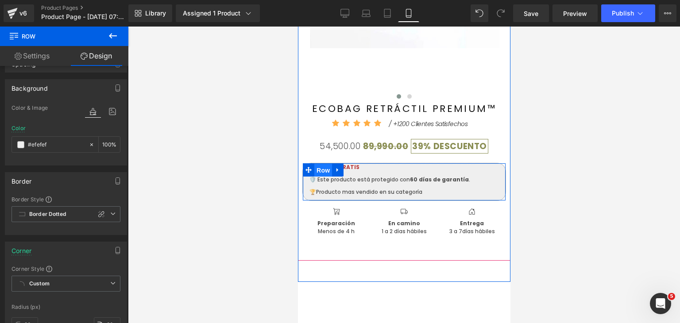
click at [320, 171] on span "Row" at bounding box center [323, 170] width 18 height 13
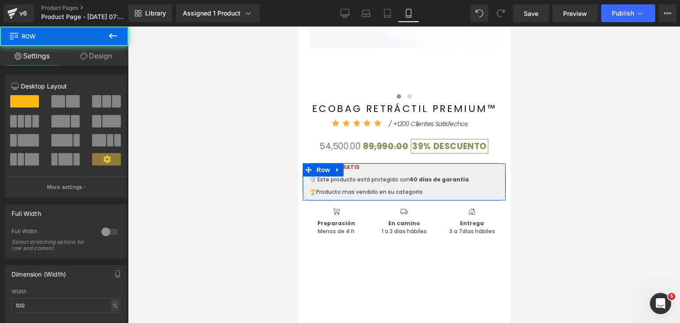
click at [109, 48] on link "Design" at bounding box center [96, 56] width 64 height 20
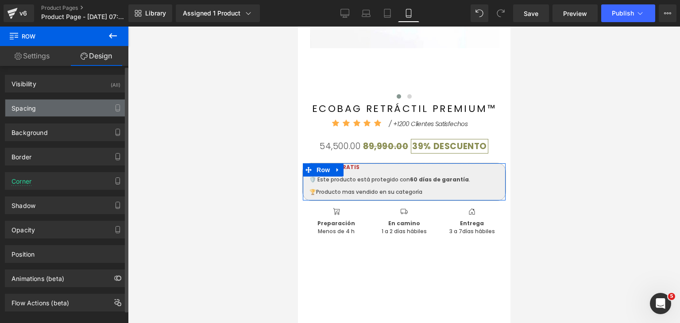
click at [53, 109] on div "Spacing" at bounding box center [65, 108] width 121 height 17
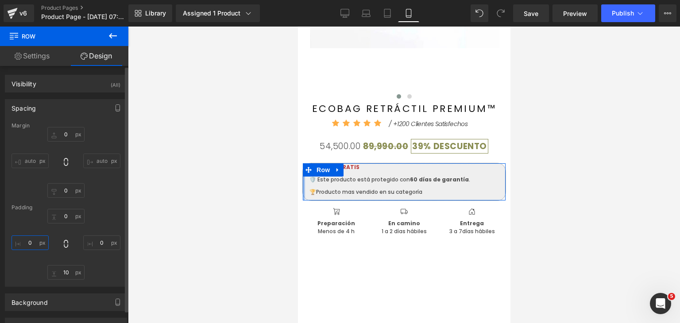
click at [26, 243] on input "0" at bounding box center [30, 243] width 37 height 15
click at [102, 130] on div "0px 0 auto auto 0px 0 auto auto" at bounding box center [66, 162] width 109 height 71
click at [28, 242] on input "text" at bounding box center [30, 243] width 37 height 15
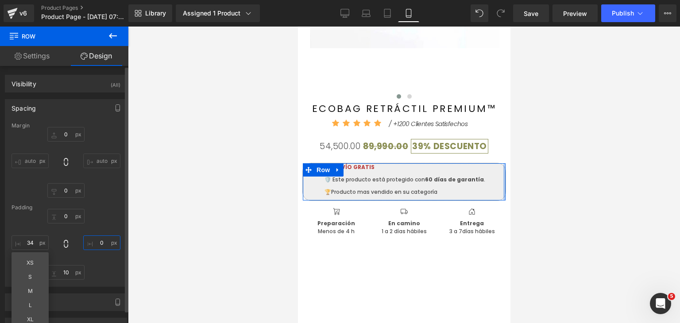
click at [99, 242] on input "0" at bounding box center [101, 243] width 37 height 15
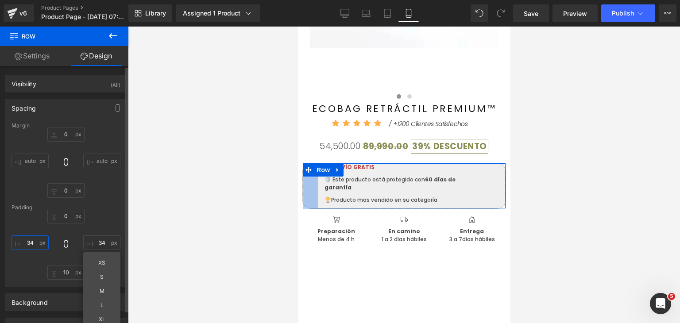
click at [30, 244] on input "34" at bounding box center [30, 243] width 37 height 15
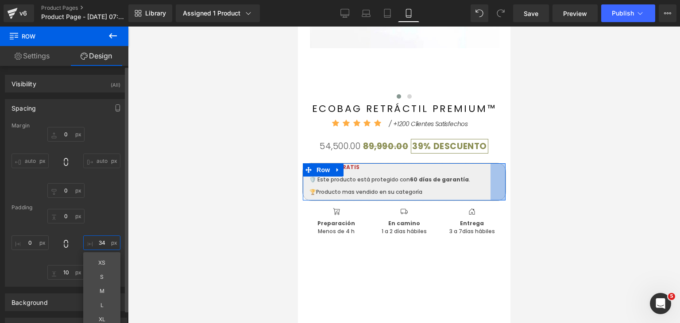
click at [103, 247] on input "34" at bounding box center [101, 243] width 37 height 15
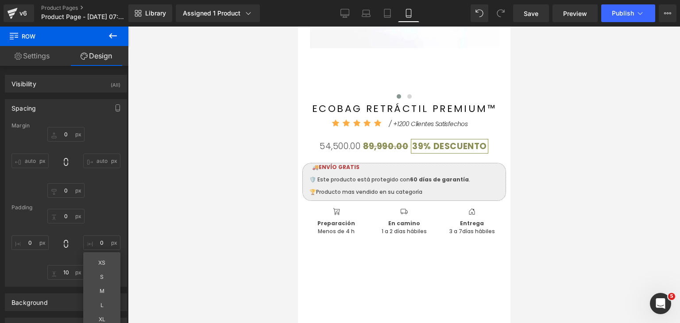
click at [171, 241] on div at bounding box center [404, 175] width 552 height 297
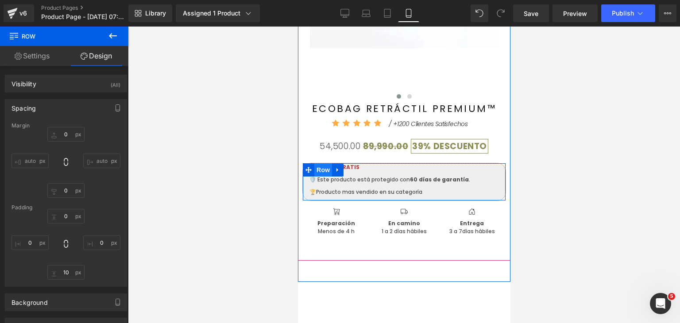
click at [320, 173] on span "Row" at bounding box center [323, 169] width 18 height 13
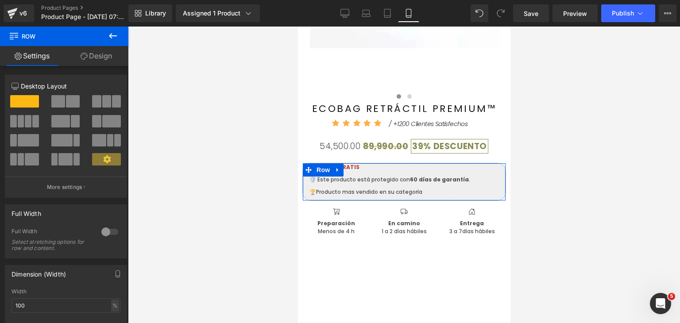
click at [96, 62] on link "Design" at bounding box center [96, 56] width 64 height 20
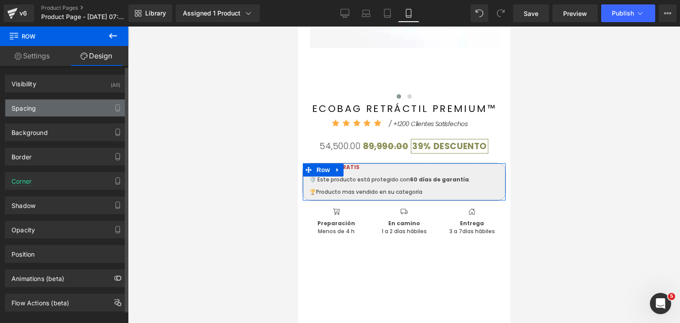
click at [62, 114] on div "Spacing" at bounding box center [65, 108] width 121 height 17
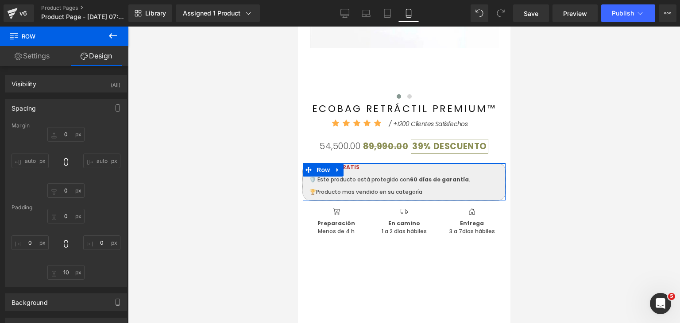
click at [46, 59] on link "Settings" at bounding box center [32, 56] width 64 height 20
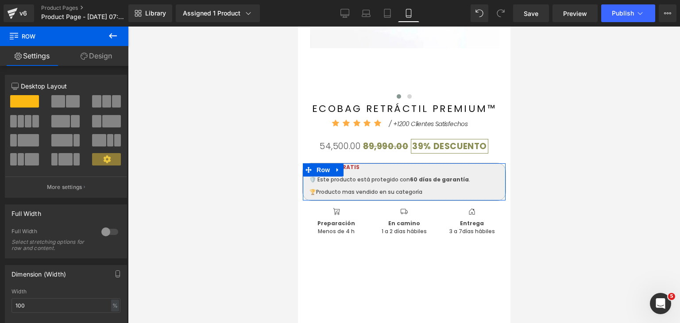
click at [88, 55] on link "Design" at bounding box center [96, 56] width 64 height 20
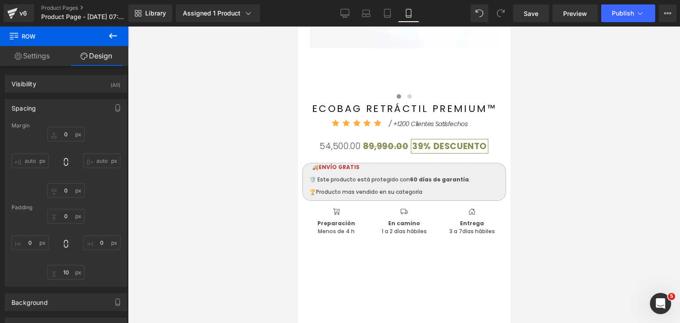
click at [112, 36] on icon at bounding box center [113, 36] width 11 height 11
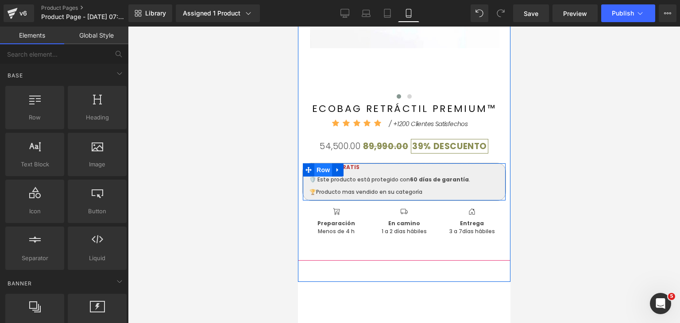
click at [321, 169] on span "Row" at bounding box center [323, 169] width 18 height 13
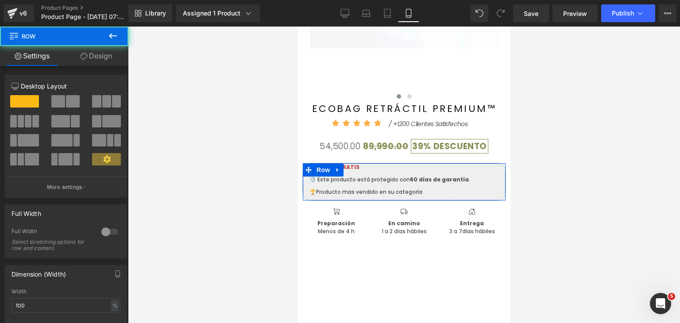
click at [96, 58] on link "Design" at bounding box center [96, 56] width 64 height 20
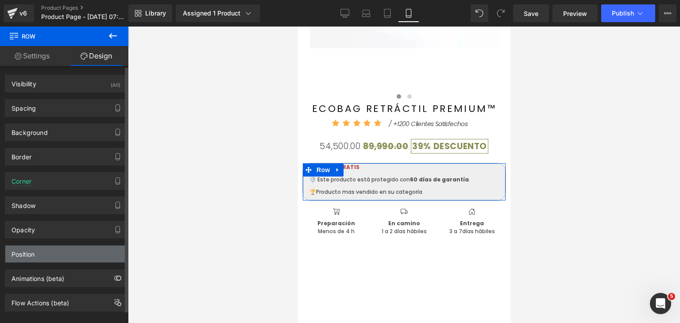
click at [36, 254] on div "Position" at bounding box center [65, 254] width 121 height 17
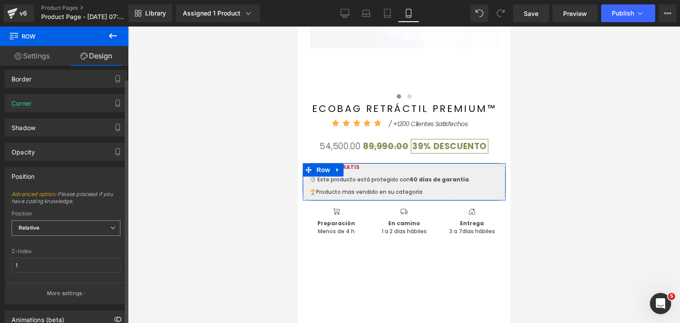
scroll to position [89, 0]
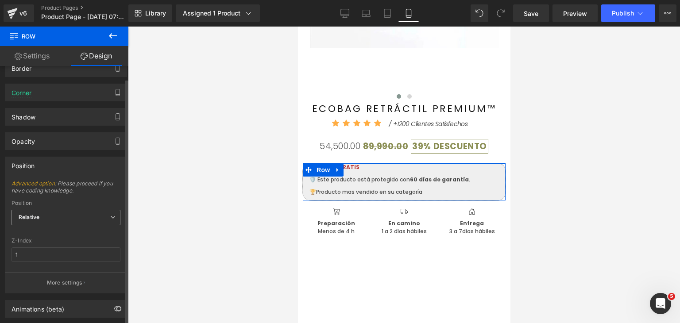
click at [51, 220] on span "Relative" at bounding box center [66, 218] width 109 height 16
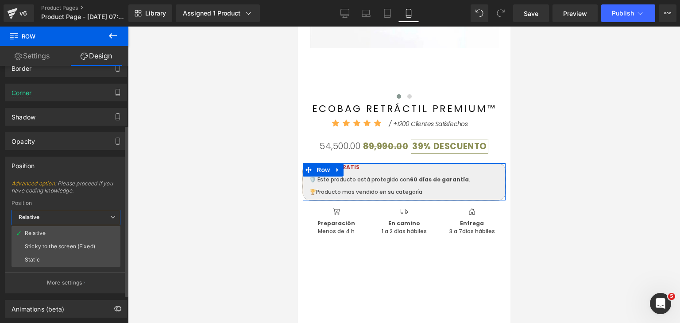
click at [54, 218] on span "Relative" at bounding box center [66, 218] width 109 height 16
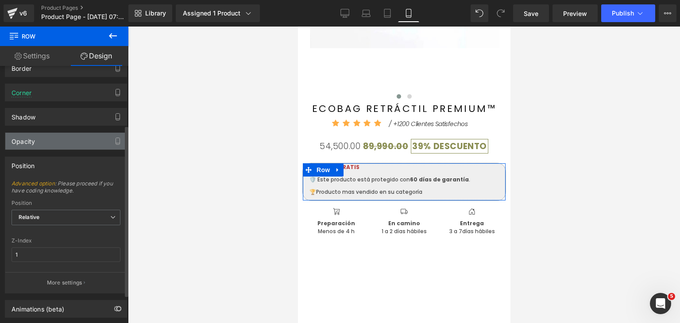
click at [44, 137] on div "Opacity" at bounding box center [65, 141] width 121 height 17
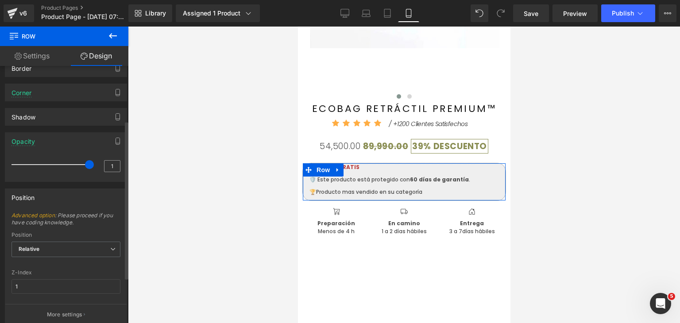
drag, startPoint x: 75, startPoint y: 161, endPoint x: 104, endPoint y: 162, distance: 28.3
click at [104, 162] on div "1" at bounding box center [66, 167] width 109 height 23
click at [56, 114] on div "Shadow" at bounding box center [65, 117] width 121 height 17
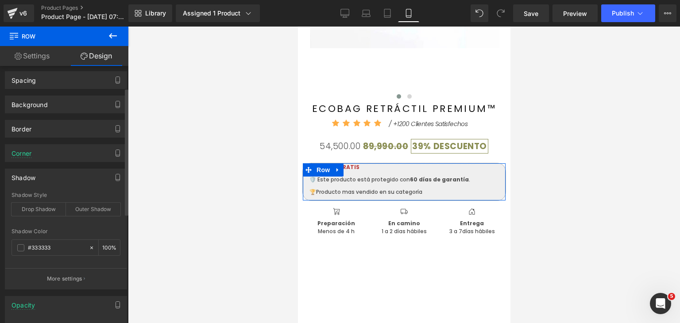
scroll to position [0, 0]
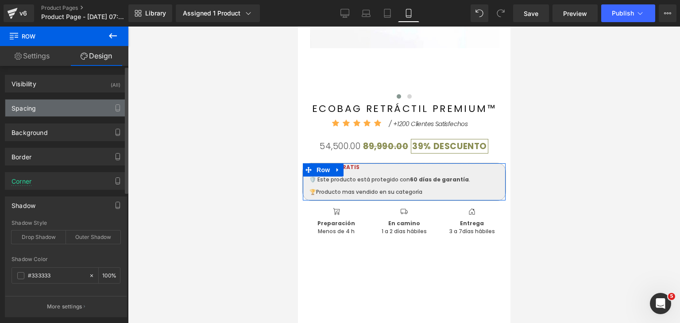
click at [41, 109] on div "Spacing" at bounding box center [65, 108] width 121 height 17
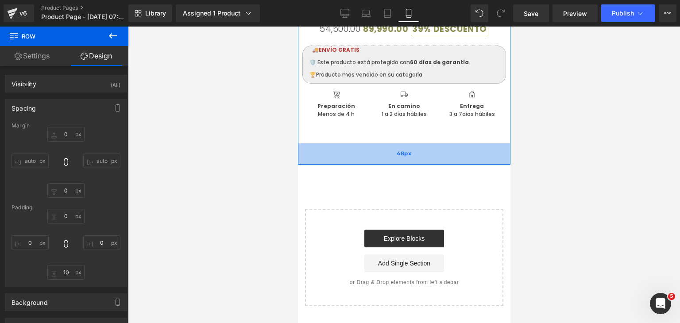
scroll to position [283, 0]
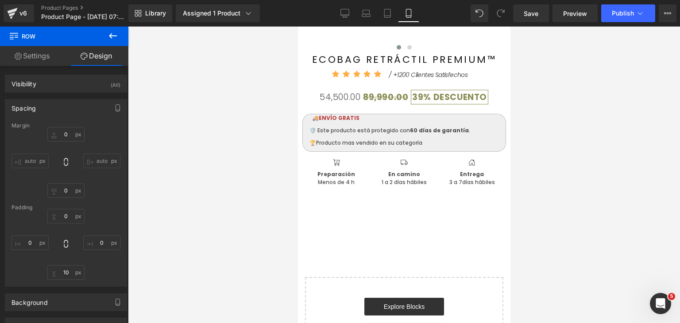
click at [109, 36] on icon at bounding box center [113, 35] width 8 height 5
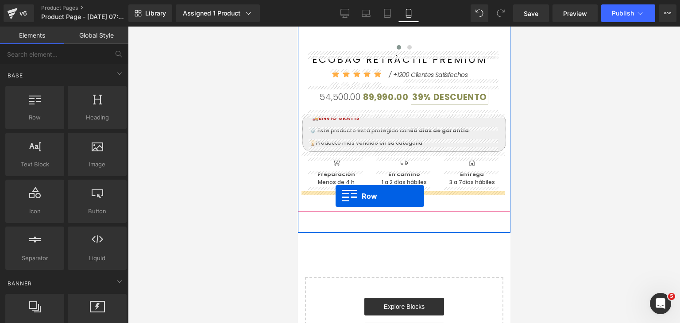
drag, startPoint x: 334, startPoint y: 144, endPoint x: 335, endPoint y: 196, distance: 52.3
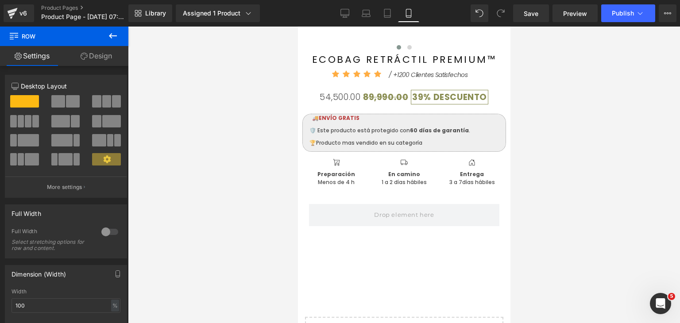
click at [116, 39] on icon at bounding box center [113, 36] width 11 height 11
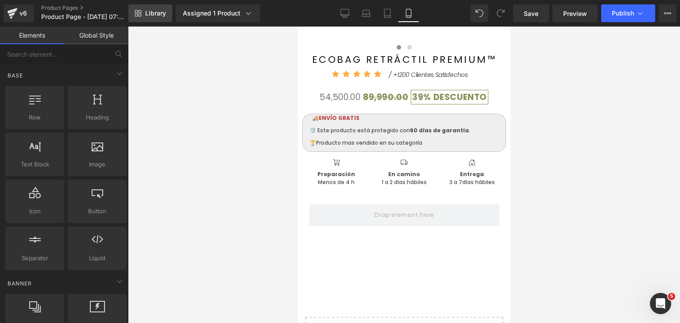
click at [156, 15] on span "Library" at bounding box center [155, 13] width 21 height 8
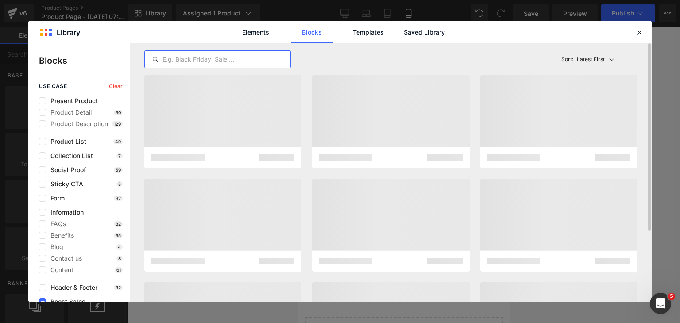
click at [196, 62] on input "text" at bounding box center [218, 59] width 146 height 11
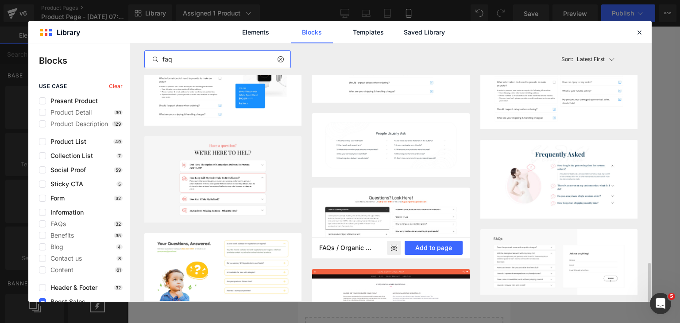
scroll to position [709, 0]
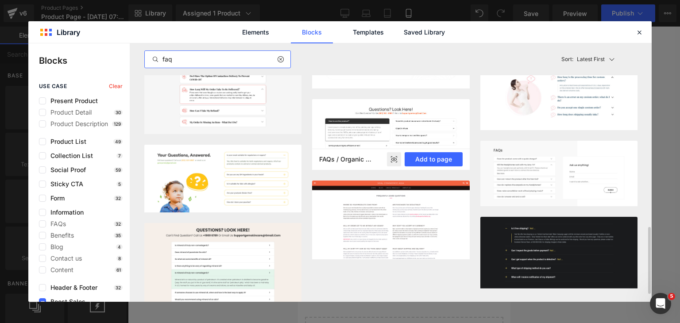
click at [400, 160] on rect at bounding box center [394, 159] width 14 height 14
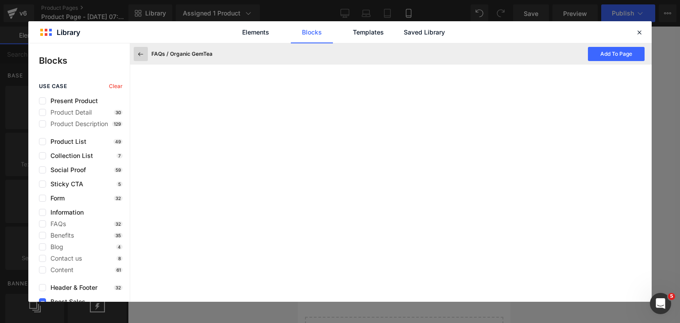
click at [142, 56] on icon at bounding box center [141, 54] width 8 height 8
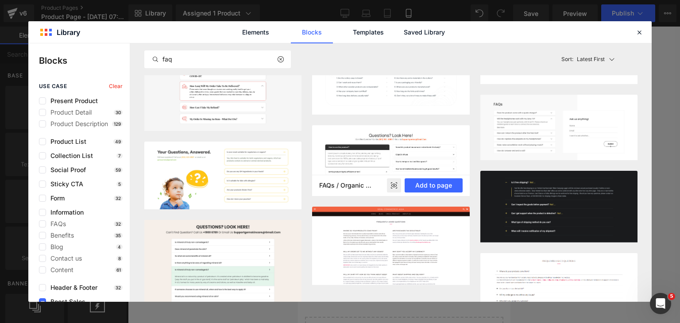
scroll to position [748, 0]
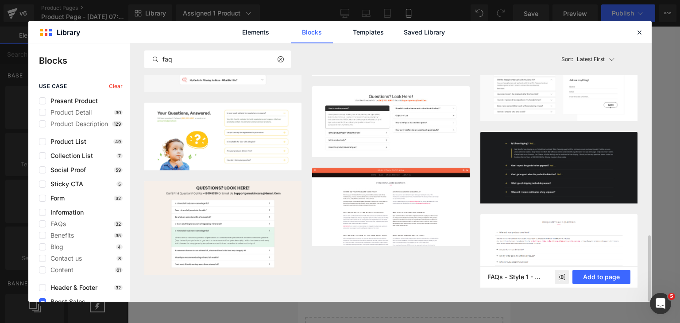
click at [561, 275] on rect at bounding box center [562, 277] width 14 height 14
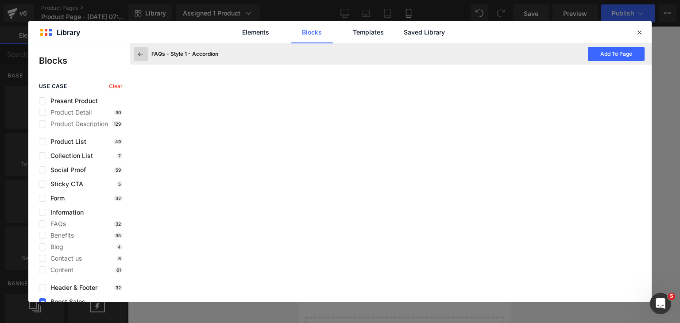
click at [142, 55] on icon at bounding box center [141, 54] width 8 height 8
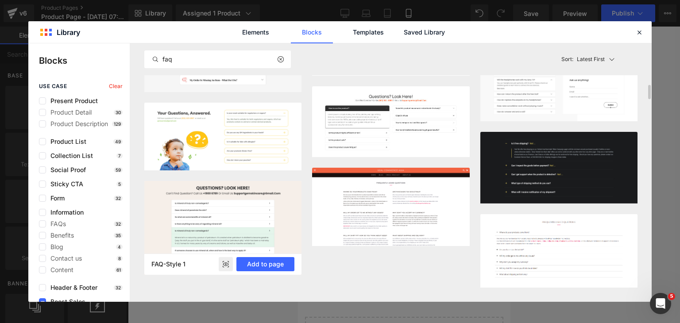
click at [225, 263] on rect at bounding box center [226, 264] width 14 height 14
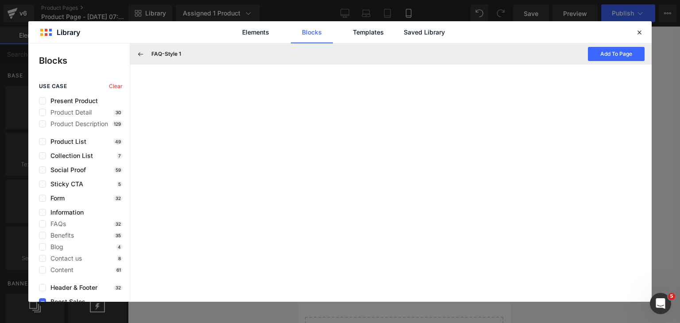
click at [148, 55] on div "FAQ-Style 1 Add To Page" at bounding box center [391, 53] width 522 height 21
click at [140, 52] on icon at bounding box center [141, 54] width 8 height 8
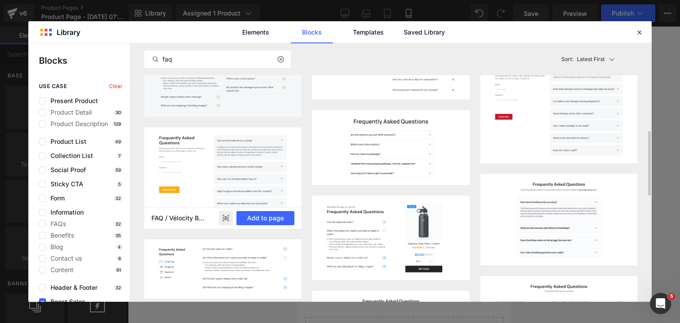
scroll to position [260, 0]
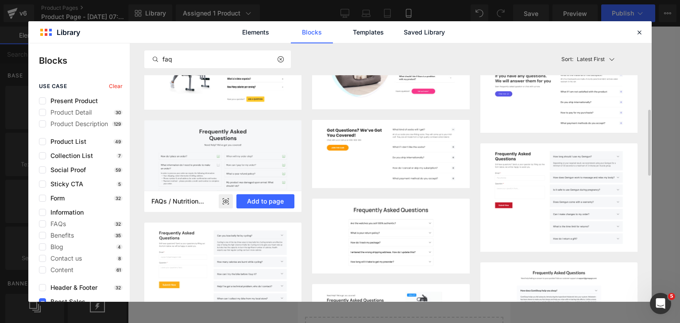
click at [229, 200] on rect at bounding box center [226, 201] width 14 height 14
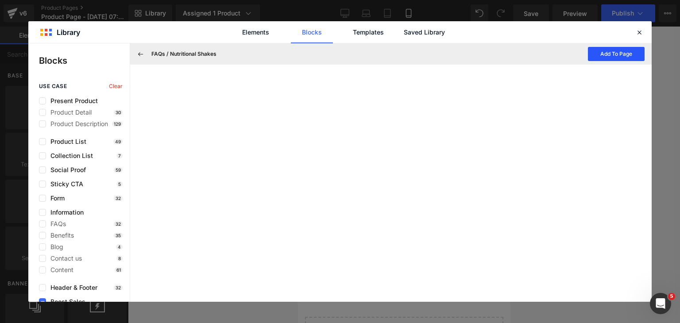
click at [611, 53] on button "Add To Page" at bounding box center [616, 54] width 57 height 14
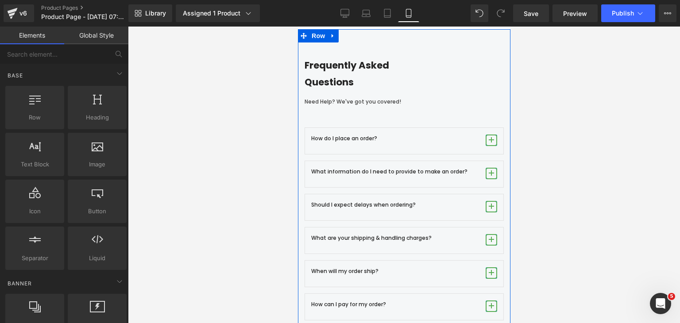
scroll to position [530, 0]
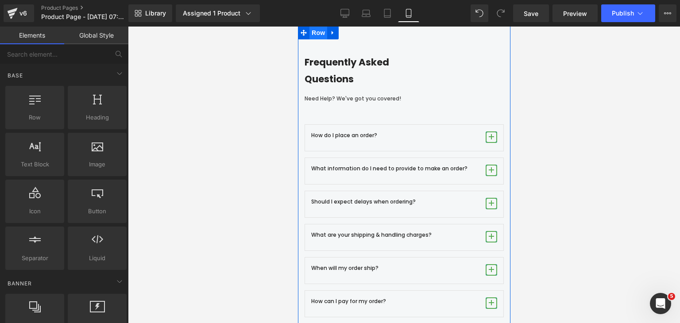
click at [321, 32] on span "Row" at bounding box center [318, 32] width 18 height 13
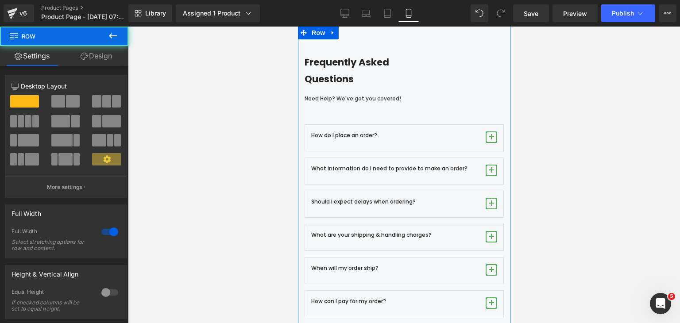
click at [99, 57] on link "Design" at bounding box center [96, 56] width 64 height 20
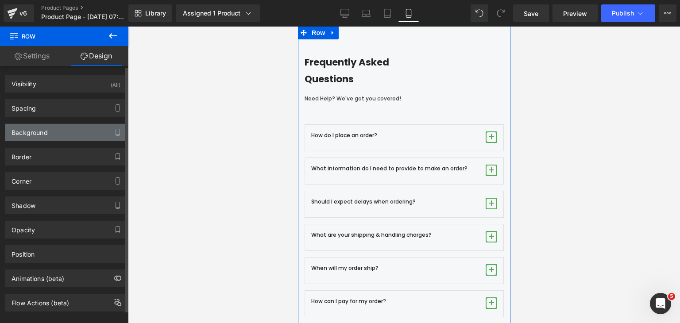
click at [51, 137] on div "Background" at bounding box center [65, 132] width 121 height 17
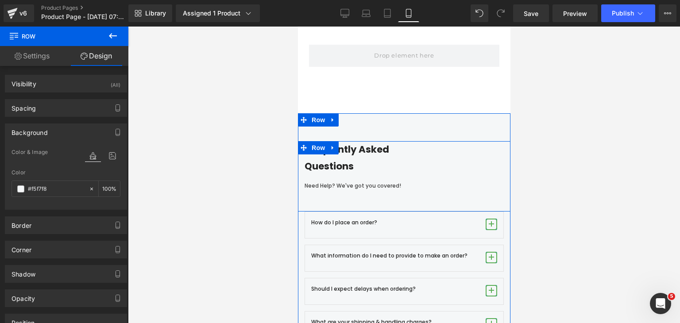
scroll to position [441, 0]
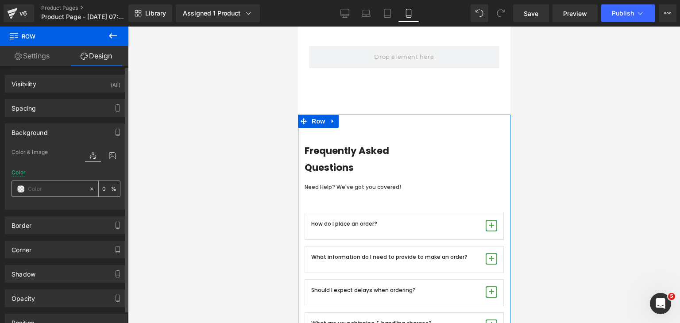
click at [89, 190] on icon at bounding box center [92, 189] width 6 height 6
click at [78, 202] on div at bounding box center [66, 205] width 109 height 6
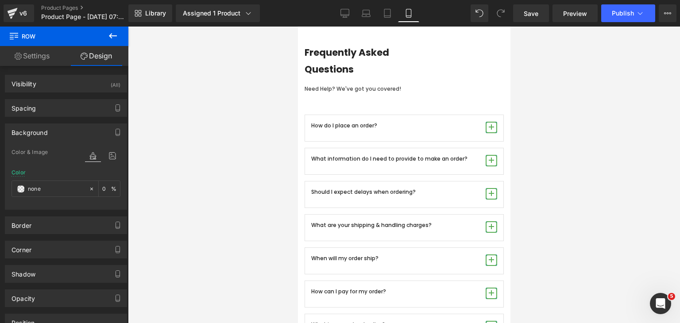
scroll to position [574, 0]
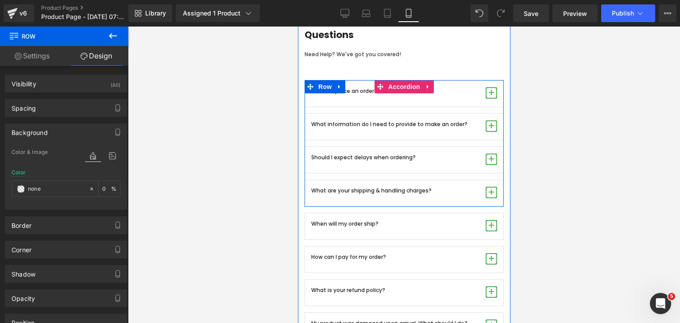
click at [489, 95] on span "button" at bounding box center [491, 93] width 12 height 12
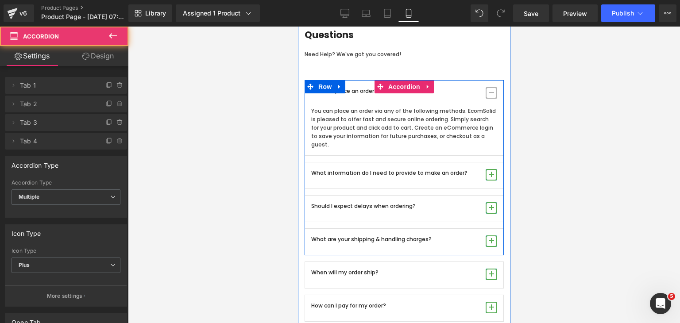
click at [489, 95] on span "button" at bounding box center [491, 93] width 12 height 12
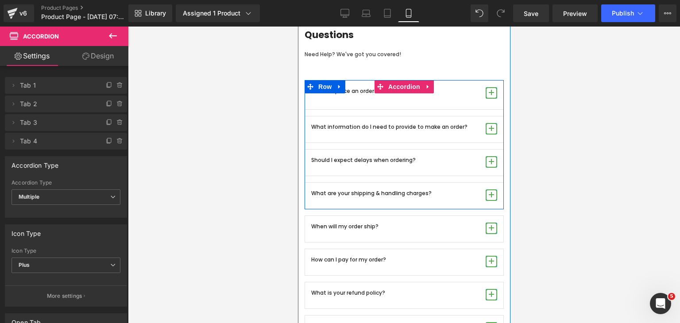
click at [489, 95] on span "button" at bounding box center [491, 93] width 12 height 12
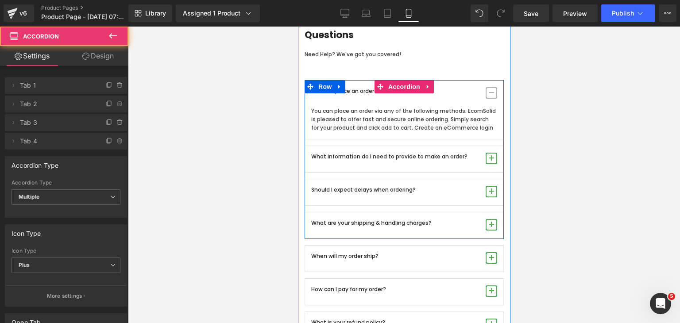
click at [489, 95] on span "button" at bounding box center [491, 93] width 12 height 12
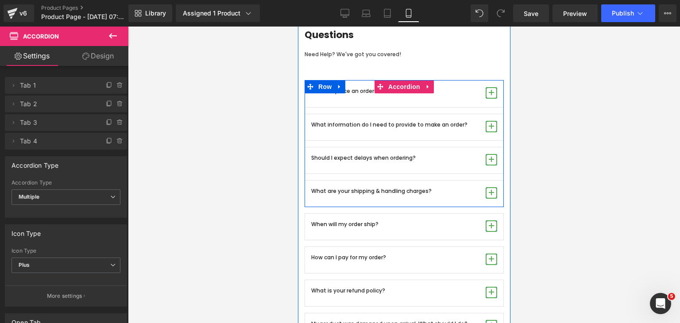
click at [489, 95] on span "button" at bounding box center [491, 93] width 12 height 12
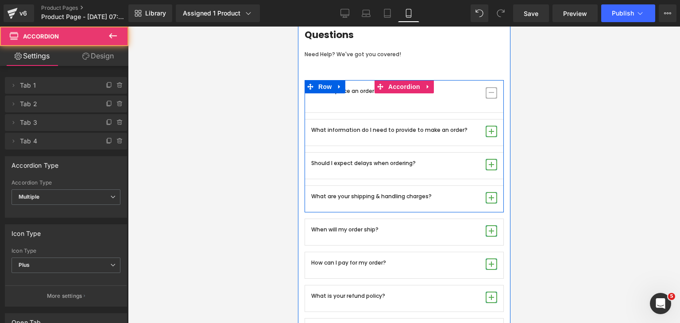
click at [489, 95] on span "button" at bounding box center [491, 93] width 12 height 12
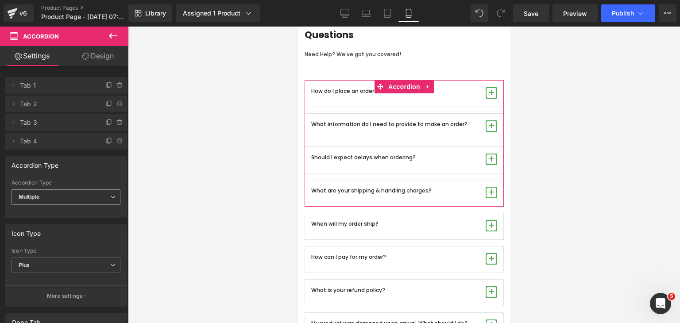
click at [105, 198] on span "Multiple" at bounding box center [66, 198] width 109 height 16
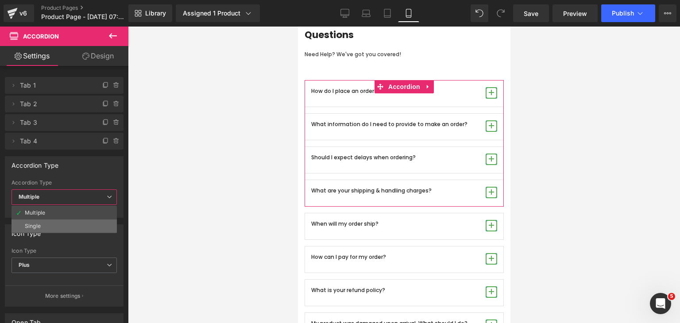
click at [91, 222] on li "Single" at bounding box center [64, 226] width 105 height 13
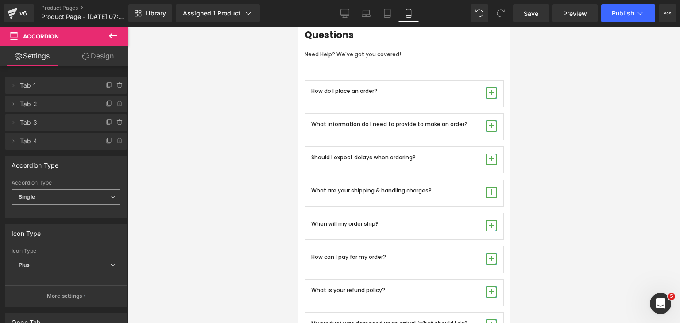
click at [87, 195] on span "Single" at bounding box center [66, 198] width 109 height 16
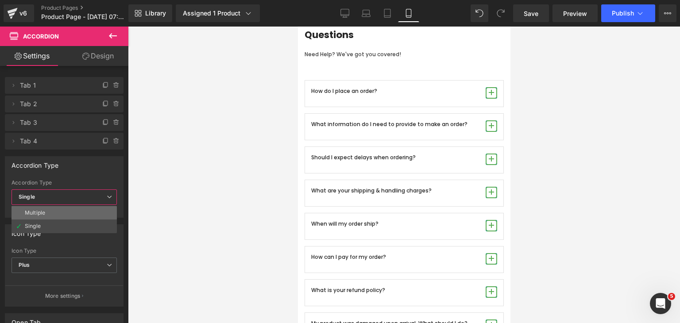
click at [80, 214] on li "Multiple" at bounding box center [64, 212] width 105 height 13
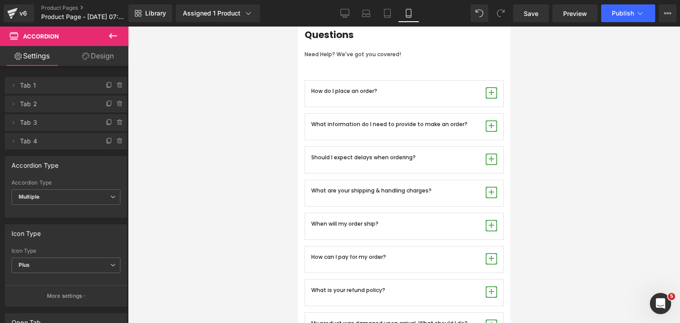
click at [455, 91] on p "How do I place an order?" at bounding box center [395, 91] width 168 height 8
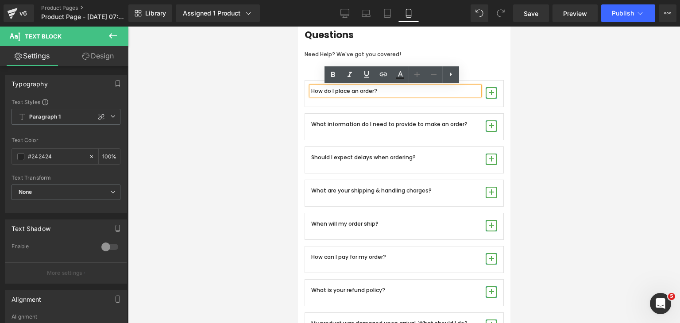
click at [491, 97] on span "button" at bounding box center [491, 93] width 12 height 12
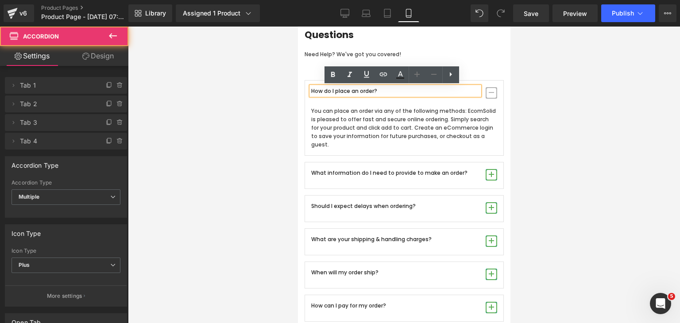
click at [491, 98] on span "button" at bounding box center [491, 93] width 12 height 12
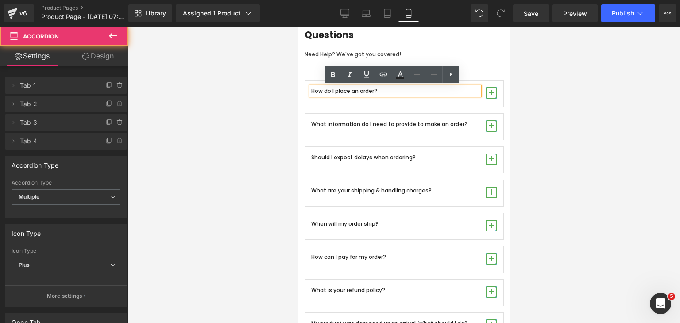
click at [492, 127] on span "button" at bounding box center [491, 126] width 12 height 12
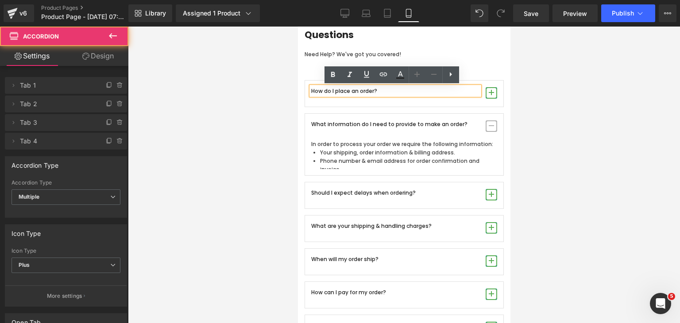
click at [492, 127] on span "button" at bounding box center [491, 126] width 12 height 12
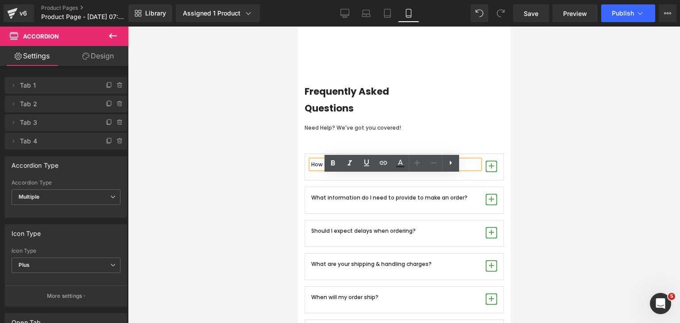
scroll to position [485, 0]
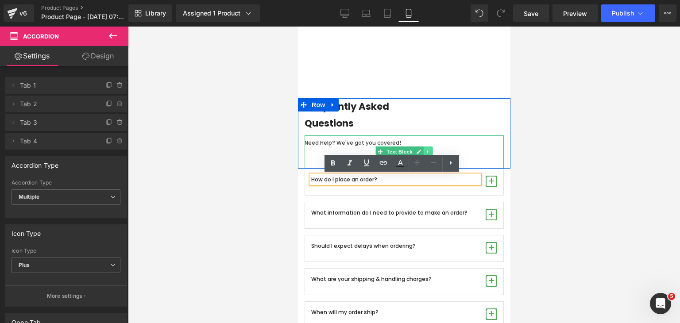
click at [426, 153] on icon at bounding box center [427, 151] width 5 height 5
click at [430, 151] on icon at bounding box center [432, 152] width 5 height 5
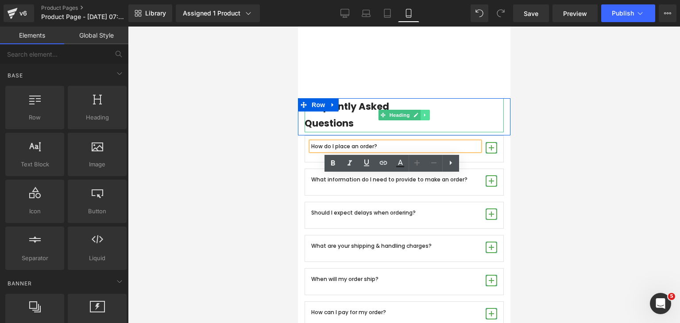
click at [424, 114] on link at bounding box center [424, 115] width 9 height 11
click at [427, 116] on icon at bounding box center [429, 114] width 5 height 5
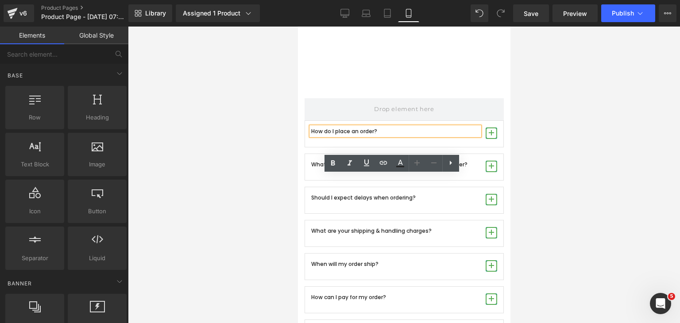
click at [312, 135] on p "How do I place an order?" at bounding box center [395, 131] width 168 height 8
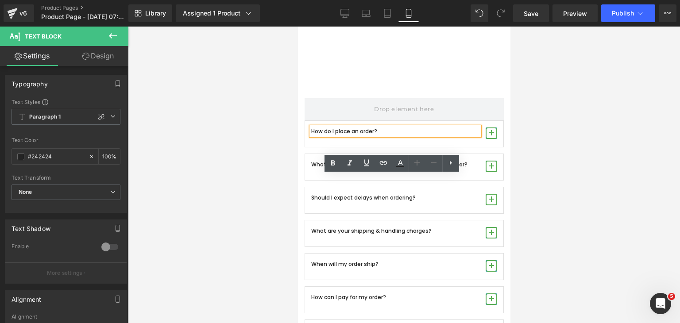
click at [609, 163] on div at bounding box center [404, 175] width 552 height 297
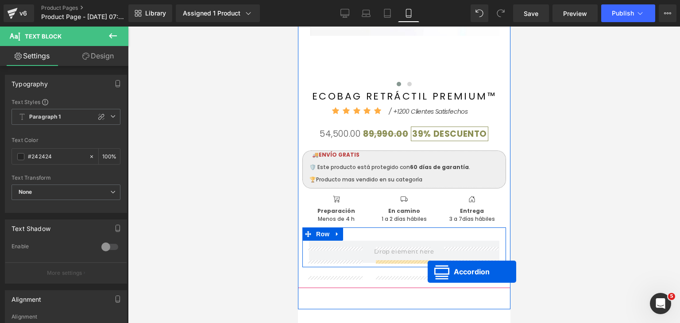
scroll to position [308, 0]
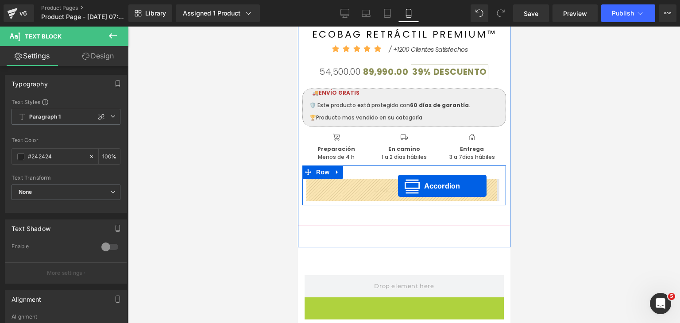
drag, startPoint x: 379, startPoint y: 128, endPoint x: 398, endPoint y: 186, distance: 61.3
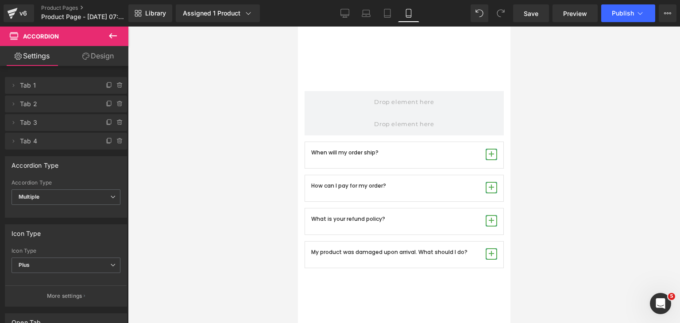
scroll to position [530, 0]
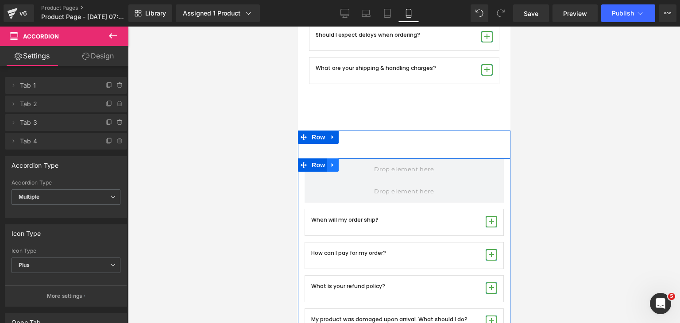
click at [334, 164] on link at bounding box center [333, 165] width 12 height 13
click at [357, 167] on link at bounding box center [356, 165] width 12 height 13
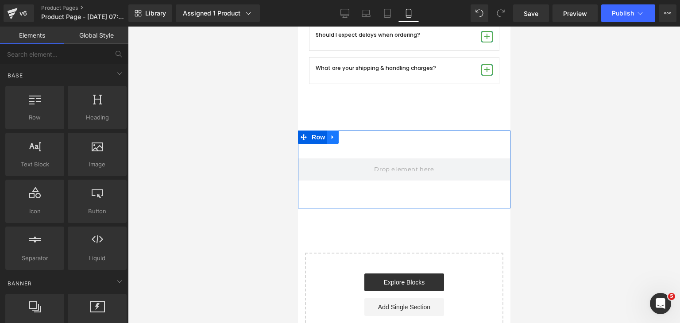
click at [331, 139] on icon at bounding box center [332, 137] width 6 height 7
click at [355, 142] on link at bounding box center [356, 137] width 12 height 13
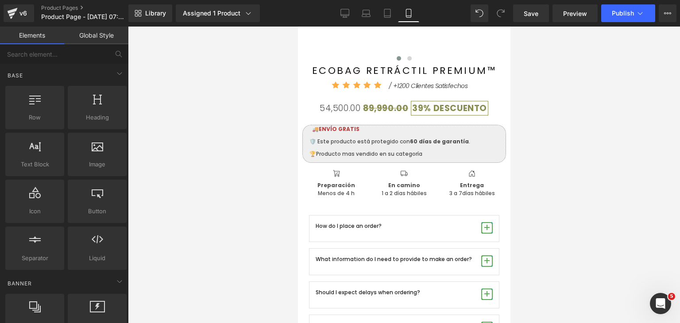
scroll to position [308, 0]
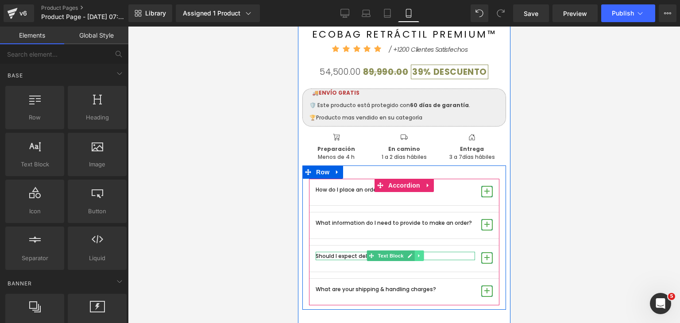
click at [419, 257] on link at bounding box center [419, 256] width 9 height 11
click at [423, 257] on link at bounding box center [423, 256] width 9 height 11
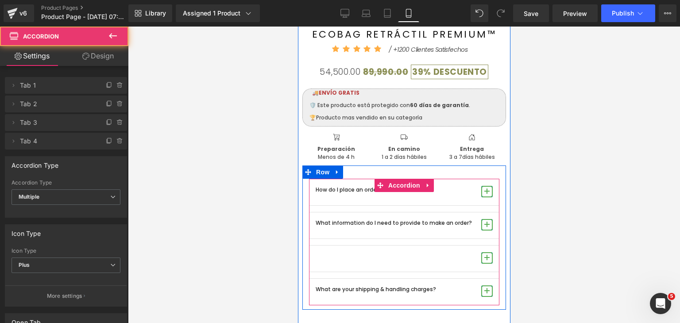
click at [485, 256] on span "button" at bounding box center [487, 258] width 12 height 12
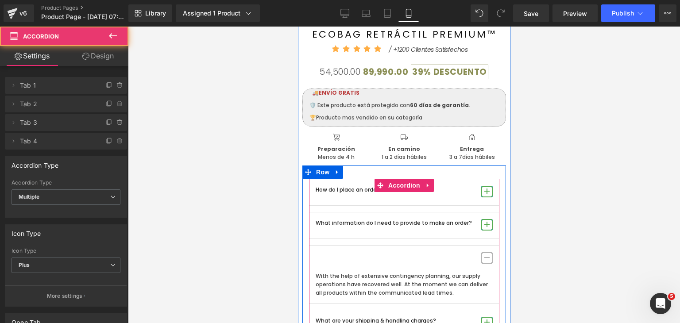
click at [482, 259] on span "button" at bounding box center [487, 258] width 12 height 12
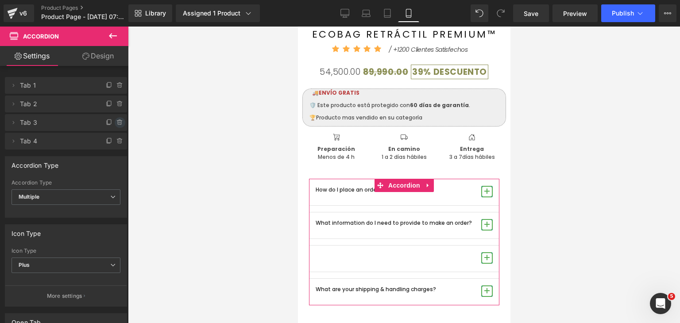
click at [116, 121] on icon at bounding box center [119, 122] width 7 height 7
click at [109, 125] on button "Delete" at bounding box center [111, 123] width 28 height 12
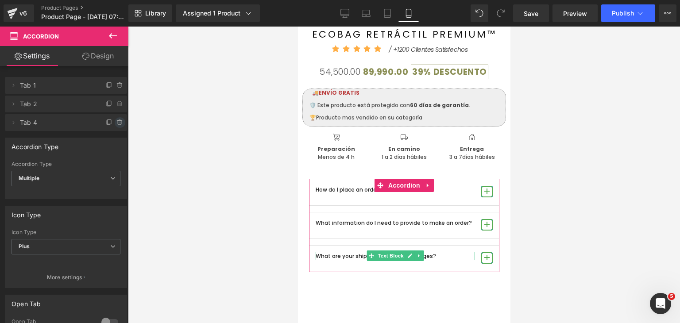
click at [115, 126] on span at bounding box center [120, 122] width 11 height 11
click at [107, 126] on button "Delete" at bounding box center [111, 123] width 28 height 12
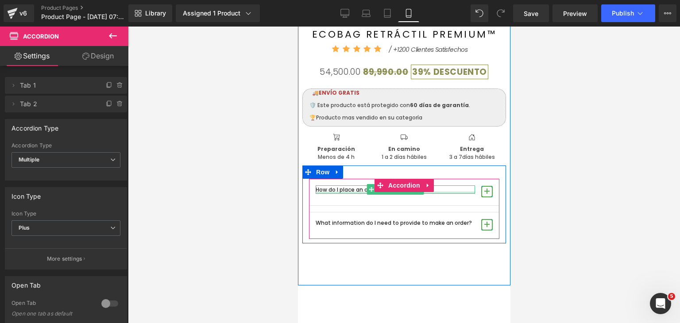
click at [359, 194] on div at bounding box center [394, 193] width 159 height 2
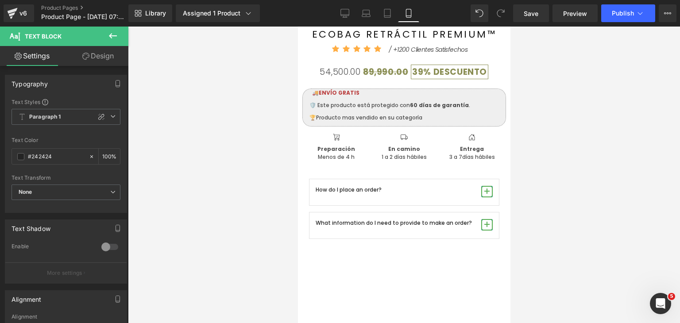
click at [115, 59] on link "Design" at bounding box center [98, 56] width 64 height 20
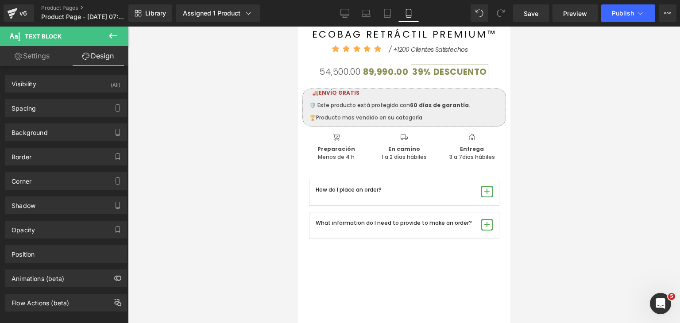
click at [44, 61] on link "Settings" at bounding box center [32, 56] width 64 height 20
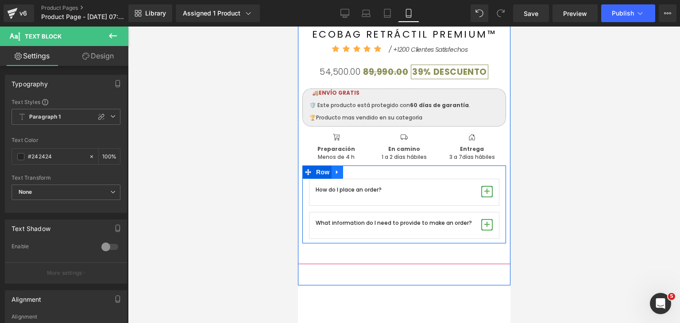
click at [334, 172] on icon at bounding box center [337, 172] width 6 height 7
click at [357, 174] on icon at bounding box center [360, 172] width 6 height 6
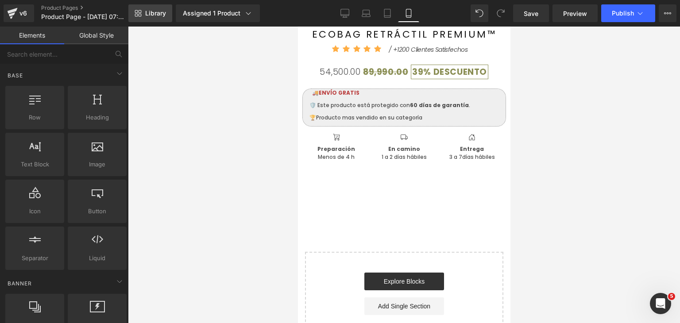
click at [157, 9] on span "Library" at bounding box center [155, 13] width 21 height 8
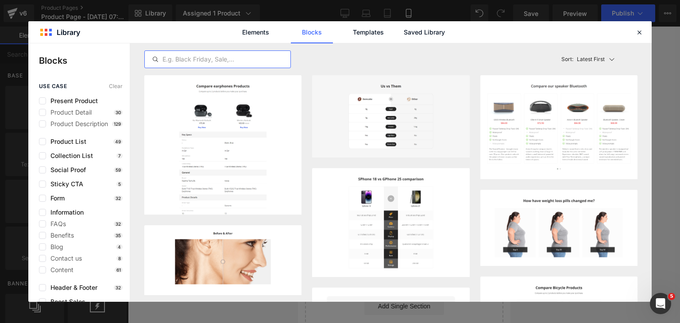
click at [188, 62] on input "text" at bounding box center [218, 59] width 146 height 11
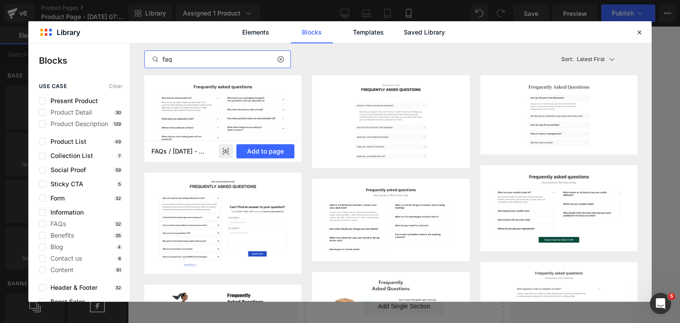
click at [229, 153] on icon at bounding box center [229, 154] width 2 height 2
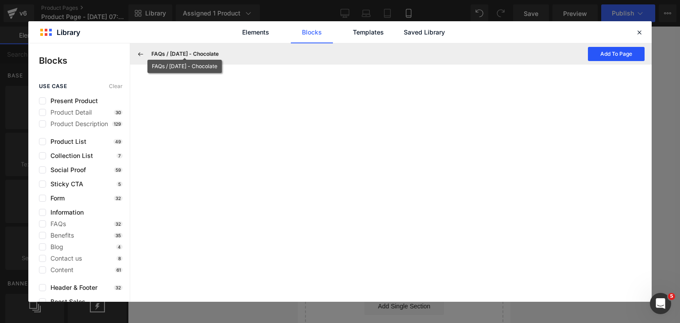
click at [611, 59] on button "Add To Page" at bounding box center [616, 54] width 57 height 14
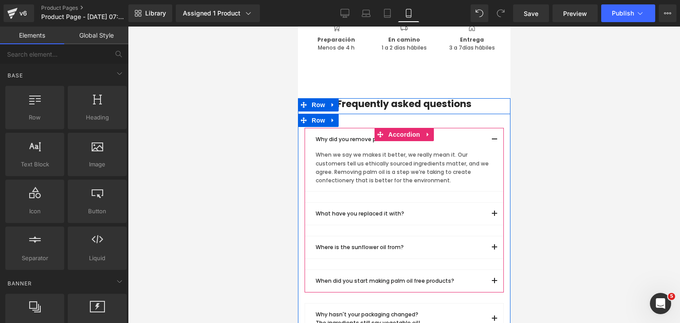
scroll to position [401, 0]
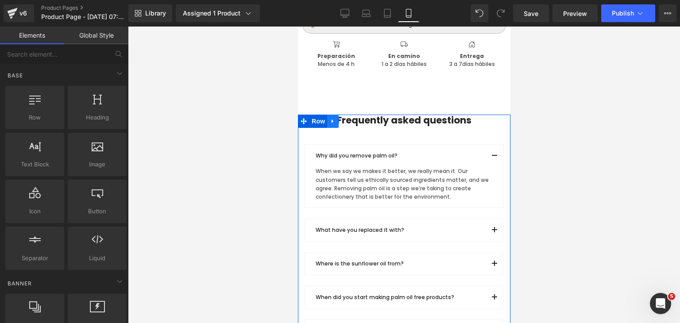
click at [332, 124] on icon at bounding box center [332, 121] width 6 height 7
click at [357, 126] on link at bounding box center [356, 121] width 12 height 13
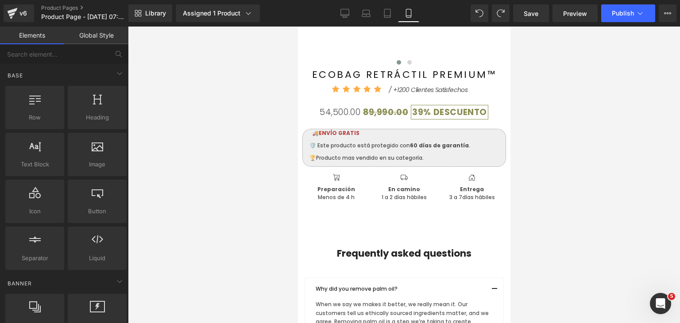
scroll to position [268, 0]
click at [531, 179] on div at bounding box center [404, 175] width 552 height 297
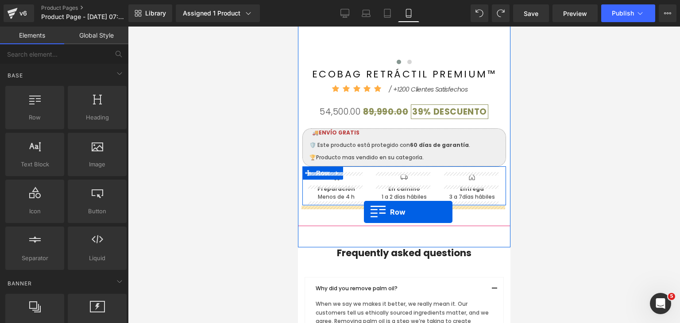
drag, startPoint x: 350, startPoint y: 149, endPoint x: 364, endPoint y: 212, distance: 63.8
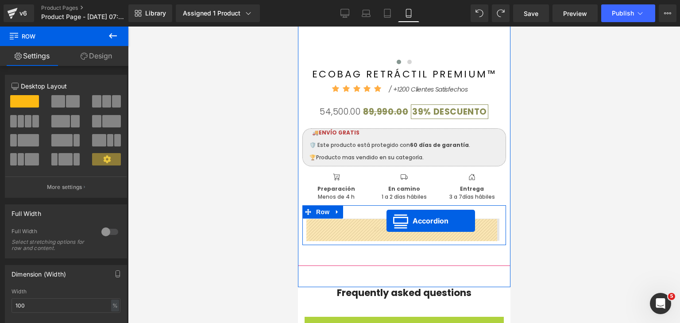
drag, startPoint x: 374, startPoint y: 106, endPoint x: 386, endPoint y: 221, distance: 115.3
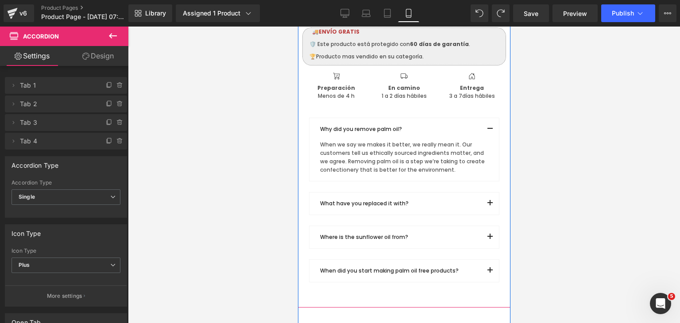
scroll to position [357, 0]
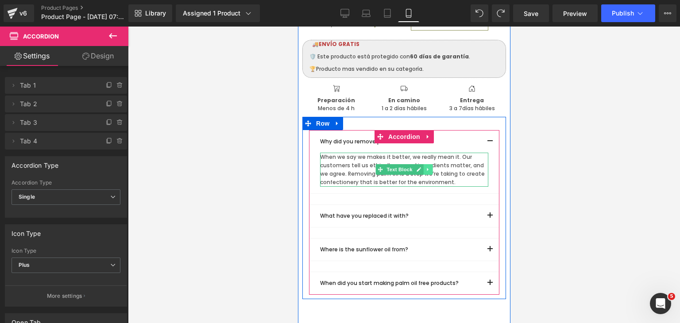
click at [425, 171] on icon at bounding box center [427, 169] width 5 height 5
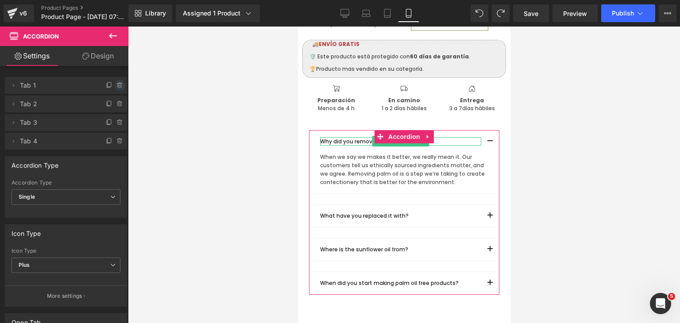
click at [116, 86] on icon at bounding box center [119, 85] width 7 height 7
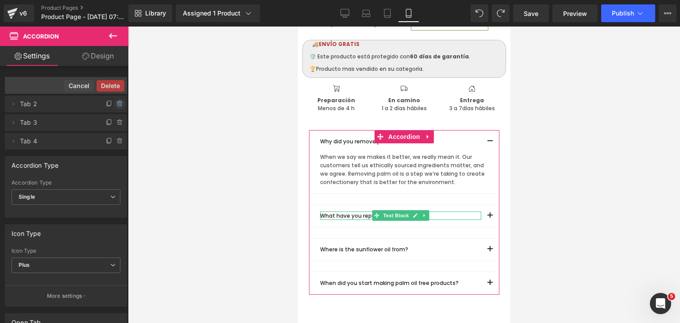
click at [117, 101] on icon at bounding box center [119, 104] width 7 height 7
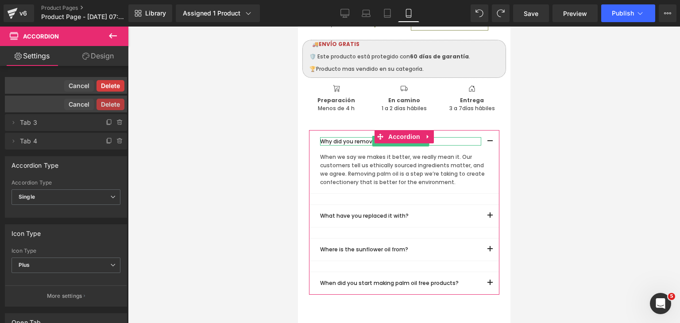
click at [109, 89] on button "Delete" at bounding box center [111, 86] width 28 height 12
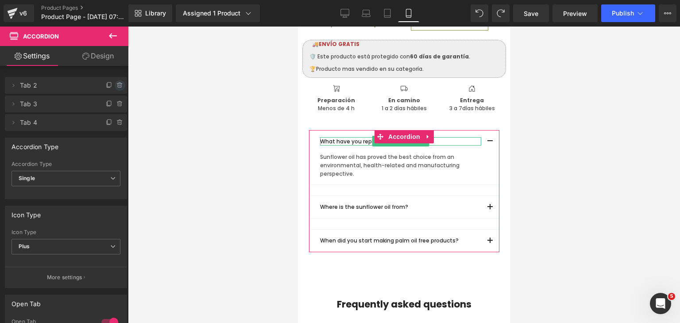
click at [116, 86] on icon at bounding box center [119, 85] width 7 height 7
click at [116, 89] on button "Delete" at bounding box center [111, 86] width 28 height 12
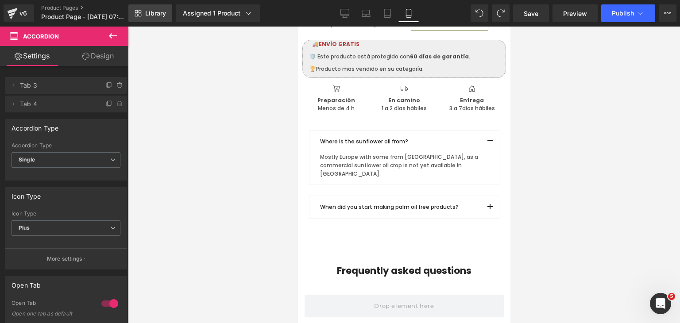
click at [159, 18] on link "Library" at bounding box center [150, 13] width 44 height 18
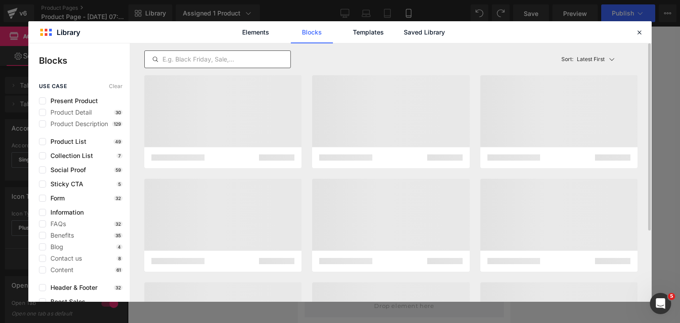
click at [182, 55] on input "text" at bounding box center [218, 59] width 146 height 11
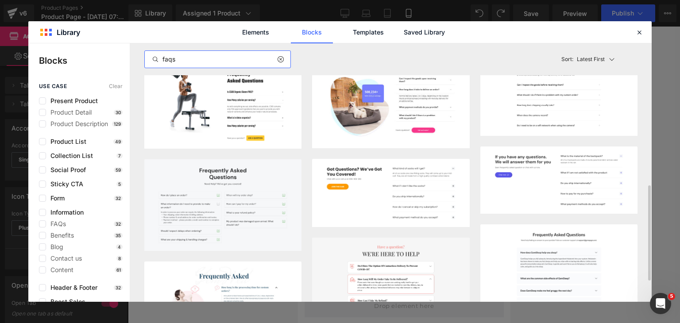
scroll to position [442, 0]
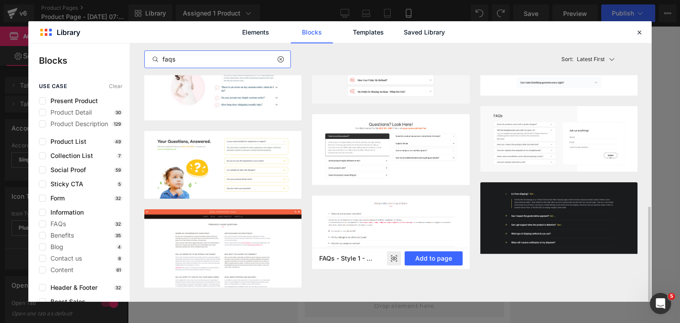
click at [389, 259] on rect at bounding box center [394, 259] width 14 height 14
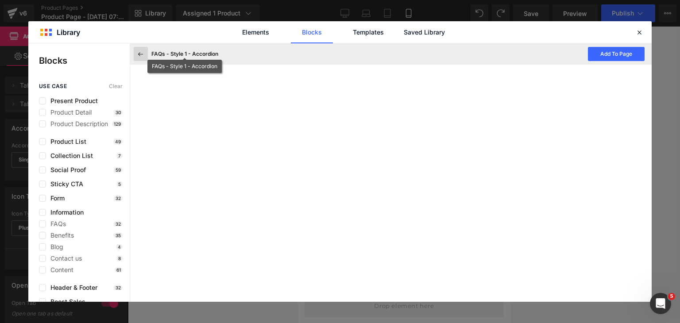
click at [147, 55] on button at bounding box center [141, 54] width 14 height 14
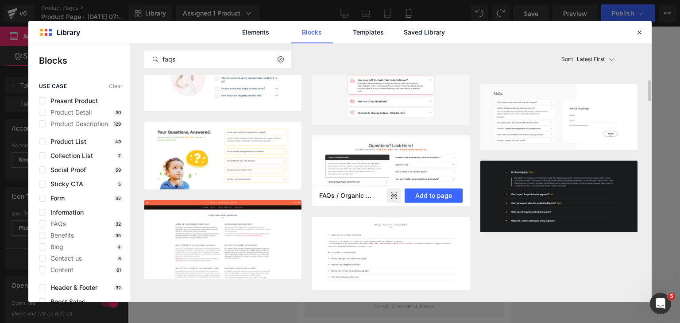
click at [398, 197] on rect at bounding box center [394, 196] width 14 height 14
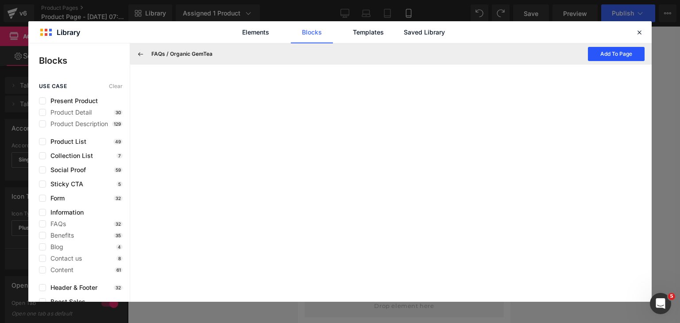
click at [608, 52] on button "Add To Page" at bounding box center [616, 54] width 57 height 14
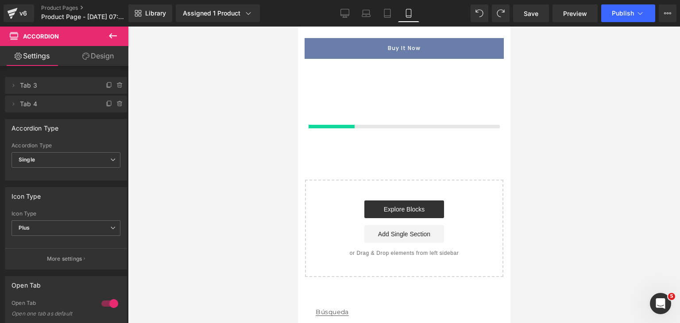
scroll to position [817, 0]
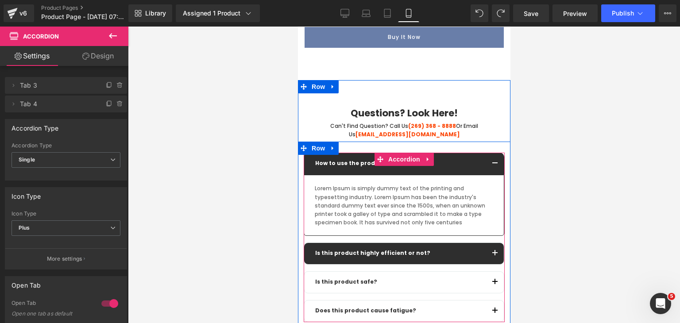
click at [486, 247] on button "button" at bounding box center [495, 253] width 18 height 21
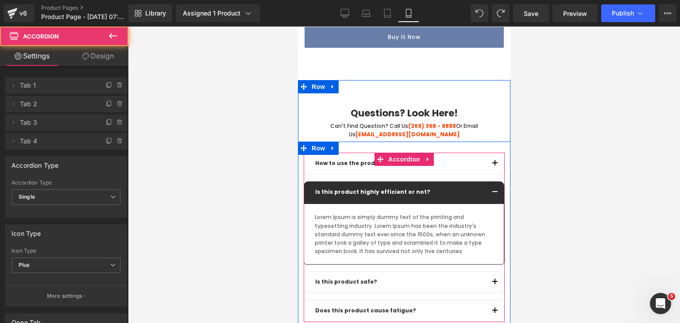
click at [474, 188] on div "Is this product highly efficient or not? Text Block" at bounding box center [403, 193] width 201 height 22
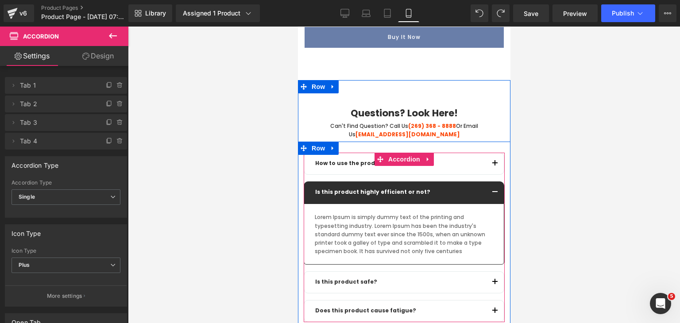
click at [495, 195] on span "button" at bounding box center [495, 195] width 0 height 0
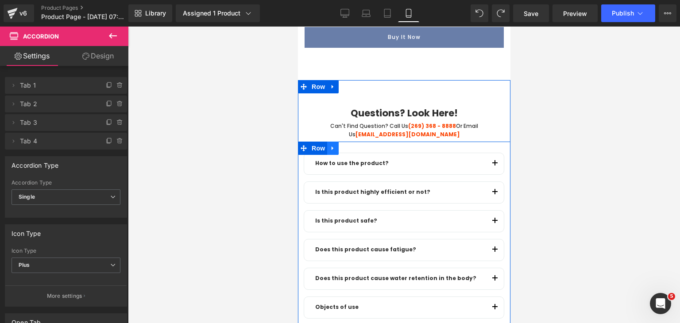
click at [331, 147] on icon at bounding box center [332, 149] width 2 height 4
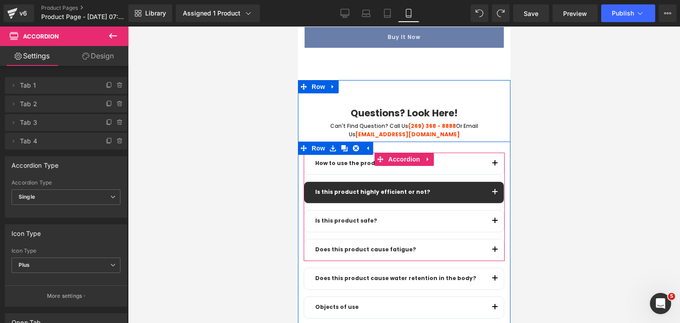
click at [298, 27] on div at bounding box center [298, 27] width 0 height 0
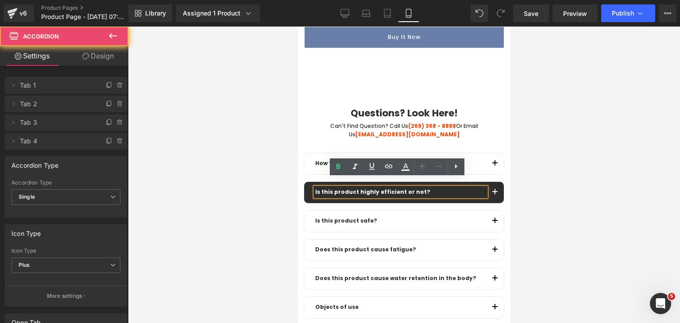
click at [489, 185] on button "button" at bounding box center [495, 192] width 18 height 21
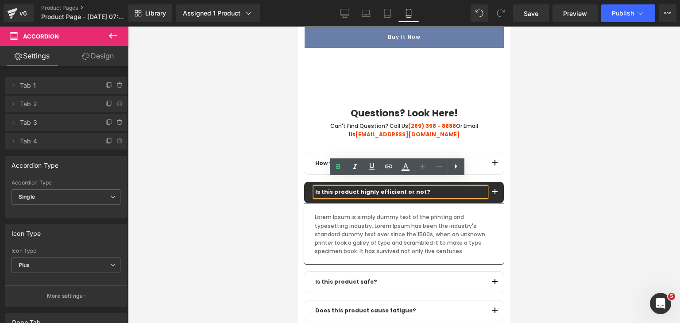
click at [489, 185] on button "button" at bounding box center [495, 192] width 18 height 21
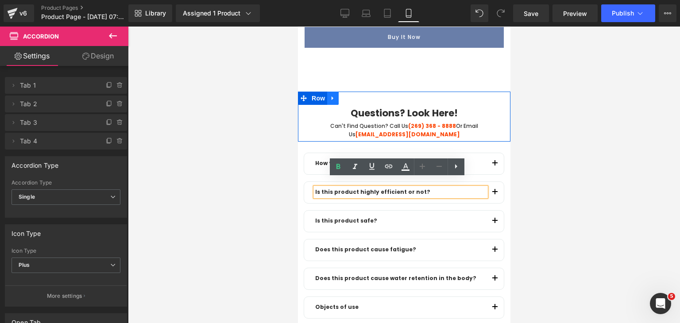
click at [333, 92] on link at bounding box center [333, 98] width 12 height 13
click at [353, 95] on icon at bounding box center [356, 98] width 6 height 6
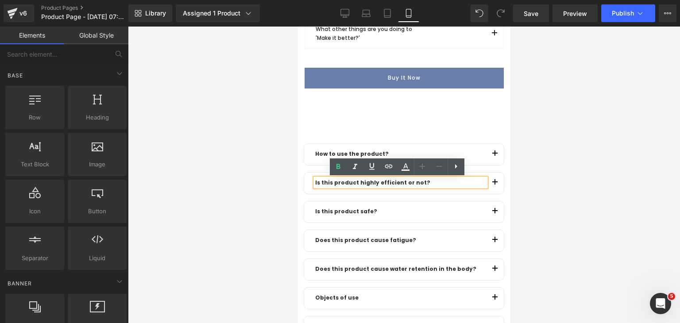
scroll to position [773, 0]
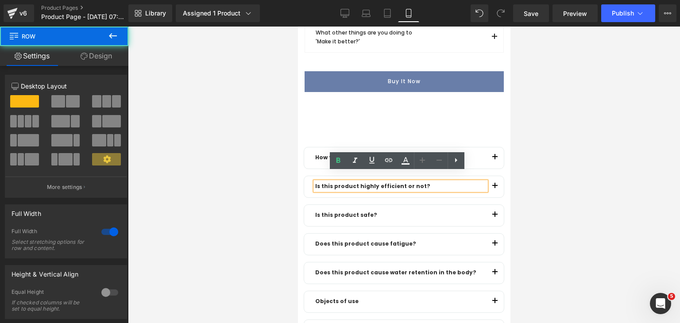
click at [395, 124] on div "How to use the product? Text Block Lorem Ipsum is simply dummy text of the prin…" at bounding box center [404, 259] width 213 height 271
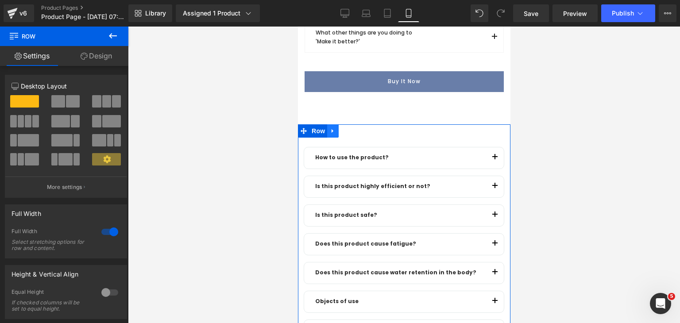
click at [333, 124] on link at bounding box center [333, 130] width 12 height 13
click at [353, 128] on icon at bounding box center [356, 131] width 6 height 6
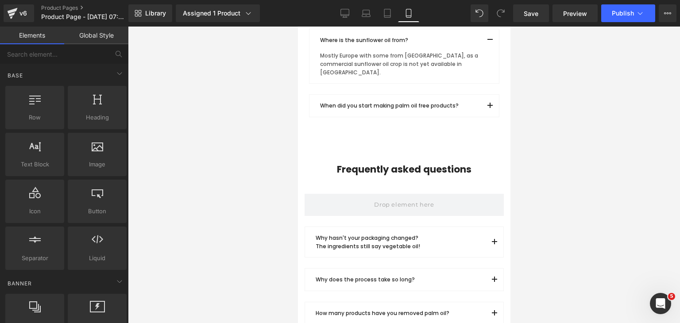
scroll to position [463, 0]
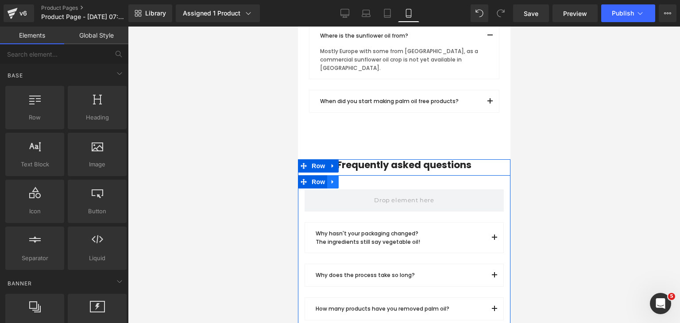
click at [327, 175] on link at bounding box center [333, 181] width 12 height 13
click at [353, 179] on icon at bounding box center [356, 182] width 6 height 6
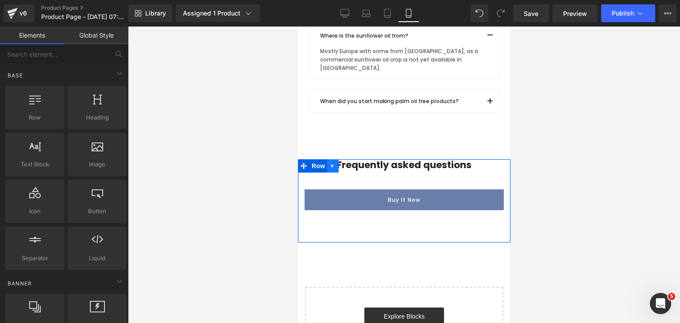
click at [330, 163] on icon at bounding box center [332, 166] width 6 height 7
click at [353, 163] on icon at bounding box center [356, 166] width 6 height 7
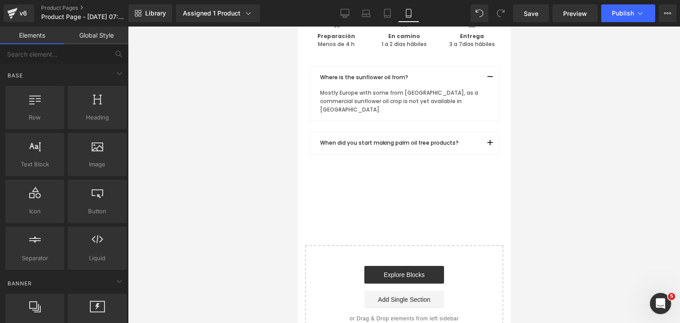
scroll to position [286, 0]
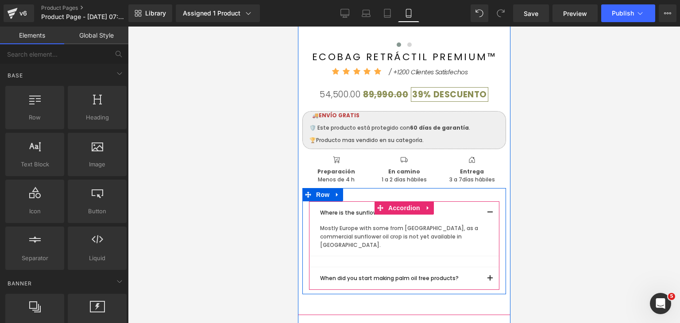
click at [490, 215] on span "button" at bounding box center [490, 215] width 0 height 0
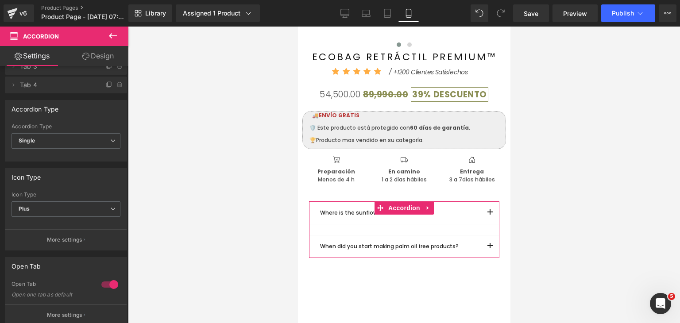
scroll to position [0, 0]
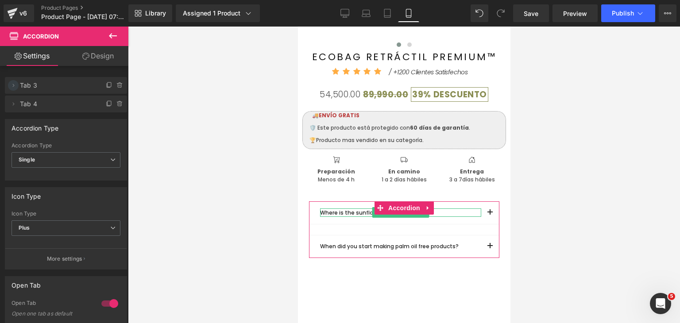
click at [16, 88] on icon at bounding box center [13, 85] width 7 height 7
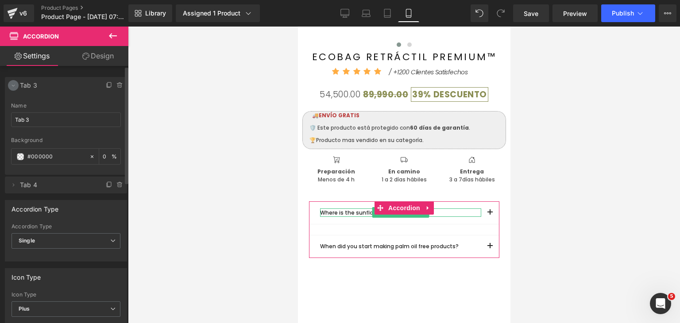
click at [17, 85] on span at bounding box center [13, 85] width 11 height 11
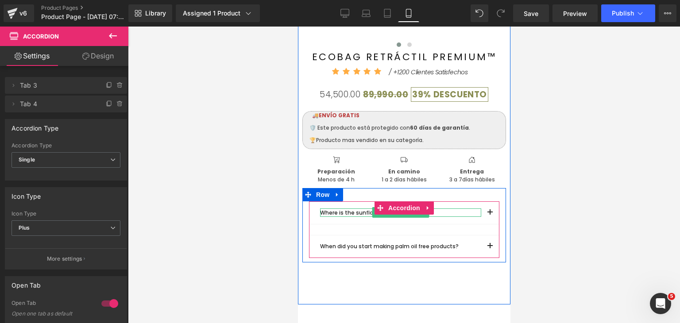
click at [341, 211] on p "Where is the sunflower oil from?" at bounding box center [400, 213] width 161 height 8
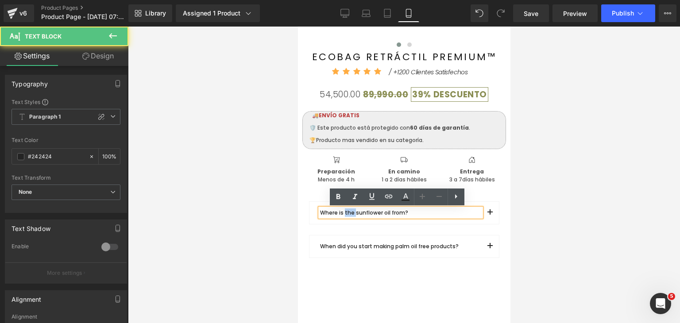
click at [341, 211] on p "Where is the sunflower oil from?" at bounding box center [400, 213] width 161 height 8
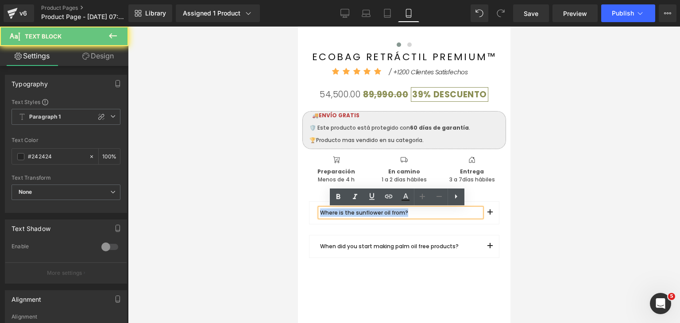
click at [341, 211] on p "Where is the sunflower oil from?" at bounding box center [400, 213] width 161 height 8
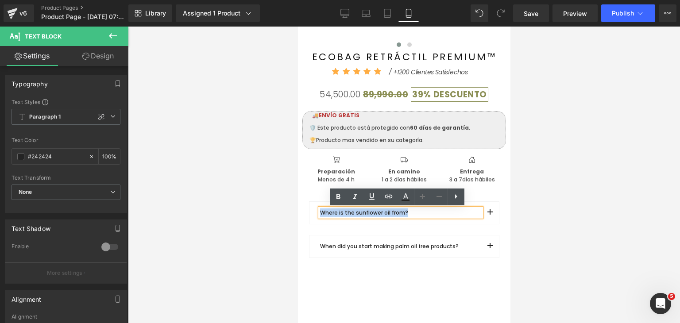
click at [490, 215] on span "button" at bounding box center [490, 215] width 0 height 0
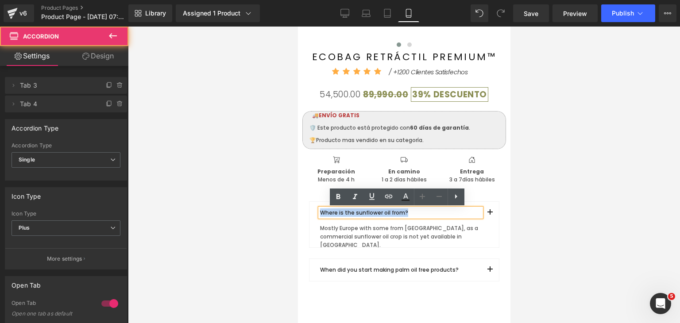
click at [486, 215] on button "button" at bounding box center [490, 213] width 18 height 22
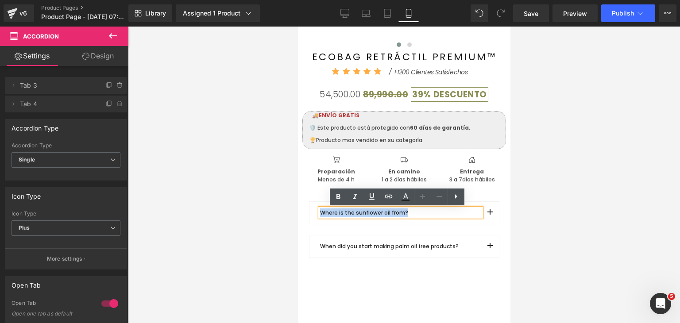
click at [422, 266] on div "‹ › (P) Image List ECOBAG RETRÁCTIL PREMIUM™ (P) Title Icon Icon" at bounding box center [404, 32] width 213 height 503
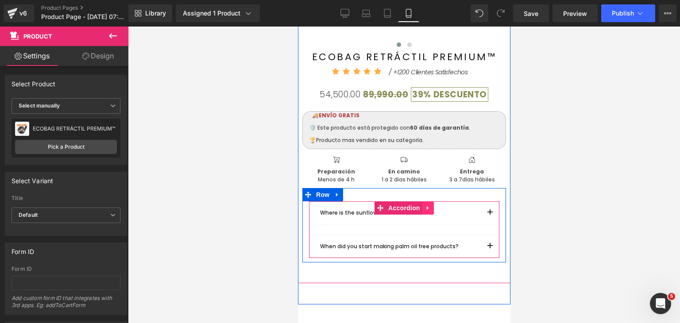
click at [425, 211] on icon at bounding box center [428, 208] width 6 height 7
click at [430, 207] on icon at bounding box center [433, 208] width 6 height 6
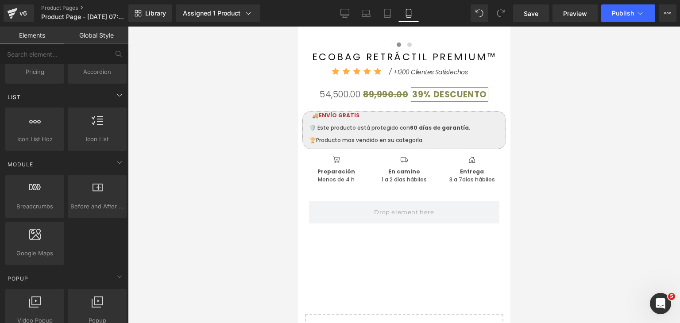
scroll to position [310, 0]
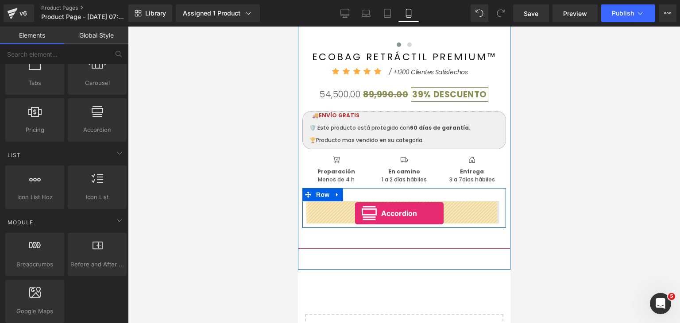
drag, startPoint x: 388, startPoint y: 148, endPoint x: 355, endPoint y: 214, distance: 73.9
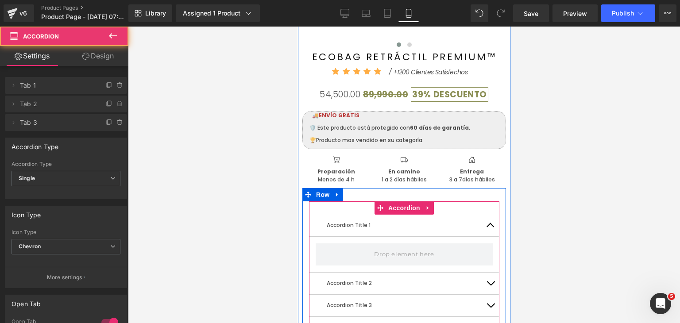
click at [490, 228] on span "button" at bounding box center [490, 228] width 0 height 0
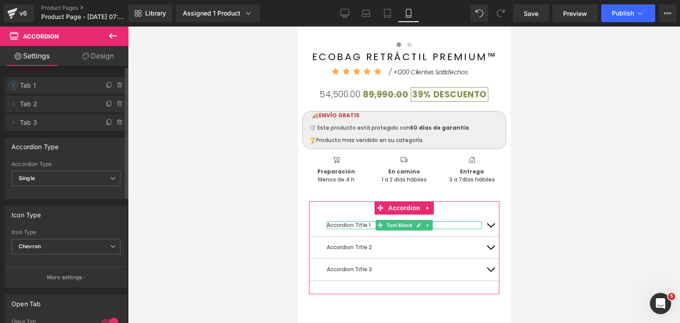
click at [16, 88] on icon at bounding box center [13, 85] width 7 height 7
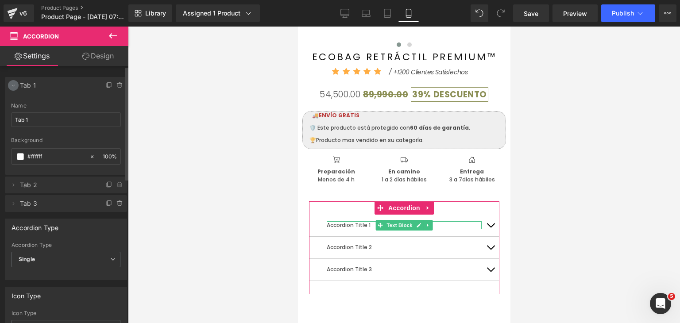
click at [9, 85] on span at bounding box center [13, 85] width 11 height 11
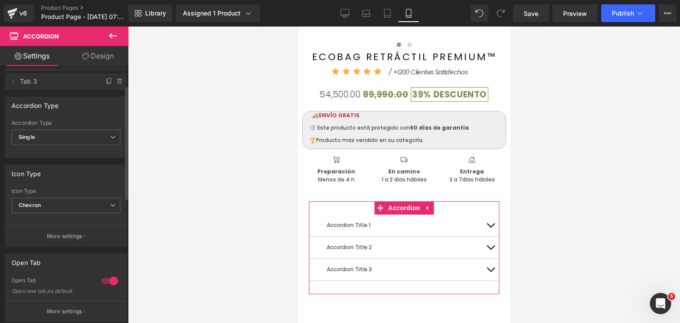
scroll to position [44, 0]
click at [74, 202] on span "Chevron" at bounding box center [66, 203] width 109 height 16
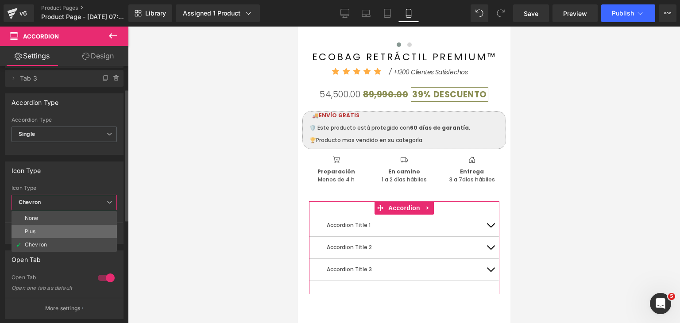
click at [54, 225] on li "Plus" at bounding box center [64, 231] width 105 height 13
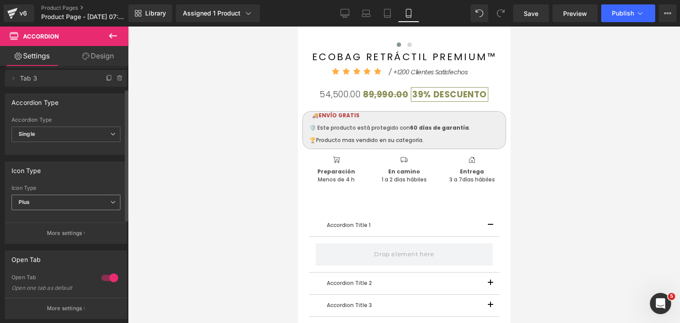
click at [53, 208] on span "Plus" at bounding box center [66, 203] width 109 height 16
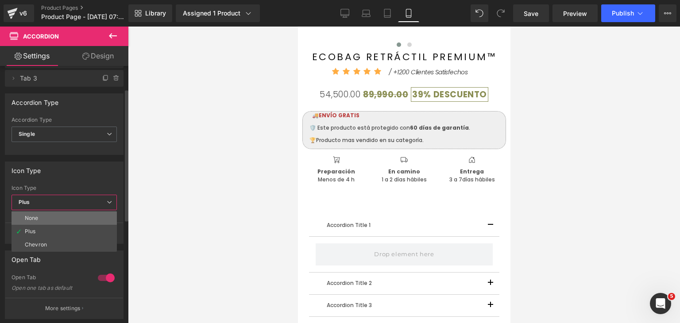
click at [51, 218] on li "None" at bounding box center [64, 218] width 105 height 13
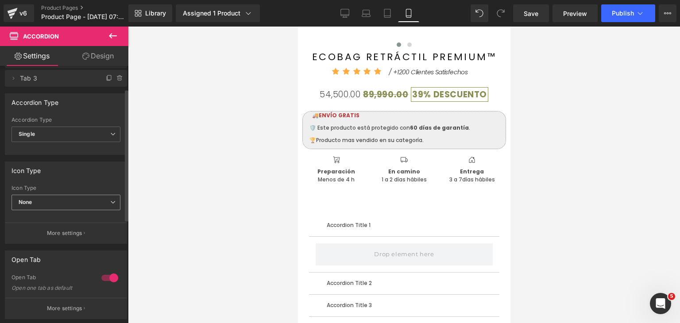
click at [55, 206] on span "None" at bounding box center [66, 203] width 109 height 16
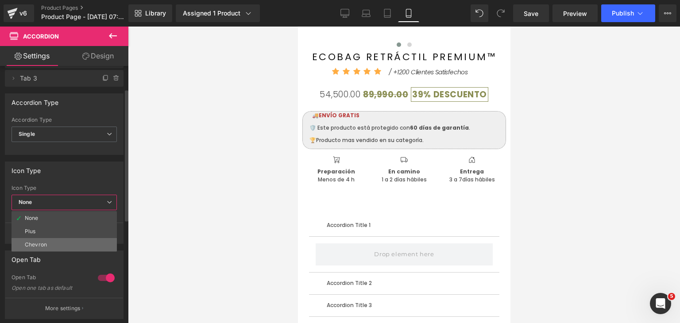
click at [50, 244] on li "Chevron" at bounding box center [64, 244] width 105 height 13
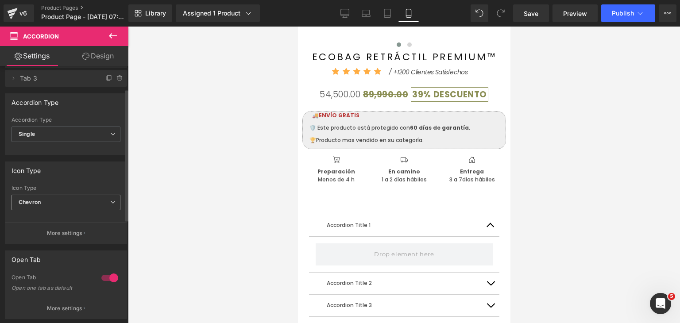
click at [58, 211] on div "Chevron None Plus Chevron" at bounding box center [66, 205] width 109 height 20
click at [64, 201] on span "Chevron" at bounding box center [66, 203] width 109 height 16
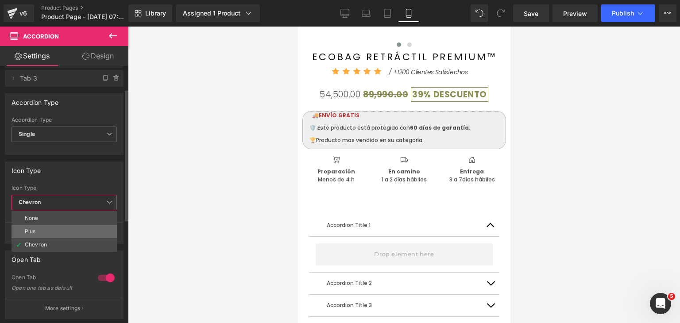
click at [44, 229] on li "Plus" at bounding box center [64, 231] width 105 height 13
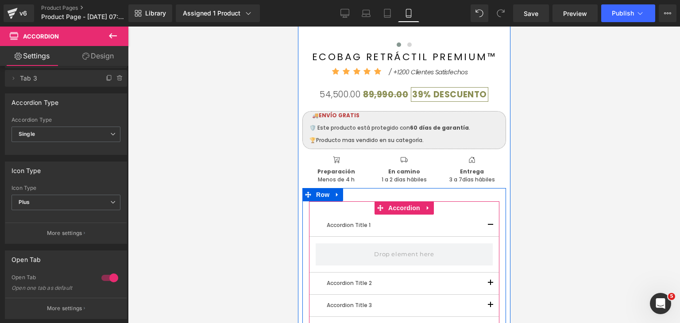
click at [490, 228] on span "button" at bounding box center [490, 228] width 0 height 0
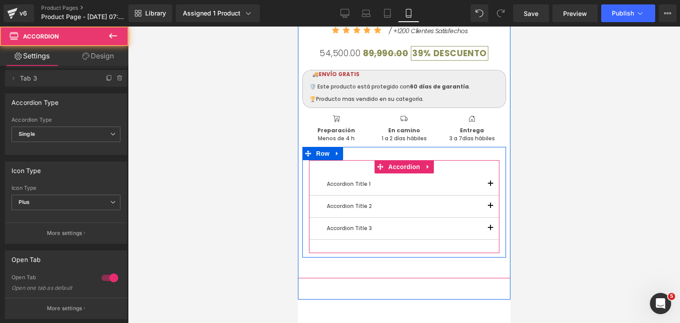
scroll to position [330, 0]
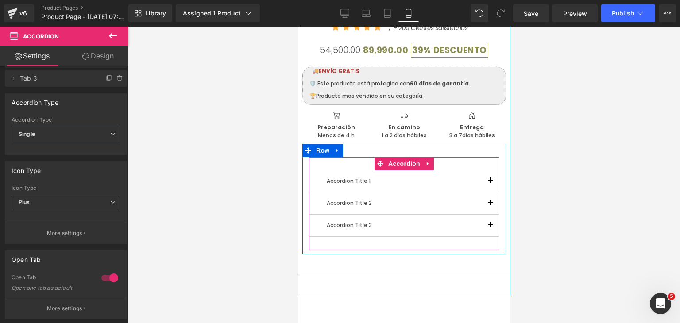
click at [490, 205] on span "button" at bounding box center [490, 205] width 0 height 0
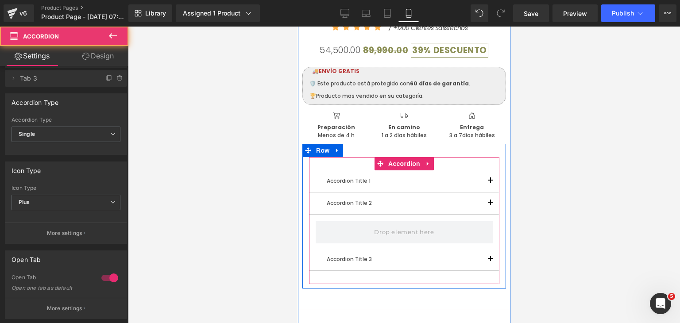
click at [490, 205] on span "button" at bounding box center [490, 205] width 0 height 0
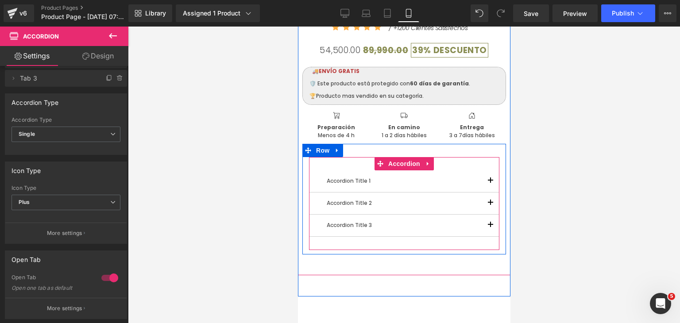
click at [490, 183] on span "button" at bounding box center [490, 183] width 0 height 0
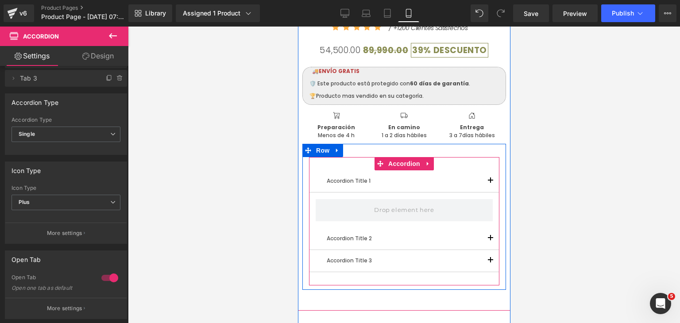
click at [490, 183] on span "button" at bounding box center [490, 183] width 0 height 0
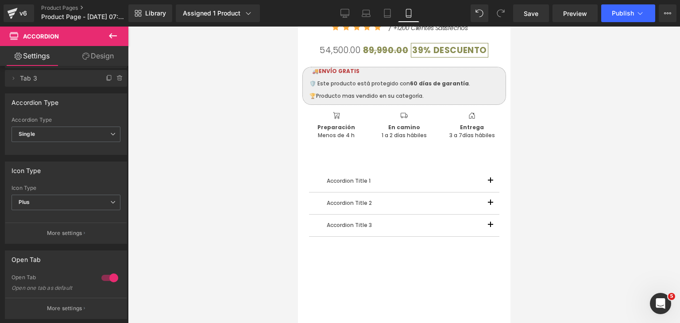
click at [605, 186] on div at bounding box center [404, 175] width 552 height 297
click at [110, 38] on icon at bounding box center [113, 36] width 11 height 11
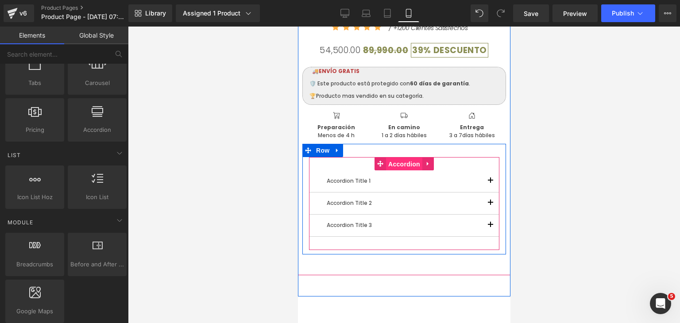
click at [390, 166] on span "Accordion" at bounding box center [404, 164] width 36 height 13
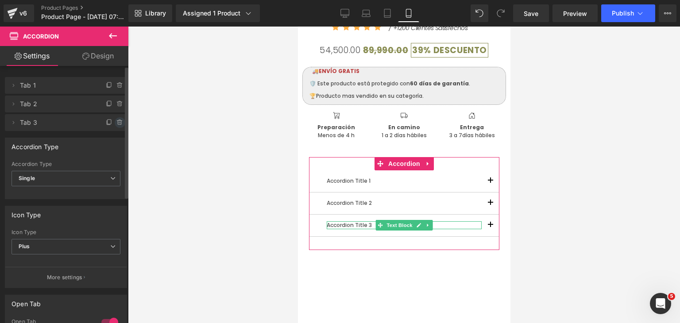
click at [119, 121] on icon at bounding box center [120, 120] width 2 height 1
click at [101, 122] on button "Delete" at bounding box center [111, 123] width 28 height 12
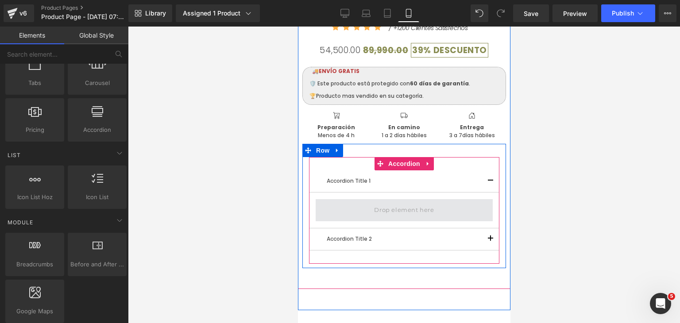
click at [411, 213] on span at bounding box center [404, 210] width 66 height 15
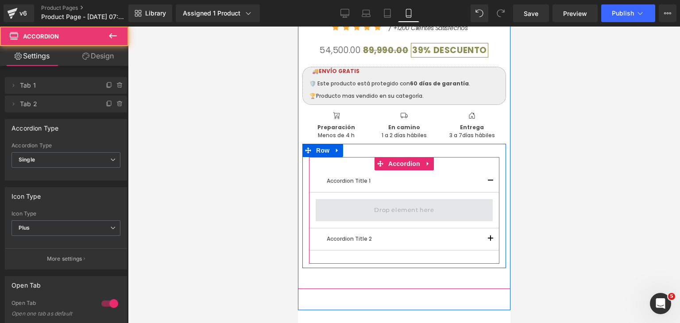
click at [365, 216] on span at bounding box center [403, 210] width 177 height 22
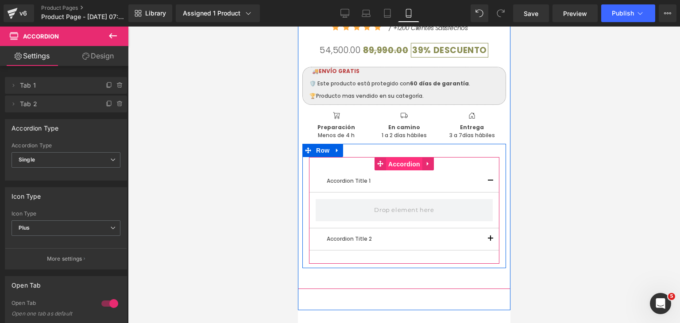
click at [393, 165] on span "Accordion" at bounding box center [404, 164] width 36 height 13
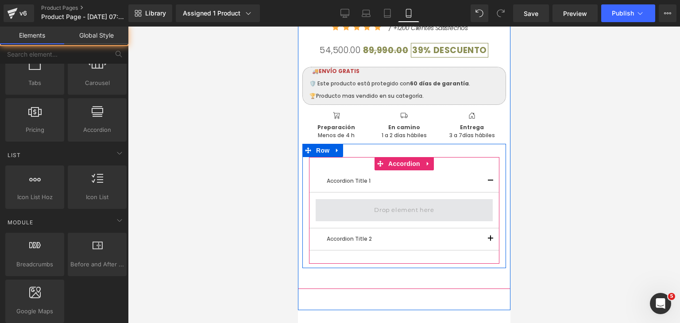
click at [388, 217] on span at bounding box center [404, 210] width 66 height 15
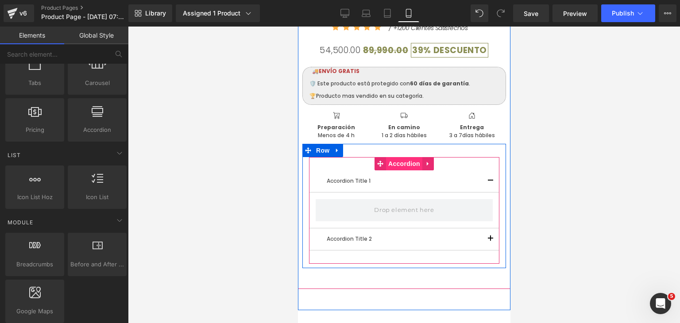
click at [399, 163] on span "Accordion" at bounding box center [404, 163] width 36 height 13
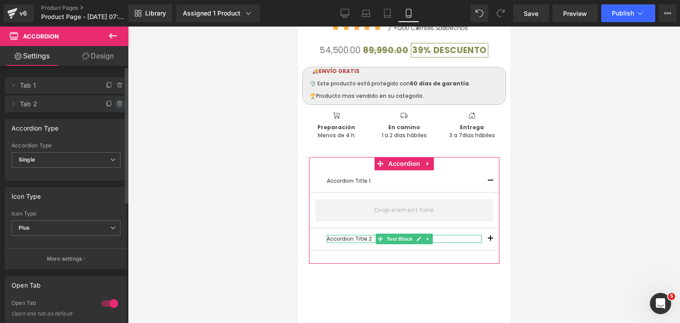
click at [116, 103] on icon at bounding box center [119, 104] width 7 height 7
click at [114, 108] on button "Delete" at bounding box center [111, 105] width 28 height 12
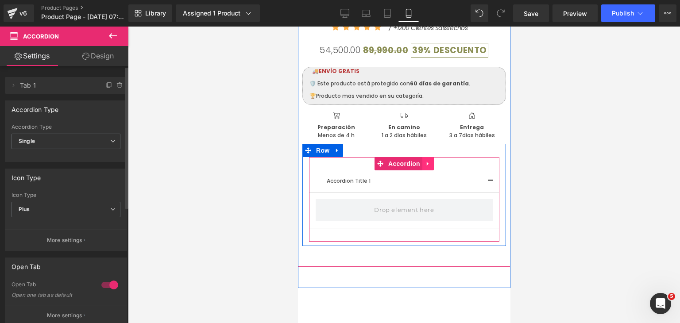
click at [426, 169] on link at bounding box center [428, 163] width 12 height 13
click at [432, 167] on icon at bounding box center [433, 164] width 6 height 6
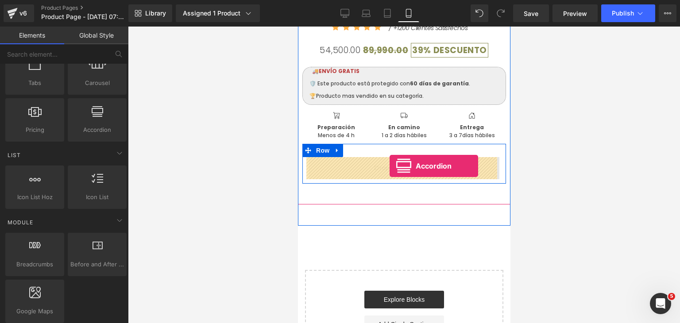
drag, startPoint x: 591, startPoint y: 183, endPoint x: 389, endPoint y: 167, distance: 202.6
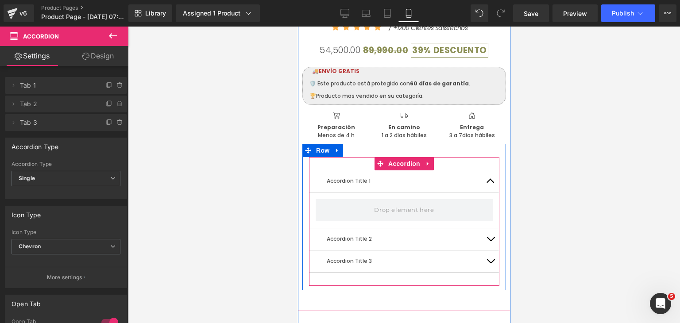
click at [486, 181] on button "button" at bounding box center [490, 182] width 18 height 22
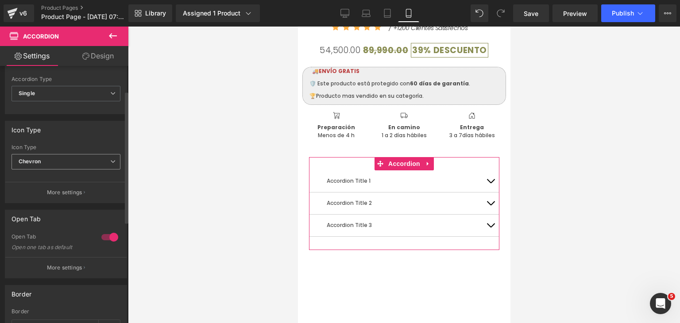
scroll to position [89, 0]
click at [75, 163] on span "Chevron" at bounding box center [66, 159] width 109 height 16
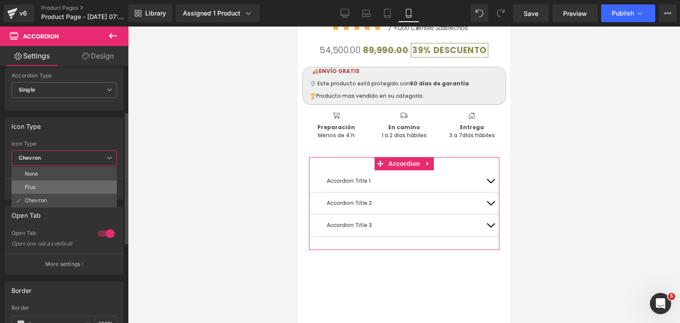
click at [65, 185] on li "Plus" at bounding box center [64, 187] width 105 height 13
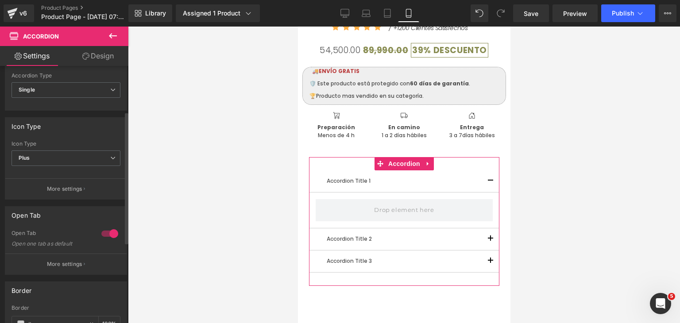
click at [107, 232] on div at bounding box center [109, 234] width 21 height 14
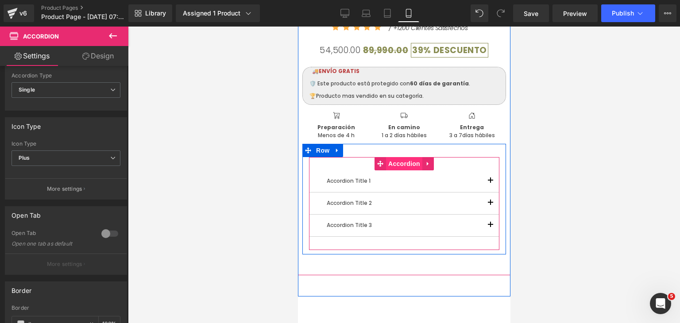
click at [413, 164] on span "Accordion" at bounding box center [404, 163] width 36 height 13
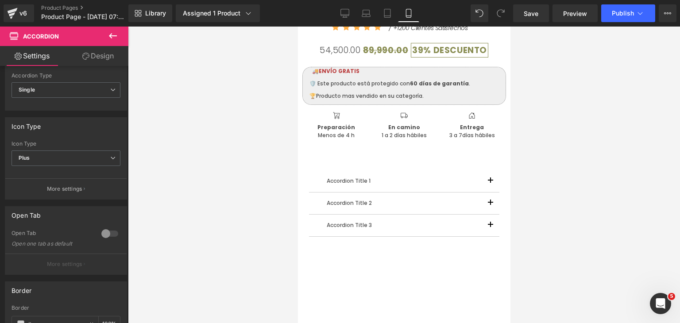
click at [113, 36] on icon at bounding box center [113, 36] width 11 height 11
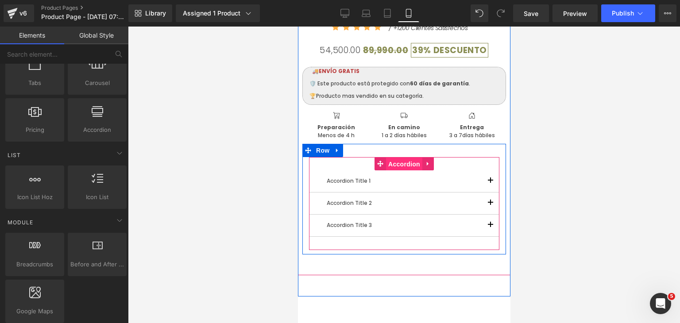
click at [405, 160] on span "Accordion" at bounding box center [404, 164] width 36 height 13
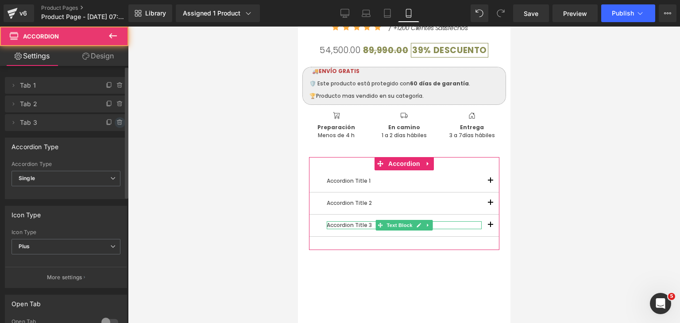
click at [120, 122] on icon at bounding box center [119, 122] width 7 height 7
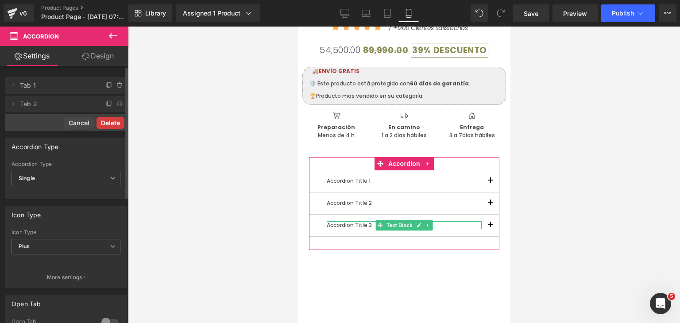
click at [119, 124] on button "Delete" at bounding box center [111, 123] width 28 height 12
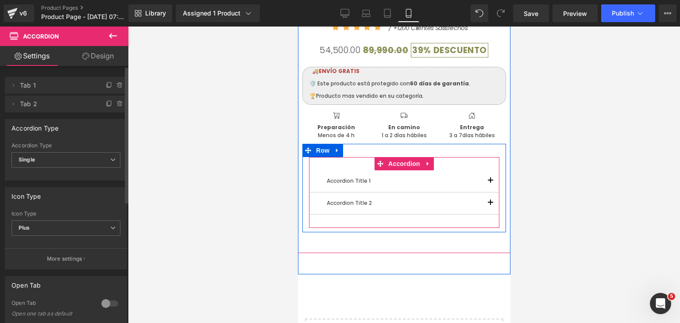
click at [490, 183] on span "button" at bounding box center [490, 183] width 0 height 0
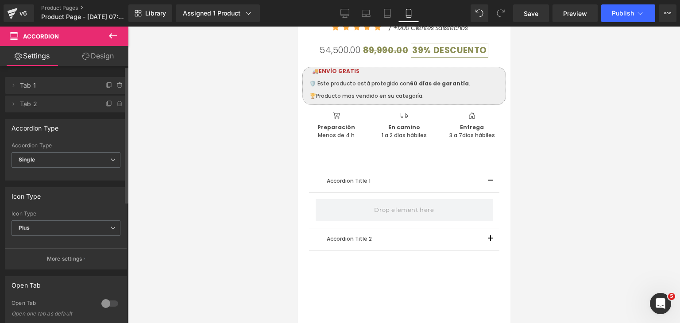
click at [106, 35] on button at bounding box center [112, 36] width 31 height 19
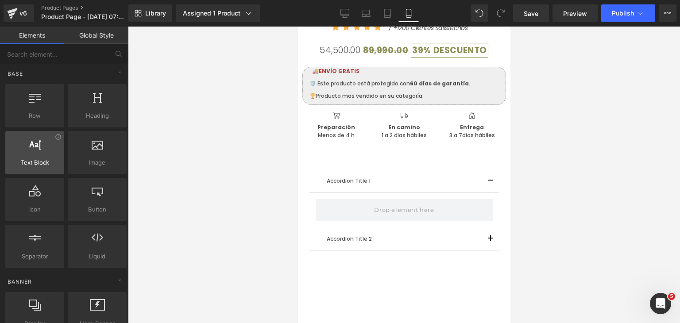
scroll to position [0, 0]
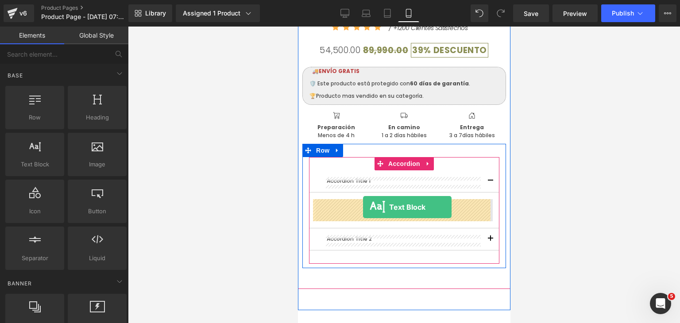
drag, startPoint x: 341, startPoint y: 185, endPoint x: 363, endPoint y: 208, distance: 31.9
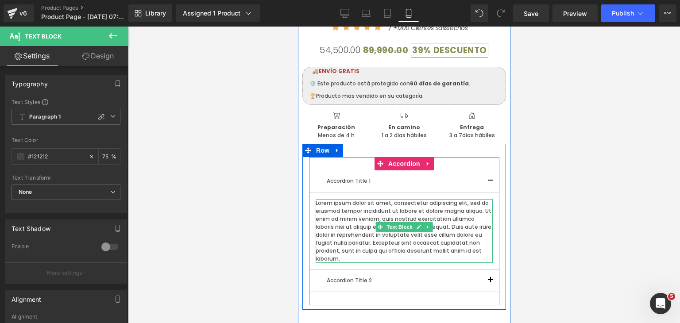
click at [459, 248] on p "Lorem ipsum dolor sit amet, consectetur adipiscing elit, sed do eiusmod tempor …" at bounding box center [403, 231] width 177 height 64
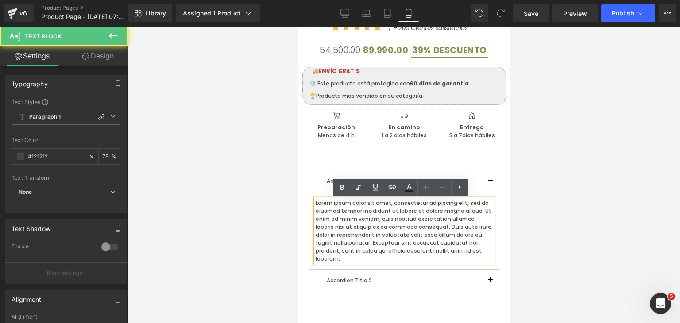
click at [459, 247] on p "Lorem ipsum dolor sit amet, consectetur adipiscing elit, sed do eiusmod tempor …" at bounding box center [403, 231] width 177 height 64
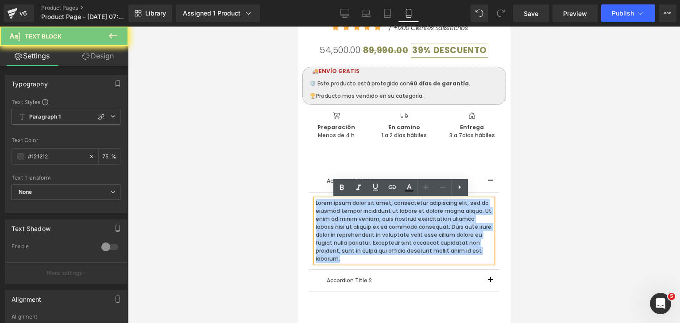
click at [459, 247] on p "Lorem ipsum dolor sit amet, consectetur adipiscing elit, sed do eiusmod tempor …" at bounding box center [403, 231] width 177 height 64
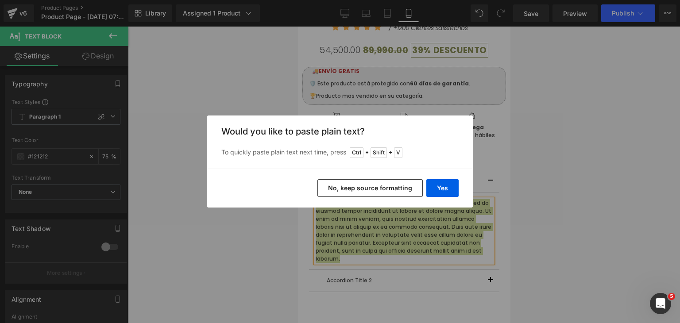
click at [393, 187] on button "No, keep source formatting" at bounding box center [370, 188] width 105 height 18
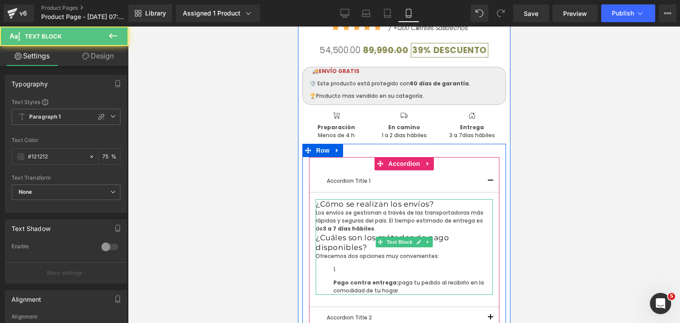
click at [366, 223] on p "Los envíos se gestionan a través de las transportadoras más rápidas y seguras d…" at bounding box center [403, 221] width 177 height 24
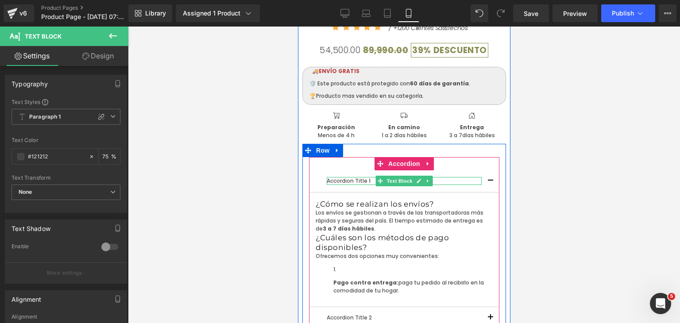
click at [351, 180] on p "Accordion Title 1" at bounding box center [403, 181] width 155 height 8
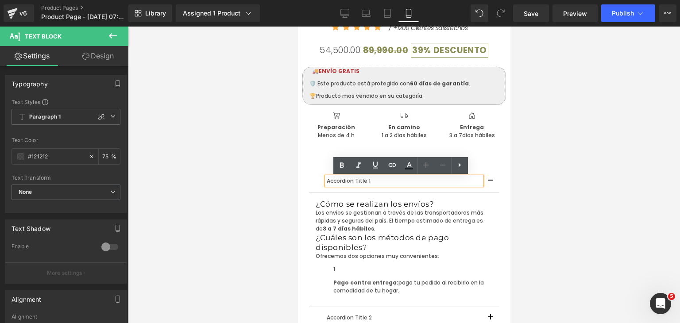
drag, startPoint x: 367, startPoint y: 179, endPoint x: 320, endPoint y: 178, distance: 47.4
click at [326, 179] on div "Accordion Title 1" at bounding box center [403, 181] width 155 height 8
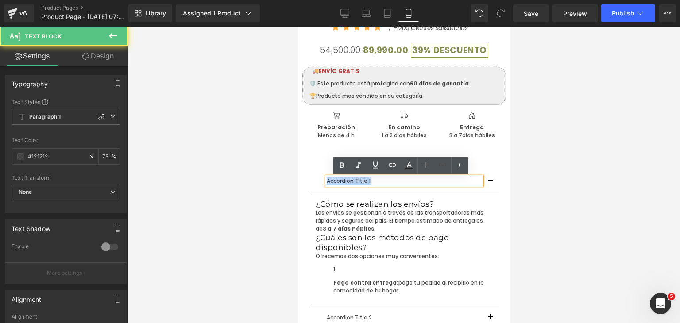
drag, startPoint x: 369, startPoint y: 182, endPoint x: 324, endPoint y: 180, distance: 45.2
click at [326, 180] on p "Accordion Title 1" at bounding box center [403, 181] width 155 height 8
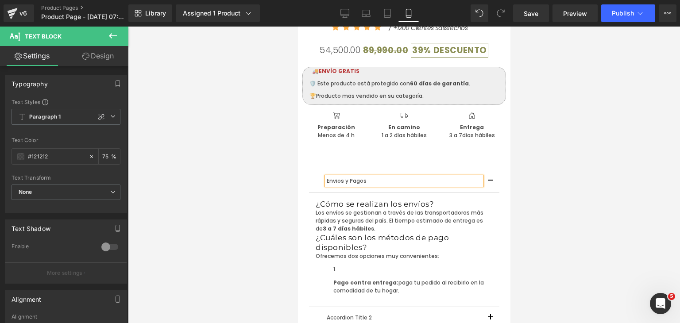
click at [540, 209] on div at bounding box center [404, 175] width 552 height 297
click at [114, 42] on button at bounding box center [112, 36] width 31 height 19
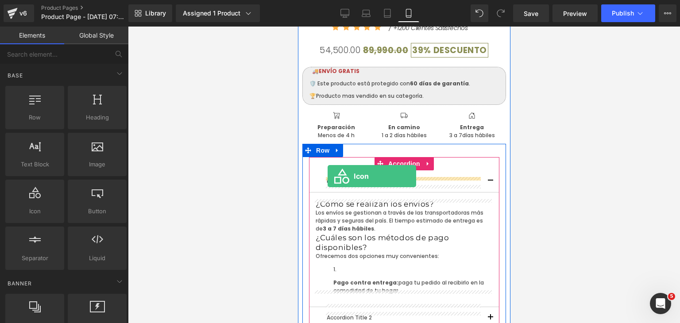
drag, startPoint x: 348, startPoint y: 233, endPoint x: 327, endPoint y: 177, distance: 60.2
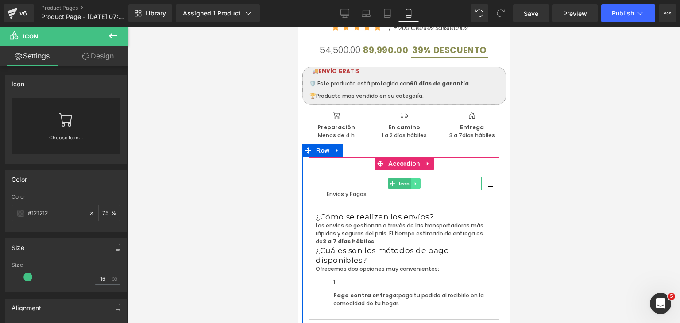
click at [413, 182] on icon at bounding box center [415, 183] width 5 height 5
click at [418, 182] on icon at bounding box center [420, 183] width 5 height 5
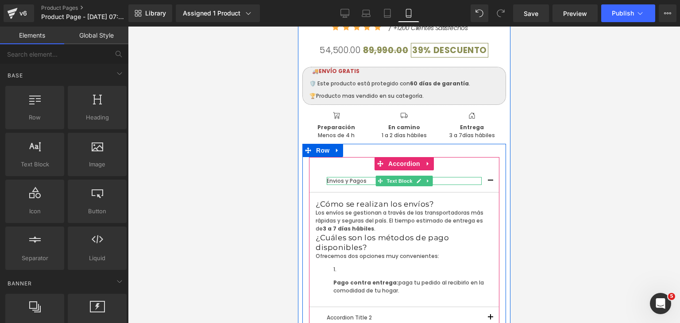
click at [353, 182] on p "Envios y Pagos" at bounding box center [403, 181] width 155 height 8
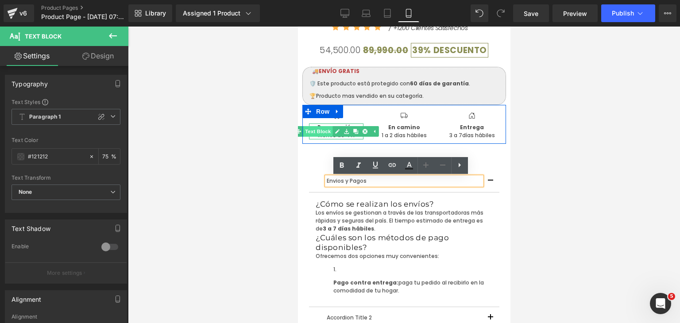
click at [321, 133] on span "Text Block" at bounding box center [317, 131] width 29 height 11
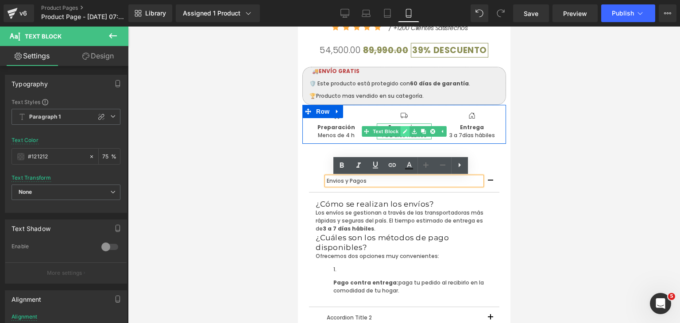
click at [403, 133] on icon at bounding box center [404, 131] width 5 height 5
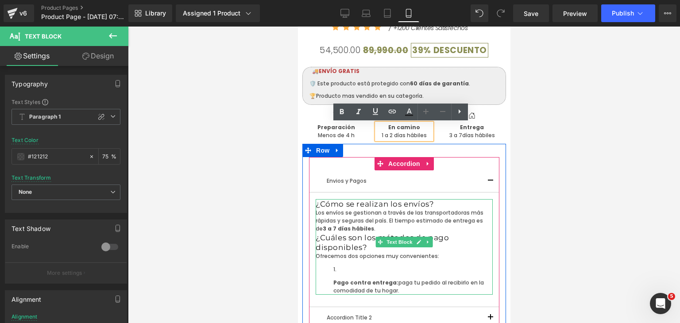
click at [447, 225] on p "Los envíos se gestionan a través de las transportadoras más rápidas y seguras d…" at bounding box center [403, 221] width 177 height 24
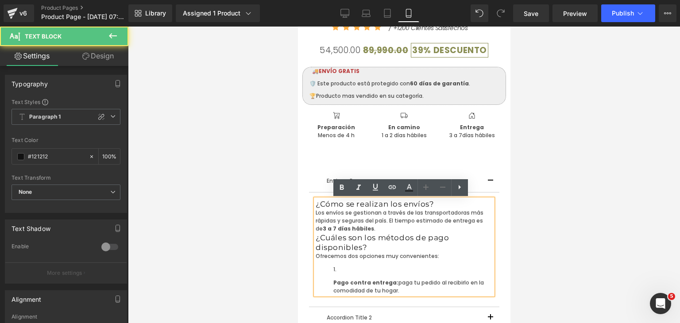
drag, startPoint x: 410, startPoint y: 284, endPoint x: 306, endPoint y: 203, distance: 130.9
click at [309, 203] on article "¿Cómo se realizan los envíos? Los envíos se gestionan a través de las transport…" at bounding box center [404, 250] width 190 height 115
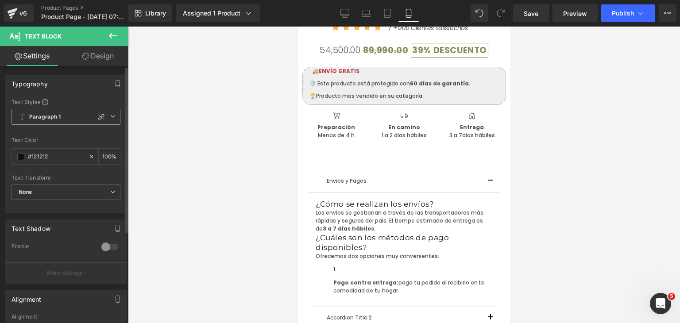
click at [85, 117] on span "Paragraph 1" at bounding box center [66, 117] width 109 height 16
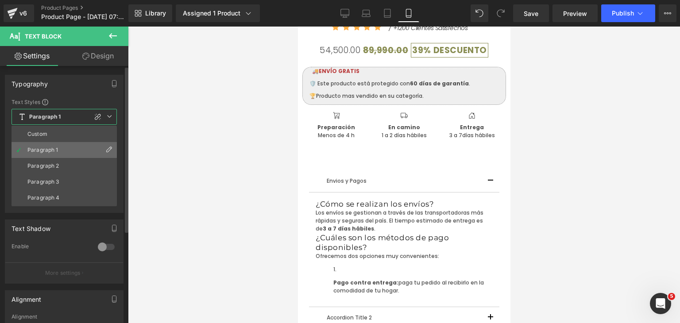
click at [60, 151] on li "Paragraph 1" at bounding box center [64, 150] width 105 height 16
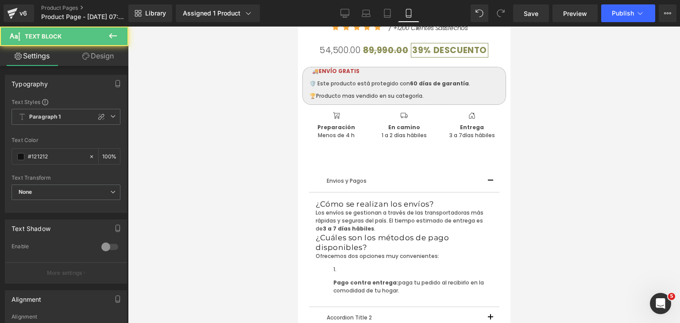
click at [535, 246] on div at bounding box center [404, 175] width 552 height 297
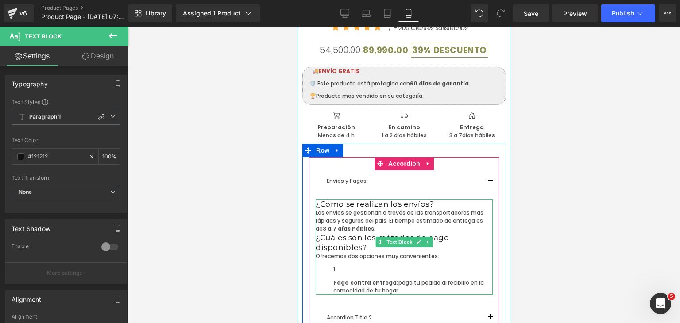
click at [424, 204] on h3 "¿Cómo se realizan los envíos?" at bounding box center [403, 204] width 177 height 10
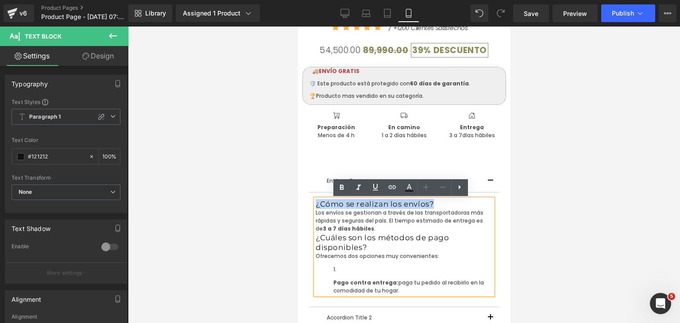
drag, startPoint x: 424, startPoint y: 204, endPoint x: 313, endPoint y: 209, distance: 111.3
click at [315, 209] on h3 "¿Cómo se realizan los envíos?" at bounding box center [403, 204] width 177 height 10
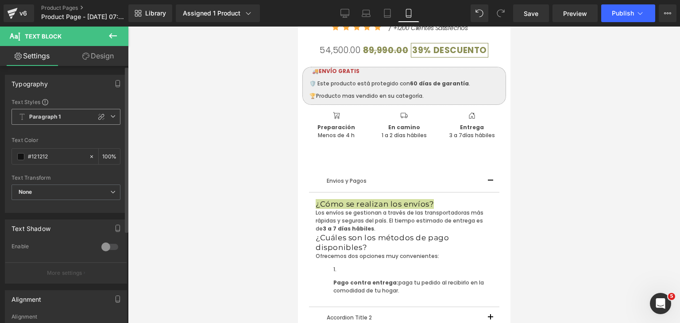
click at [71, 113] on span "Paragraph 1" at bounding box center [66, 117] width 109 height 16
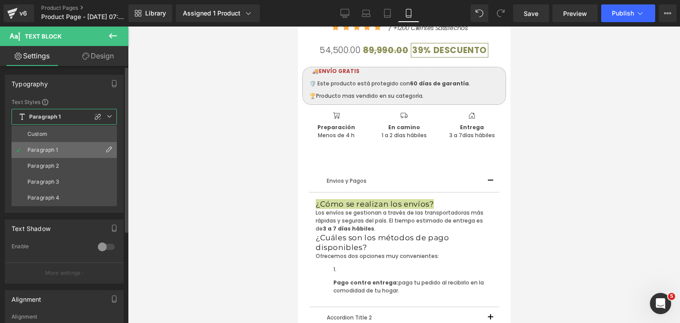
click at [48, 148] on div "Paragraph 1" at bounding box center [42, 150] width 31 height 6
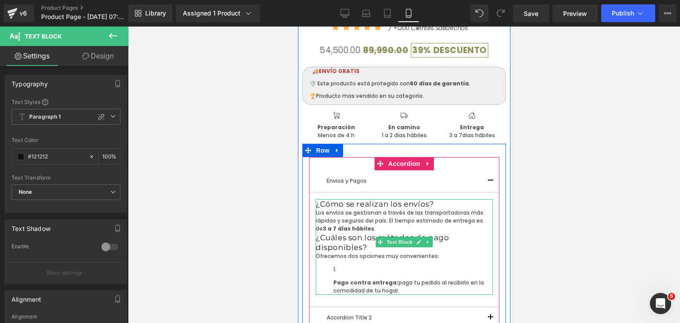
click at [351, 266] on li "Pago contra entrega: paga tu pedido al recibirlo en la comodidad de tu hogar." at bounding box center [412, 280] width 159 height 29
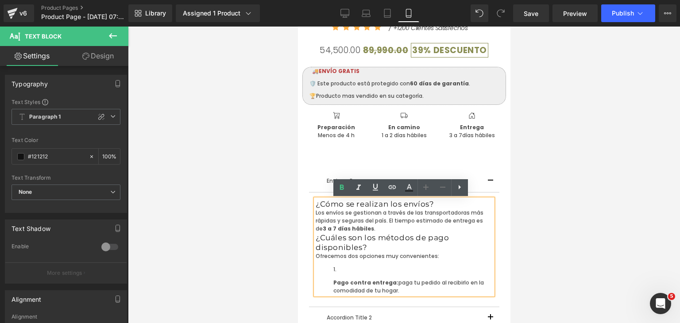
drag, startPoint x: 408, startPoint y: 280, endPoint x: 312, endPoint y: 209, distance: 119.3
click at [315, 209] on div "¿Cómo se realizan los envíos? Los envíos se gestionan a través de las transport…" at bounding box center [403, 247] width 177 height 96
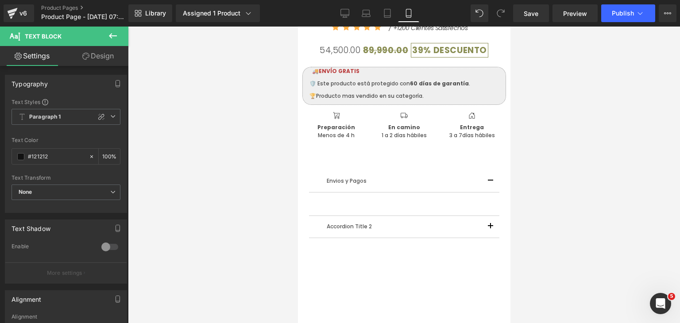
drag, startPoint x: 110, startPoint y: 34, endPoint x: 108, endPoint y: 28, distance: 6.0
click at [108, 28] on button at bounding box center [112, 36] width 31 height 19
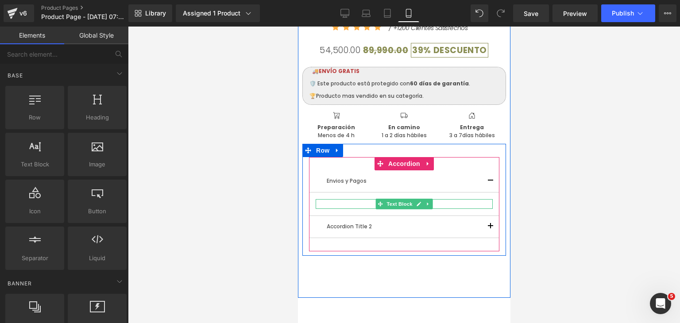
click at [425, 206] on icon at bounding box center [427, 204] width 5 height 5
click at [428, 202] on link at bounding box center [432, 204] width 9 height 11
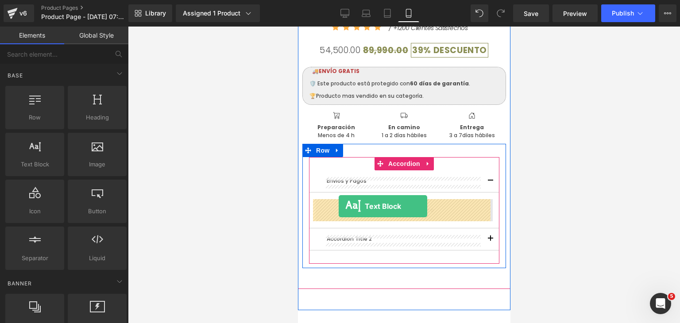
drag, startPoint x: 342, startPoint y: 186, endPoint x: 338, endPoint y: 207, distance: 20.7
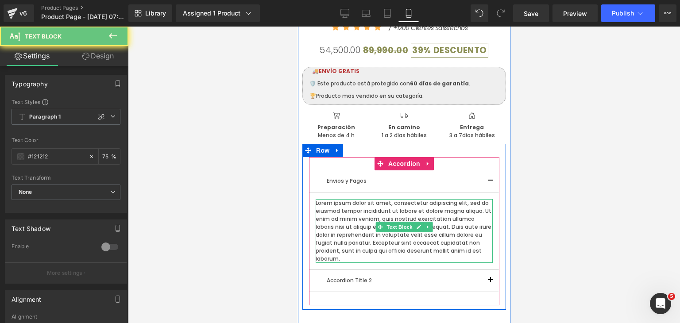
click at [460, 248] on p "Lorem ipsum dolor sit amet, consectetur adipiscing elit, sed do eiusmod tempor …" at bounding box center [403, 231] width 177 height 64
click at [461, 248] on p "Lorem ipsum dolor sit amet, consectetur adipiscing elit, sed do eiusmod tempor …" at bounding box center [403, 231] width 177 height 64
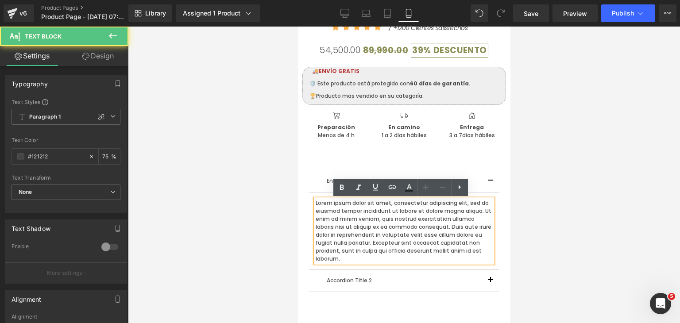
click at [461, 248] on p "Lorem ipsum dolor sit amet, consectetur adipiscing elit, sed do eiusmod tempor …" at bounding box center [403, 231] width 177 height 64
click at [453, 255] on p "Lorem ipsum dolor sit amet, consectetur adipiscing elit, sed do eiusmod tempor …" at bounding box center [403, 231] width 177 height 64
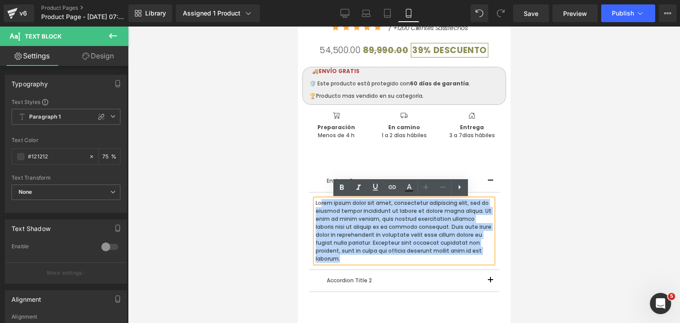
drag, startPoint x: 454, startPoint y: 247, endPoint x: 317, endPoint y: 205, distance: 144.1
click at [317, 205] on p "Lorem ipsum dolor sit amet, consectetur adipiscing elit, sed do eiusmod tempor …" at bounding box center [403, 231] width 177 height 64
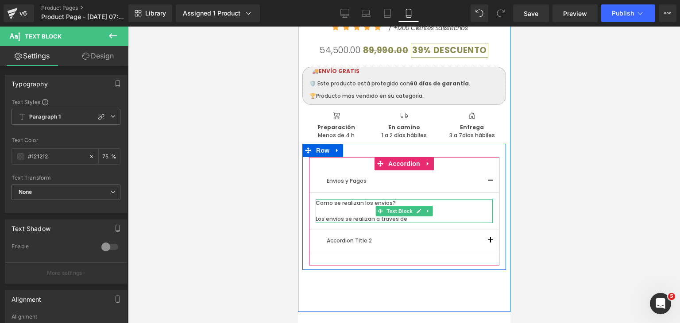
click at [405, 217] on span "Text Block" at bounding box center [398, 211] width 29 height 11
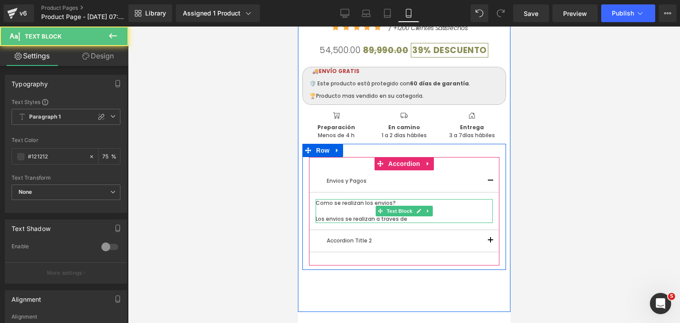
click at [427, 217] on p "Los envios se realizan a traves de" at bounding box center [403, 219] width 177 height 8
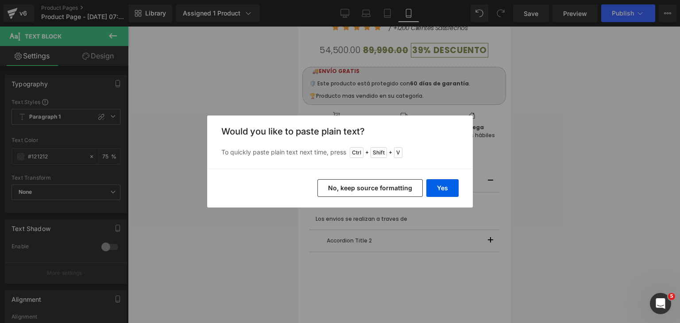
click at [396, 186] on button "No, keep source formatting" at bounding box center [370, 188] width 105 height 18
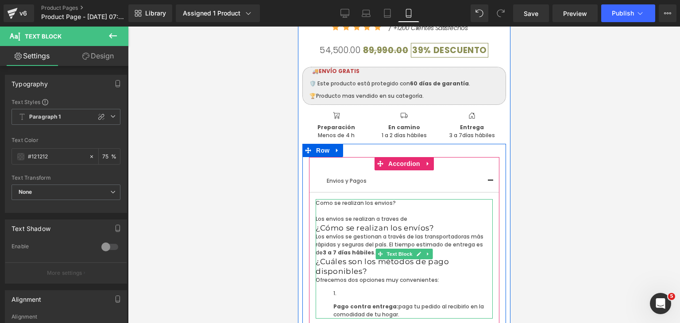
click at [415, 219] on p "Los envios se realizan a traves de" at bounding box center [403, 219] width 177 height 8
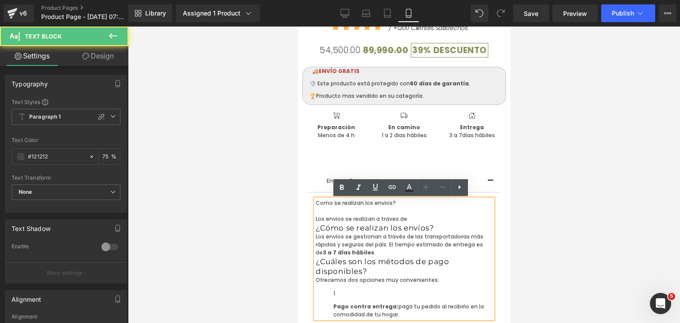
click at [418, 232] on h3 "¿Cómo se realizan los envíos?" at bounding box center [403, 228] width 177 height 10
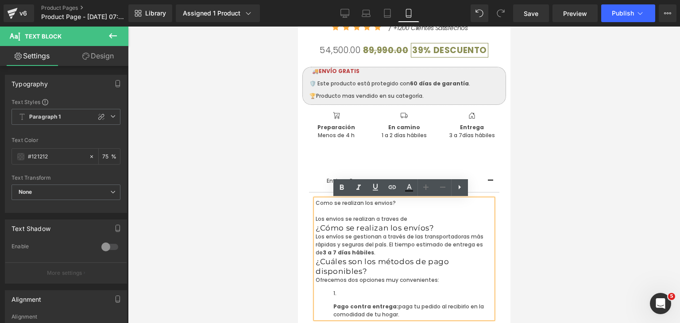
click at [403, 218] on p "Los envios se realizan a traves de" at bounding box center [403, 219] width 177 height 8
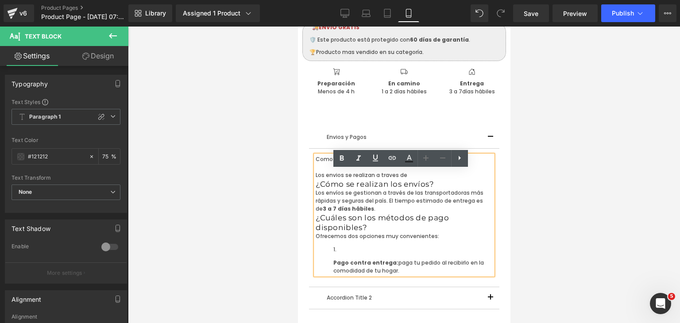
scroll to position [374, 0]
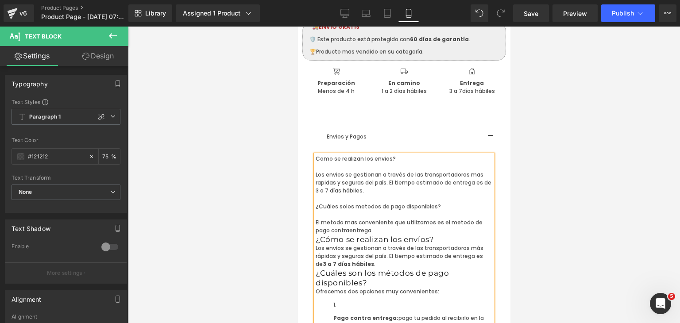
click at [329, 230] on p "El metodo mas conveniente que utilizamos es el metodo de pago contraentrega" at bounding box center [403, 227] width 177 height 16
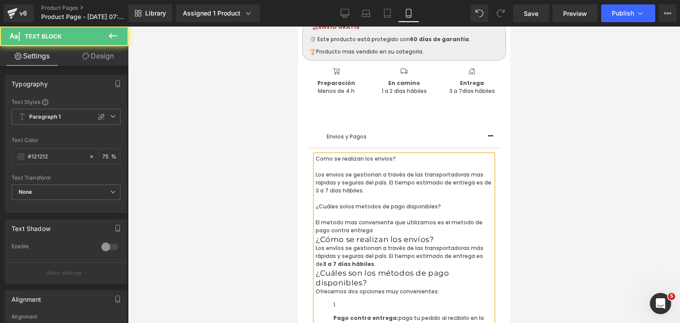
click at [367, 232] on p "El metodo mas conveniente que utilizamos es el metodo de pago contra entrega" at bounding box center [403, 227] width 177 height 16
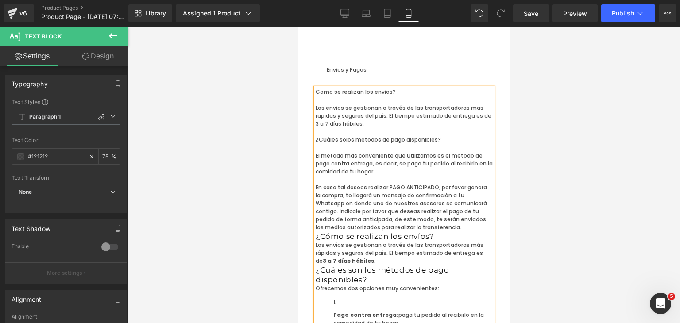
scroll to position [463, 0]
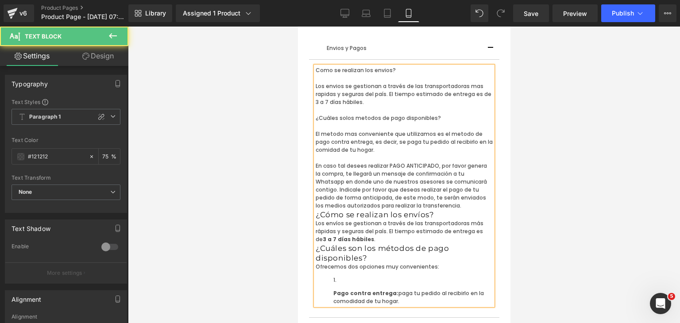
click at [415, 192] on p "En caso tal desees realizar PAGO ANTICIPADO, por favor genera la compra, te lle…" at bounding box center [403, 186] width 177 height 48
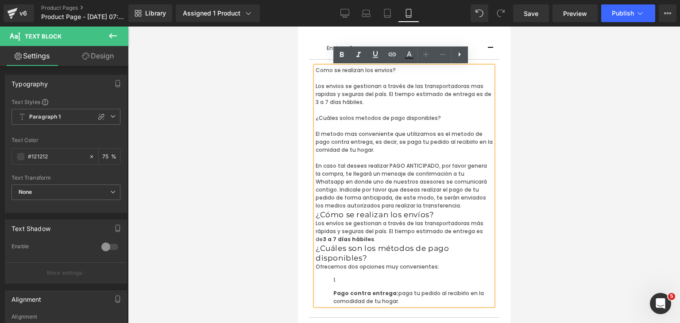
drag, startPoint x: 407, startPoint y: 296, endPoint x: 311, endPoint y: 216, distance: 125.1
click at [315, 216] on div "Como se realizan los envios? Los envios se gestionan a través de las transporta…" at bounding box center [403, 185] width 177 height 239
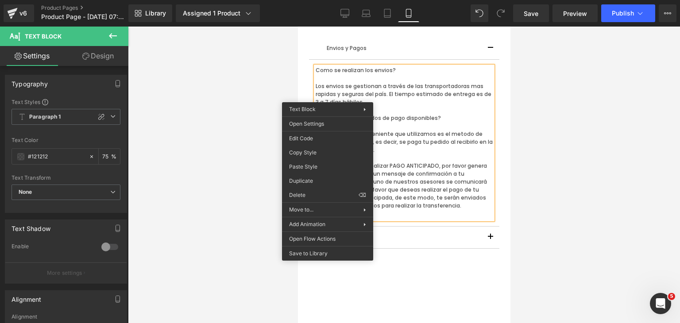
click at [327, 96] on p "Los envios se gestionan a través de las transportadoras mas rapidas y seguras d…" at bounding box center [403, 94] width 177 height 24
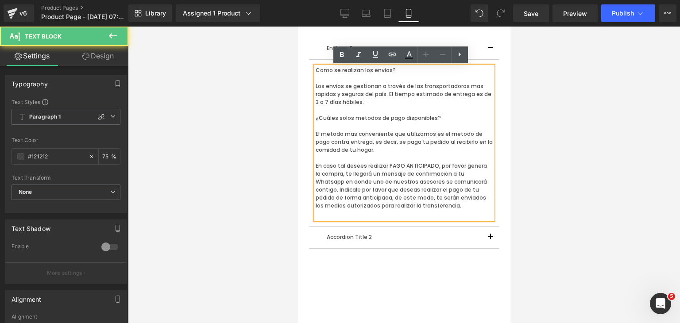
click at [424, 209] on p "En caso tal desees realizar PAGO ANTICIPADO, por favor genera la compra, te lle…" at bounding box center [403, 186] width 177 height 48
click at [475, 182] on p "En caso tal desees realizar PAGO ANTICIPADO, por favor genera la compra, te lle…" at bounding box center [403, 186] width 177 height 48
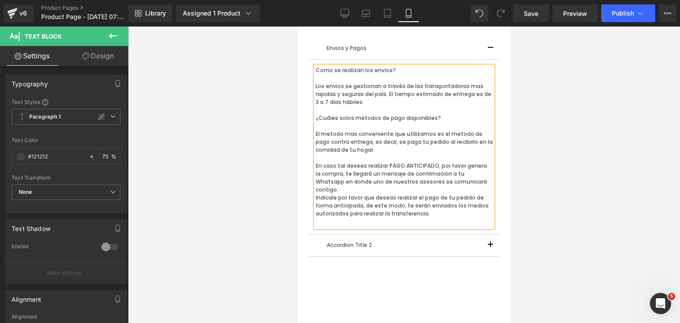
click at [477, 183] on p "En caso tal desees realizar PAGO ANTICIPADO, por favor genera la compra, te lle…" at bounding box center [403, 178] width 177 height 32
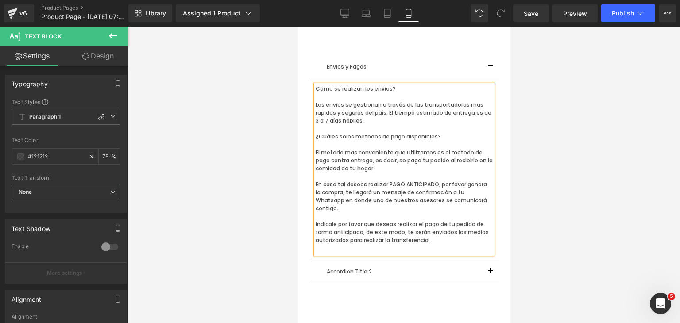
scroll to position [419, 0]
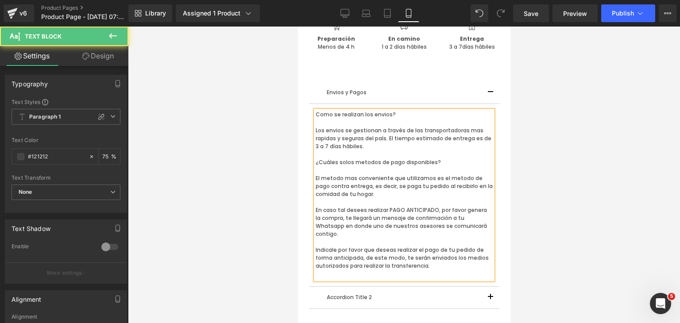
click at [315, 180] on div "Como se realizan los envios? Los envios se gestionan a través de las transporta…" at bounding box center [403, 195] width 177 height 169
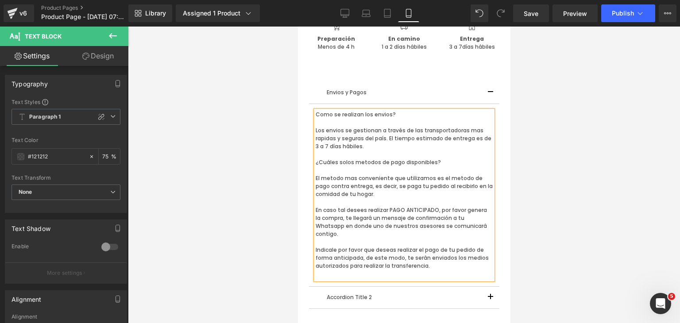
drag, startPoint x: 329, startPoint y: 201, endPoint x: 323, endPoint y: 199, distance: 6.4
click at [328, 201] on p at bounding box center [403, 202] width 177 height 8
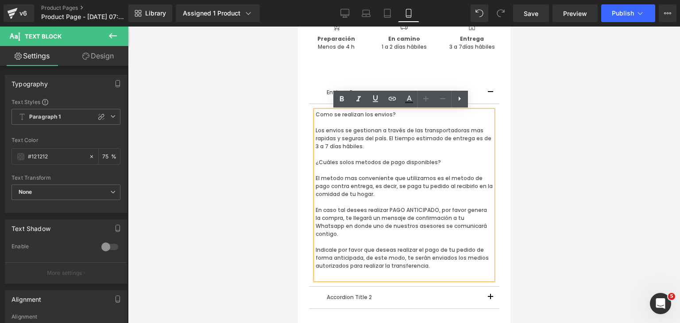
click at [315, 179] on div "Como se realizan los envios? Los envios se gestionan a través de las transporta…" at bounding box center [403, 195] width 177 height 169
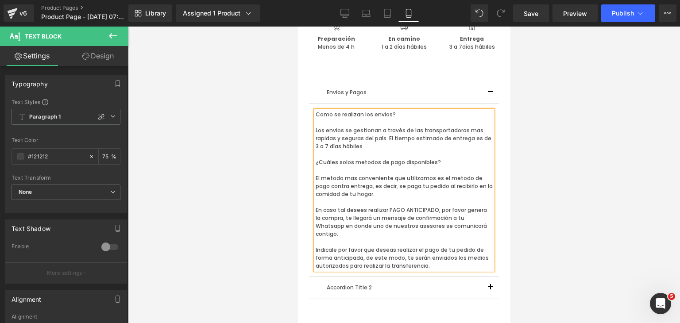
drag, startPoint x: 328, startPoint y: 183, endPoint x: 323, endPoint y: 168, distance: 15.8
click at [328, 179] on p "El metodo mas conveniente que utilizamos es el metodo de pago contra entrega, e…" at bounding box center [403, 186] width 177 height 24
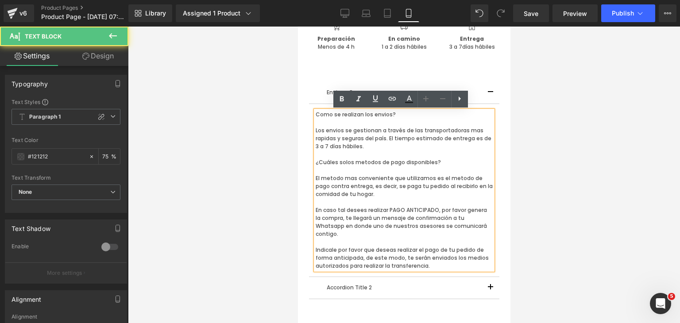
click at [315, 159] on p "¿Cuáles solos metodos de pago disponibles?" at bounding box center [403, 163] width 177 height 8
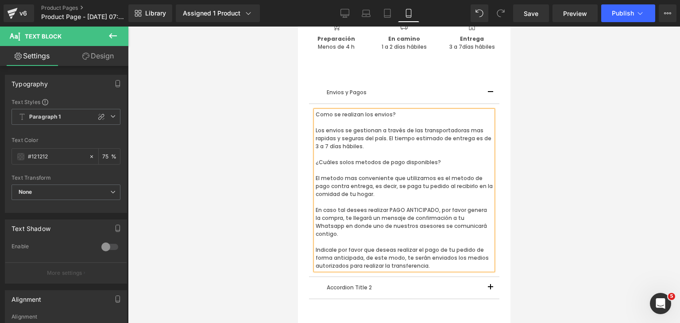
click at [315, 176] on p "El metodo mas conveniente que utilizamos es el metodo de pago contra entrega, e…" at bounding box center [403, 186] width 177 height 24
click at [315, 210] on p "En caso tal desees realizar PAGO ANTICIPADO, por favor genera la compra, te lle…" at bounding box center [403, 222] width 177 height 32
click at [315, 246] on p "Indicale por favor que deseas realizar el pago de tu pedido de forma anticipada…" at bounding box center [403, 258] width 177 height 24
click at [450, 256] on p "Indicale por favor que deseas realizar el pago de tu pedido de forma anticipada…" at bounding box center [403, 258] width 177 height 24
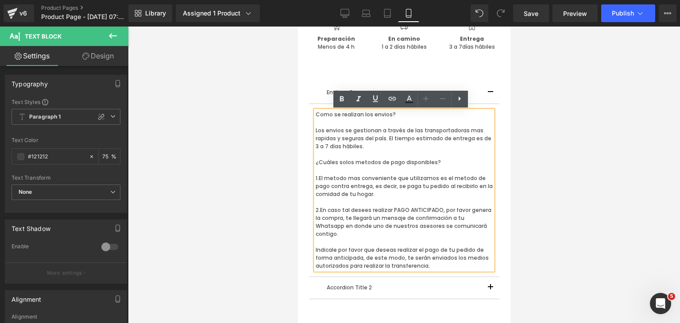
click at [315, 116] on p "Como se realizan los envios?" at bounding box center [403, 115] width 177 height 8
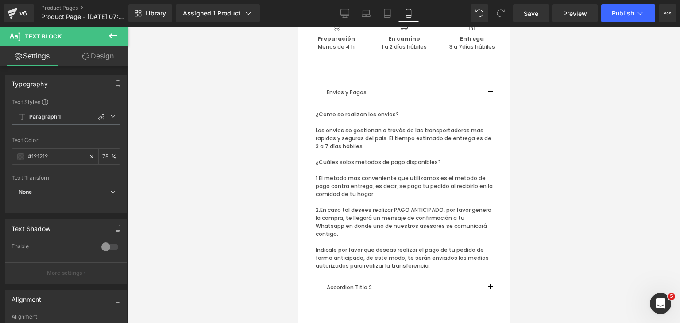
click at [538, 175] on div at bounding box center [404, 175] width 552 height 297
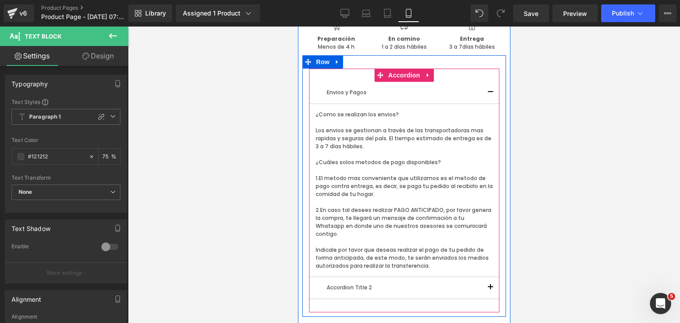
click at [486, 94] on button "button" at bounding box center [490, 93] width 18 height 22
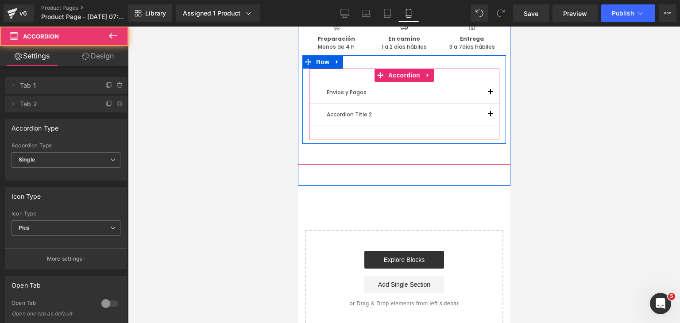
click at [490, 95] on span "button" at bounding box center [490, 95] width 0 height 0
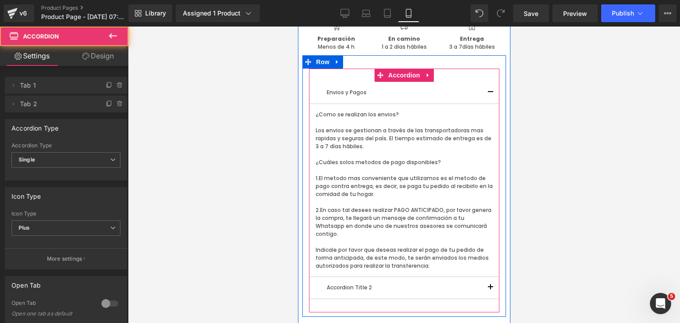
click at [486, 89] on button "button" at bounding box center [490, 93] width 18 height 22
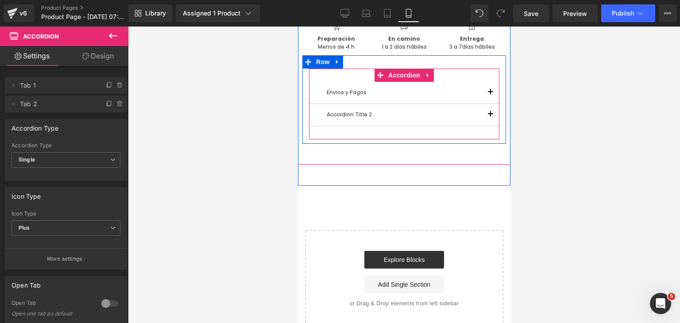
click at [485, 116] on button "button" at bounding box center [490, 115] width 18 height 22
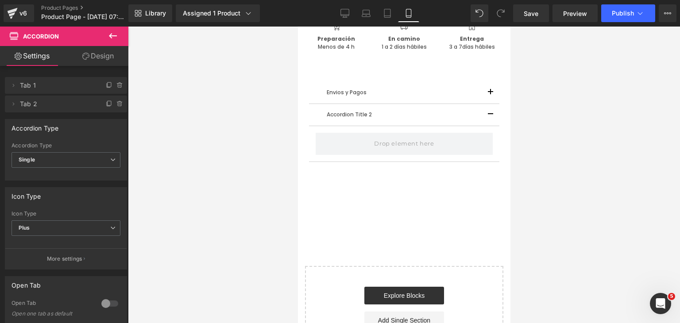
click at [117, 34] on icon at bounding box center [113, 36] width 11 height 11
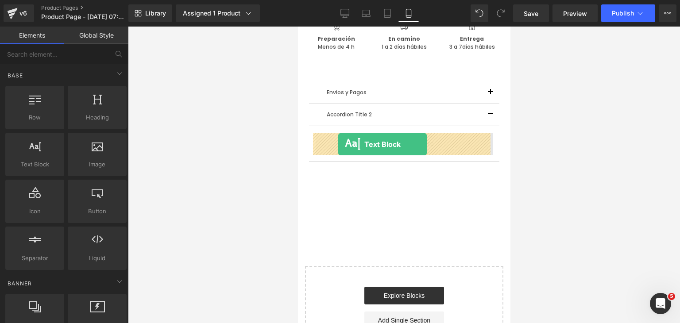
drag, startPoint x: 337, startPoint y: 186, endPoint x: 338, endPoint y: 145, distance: 40.8
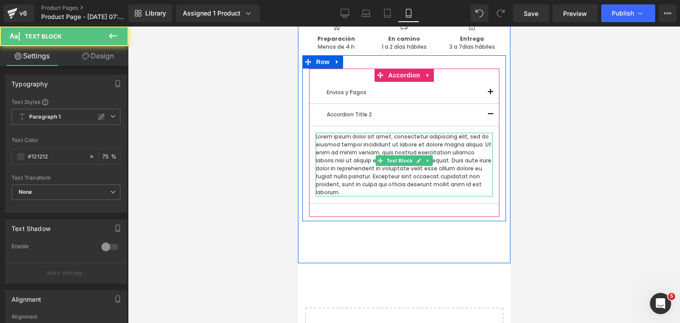
click at [451, 181] on p "Lorem ipsum dolor sit amet, consectetur adipiscing elit, sed do eiusmod tempor …" at bounding box center [403, 165] width 177 height 64
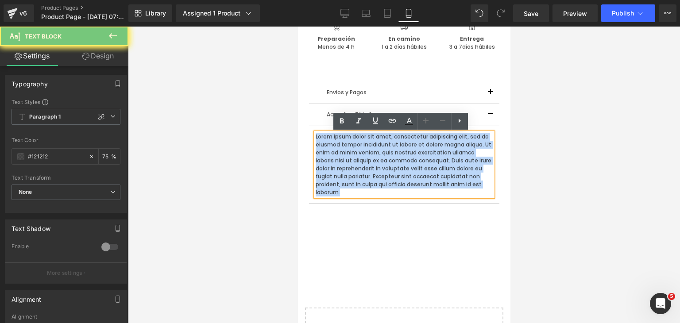
click at [451, 181] on p "Lorem ipsum dolor sit amet, consectetur adipiscing elit, sed do eiusmod tempor …" at bounding box center [403, 165] width 177 height 64
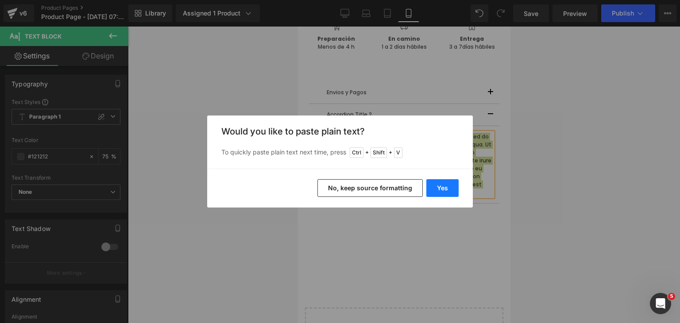
click at [437, 187] on button "Yes" at bounding box center [442, 188] width 32 height 18
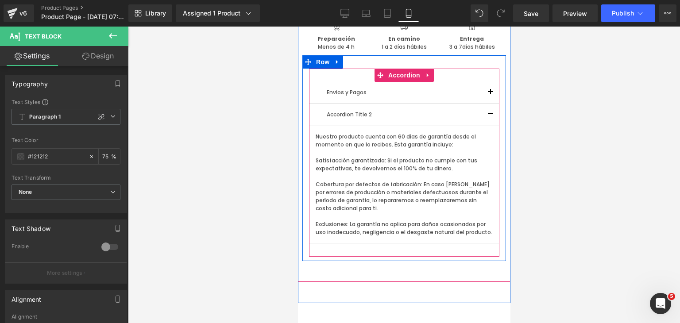
click at [490, 95] on span "button" at bounding box center [490, 95] width 0 height 0
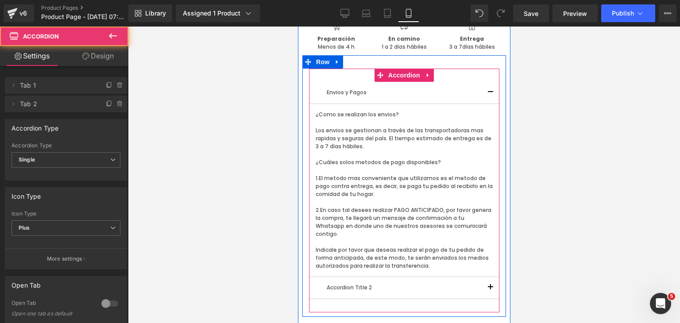
click at [486, 93] on button "button" at bounding box center [490, 93] width 18 height 22
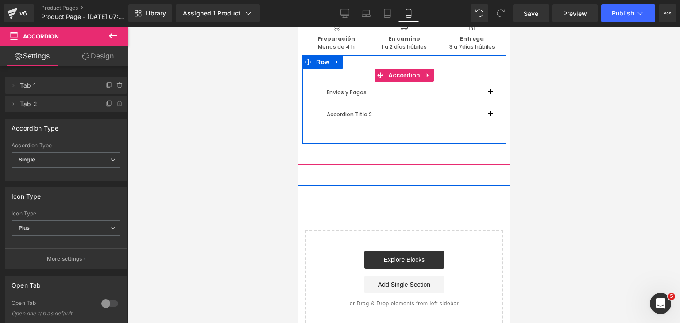
click at [484, 114] on button "button" at bounding box center [490, 115] width 18 height 22
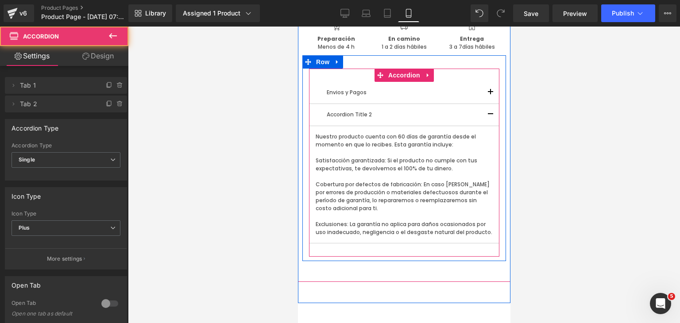
click at [484, 113] on button "button" at bounding box center [490, 115] width 18 height 22
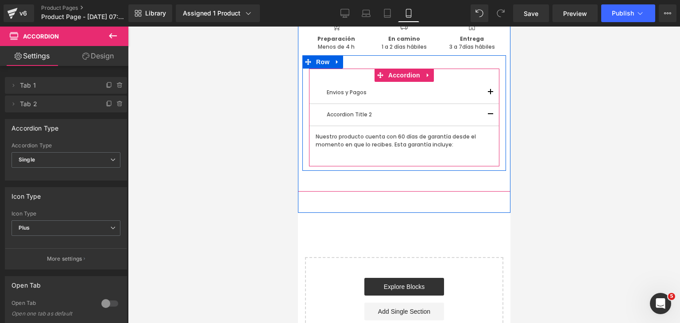
click at [490, 95] on span "button" at bounding box center [490, 95] width 0 height 0
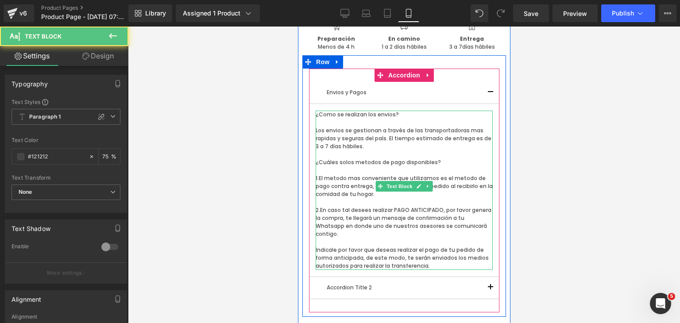
click at [439, 251] on p "Indicale por favor que deseas realizar el pago de tu pedido de forma anticipada…" at bounding box center [403, 258] width 177 height 24
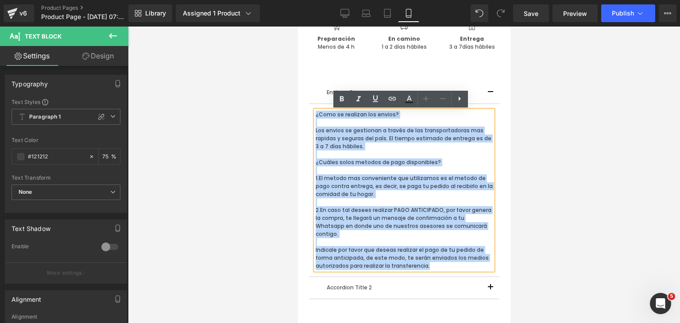
drag, startPoint x: 431, startPoint y: 256, endPoint x: 307, endPoint y: 115, distance: 187.6
click at [309, 115] on article "¿Como se realizan los envios? Los envios se gestionan a través de las transport…" at bounding box center [404, 190] width 190 height 173
copy div "¿Como se realizan los envios? Los envios se gestionan a través de las transport…"
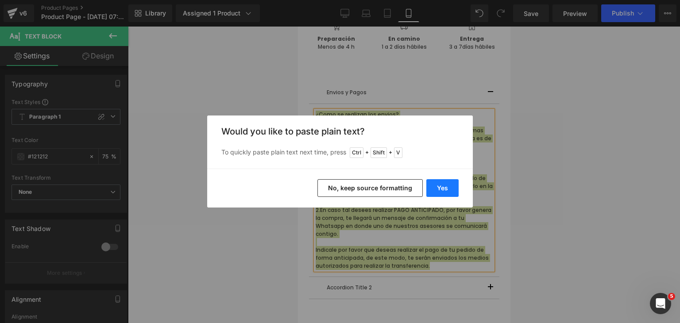
click at [437, 185] on button "Yes" at bounding box center [442, 188] width 32 height 18
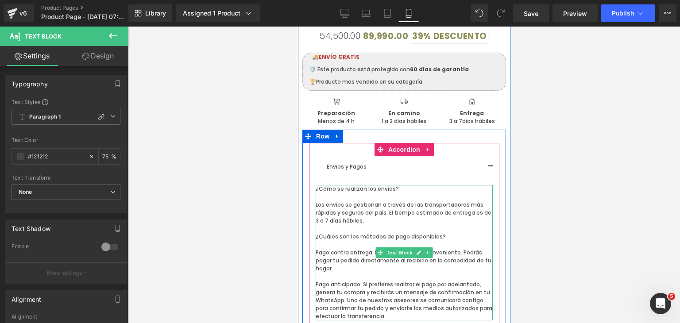
scroll to position [374, 0]
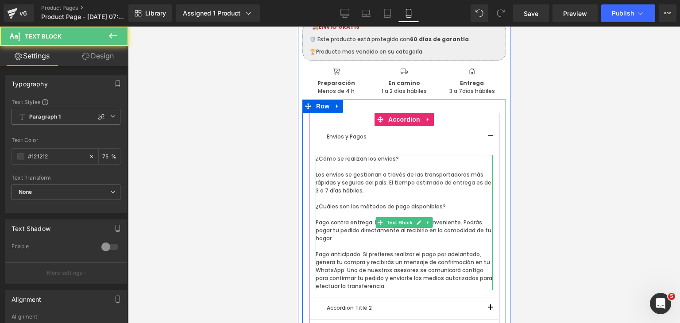
click at [316, 225] on p "Pago contra entrega: Es el método más conveniente. Podrás pagar tu pedido direc…" at bounding box center [403, 231] width 177 height 24
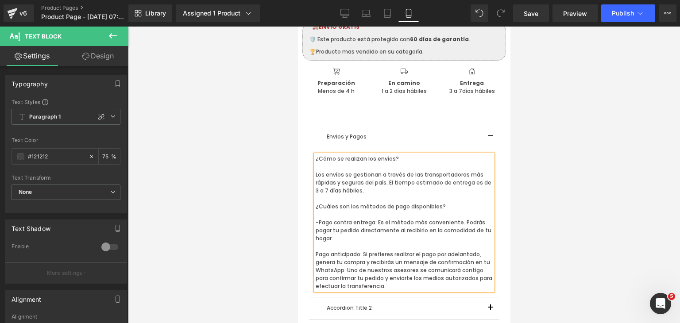
click at [315, 255] on p "Pago anticipado: Si prefieres realizar el pago por adelantado, genera tu compra…" at bounding box center [403, 271] width 177 height 40
click at [396, 163] on p at bounding box center [403, 167] width 177 height 8
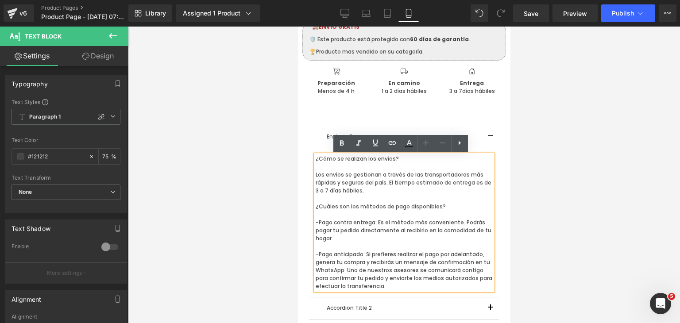
click at [380, 173] on p "Los envíos se gestionan a través de las transportadoras más rápidas y seguras d…" at bounding box center [403, 183] width 177 height 24
drag, startPoint x: 395, startPoint y: 162, endPoint x: 313, endPoint y: 158, distance: 82.4
click at [315, 158] on p "¿Cómo se realizan los envíos?" at bounding box center [403, 159] width 177 height 8
click at [0, 0] on icon at bounding box center [0, 0] width 0 height 0
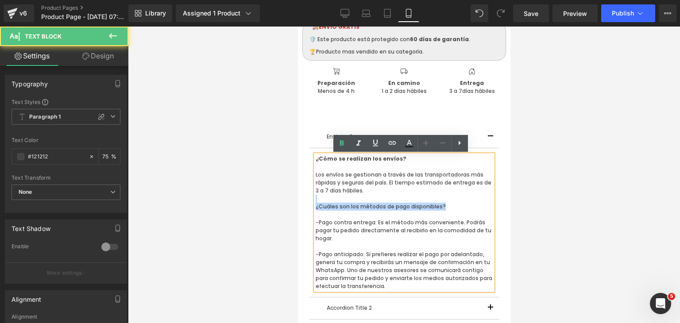
drag, startPoint x: 438, startPoint y: 206, endPoint x: 351, endPoint y: 197, distance: 87.3
click at [351, 197] on div "¿Cómo se realizan los envíos? Los envíos se gestionan a través de las transport…" at bounding box center [403, 223] width 177 height 136
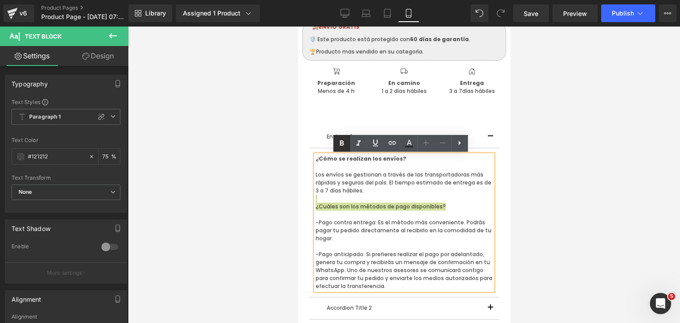
click at [0, 0] on link at bounding box center [0, 0] width 0 height 0
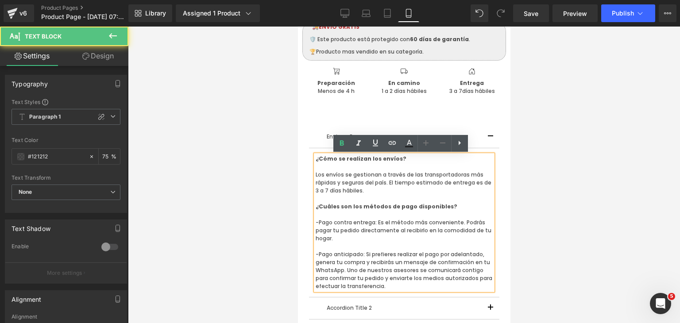
click at [342, 237] on p "-Pago contra entrega: Es el método más conveniente. Podrás pagar tu pedido dire…" at bounding box center [403, 231] width 177 height 24
drag, startPoint x: 373, startPoint y: 219, endPoint x: 347, endPoint y: 215, distance: 26.1
click at [347, 215] on div "¿Cómo se realizan los envíos? Los envíos se gestionan a través de las transport…" at bounding box center [403, 223] width 177 height 136
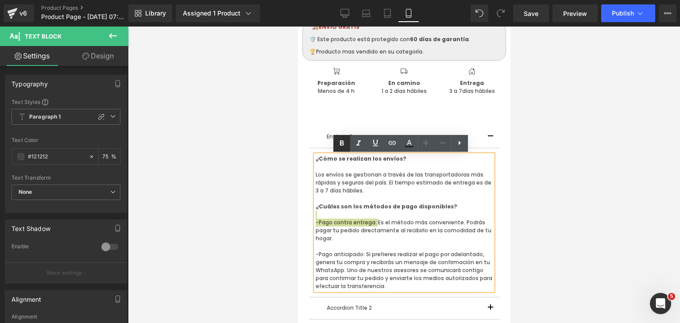
click at [0, 0] on icon at bounding box center [0, 0] width 0 height 0
click at [0, 0] on div "Rendering ..." at bounding box center [0, 0] width 0 height 0
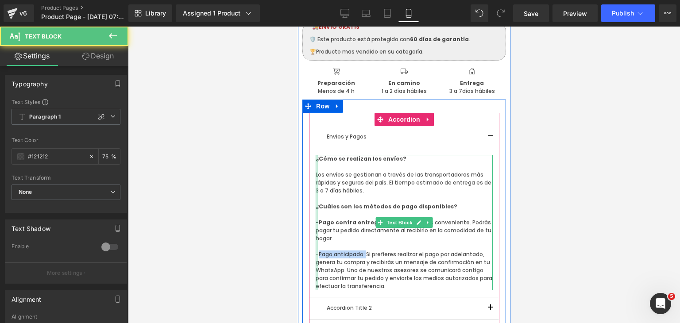
drag, startPoint x: 362, startPoint y: 255, endPoint x: 314, endPoint y: 252, distance: 48.4
click at [315, 252] on div "¿Cómo se realizan los envíos? Los envíos se gestionan a través de las transport…" at bounding box center [403, 223] width 177 height 136
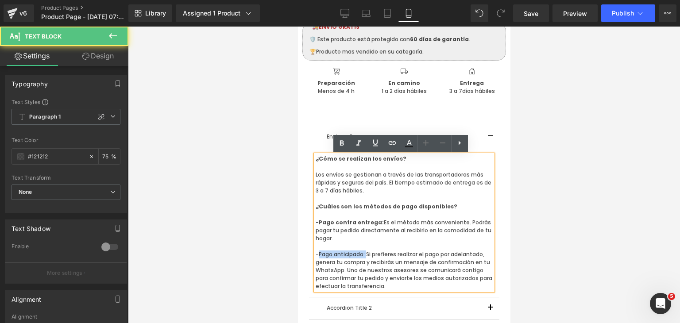
click at [349, 256] on p "-Pago anticipado: Si prefieres realizar el pago por adelantado, genera tu compr…" at bounding box center [403, 271] width 177 height 40
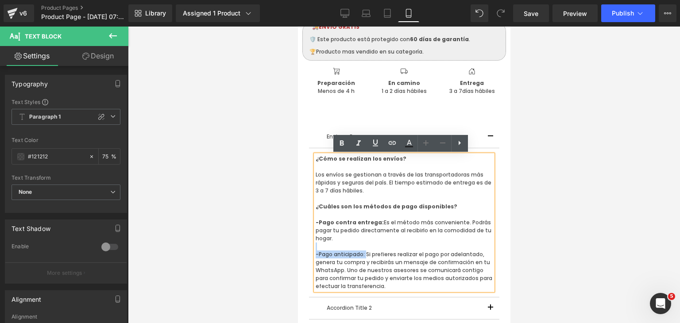
drag, startPoint x: 362, startPoint y: 253, endPoint x: 315, endPoint y: 248, distance: 46.8
click at [315, 248] on div "¿Cómo se realizan los envíos? Los envíos se gestionan a través de las transport…" at bounding box center [403, 223] width 177 height 136
click at [0, 0] on icon at bounding box center [0, 0] width 0 height 0
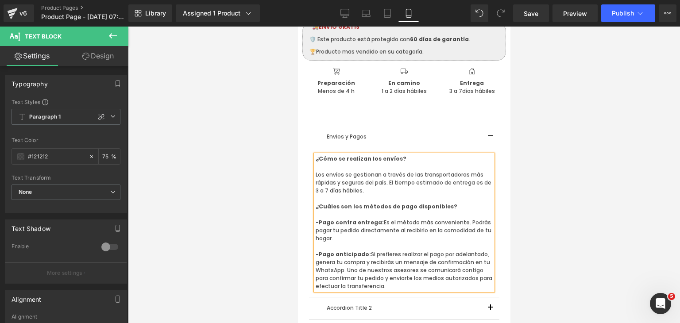
click at [542, 220] on div at bounding box center [404, 175] width 552 height 297
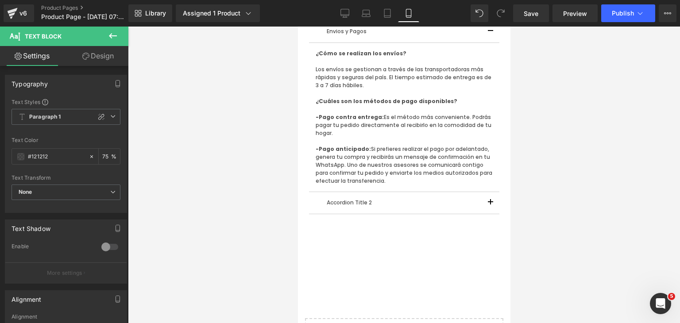
scroll to position [507, 0]
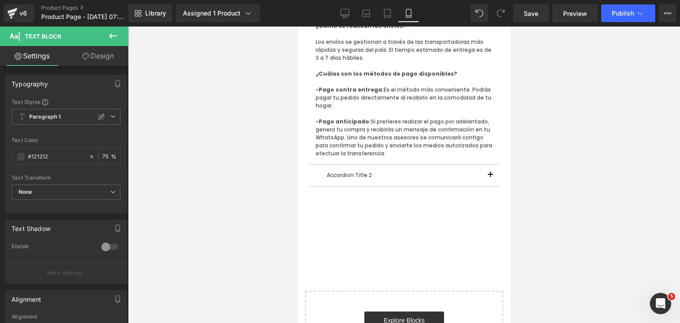
click at [461, 176] on p "Accordion Title 2" at bounding box center [403, 175] width 155 height 8
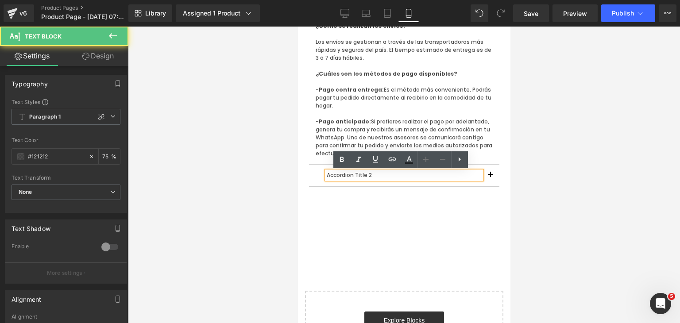
click at [488, 173] on button "button" at bounding box center [490, 176] width 18 height 22
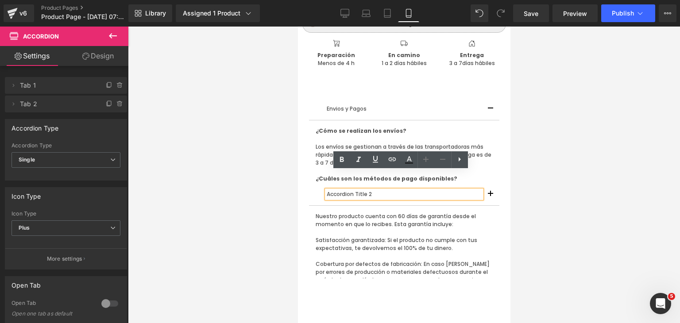
scroll to position [358, 0]
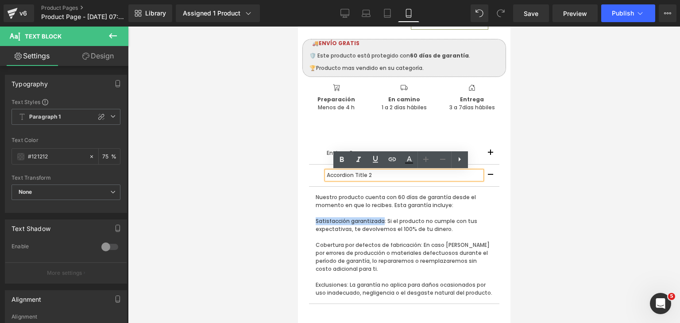
drag, startPoint x: 380, startPoint y: 219, endPoint x: 310, endPoint y: 219, distance: 69.1
click at [310, 219] on article "Nuestro producto cuenta con 60 días de garantía desde el momento en que lo reci…" at bounding box center [404, 245] width 190 height 117
click at [0, 0] on icon at bounding box center [0, 0] width 0 height 0
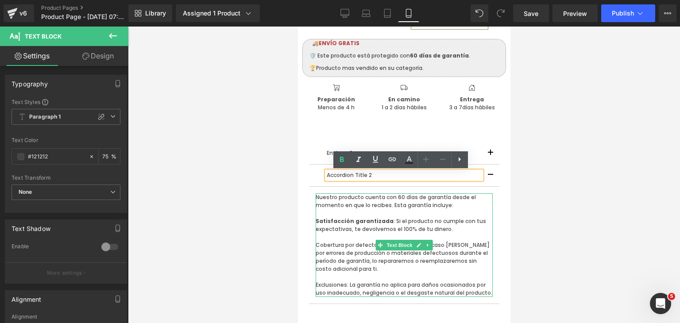
click at [417, 199] on p "Nuestro producto cuenta con 60 días de garantía desde el momento en que lo reci…" at bounding box center [403, 202] width 177 height 16
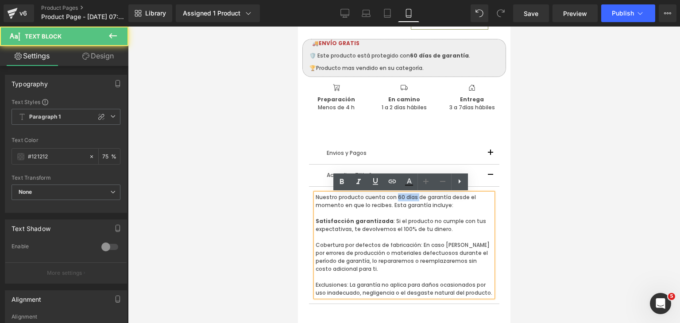
drag, startPoint x: 391, startPoint y: 197, endPoint x: 413, endPoint y: 197, distance: 21.7
click at [413, 197] on p "Nuestro producto cuenta con 60 días de garantía desde el momento en que lo reci…" at bounding box center [403, 202] width 177 height 16
drag, startPoint x: 445, startPoint y: 198, endPoint x: 390, endPoint y: 195, distance: 54.5
click at [390, 195] on p "Nuestro producto cuenta con 60 días de garantía desde el momento en que lo reci…" at bounding box center [403, 202] width 177 height 16
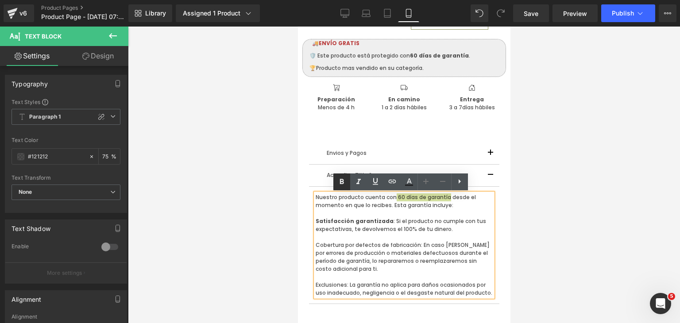
click at [0, 0] on icon at bounding box center [0, 0] width 0 height 0
click at [371, 251] on p "Cobertura por defectos de fabricación: En caso de fallas por errores de producc…" at bounding box center [403, 257] width 177 height 32
drag, startPoint x: 416, startPoint y: 246, endPoint x: 308, endPoint y: 239, distance: 108.3
click at [309, 239] on article "Nuestro producto cuenta con 60 días de garantía desde el momento en que lo reci…" at bounding box center [404, 245] width 190 height 117
click at [0, 0] on icon at bounding box center [0, 0] width 0 height 0
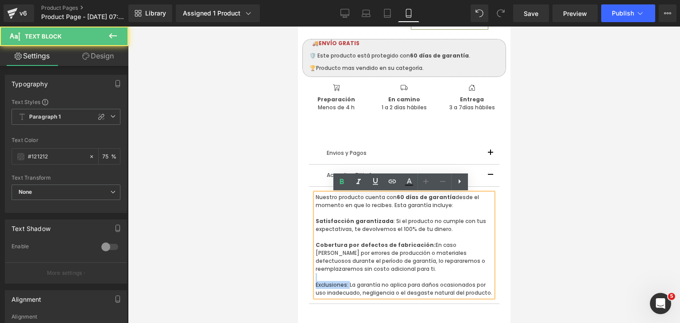
drag, startPoint x: 345, startPoint y: 283, endPoint x: 303, endPoint y: 277, distance: 41.6
click at [303, 277] on div "Envios y Pagos Text Block ¿Cómo se realizan los envíos? Los envíos se gestionan…" at bounding box center [404, 223] width 204 height 188
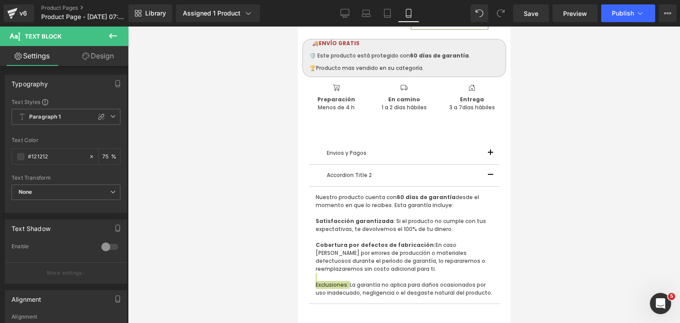
click at [0, 0] on div "Rendering ..." at bounding box center [0, 0] width 0 height 0
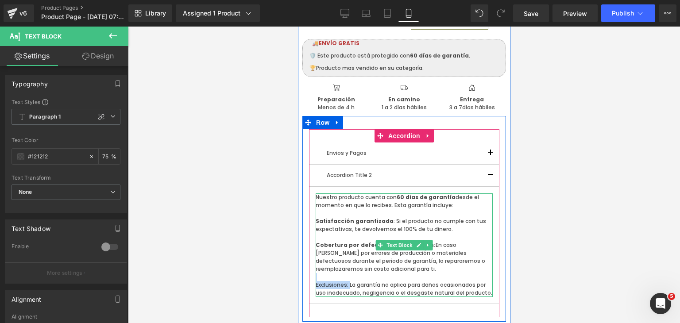
click at [367, 280] on p at bounding box center [403, 277] width 177 height 8
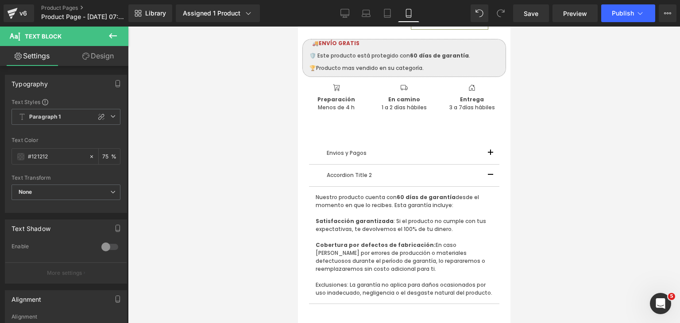
click at [0, 0] on div "Rendering ..." at bounding box center [0, 0] width 0 height 0
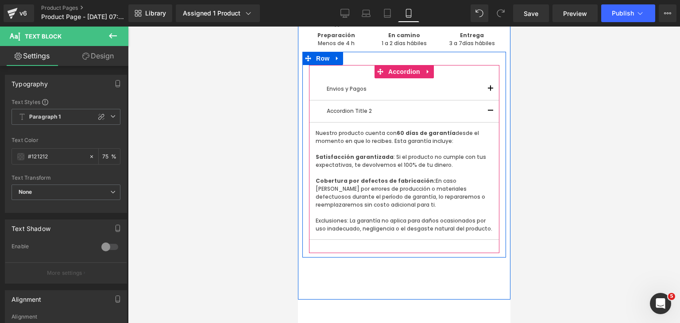
scroll to position [446, 0]
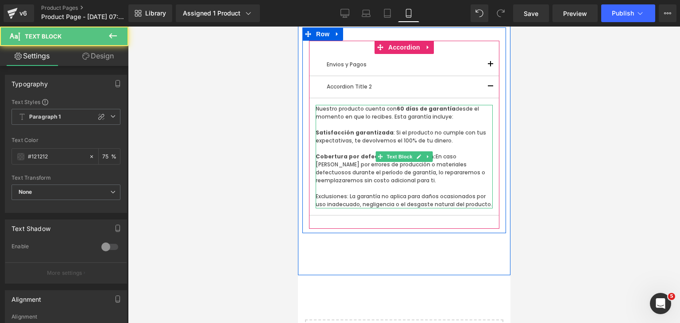
click at [349, 198] on p "Exclusiones: La garantía no aplica para daños ocasionados por uso inadecuado, n…" at bounding box center [403, 201] width 177 height 16
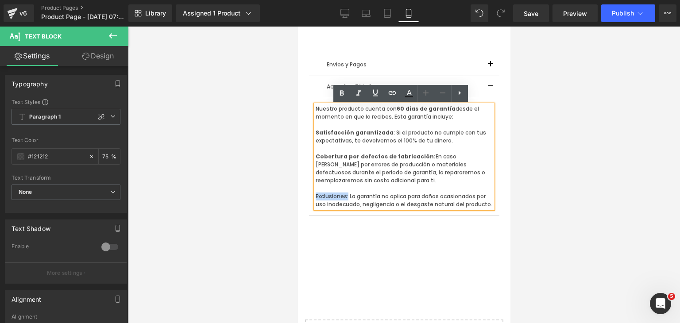
drag, startPoint x: 344, startPoint y: 199, endPoint x: 312, endPoint y: 198, distance: 31.9
click at [315, 198] on p "Exclusiones: La garantía no aplica para daños ocasionados por uso inadecuado, n…" at bounding box center [403, 201] width 177 height 16
click at [0, 0] on icon at bounding box center [0, 0] width 0 height 0
click at [554, 179] on div at bounding box center [404, 175] width 552 height 297
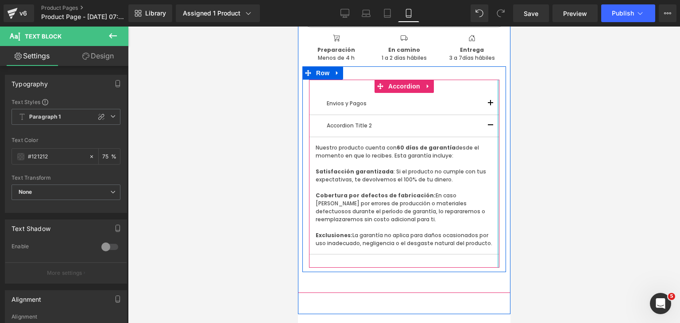
scroll to position [402, 0]
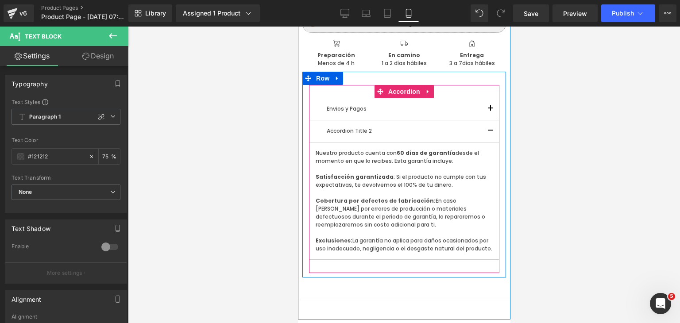
click at [484, 131] on button "button" at bounding box center [490, 131] width 18 height 22
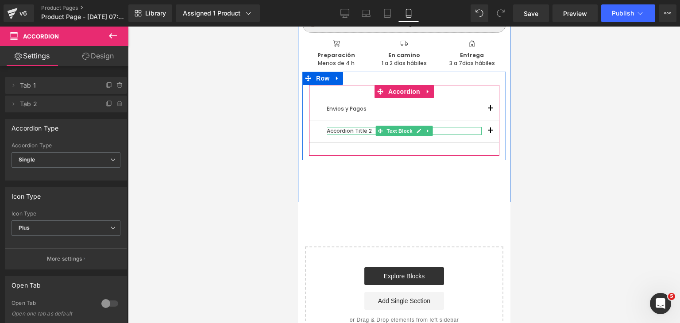
click at [450, 131] on p "Accordion Title 2" at bounding box center [403, 131] width 155 height 8
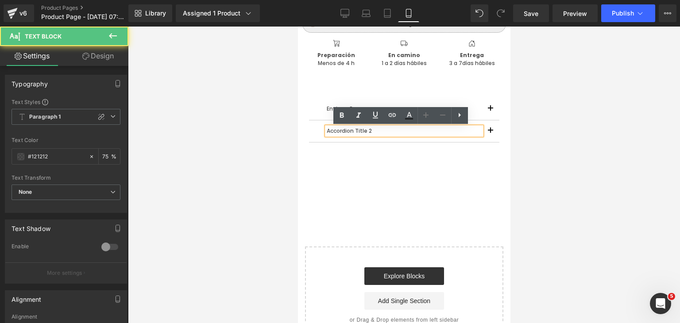
click at [386, 133] on p "Accordion Title 2" at bounding box center [403, 131] width 155 height 8
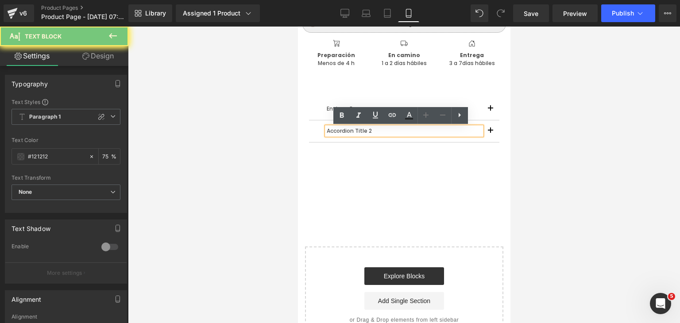
click at [386, 133] on p "Accordion Title 2" at bounding box center [403, 131] width 155 height 8
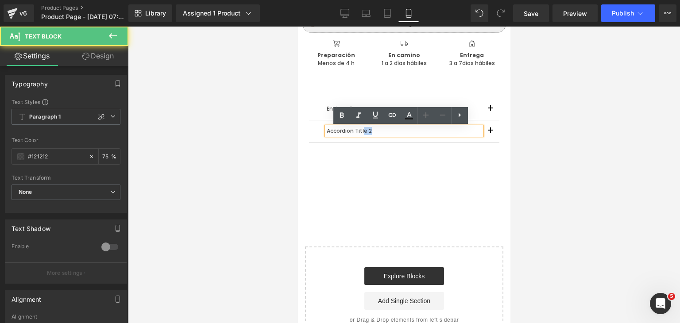
drag, startPoint x: 385, startPoint y: 136, endPoint x: 361, endPoint y: 134, distance: 24.5
click at [361, 134] on div "Accordion Title 2" at bounding box center [403, 131] width 155 height 8
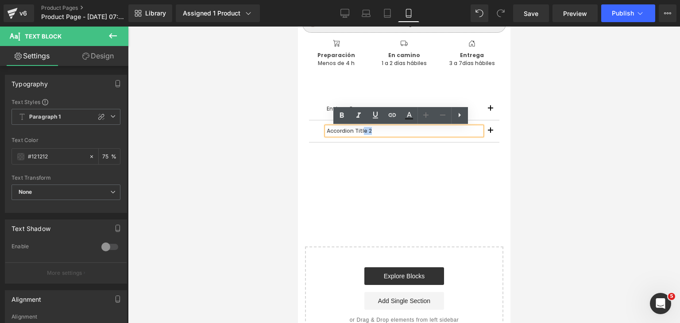
click at [372, 132] on p "Accordion Title 2" at bounding box center [403, 131] width 155 height 8
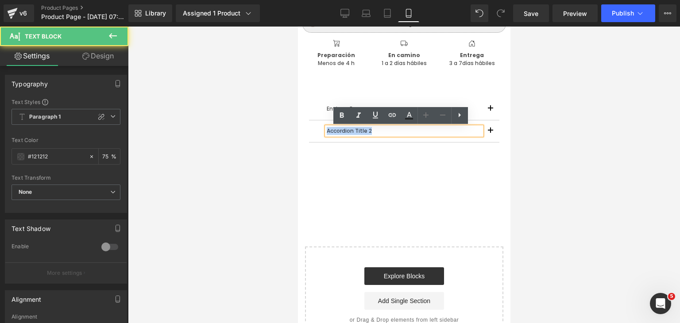
drag, startPoint x: 372, startPoint y: 132, endPoint x: 316, endPoint y: 133, distance: 56.7
click at [316, 133] on div "Accordion Title 2 Text Block" at bounding box center [404, 131] width 190 height 22
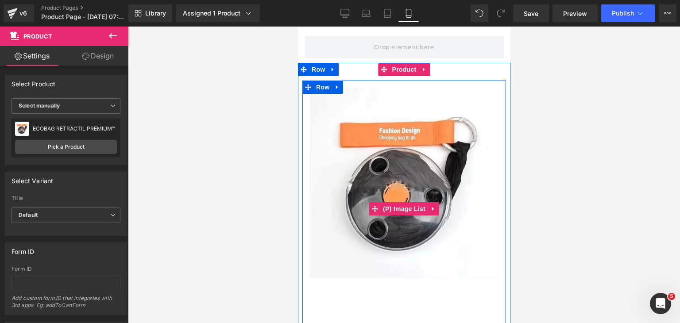
scroll to position [0, 0]
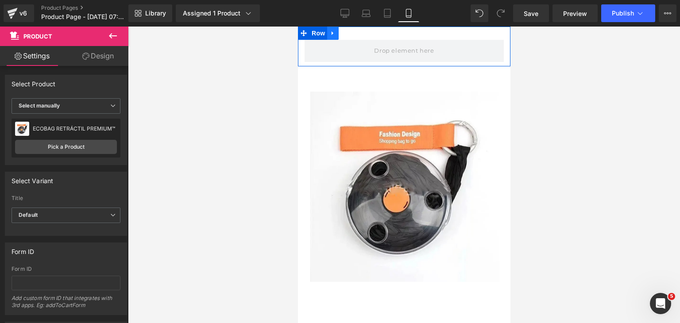
click at [335, 34] on icon at bounding box center [332, 33] width 6 height 7
click at [353, 35] on icon at bounding box center [356, 33] width 6 height 6
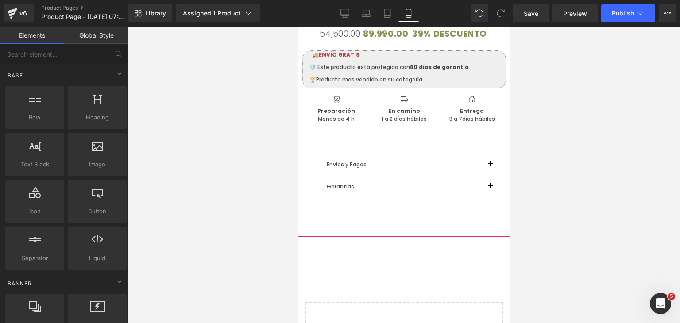
scroll to position [310, 0]
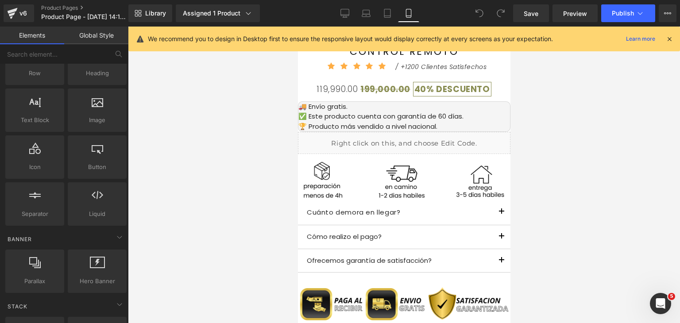
scroll to position [620, 0]
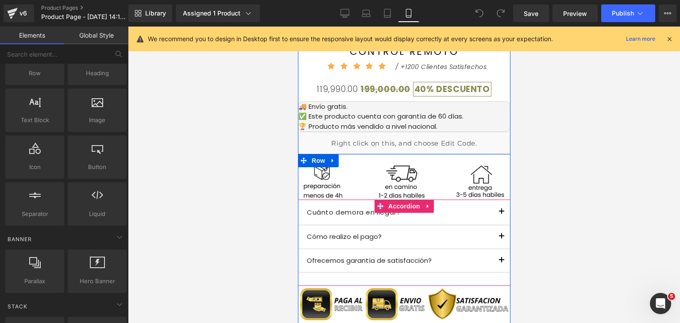
click at [501, 214] on span "button" at bounding box center [501, 214] width 0 height 0
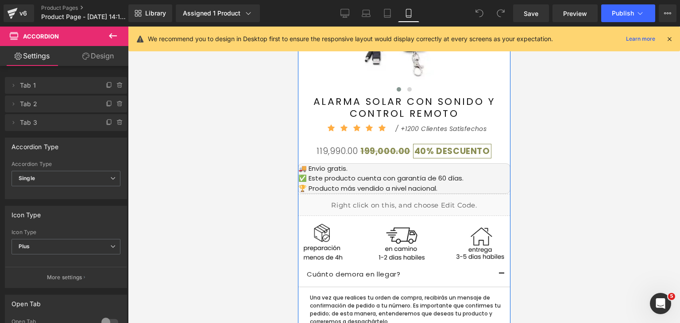
scroll to position [709, 0]
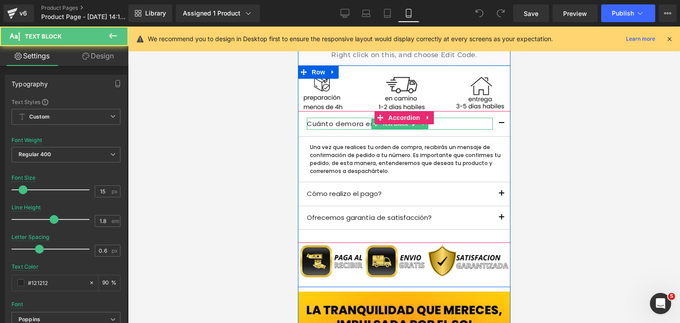
click at [355, 118] on div "Cuánto demora en llegar?" at bounding box center [399, 124] width 186 height 12
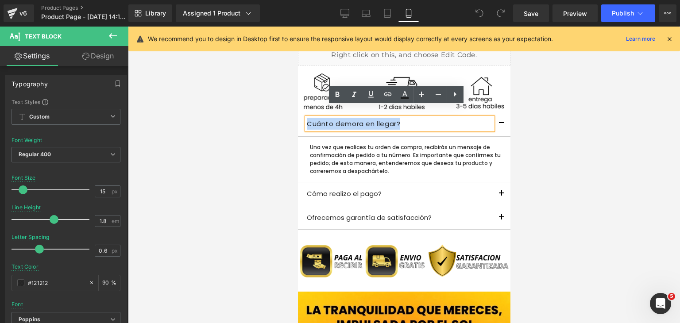
drag, startPoint x: 399, startPoint y: 113, endPoint x: 304, endPoint y: 109, distance: 95.3
click at [306, 118] on div "Cuánto demora en llegar?" at bounding box center [399, 124] width 186 height 12
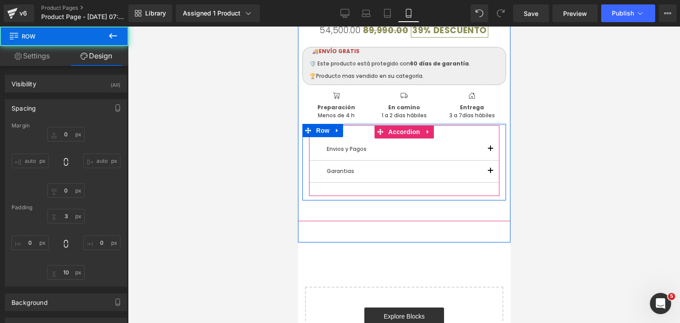
click at [485, 149] on button "button" at bounding box center [490, 150] width 18 height 22
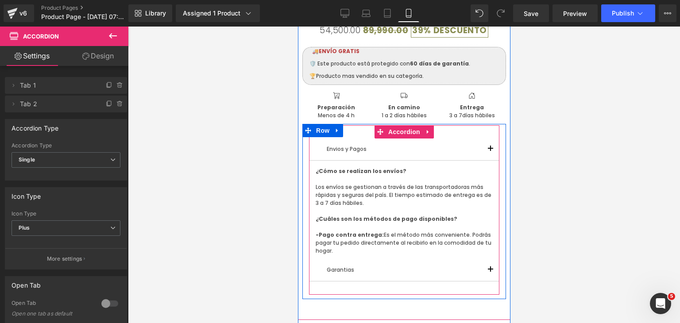
click at [485, 149] on button "button" at bounding box center [490, 150] width 18 height 22
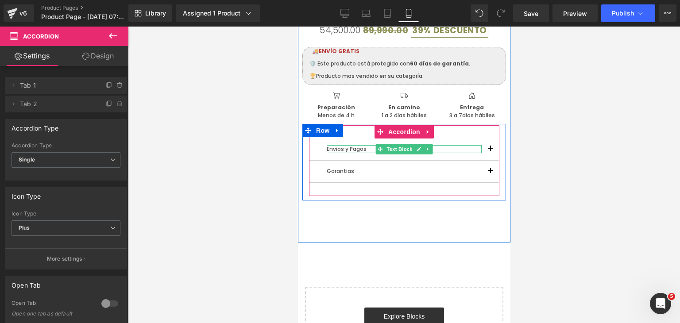
click at [348, 149] on p "Envios y Pagos" at bounding box center [403, 149] width 155 height 8
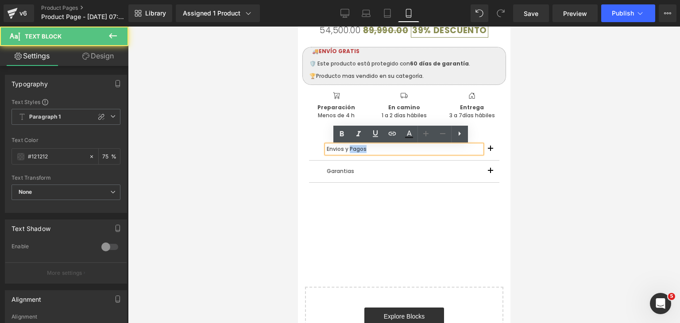
click at [348, 149] on p "Envios y Pagos" at bounding box center [403, 149] width 155 height 8
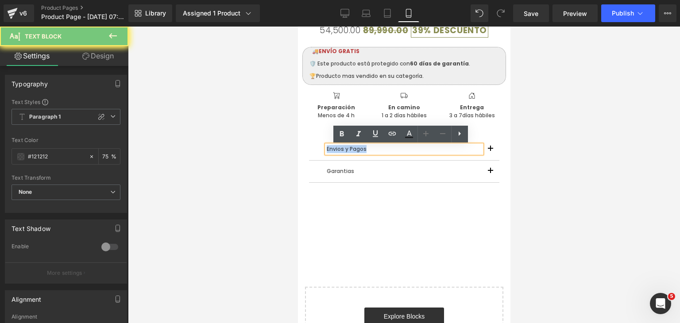
click at [348, 149] on p "Envios y Pagos" at bounding box center [403, 149] width 155 height 8
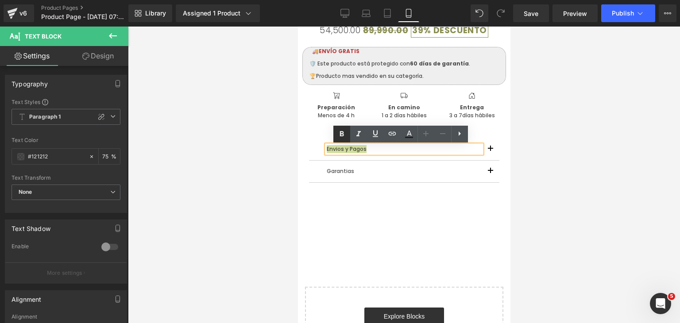
click at [343, 136] on icon at bounding box center [342, 133] width 4 height 5
click at [344, 173] on p "Garantias" at bounding box center [403, 171] width 155 height 8
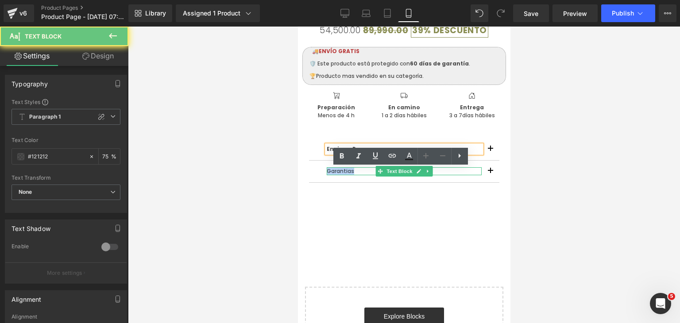
click at [344, 173] on p "Garantias" at bounding box center [403, 171] width 155 height 8
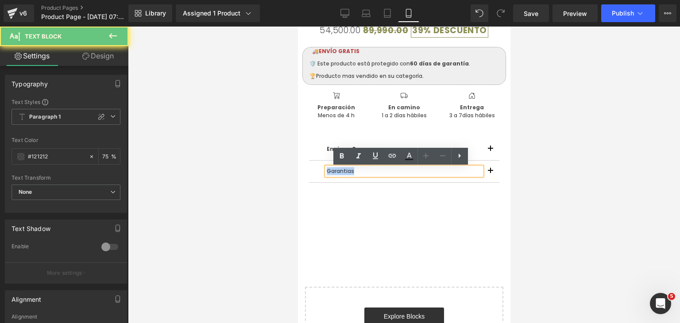
click at [344, 173] on p "Garantias" at bounding box center [403, 171] width 155 height 8
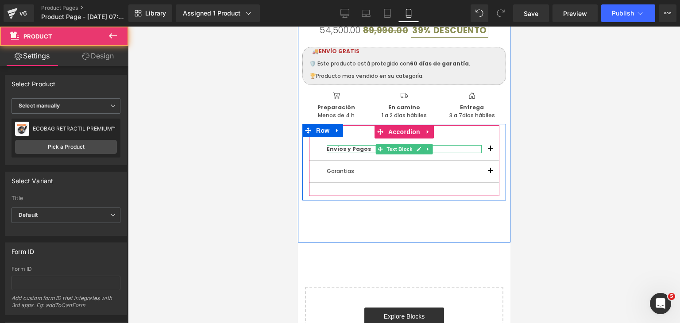
click at [330, 150] on span "Envios y Pagos" at bounding box center [348, 149] width 44 height 8
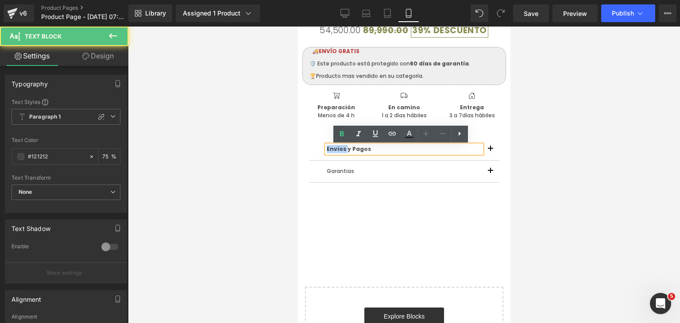
click at [330, 150] on span "Envios y Pagos" at bounding box center [348, 149] width 44 height 8
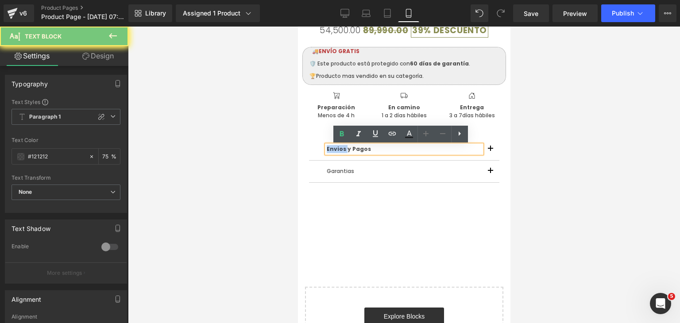
click at [326, 148] on span "Envios y Pagos" at bounding box center [348, 149] width 44 height 8
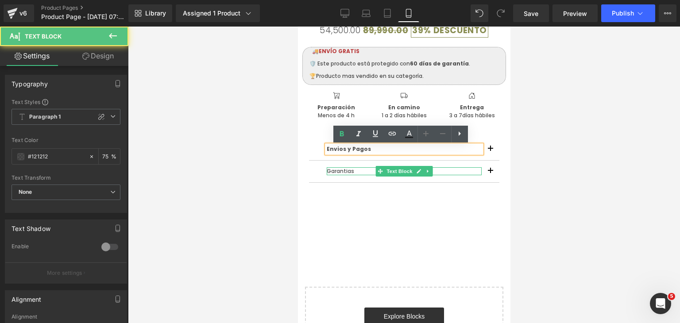
click at [354, 171] on p "Garantias" at bounding box center [403, 171] width 155 height 8
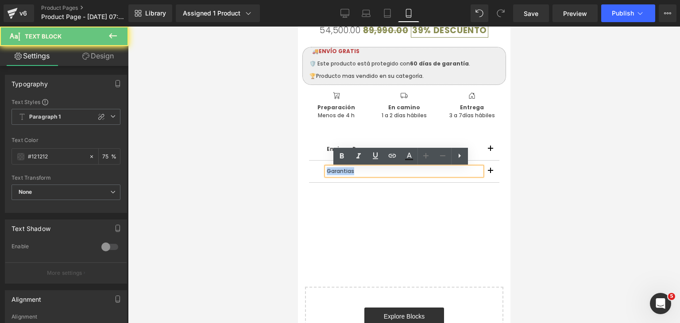
click at [354, 171] on p "Garantias" at bounding box center [403, 171] width 155 height 8
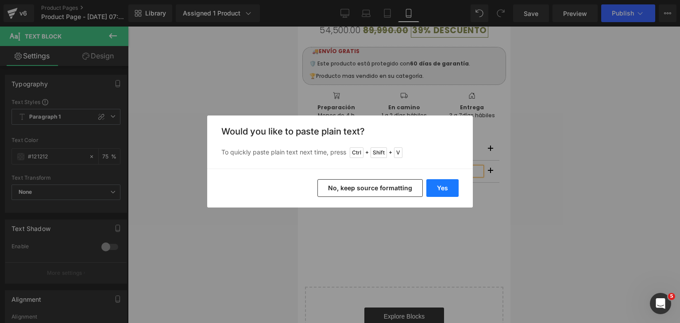
click at [438, 190] on button "Yes" at bounding box center [442, 188] width 32 height 18
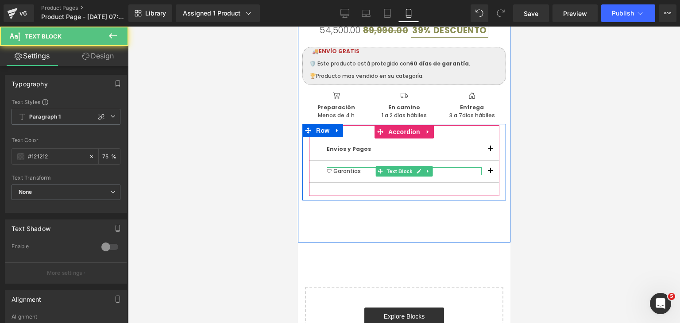
click at [352, 171] on p "🛡 Garantías" at bounding box center [403, 171] width 155 height 8
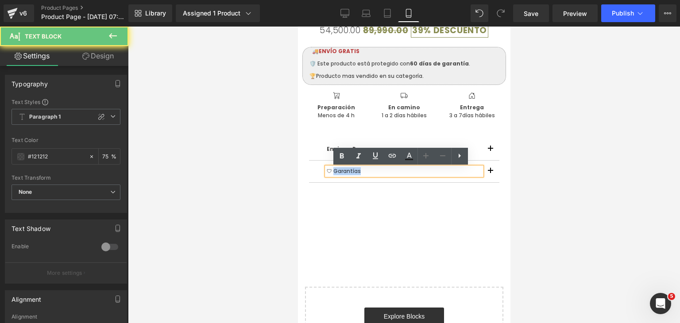
click at [357, 171] on p "🛡 Garantías" at bounding box center [403, 171] width 155 height 8
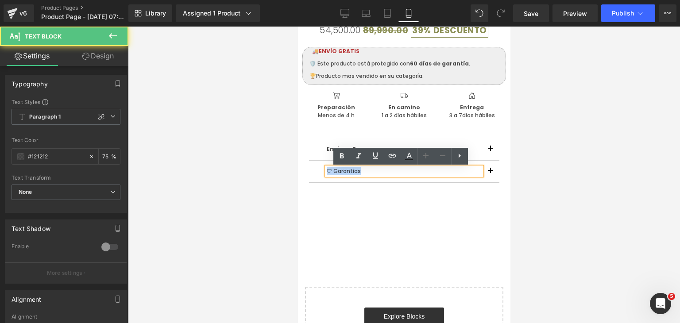
drag, startPoint x: 358, startPoint y: 171, endPoint x: 323, endPoint y: 174, distance: 35.1
click at [326, 174] on p "🛡 Garantías" at bounding box center [403, 171] width 155 height 8
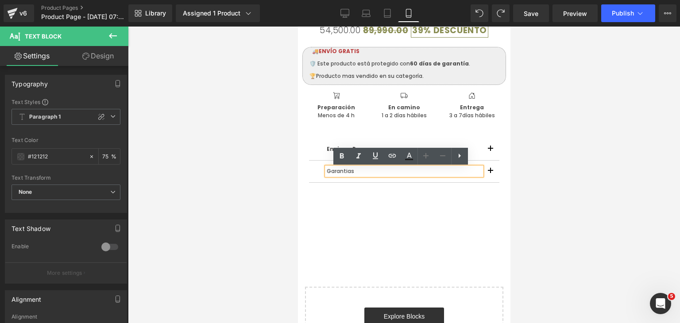
click at [348, 187] on div "Envios y Pagos Text Block ¿Cómo se realizan los envíos? Los envíos se gestionan…" at bounding box center [404, 160] width 190 height 71
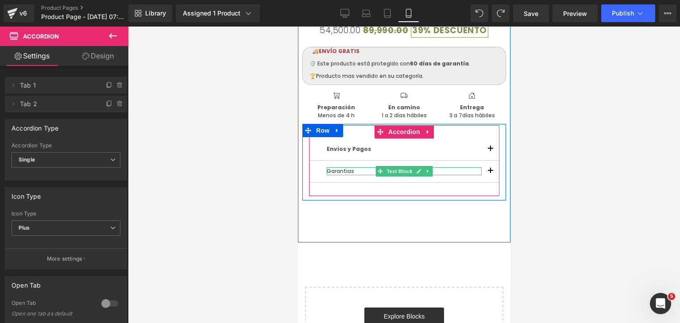
click at [341, 173] on p "Garantias" at bounding box center [403, 171] width 155 height 8
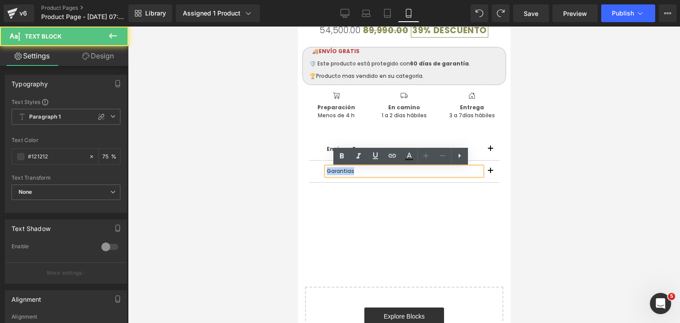
click at [341, 173] on p "Garantias" at bounding box center [403, 171] width 155 height 8
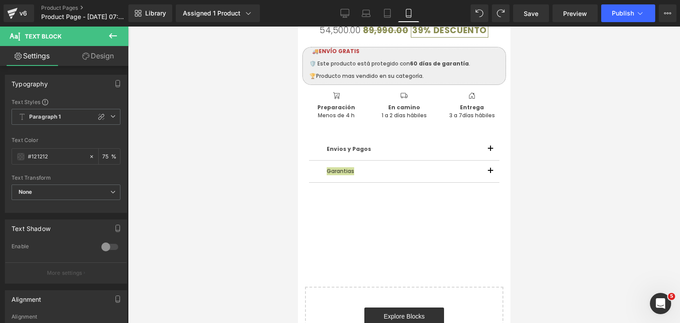
click at [118, 34] on button at bounding box center [112, 36] width 31 height 19
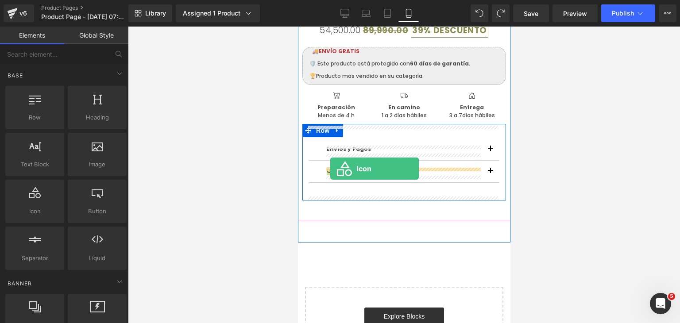
drag, startPoint x: 334, startPoint y: 232, endPoint x: 330, endPoint y: 169, distance: 63.5
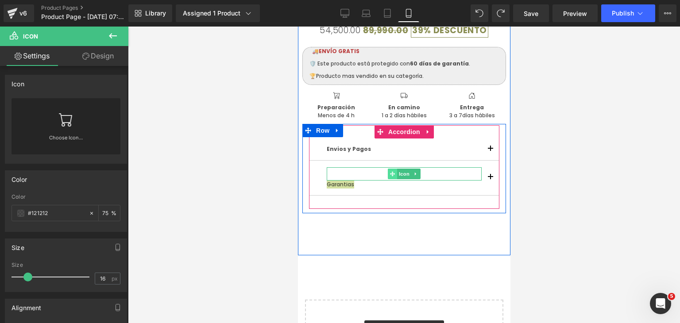
click at [391, 177] on icon at bounding box center [392, 173] width 5 height 5
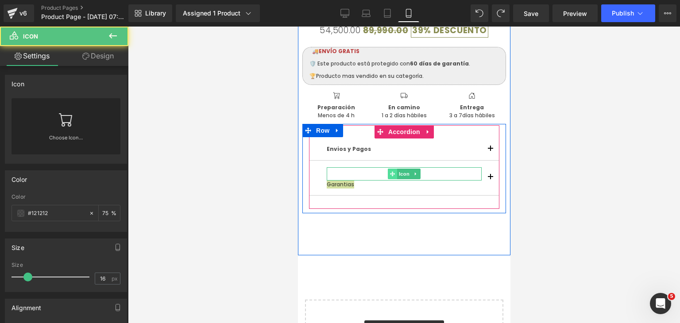
click at [388, 174] on span at bounding box center [392, 174] width 9 height 11
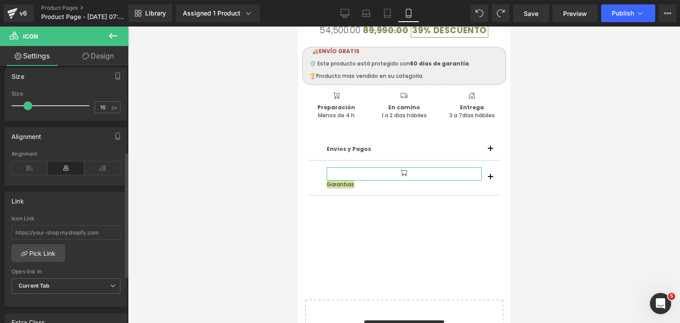
scroll to position [177, 0]
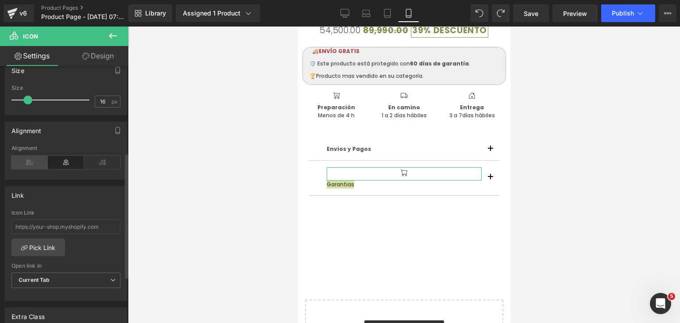
click at [33, 157] on icon at bounding box center [30, 162] width 36 height 13
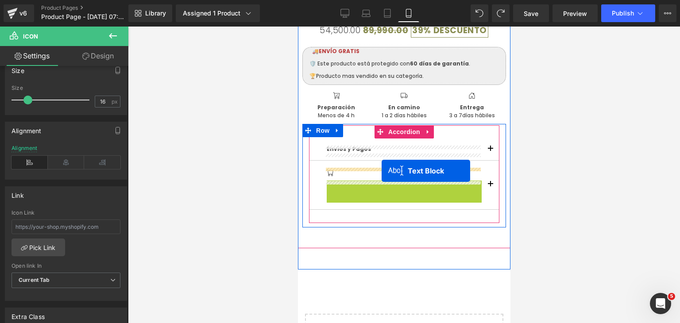
drag, startPoint x: 378, startPoint y: 186, endPoint x: 381, endPoint y: 171, distance: 15.8
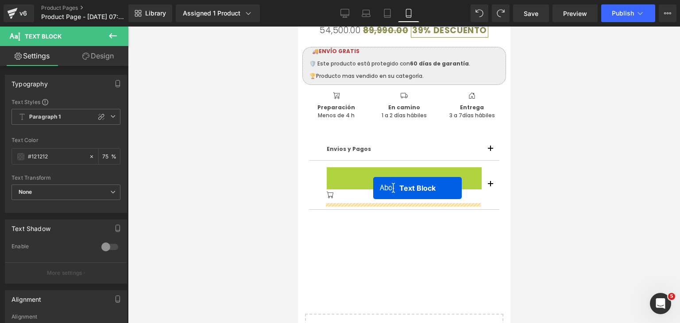
drag, startPoint x: 378, startPoint y: 172, endPoint x: 373, endPoint y: 188, distance: 16.8
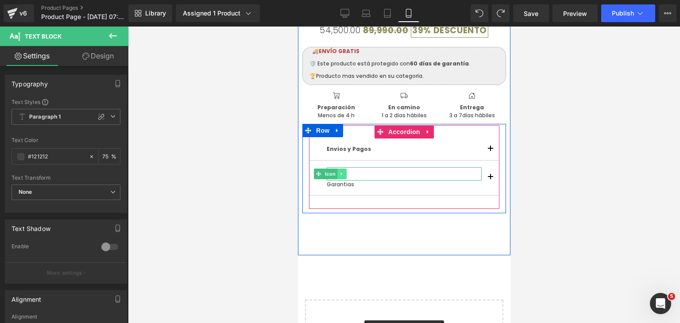
click at [341, 176] on icon at bounding box center [341, 173] width 5 height 5
click at [355, 176] on link at bounding box center [355, 174] width 9 height 11
click at [339, 174] on icon at bounding box center [341, 173] width 5 height 5
click at [345, 174] on icon at bounding box center [346, 173] width 5 height 5
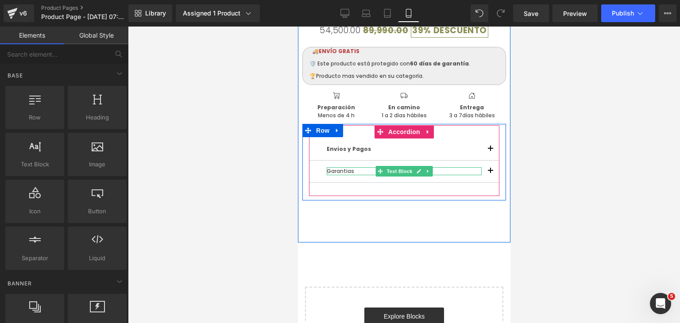
click at [338, 173] on p "Garantias" at bounding box center [403, 171] width 155 height 8
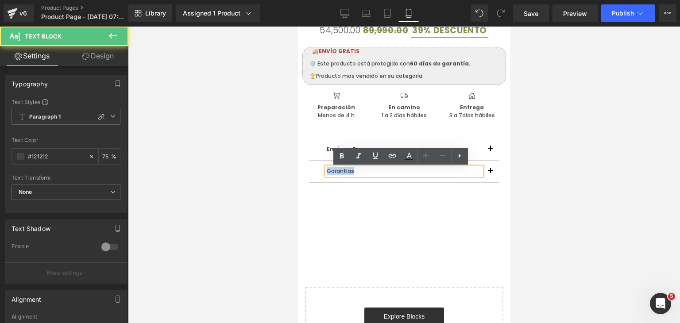
click at [338, 173] on p "Garantias" at bounding box center [403, 171] width 155 height 8
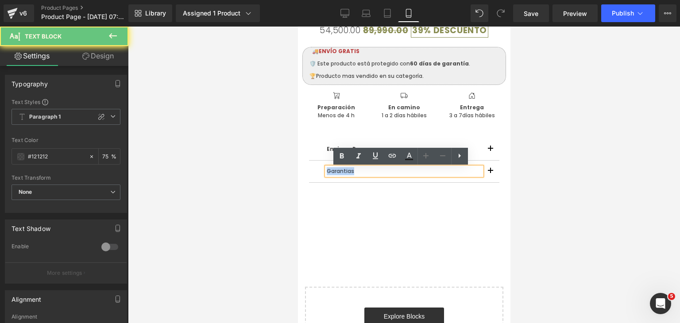
click at [338, 173] on p "Garantias" at bounding box center [403, 171] width 155 height 8
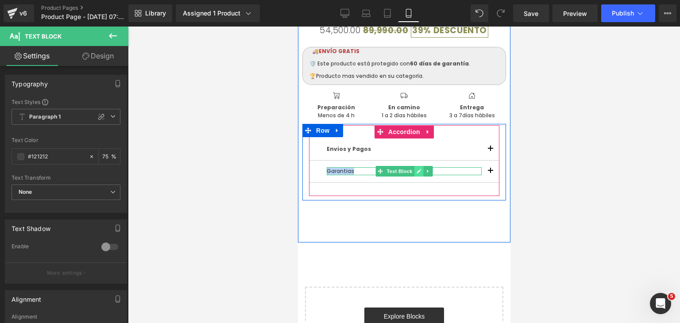
click at [414, 172] on link at bounding box center [418, 171] width 9 height 11
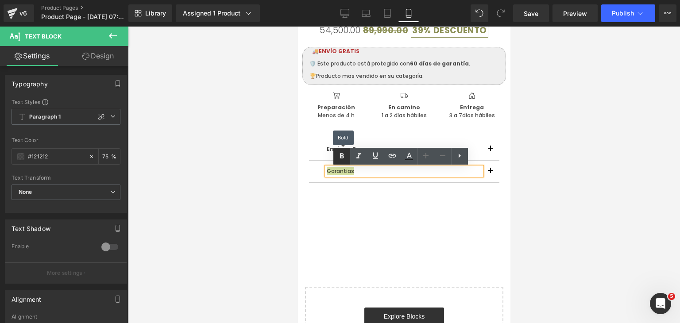
click at [344, 157] on icon at bounding box center [342, 156] width 11 height 11
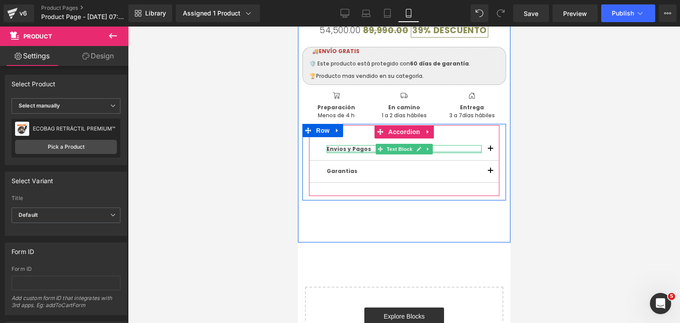
click at [343, 153] on div at bounding box center [403, 152] width 155 height 2
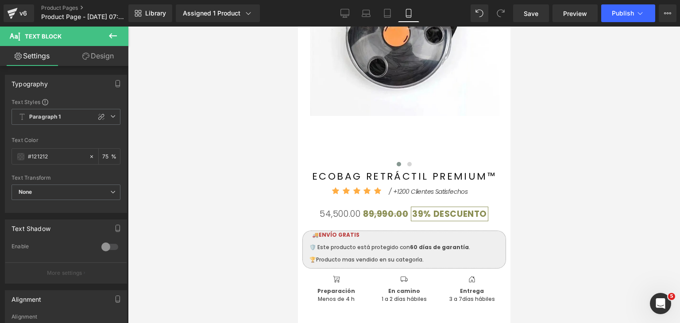
scroll to position [136, 0]
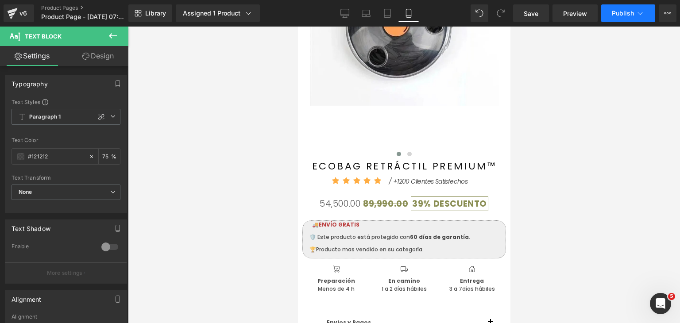
click at [615, 16] on span "Publish" at bounding box center [623, 13] width 22 height 7
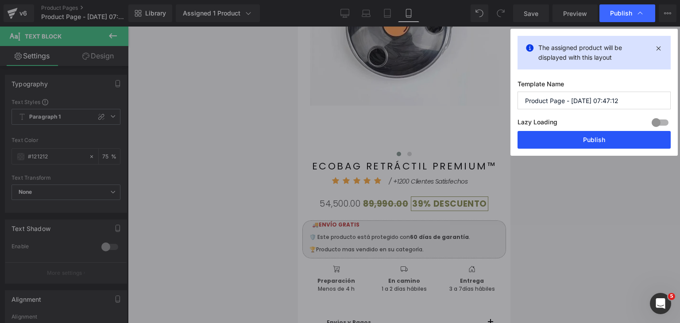
click at [595, 135] on button "Publish" at bounding box center [594, 140] width 153 height 18
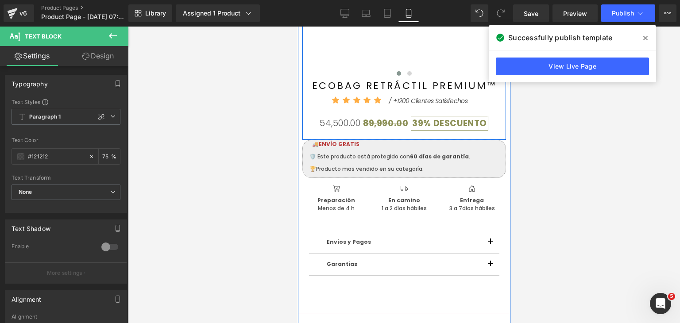
scroll to position [225, 0]
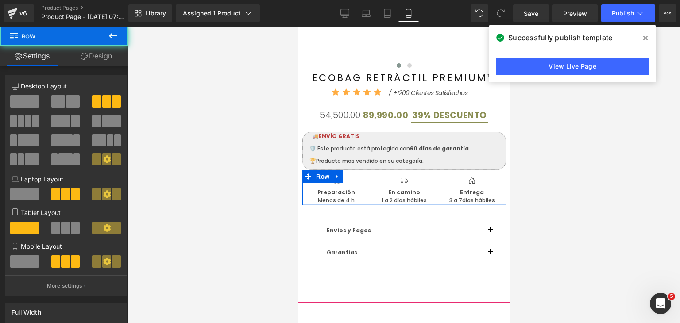
click at [374, 204] on div "Icon Preparación Menos de 4 h Text Block Icon En camino 1 a 2 [PERSON_NAME] háb…" at bounding box center [404, 187] width 204 height 35
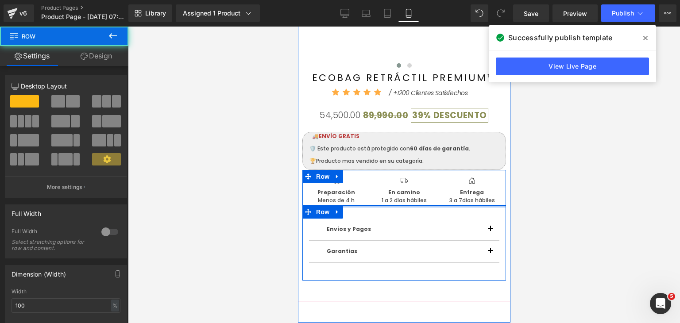
drag, startPoint x: 365, startPoint y: 206, endPoint x: 369, endPoint y: 199, distance: 8.1
click at [369, 199] on div "‹ › (P) Image List ECOBAG RETRÁCTIL PREMIUM™ (P) Title Icon Icon" at bounding box center [404, 49] width 204 height 461
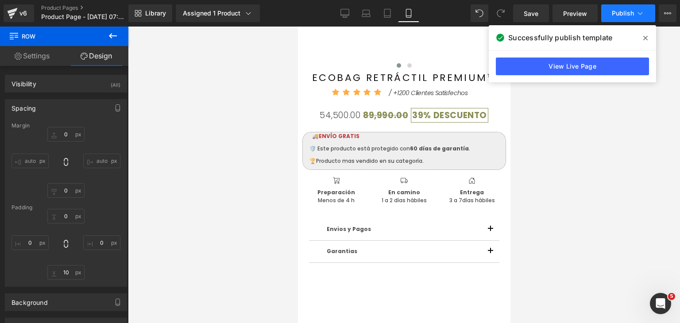
click at [625, 16] on span "Publish" at bounding box center [623, 13] width 22 height 7
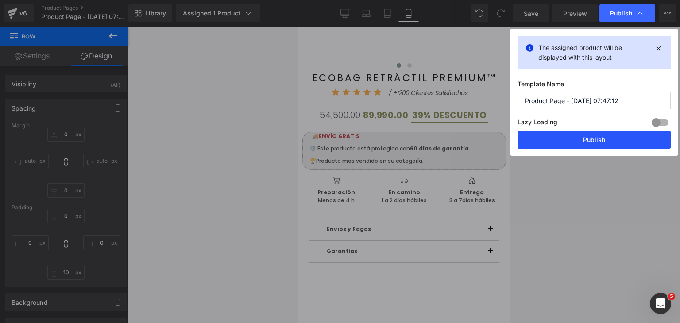
click at [632, 136] on button "Publish" at bounding box center [594, 140] width 153 height 18
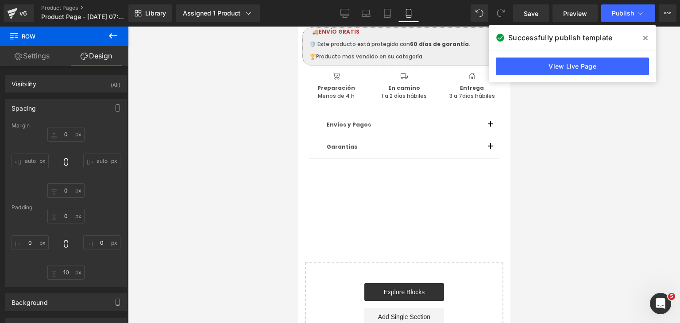
scroll to position [358, 0]
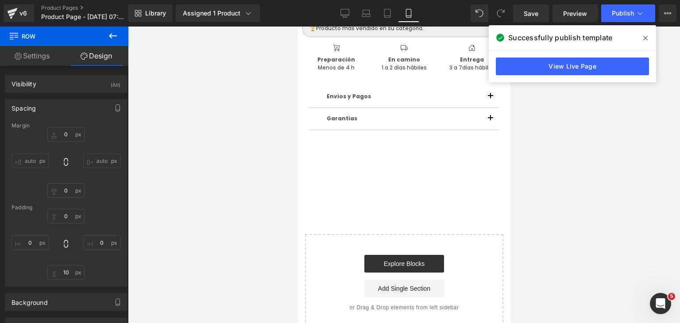
click at [443, 212] on div "‹ › (P) Image List ECOBAG RETRÁCTIL PREMIUM™ (P) Title Icon Icon" at bounding box center [404, 0] width 213 height 663
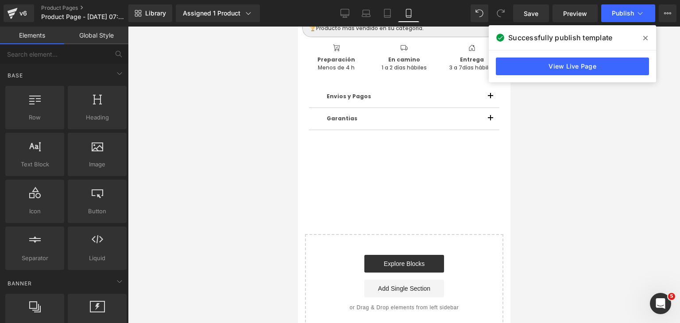
click at [647, 38] on icon at bounding box center [645, 38] width 4 height 7
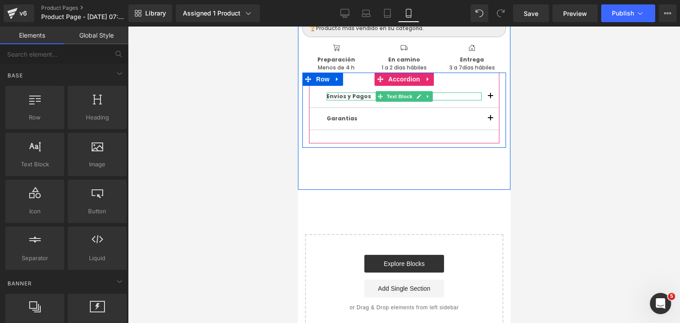
click at [353, 96] on span "Envios y Pagos" at bounding box center [348, 97] width 44 height 8
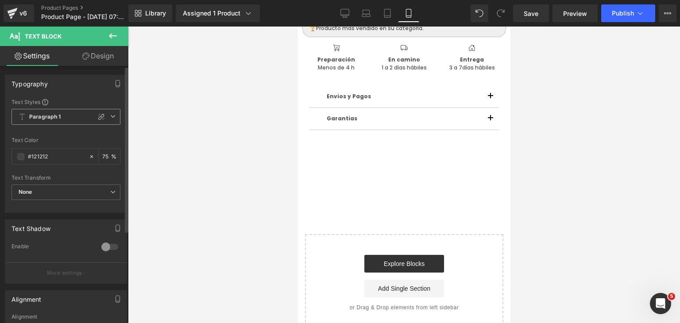
click at [69, 115] on span "Paragraph 1" at bounding box center [66, 117] width 109 height 16
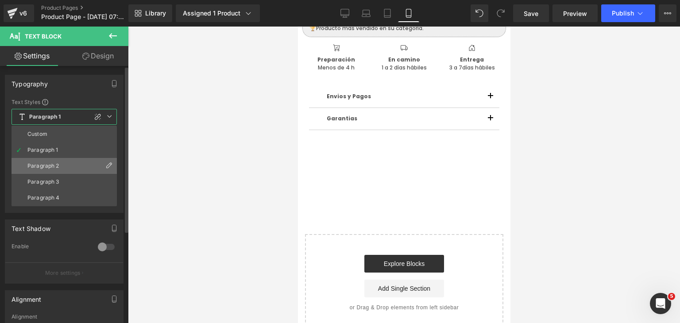
click at [56, 169] on div "Paragraph 2" at bounding box center [43, 166] width 32 height 6
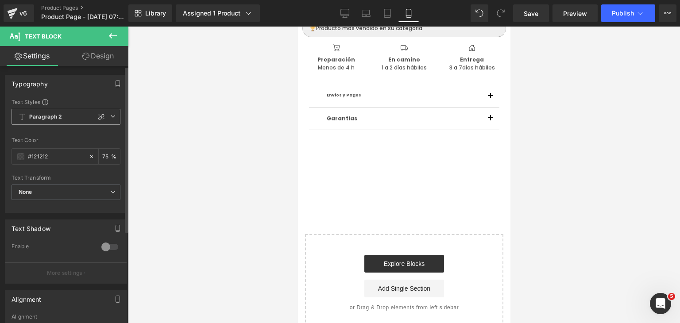
click at [59, 115] on b "Paragraph 2" at bounding box center [45, 117] width 33 height 8
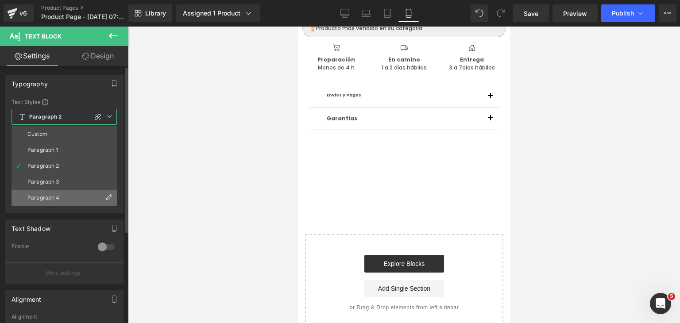
click at [51, 191] on li "Paragraph 4" at bounding box center [64, 198] width 105 height 16
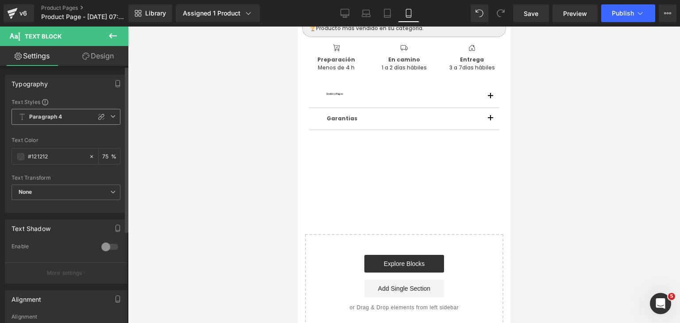
click at [60, 116] on b "Paragraph 4" at bounding box center [45, 117] width 33 height 8
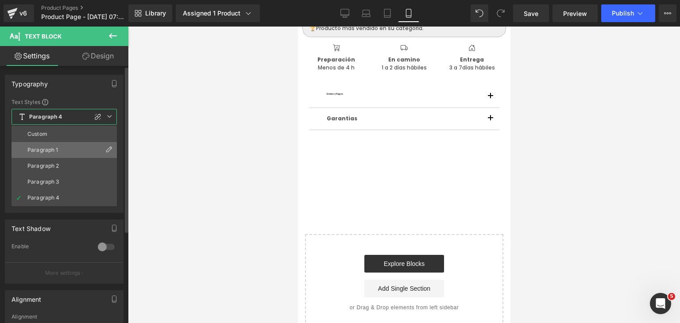
click at [47, 149] on div "Paragraph 1" at bounding box center [42, 150] width 31 height 6
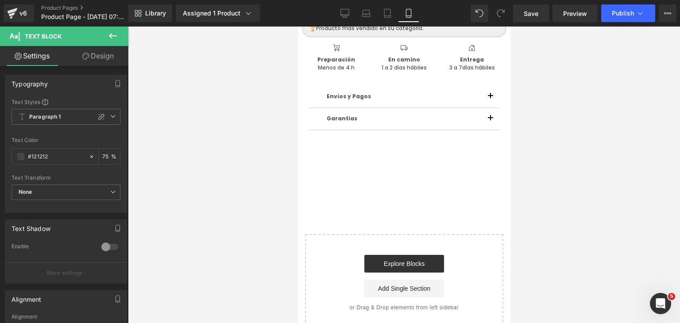
click at [117, 36] on icon at bounding box center [113, 36] width 11 height 11
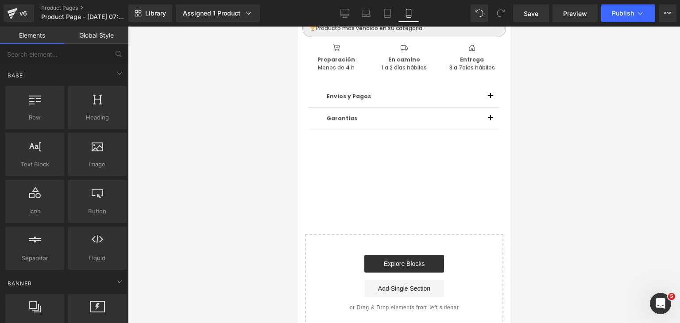
click at [101, 39] on link "Global Style" at bounding box center [96, 36] width 64 height 18
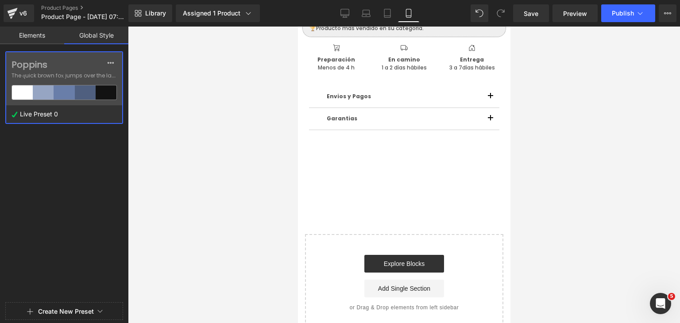
click at [81, 75] on span "The quick brown fox jumps over the lazy..." at bounding box center [64, 76] width 105 height 8
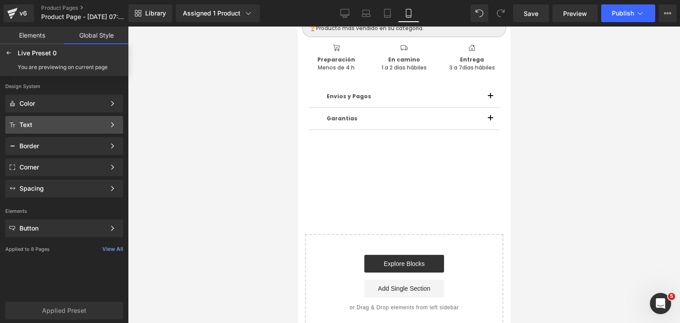
click at [52, 129] on div "Text Color Style Define a color palette and apply it to your pages 1 of 3 Next" at bounding box center [64, 125] width 118 height 18
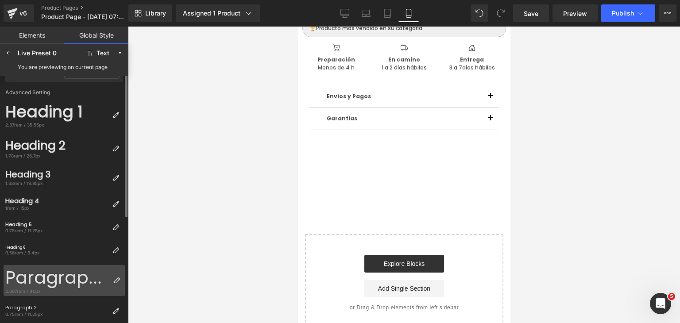
scroll to position [133, 0]
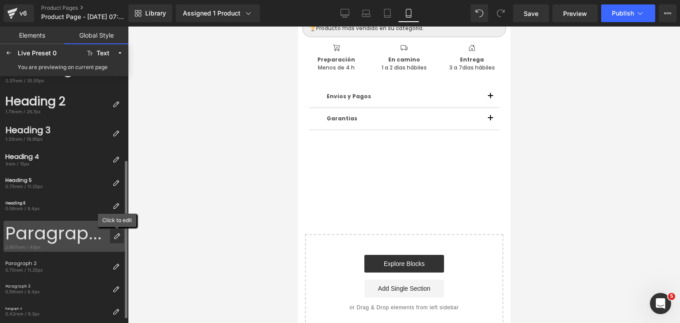
click at [115, 236] on icon at bounding box center [116, 236] width 7 height 7
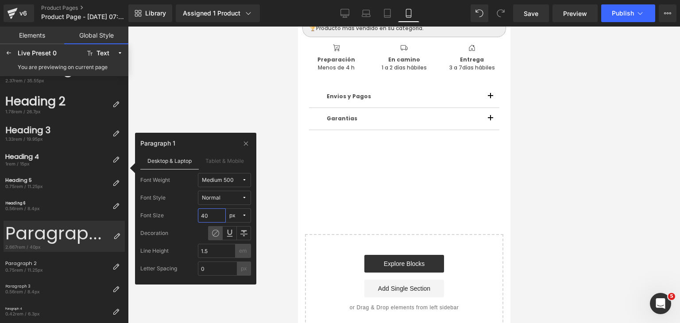
drag, startPoint x: 211, startPoint y: 216, endPoint x: 202, endPoint y: 215, distance: 9.3
click at [202, 215] on input "40" at bounding box center [212, 216] width 28 height 14
click at [234, 182] on span "Medium 500" at bounding box center [222, 180] width 40 height 7
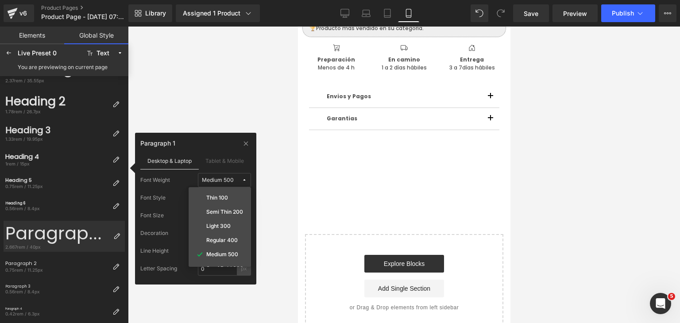
click at [234, 182] on span "Medium 500" at bounding box center [222, 180] width 40 height 7
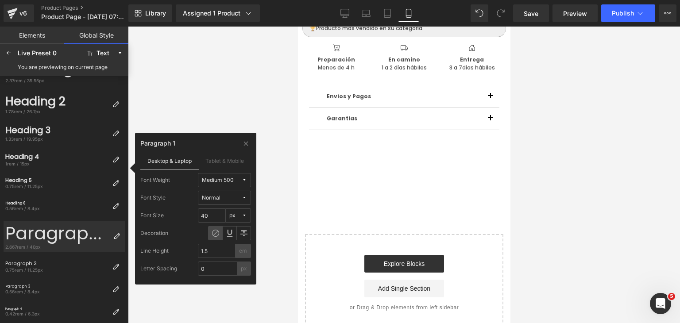
click at [229, 194] on button "Normal" at bounding box center [224, 198] width 53 height 14
click at [228, 195] on span "Normal" at bounding box center [222, 198] width 40 height 7
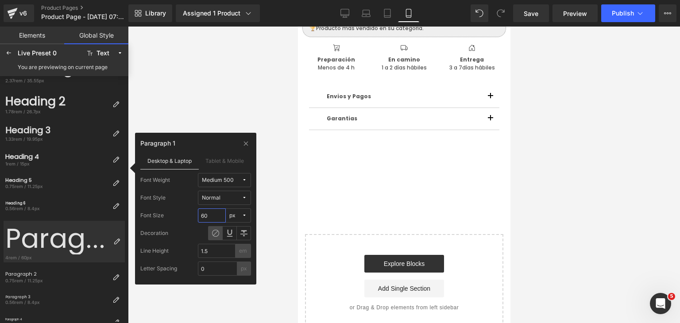
type input "60"
click at [220, 284] on div "Paragraph 1 Desktop & Laptop Tablet & Mobile Font Weight Medium 500 Font Style …" at bounding box center [195, 209] width 121 height 152
click at [247, 146] on icon at bounding box center [246, 143] width 7 height 7
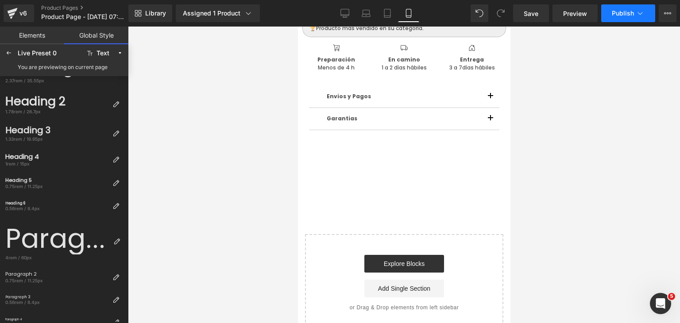
click at [621, 16] on span "Publish" at bounding box center [623, 13] width 22 height 7
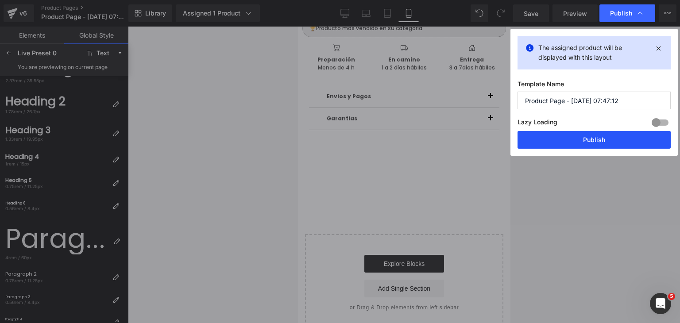
click at [587, 138] on button "Publish" at bounding box center [594, 140] width 153 height 18
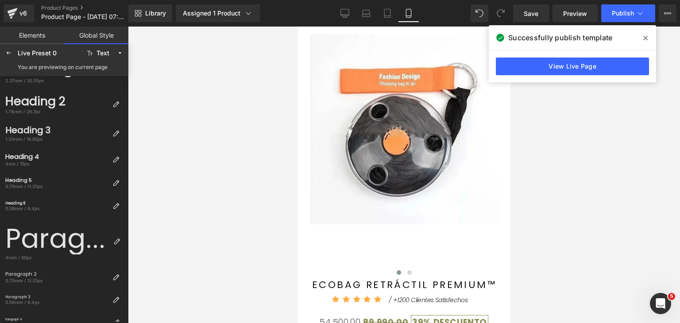
scroll to position [0, 0]
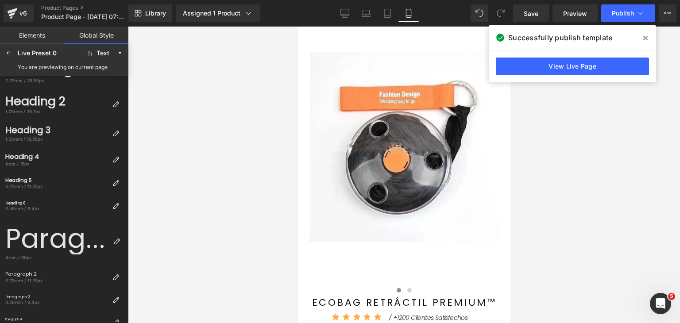
click at [645, 37] on icon at bounding box center [645, 38] width 4 height 4
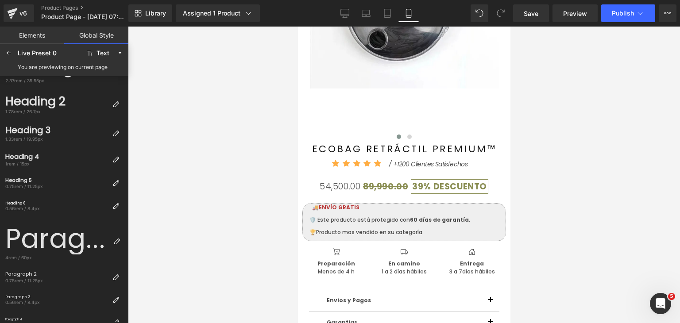
scroll to position [221, 0]
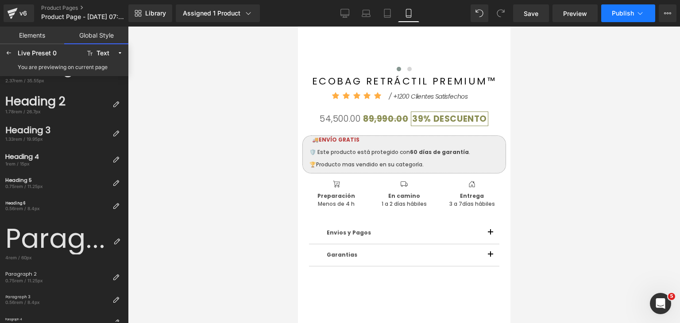
click at [627, 15] on span "Publish" at bounding box center [623, 13] width 22 height 7
click at [342, 254] on body "Skip to content ‹ › (P) Image List ECOBAG RETRÁCTIL PREMIUM™ (P) Title Icon" at bounding box center [404, 191] width 213 height 773
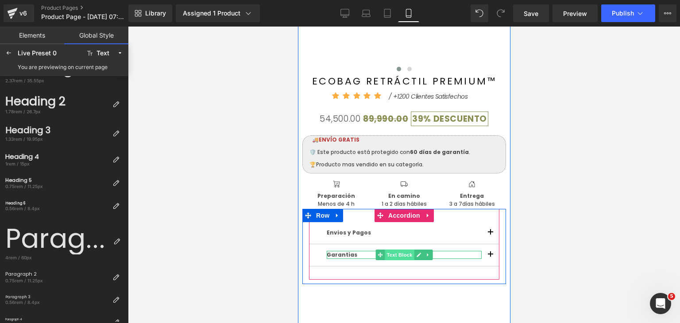
click at [390, 258] on span "Text Block" at bounding box center [398, 255] width 29 height 11
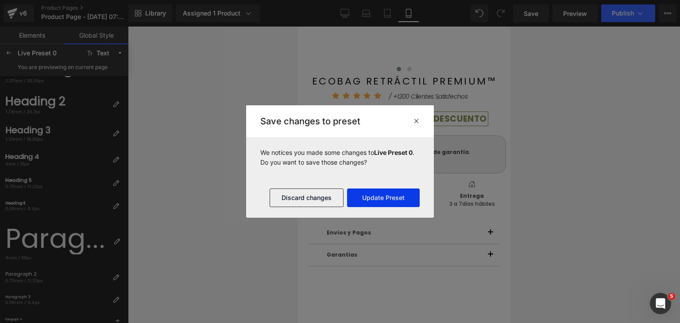
click at [399, 201] on button "Update Preset" at bounding box center [383, 198] width 73 height 19
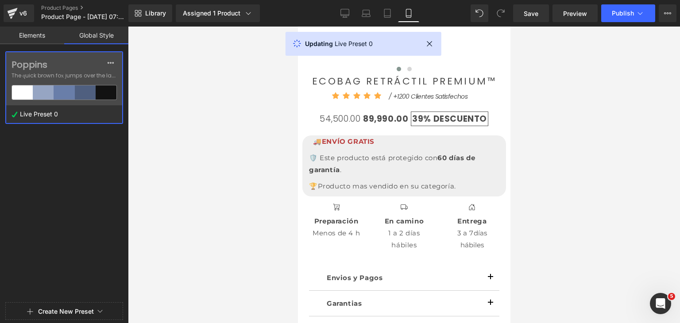
click at [78, 96] on div at bounding box center [64, 161] width 128 height 323
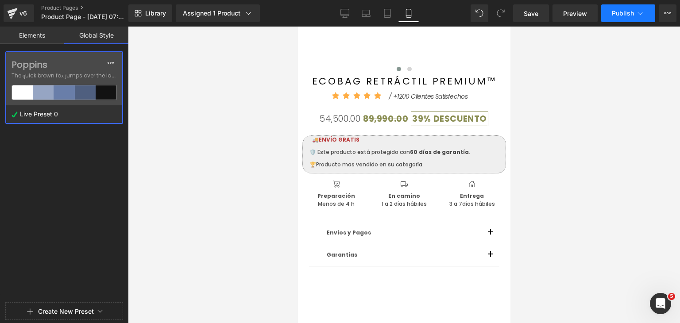
click at [612, 11] on button "Publish" at bounding box center [628, 13] width 54 height 18
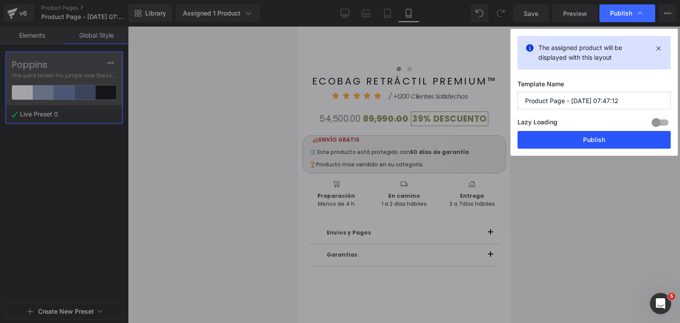
click at [585, 143] on button "Publish" at bounding box center [594, 140] width 153 height 18
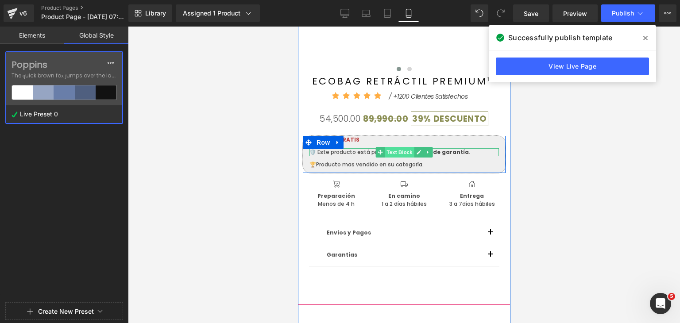
click at [394, 147] on span "Text Block" at bounding box center [399, 152] width 29 height 11
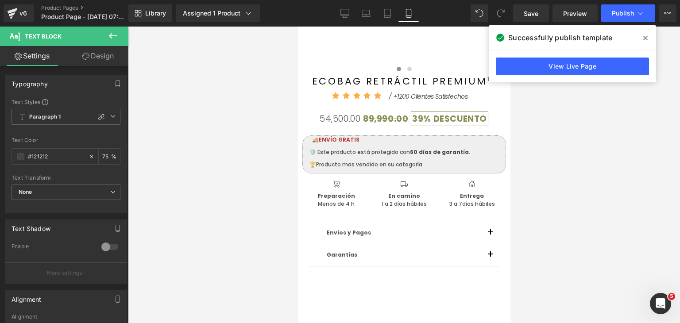
click at [113, 40] on icon at bounding box center [113, 36] width 11 height 11
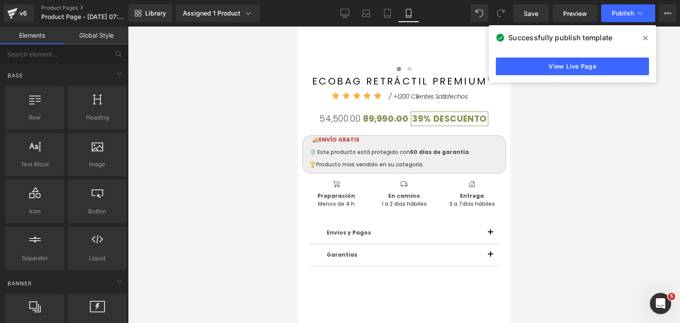
click at [111, 44] on link "Global Style" at bounding box center [96, 36] width 64 height 18
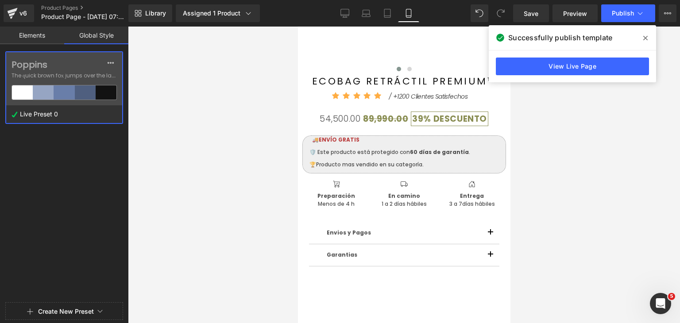
click at [67, 75] on span "The quick brown fox jumps over the lazy..." at bounding box center [64, 76] width 105 height 8
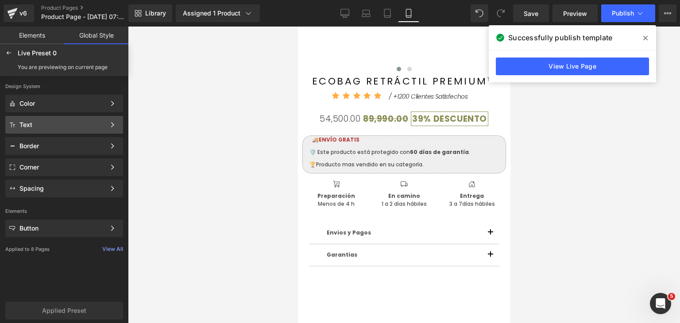
click at [63, 128] on div "Text" at bounding box center [62, 124] width 86 height 7
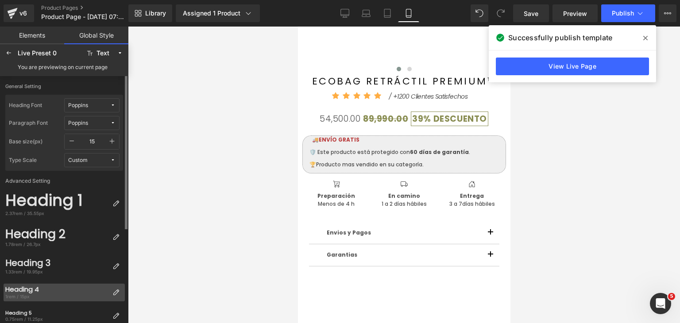
scroll to position [89, 0]
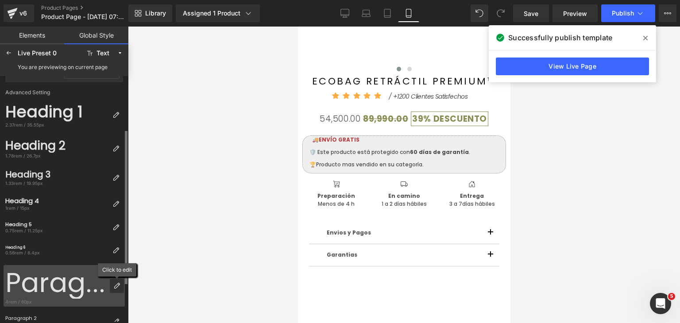
click at [118, 287] on icon at bounding box center [116, 286] width 7 height 7
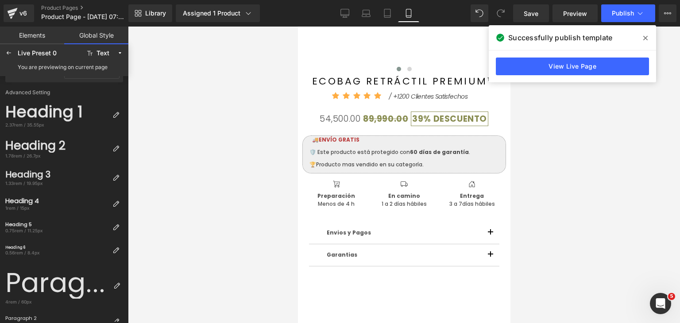
click at [358, 150] on body "Skip to content ‹ › (P) Image List ECOBAG RETRÁCTIL PREMIUM™ (P) Title Icon" at bounding box center [404, 191] width 213 height 773
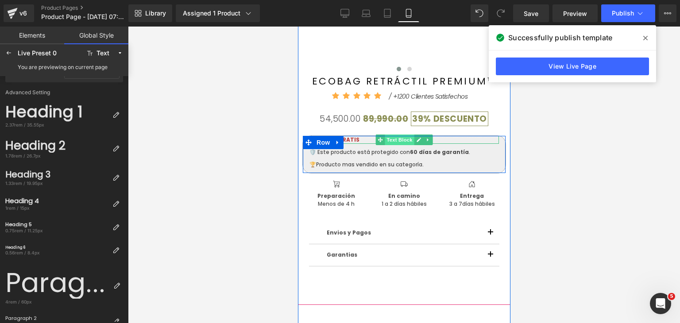
click at [390, 141] on span "Text Block" at bounding box center [399, 140] width 29 height 11
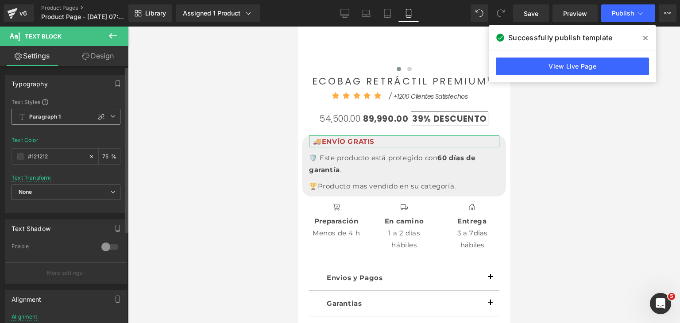
click at [62, 117] on span "Paragraph 1" at bounding box center [66, 117] width 109 height 16
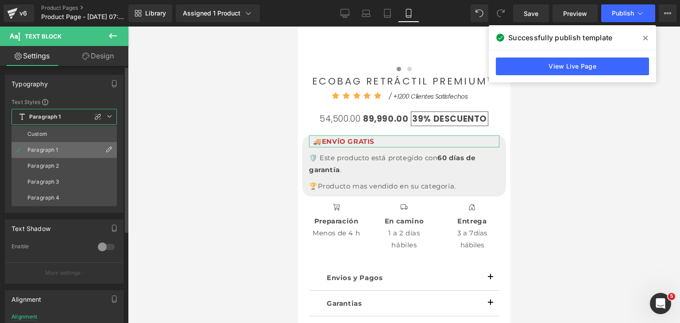
click at [50, 146] on li "Paragraph 1" at bounding box center [64, 150] width 105 height 16
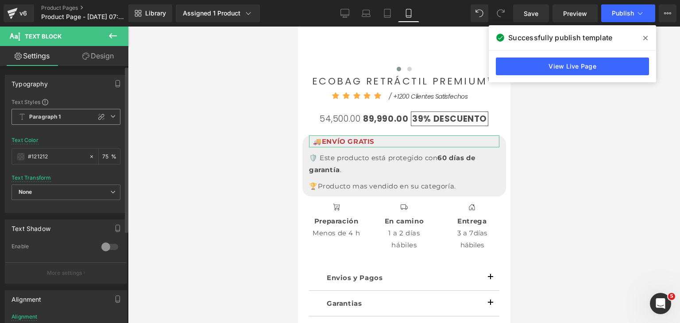
click at [50, 120] on b "Paragraph 1" at bounding box center [45, 117] width 32 height 8
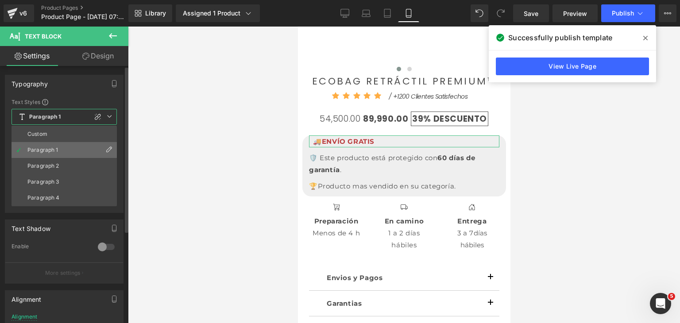
click at [110, 150] on icon at bounding box center [108, 149] width 7 height 7
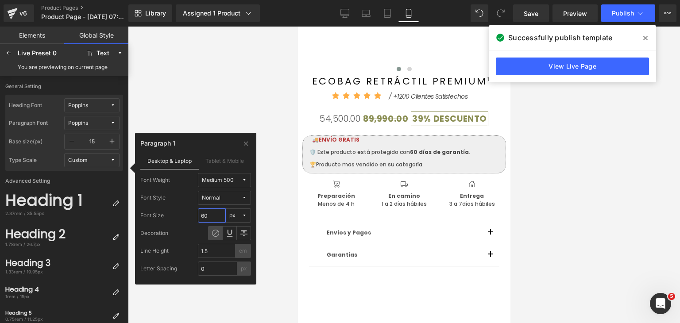
drag, startPoint x: 211, startPoint y: 213, endPoint x: 198, endPoint y: 215, distance: 12.5
click at [198, 215] on input "60" at bounding box center [212, 216] width 28 height 14
type input "140"
click at [207, 116] on div at bounding box center [404, 175] width 552 height 297
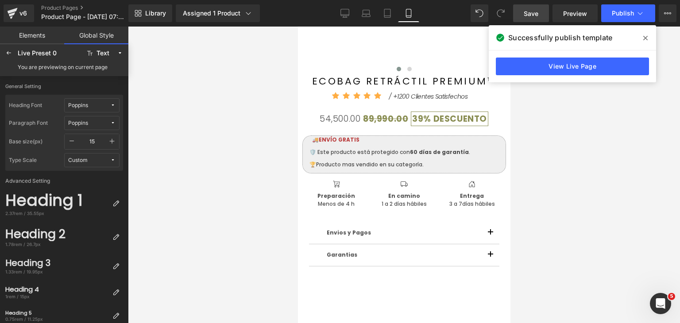
click at [535, 16] on span "Save" at bounding box center [531, 13] width 15 height 9
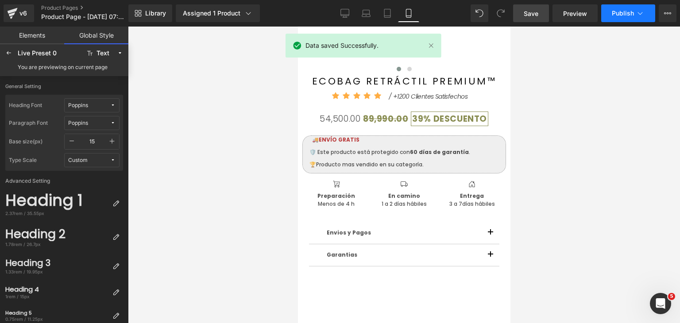
click at [609, 18] on button "Publish" at bounding box center [628, 13] width 54 height 18
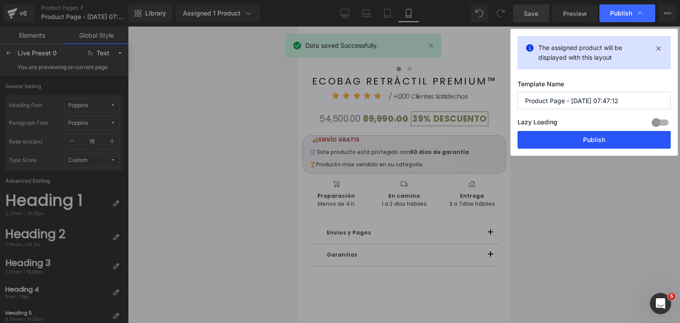
click at [591, 144] on button "Publish" at bounding box center [594, 140] width 153 height 18
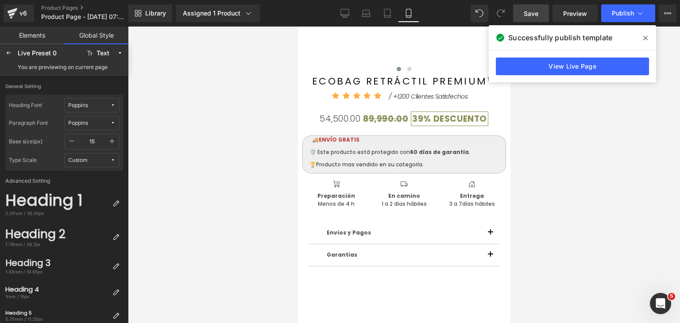
click at [44, 37] on link "Elements" at bounding box center [32, 36] width 64 height 18
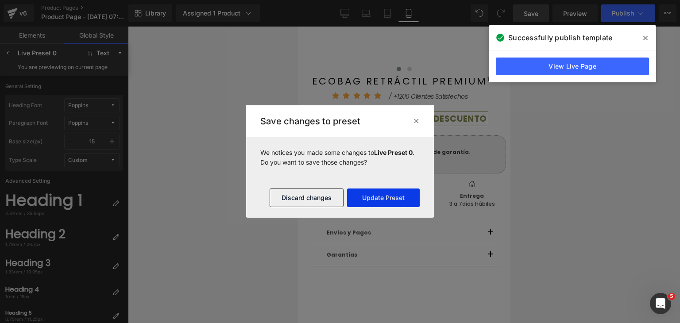
click at [391, 201] on button "Update Preset" at bounding box center [383, 198] width 73 height 19
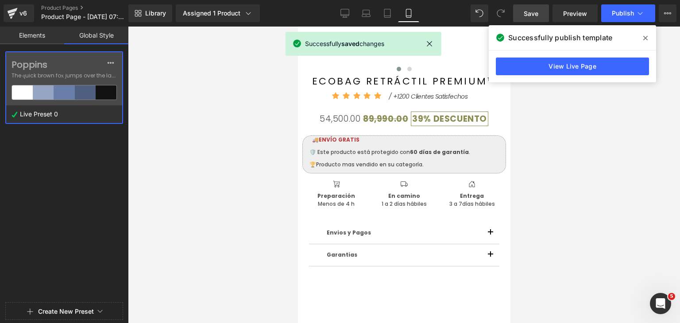
click at [89, 77] on span "The quick brown fox jumps over the lazy..." at bounding box center [64, 76] width 105 height 8
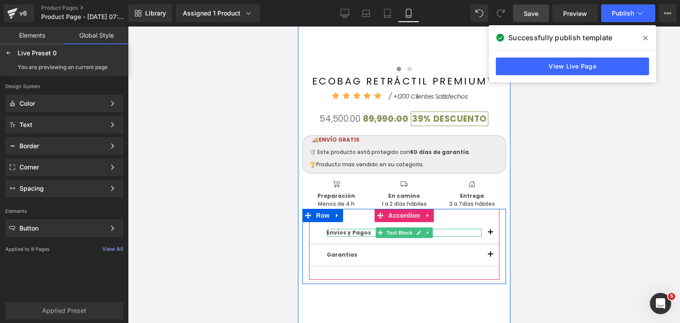
click at [344, 234] on span "Envios y Pagos" at bounding box center [348, 233] width 44 height 8
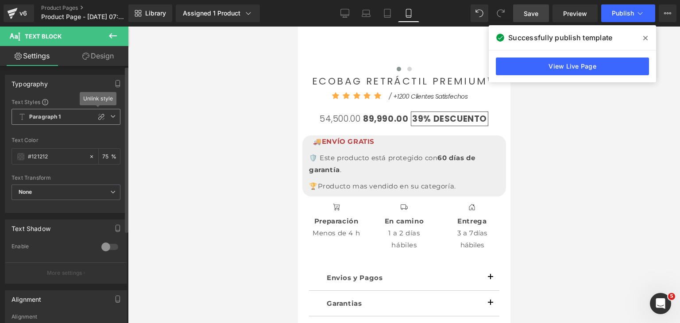
click at [78, 118] on span "Paragraph 1" at bounding box center [66, 117] width 109 height 16
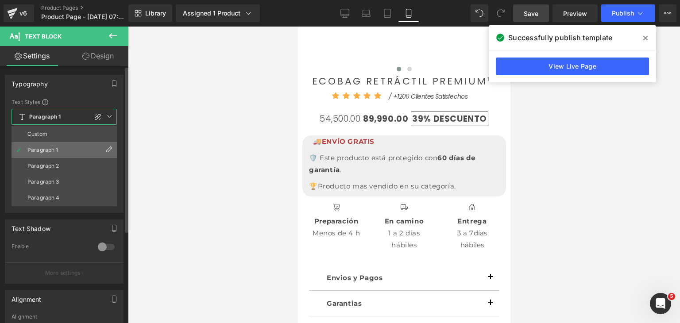
click at [107, 149] on icon at bounding box center [108, 149] width 7 height 7
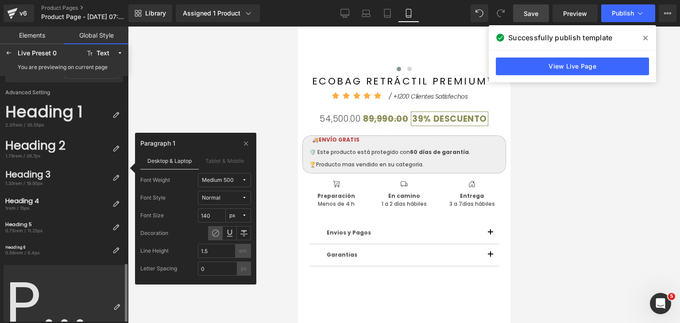
scroll to position [191, 0]
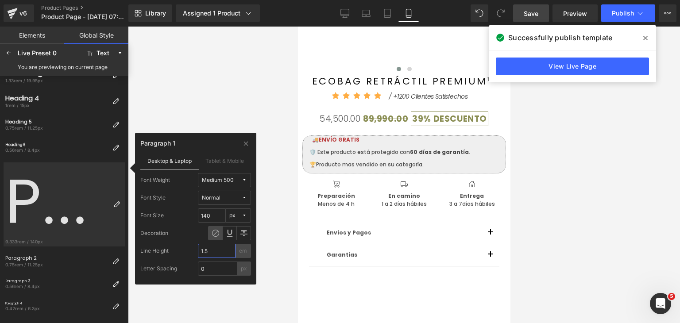
click at [218, 251] on input "1.5" at bounding box center [217, 251] width 38 height 14
click at [225, 200] on span "Normal" at bounding box center [222, 198] width 40 height 7
click at [230, 233] on div "Italic" at bounding box center [230, 230] width 35 height 14
click at [229, 200] on span "Italic" at bounding box center [222, 198] width 40 height 7
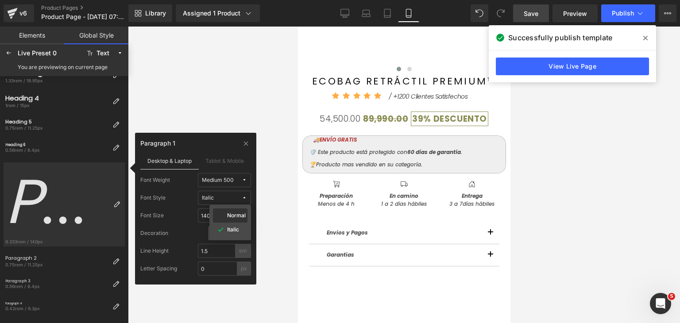
click at [226, 215] on div "Normal" at bounding box center [230, 215] width 31 height 7
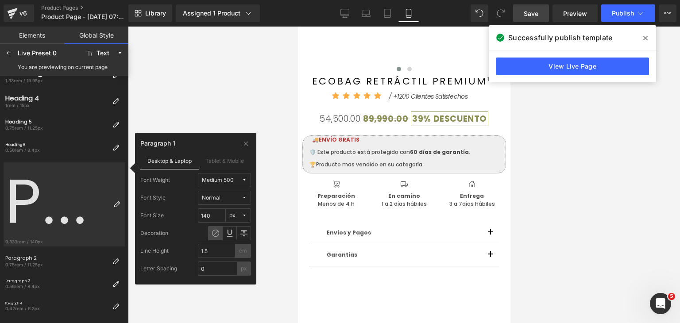
click at [225, 178] on div "Medium 500" at bounding box center [218, 180] width 32 height 7
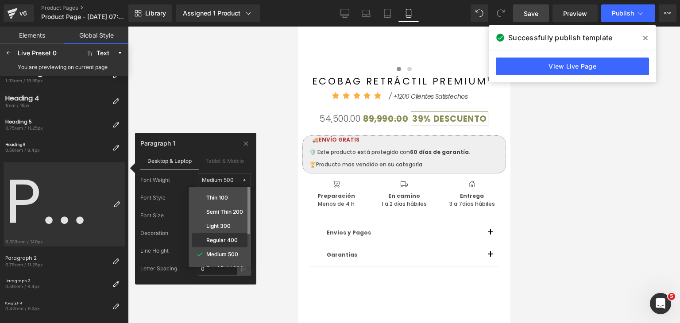
click at [225, 243] on div "Regular 400" at bounding box center [220, 240] width 52 height 7
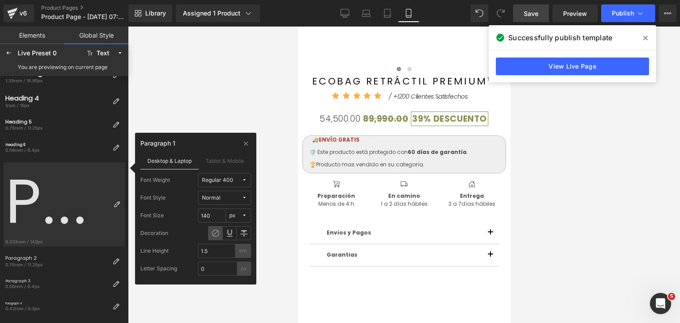
click at [222, 181] on div "Regular 400" at bounding box center [217, 180] width 31 height 7
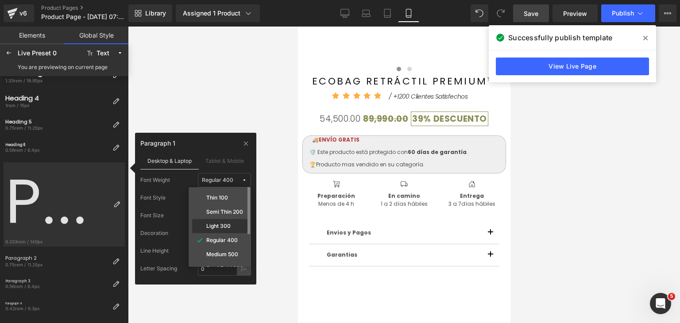
click at [224, 229] on label "Light 300" at bounding box center [218, 226] width 24 height 6
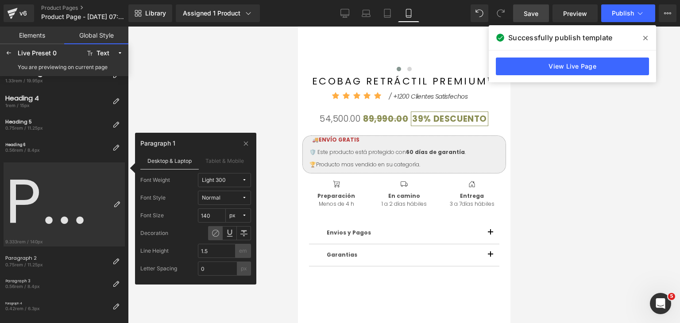
click at [227, 177] on span "Light 300" at bounding box center [222, 180] width 40 height 7
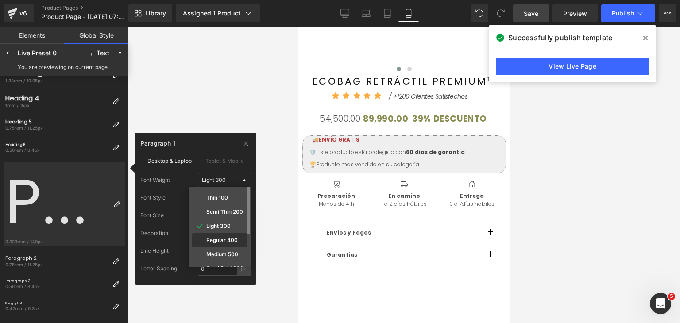
click at [217, 238] on label "Regular 400" at bounding box center [221, 240] width 31 height 6
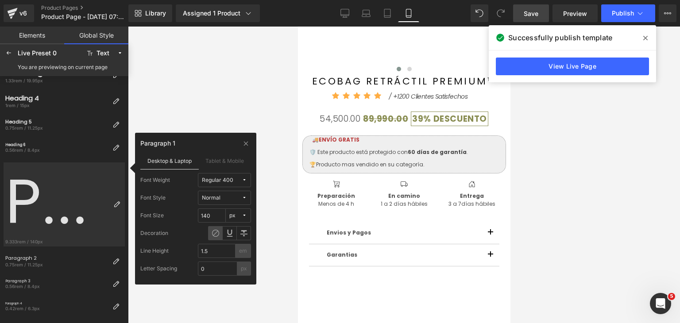
click at [219, 181] on div "Regular 400" at bounding box center [217, 180] width 31 height 7
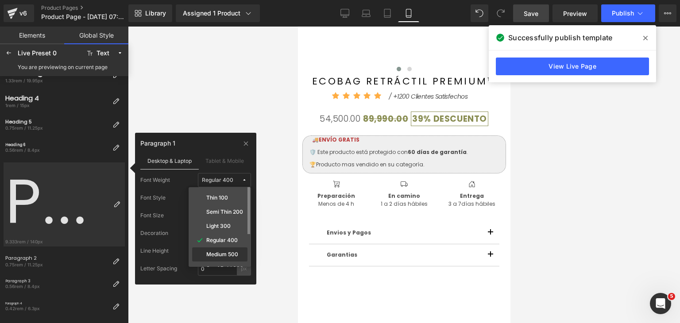
click at [223, 250] on div "Medium 500" at bounding box center [219, 255] width 55 height 14
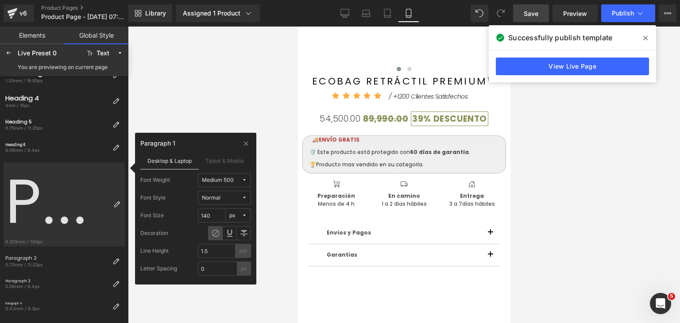
click at [221, 180] on div "Medium 500" at bounding box center [218, 180] width 32 height 7
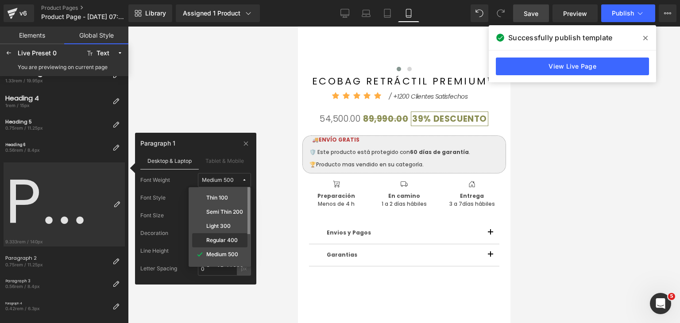
click at [218, 235] on div "Regular 400" at bounding box center [219, 240] width 55 height 14
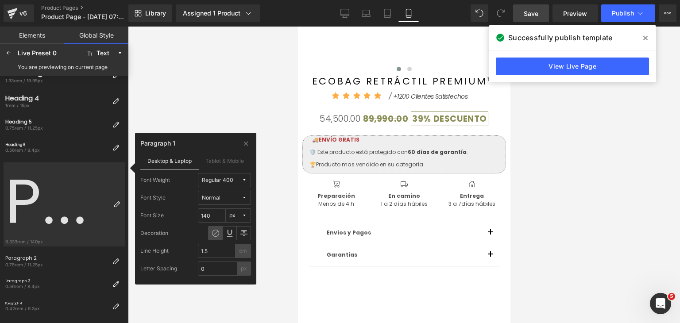
click at [223, 181] on div "Regular 400" at bounding box center [217, 180] width 31 height 7
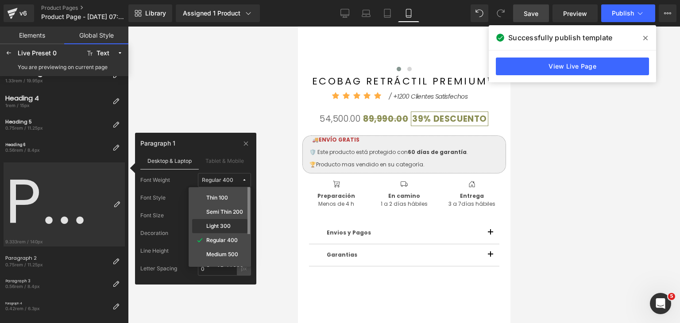
click at [223, 227] on label "Light 300" at bounding box center [218, 226] width 24 height 6
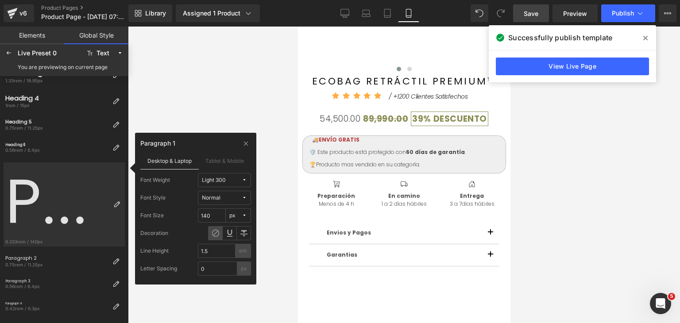
click at [223, 182] on div "Light 300" at bounding box center [214, 180] width 24 height 7
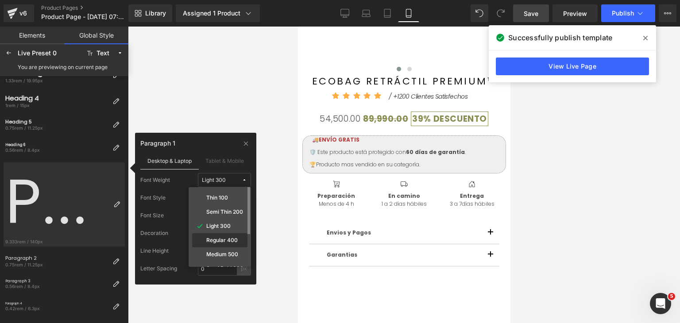
click at [227, 243] on div "Regular 400" at bounding box center [220, 240] width 52 height 7
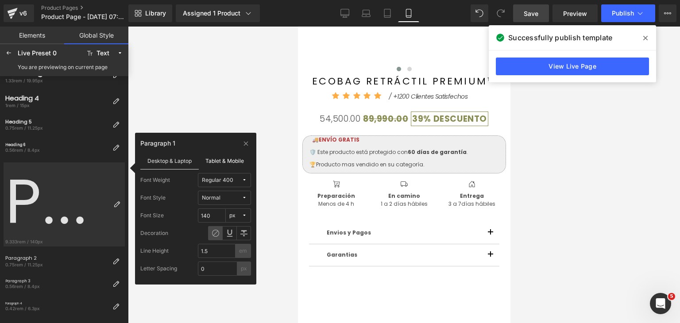
click at [224, 161] on label "Tablet & Mobile" at bounding box center [225, 160] width 53 height 17
click at [189, 165] on label "Desktop & Laptop" at bounding box center [169, 160] width 58 height 17
click at [210, 163] on label "Tablet & Mobile" at bounding box center [225, 160] width 53 height 17
click at [213, 214] on input "0.8" at bounding box center [212, 216] width 28 height 14
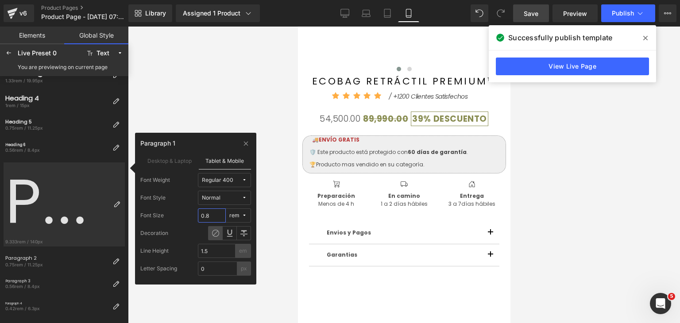
drag, startPoint x: 213, startPoint y: 214, endPoint x: 202, endPoint y: 215, distance: 10.7
click at [202, 215] on input "0.8" at bounding box center [212, 216] width 28 height 14
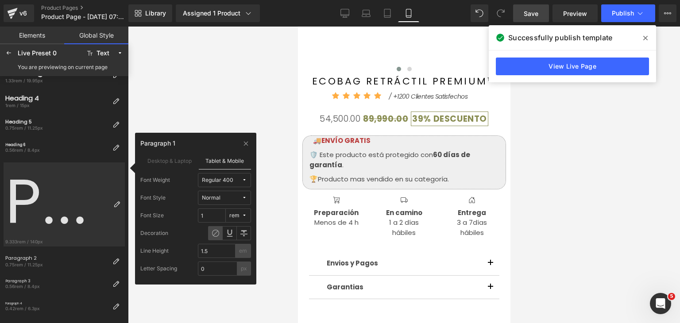
click at [238, 215] on div "rem" at bounding box center [234, 216] width 10 height 7
click at [241, 236] on div "px" at bounding box center [233, 233] width 25 height 7
click at [217, 216] on input "15" at bounding box center [212, 216] width 28 height 14
type input "1"
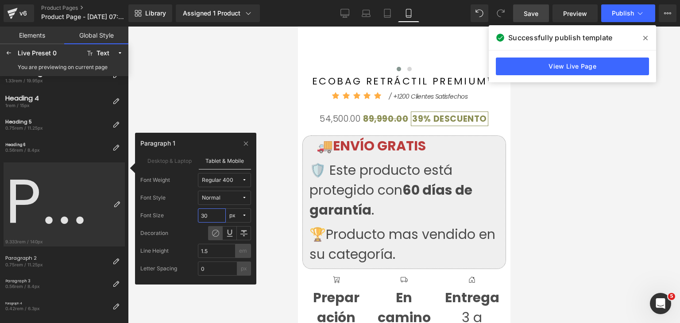
type input "3"
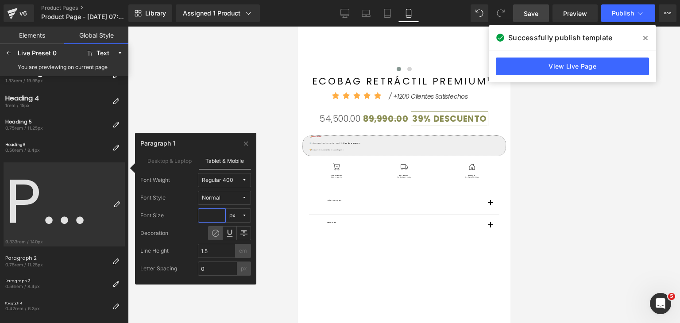
type input "5"
type input "14"
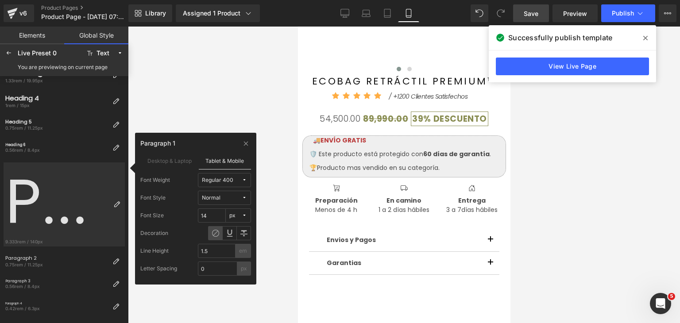
click at [225, 120] on div at bounding box center [404, 175] width 552 height 297
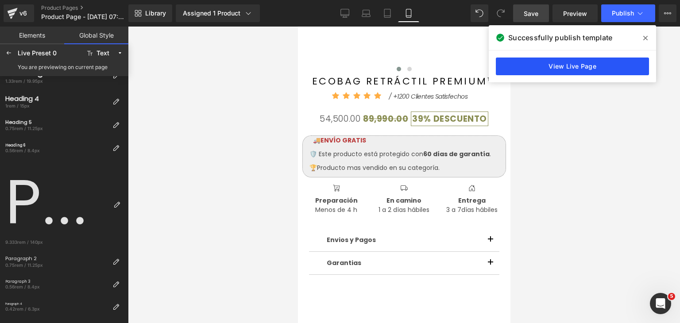
click at [583, 69] on link "View Live Page" at bounding box center [572, 67] width 153 height 18
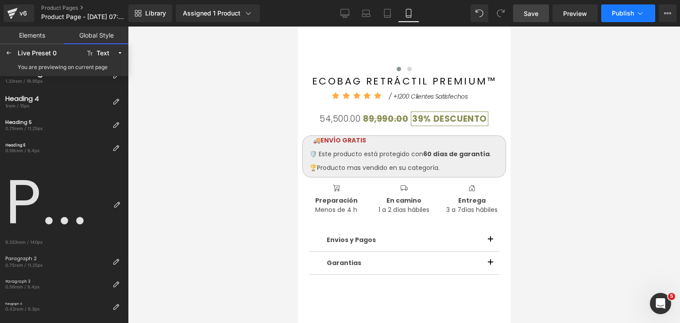
click at [615, 18] on button "Publish" at bounding box center [628, 13] width 54 height 18
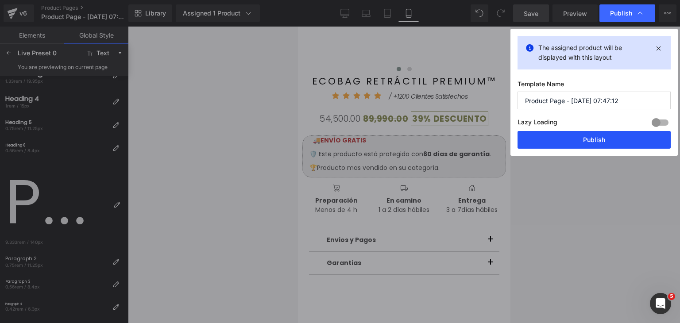
click at [598, 136] on button "Publish" at bounding box center [594, 140] width 153 height 18
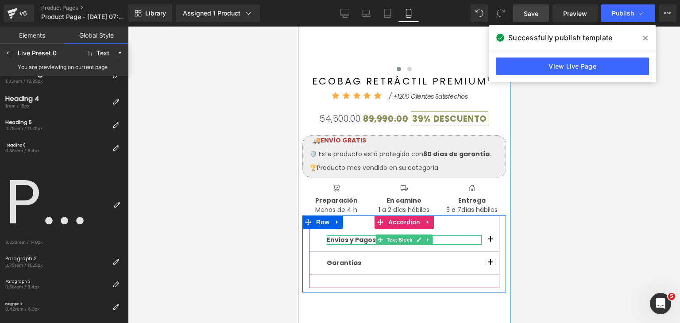
click at [350, 241] on span "Envios y Pagos" at bounding box center [350, 240] width 49 height 9
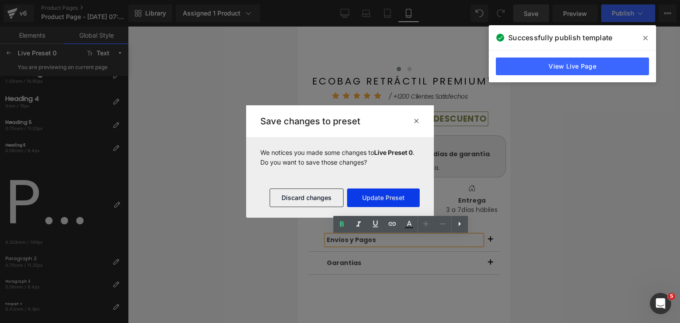
click at [384, 195] on button "Update Preset" at bounding box center [383, 198] width 73 height 19
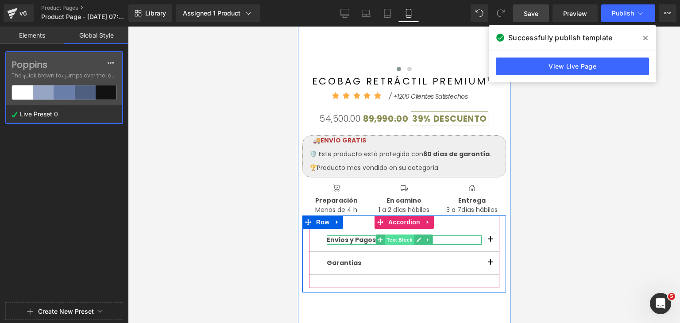
click at [388, 240] on span "Text Block" at bounding box center [398, 240] width 29 height 11
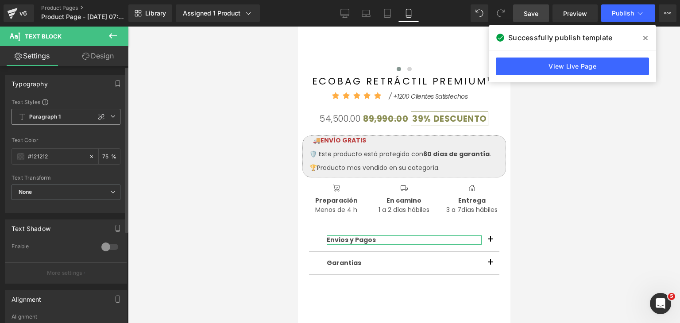
click at [84, 117] on span "Paragraph 1" at bounding box center [66, 117] width 109 height 16
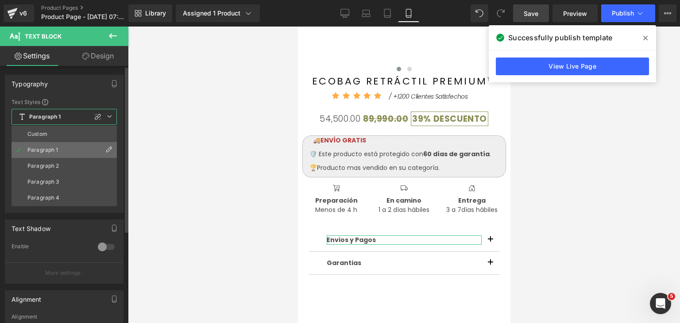
click at [110, 150] on icon at bounding box center [108, 149] width 7 height 7
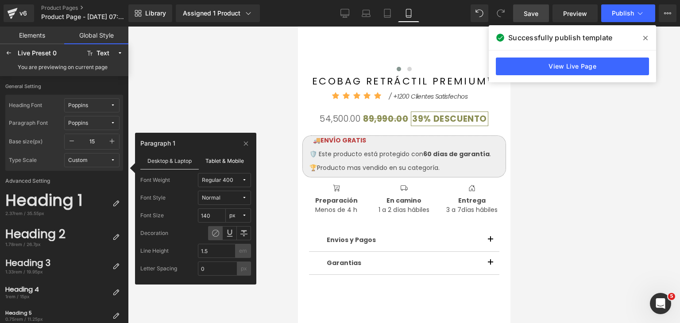
click at [217, 161] on label "Tablet & Mobile" at bounding box center [225, 160] width 53 height 17
click at [184, 161] on label "Desktop & Laptop" at bounding box center [169, 160] width 58 height 17
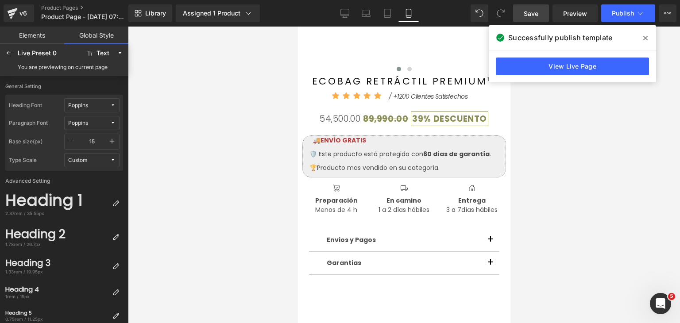
click at [366, 161] on body "Skip to content ‹ › (P) Image List ECOBAG RETRÁCTIL PREMIUM™ (P) Title Icon" at bounding box center [404, 196] width 213 height 782
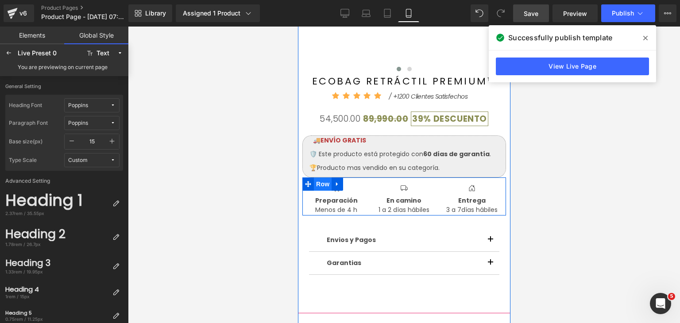
click at [317, 187] on span "Row" at bounding box center [323, 184] width 18 height 13
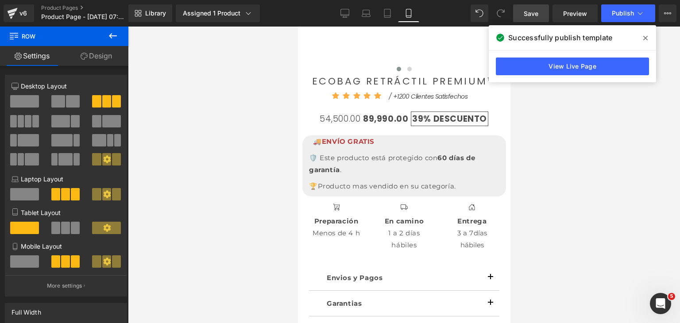
click at [563, 202] on div at bounding box center [404, 175] width 552 height 297
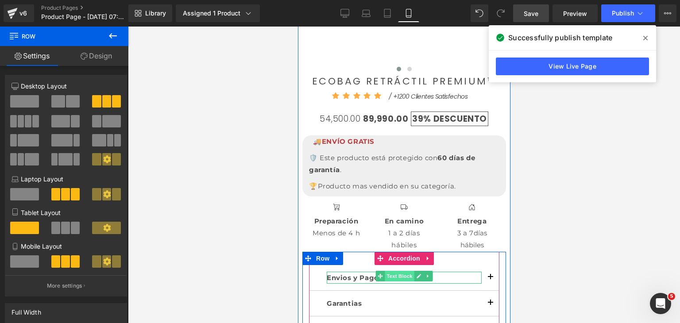
click at [392, 271] on span "Text Block" at bounding box center [398, 276] width 29 height 11
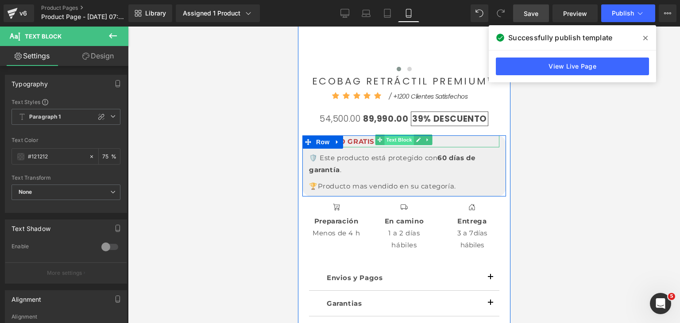
click at [388, 142] on span "Text Block" at bounding box center [398, 140] width 29 height 11
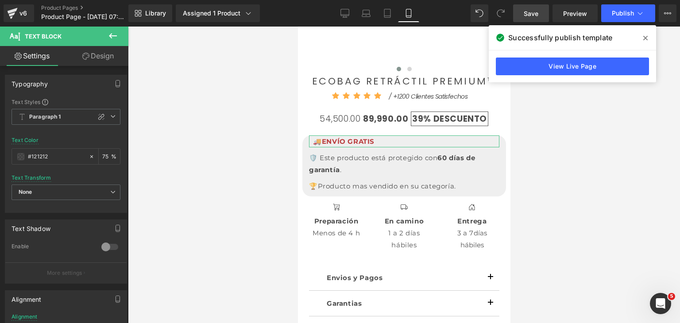
click at [105, 55] on link "Design" at bounding box center [98, 56] width 64 height 20
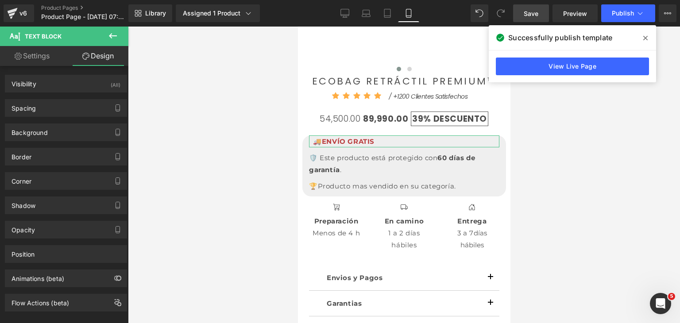
click at [37, 56] on link "Settings" at bounding box center [32, 56] width 64 height 20
type input "75"
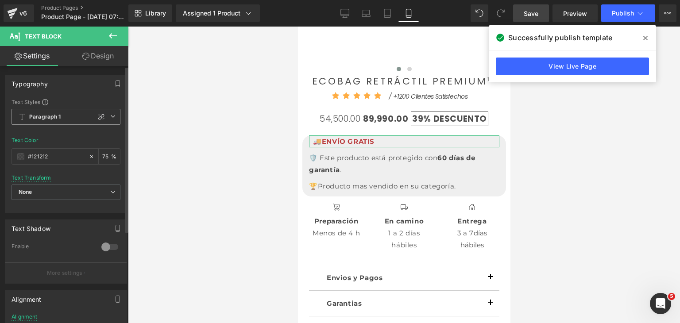
click at [111, 119] on span "Paragraph 1" at bounding box center [66, 117] width 109 height 16
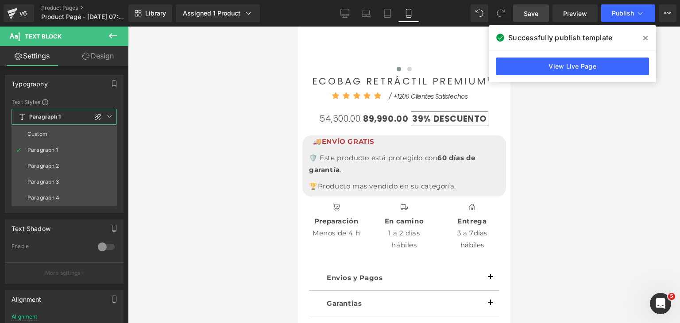
click at [364, 243] on body "Skip to content ‹ › (P) Image List ECOBAG RETRÁCTIL PREMIUM™ (P) Title Icon" at bounding box center [404, 216] width 213 height 823
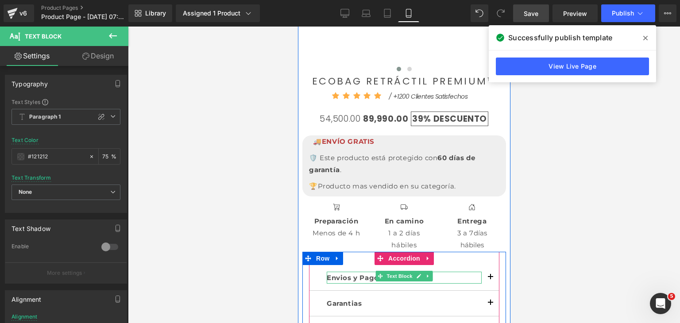
click at [364, 274] on span "Envios y Pagos" at bounding box center [354, 278] width 56 height 8
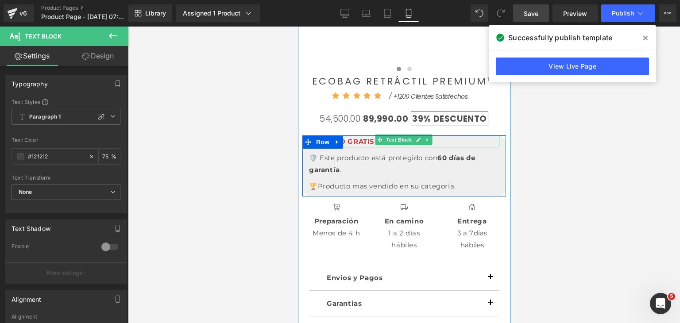
click at [349, 142] on strong "ENVÍO GRATIS" at bounding box center [348, 141] width 53 height 8
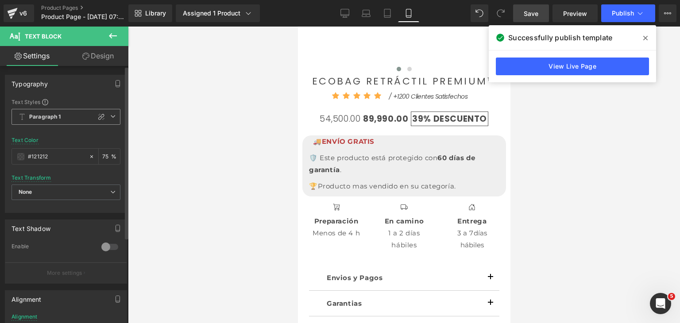
click at [113, 116] on span "Paragraph 1" at bounding box center [66, 117] width 109 height 16
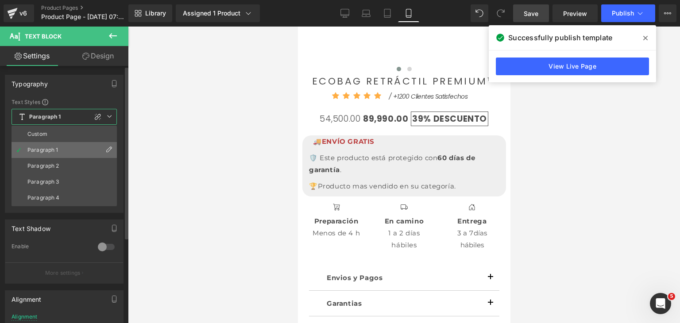
click at [110, 149] on icon at bounding box center [108, 149] width 7 height 7
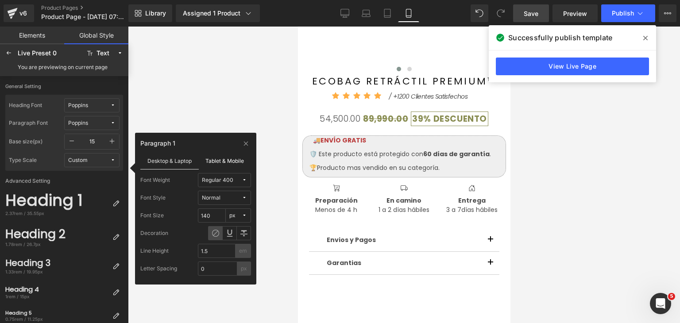
click at [224, 163] on label "Tablet & Mobile" at bounding box center [225, 160] width 53 height 17
click at [349, 239] on body "Skip to content ‹ › (P) Image List ECOBAG RETRÁCTIL PREMIUM™ (P) Title Icon" at bounding box center [404, 196] width 213 height 782
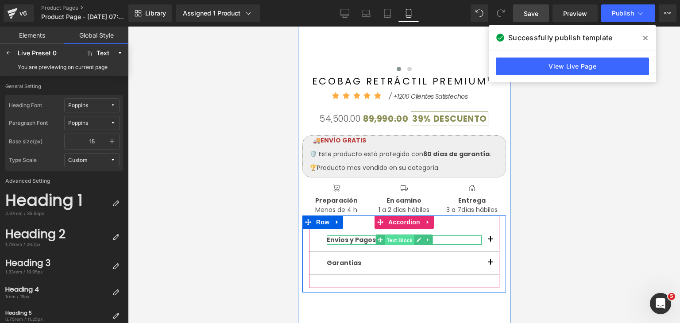
click at [404, 241] on span "Text Block" at bounding box center [398, 240] width 29 height 11
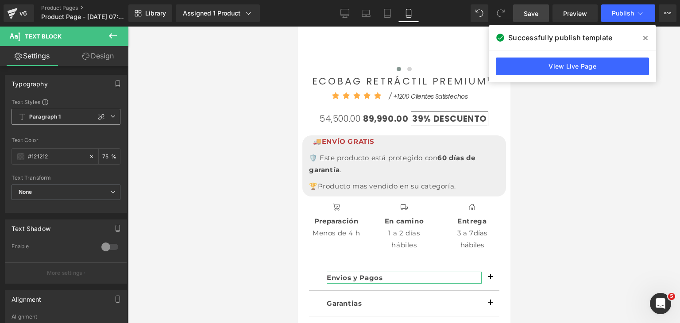
click at [84, 119] on span "Paragraph 1" at bounding box center [66, 117] width 109 height 16
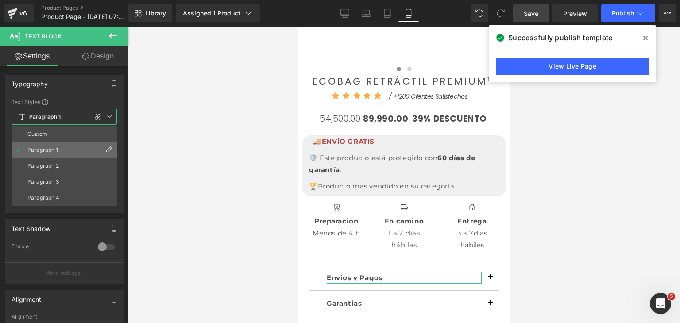
click at [106, 151] on icon at bounding box center [108, 149] width 7 height 7
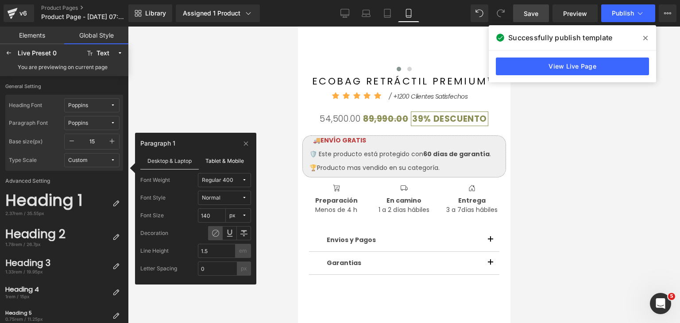
click at [201, 157] on label "Tablet & Mobile" at bounding box center [225, 160] width 53 height 17
click at [278, 244] on div at bounding box center [404, 175] width 552 height 297
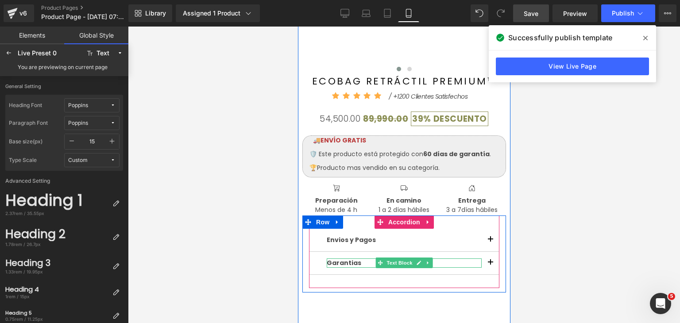
click at [336, 266] on span "Garantias" at bounding box center [343, 263] width 35 height 9
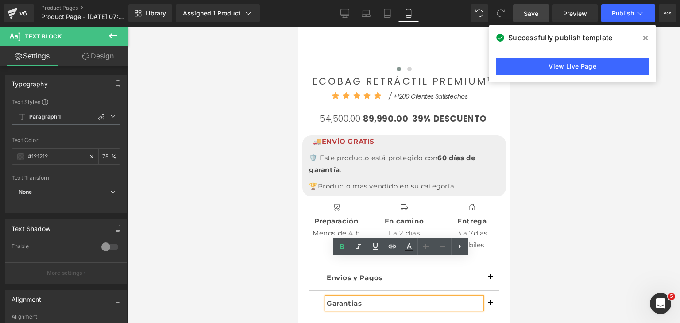
click at [601, 108] on div at bounding box center [404, 175] width 552 height 297
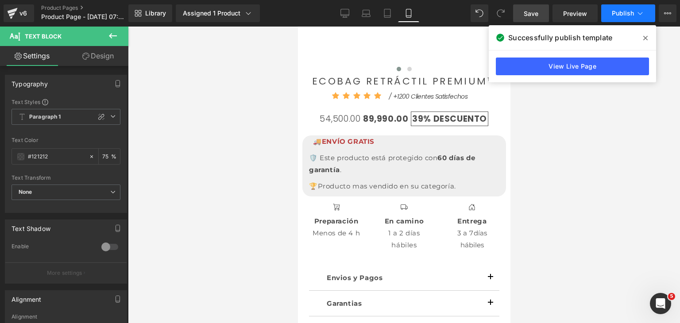
click at [628, 16] on span "Publish" at bounding box center [623, 13] width 22 height 7
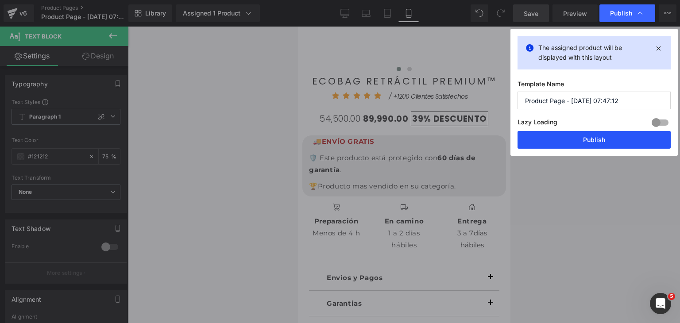
click at [601, 133] on button "Publish" at bounding box center [594, 140] width 153 height 18
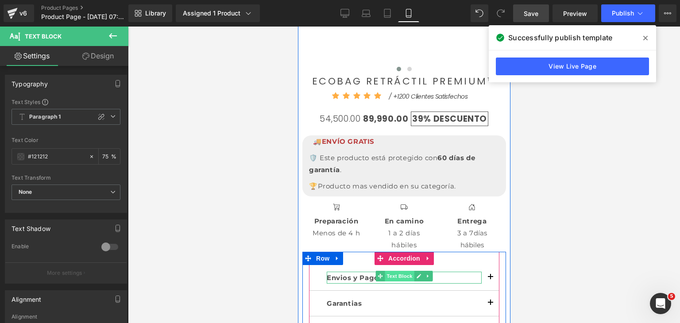
click at [386, 271] on span "Text Block" at bounding box center [398, 276] width 29 height 11
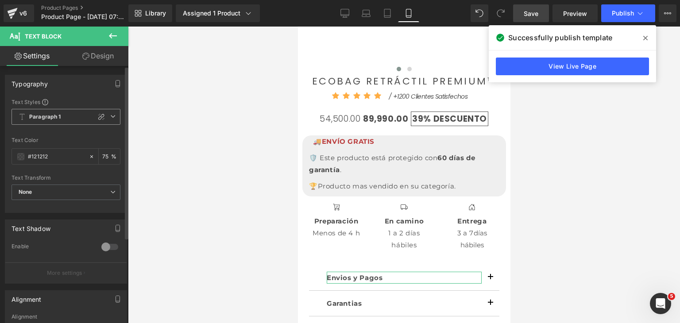
click at [76, 122] on span "Paragraph 1" at bounding box center [66, 117] width 109 height 16
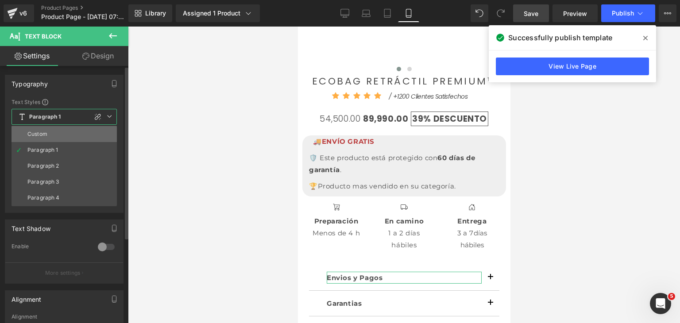
click at [55, 134] on li "Custom" at bounding box center [64, 134] width 105 height 16
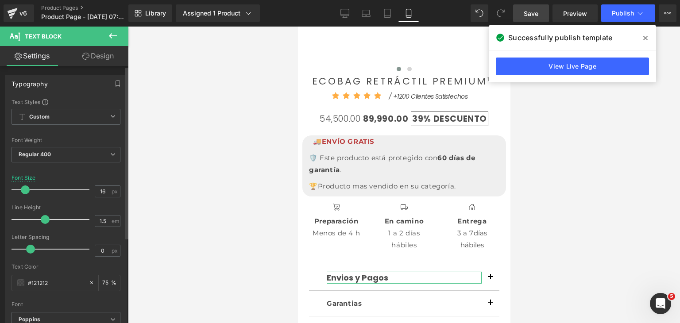
type input "15"
click at [26, 188] on span at bounding box center [23, 190] width 9 height 9
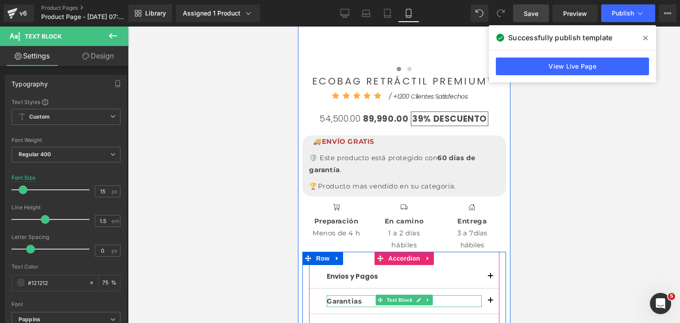
click at [347, 297] on span "Garantias" at bounding box center [343, 301] width 35 height 8
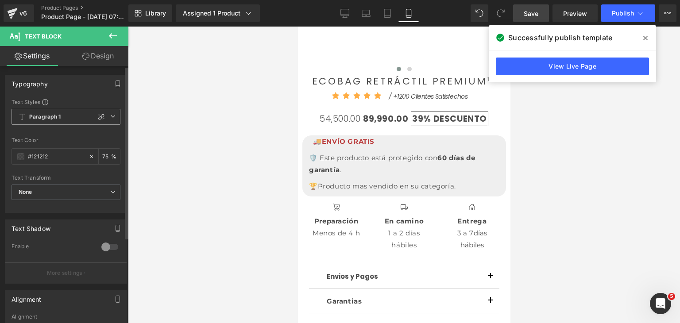
click at [61, 117] on span "Paragraph 1" at bounding box center [66, 117] width 109 height 16
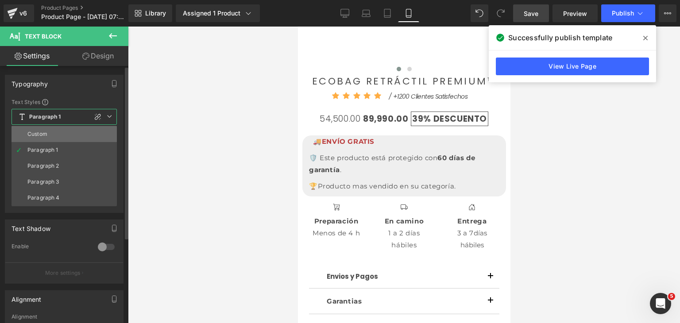
click at [64, 137] on li "Custom" at bounding box center [64, 134] width 105 height 16
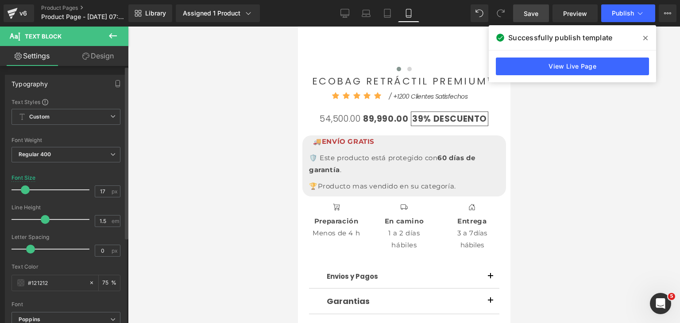
type input "16"
click at [25, 186] on span at bounding box center [23, 190] width 9 height 9
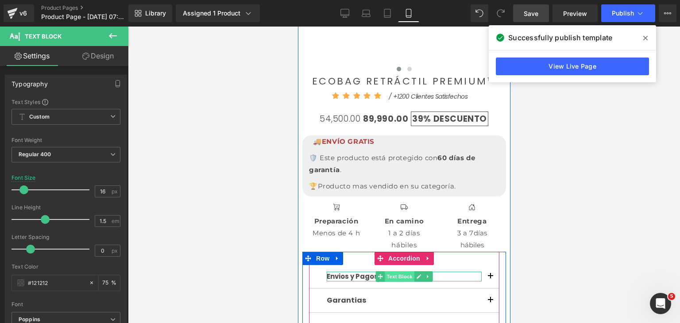
click at [385, 271] on span "Text Block" at bounding box center [398, 276] width 29 height 11
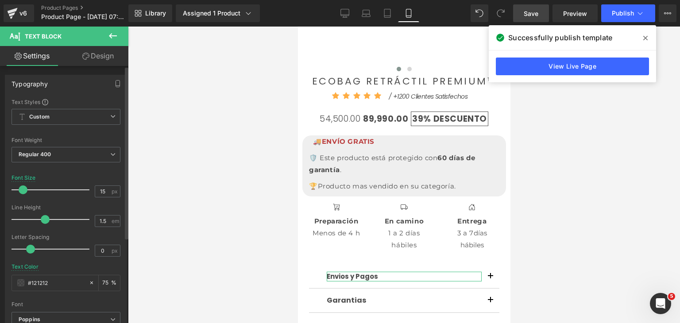
type input "16"
click at [27, 186] on div at bounding box center [53, 190] width 74 height 18
click at [577, 156] on div at bounding box center [404, 175] width 552 height 297
click at [618, 13] on span "Publish" at bounding box center [623, 13] width 22 height 7
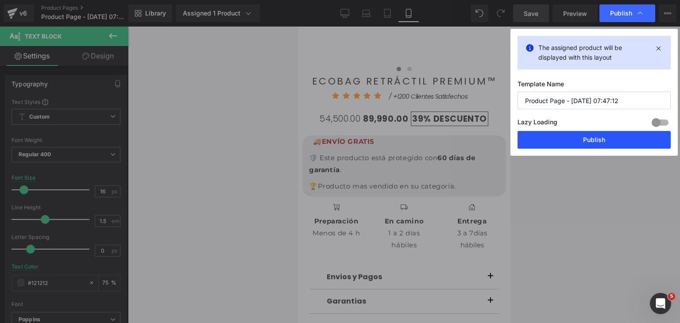
click at [618, 145] on button "Publish" at bounding box center [594, 140] width 153 height 18
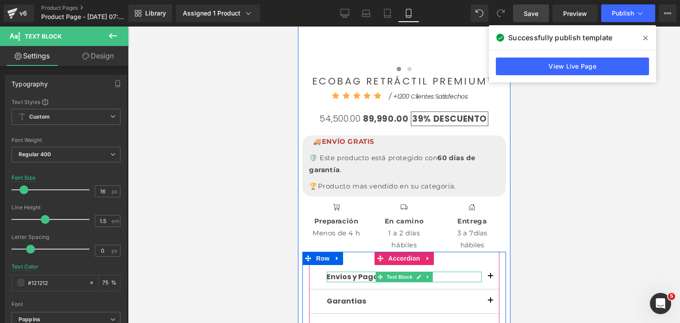
click at [363, 272] on span "Envios y Pagos" at bounding box center [353, 277] width 55 height 10
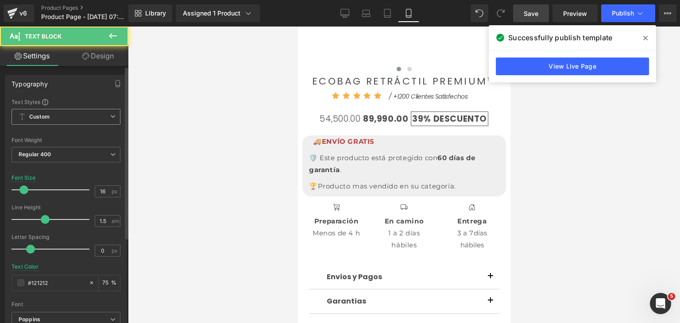
click at [80, 117] on span "Custom" at bounding box center [66, 117] width 109 height 16
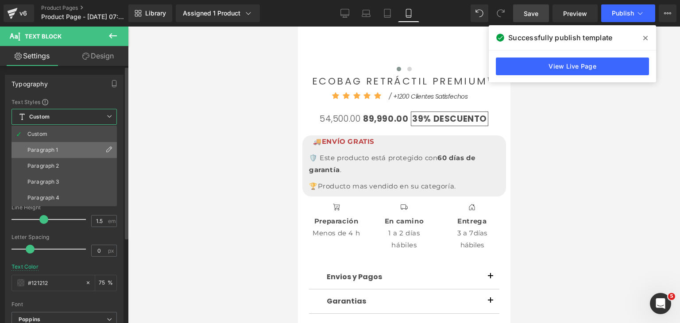
click at [80, 147] on li "Paragraph 1" at bounding box center [64, 150] width 105 height 16
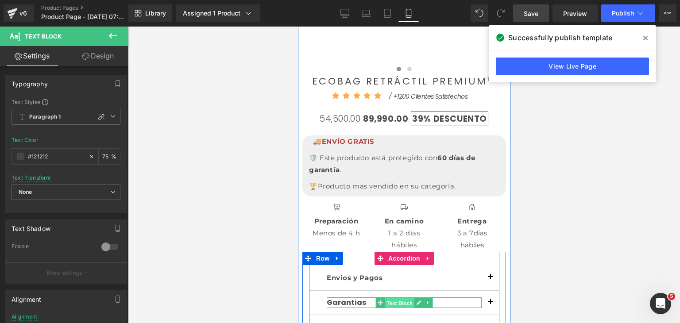
click at [392, 298] on span "Text Block" at bounding box center [398, 303] width 29 height 11
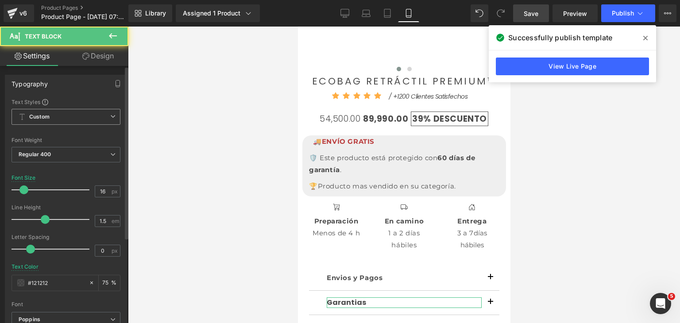
click at [89, 119] on span "Custom" at bounding box center [66, 117] width 109 height 16
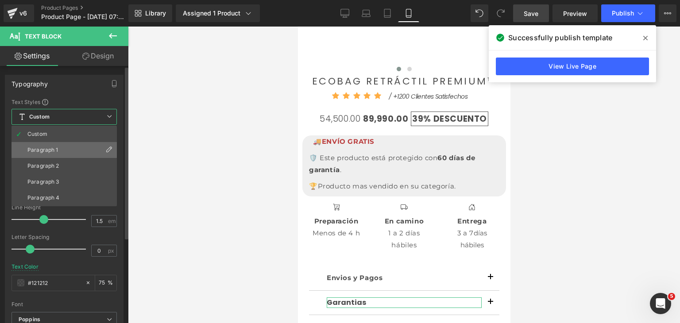
click at [74, 149] on li "Paragraph 1" at bounding box center [64, 150] width 105 height 16
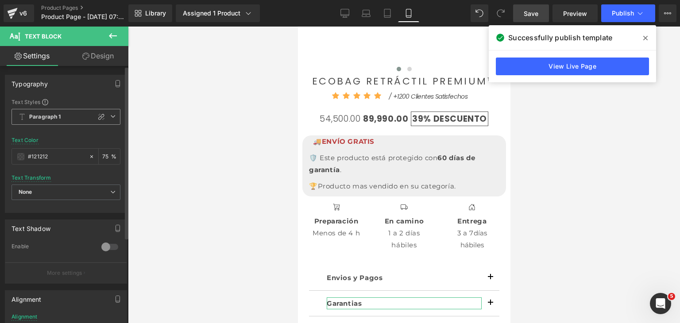
click at [109, 119] on span "Paragraph 1" at bounding box center [66, 117] width 109 height 16
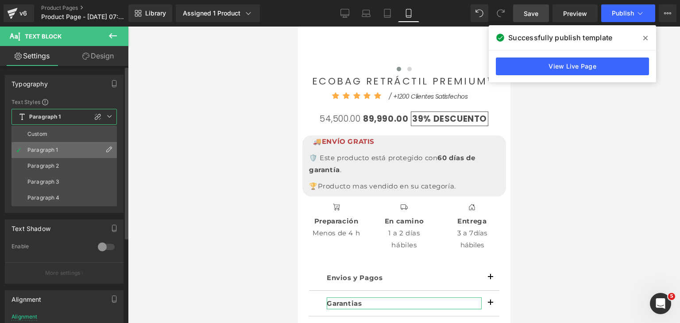
click at [112, 152] on icon at bounding box center [108, 149] width 7 height 7
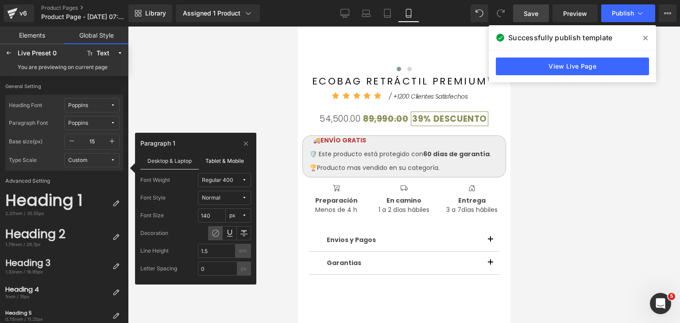
click at [215, 163] on label "Tablet & Mobile" at bounding box center [225, 160] width 53 height 17
drag, startPoint x: 210, startPoint y: 217, endPoint x: 205, endPoint y: 217, distance: 5.3
click at [205, 217] on input "14" at bounding box center [212, 216] width 28 height 14
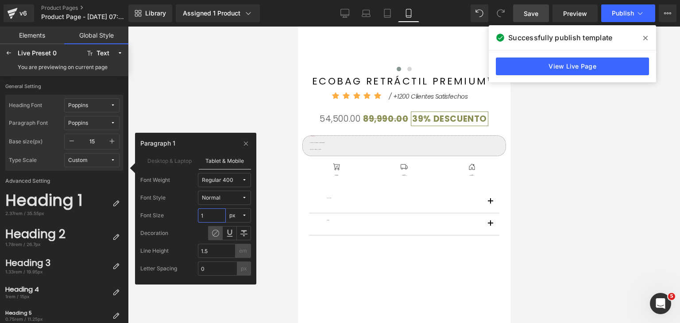
type input "16"
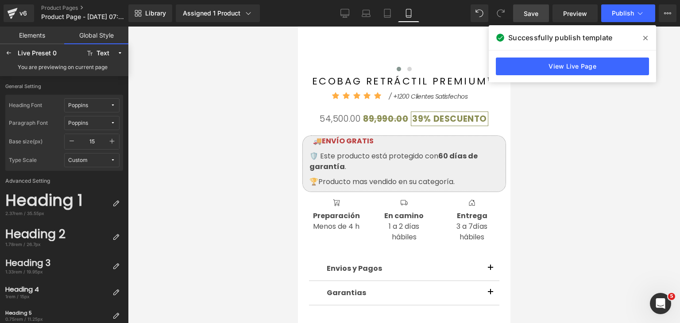
click at [580, 145] on div at bounding box center [404, 175] width 552 height 297
click at [628, 11] on span "Publish" at bounding box center [623, 13] width 22 height 7
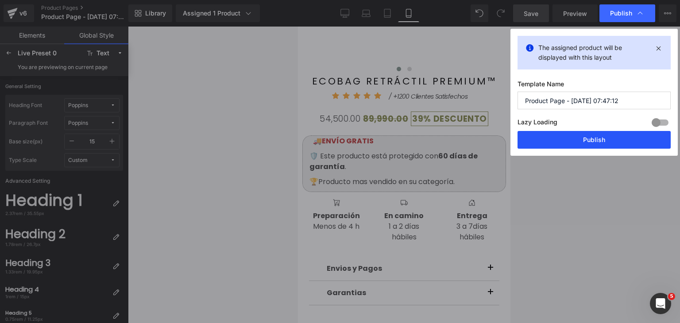
click at [612, 136] on button "Publish" at bounding box center [594, 140] width 153 height 18
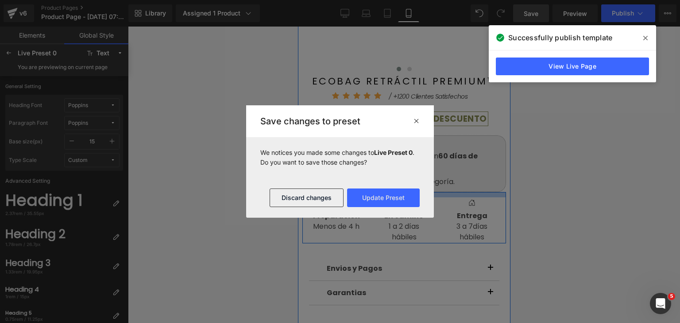
drag, startPoint x: 423, startPoint y: 195, endPoint x: 721, endPoint y: 222, distance: 299.7
click at [424, 195] on div at bounding box center [404, 194] width 204 height 5
click at [405, 199] on button "Update Preset" at bounding box center [383, 198] width 73 height 19
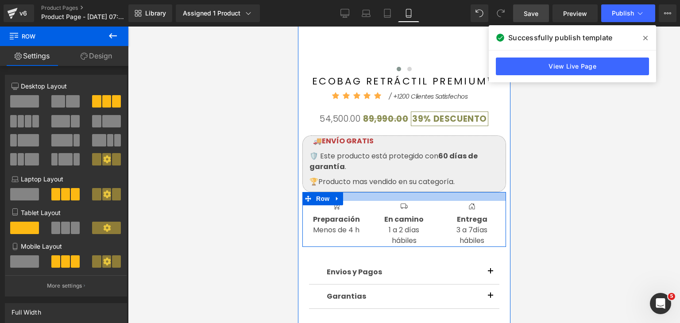
click at [442, 197] on div at bounding box center [404, 196] width 204 height 9
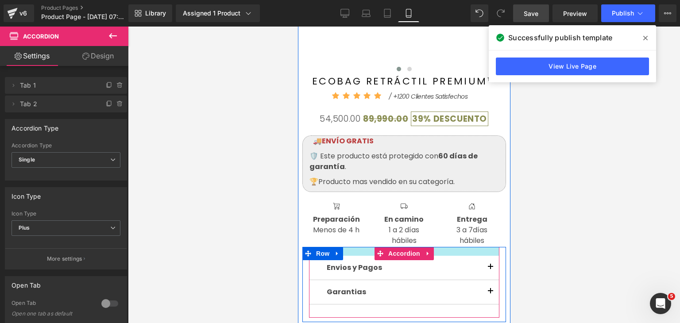
drag, startPoint x: 443, startPoint y: 252, endPoint x: 447, endPoint y: 248, distance: 5.7
click at [447, 248] on div "Envios y Pagos Text Block ¿Cómo se realizan los envíos? Los envíos se gestionan…" at bounding box center [404, 284] width 204 height 75
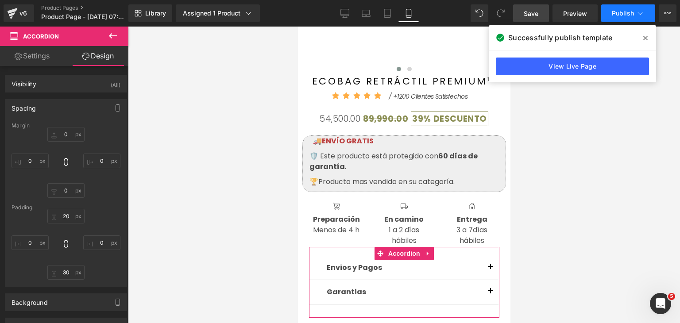
click at [626, 4] on button "Publish" at bounding box center [628, 13] width 54 height 18
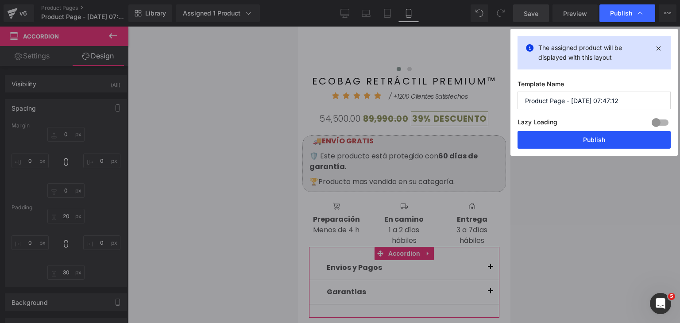
click at [615, 136] on button "Publish" at bounding box center [594, 140] width 153 height 18
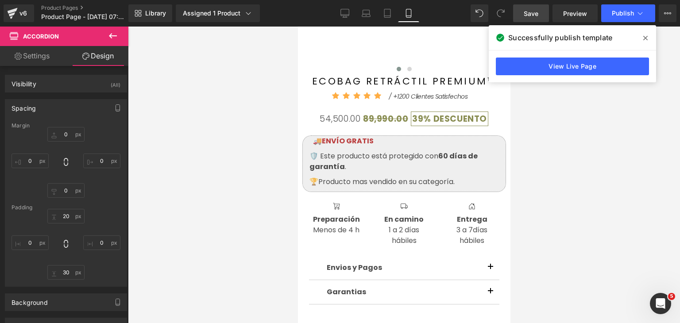
click at [110, 33] on icon at bounding box center [113, 36] width 11 height 11
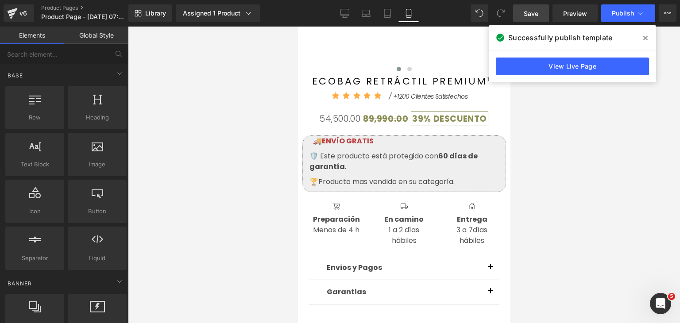
click at [101, 38] on link "Global Style" at bounding box center [96, 36] width 64 height 18
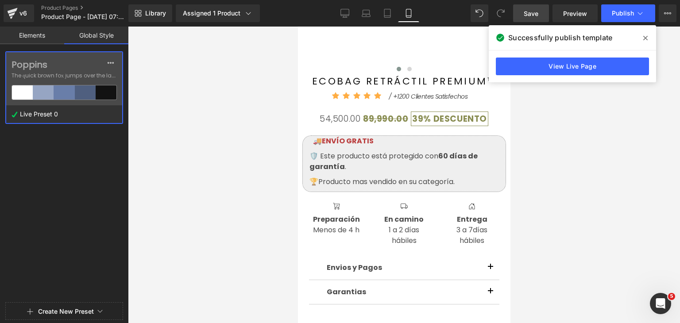
click at [81, 78] on span "The quick brown fox jumps over the lazy..." at bounding box center [64, 76] width 105 height 8
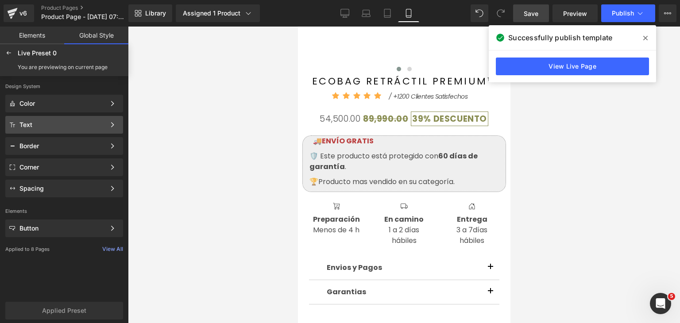
click at [92, 120] on div "Text Color Style Define a color palette and apply it to your pages 1 of 3 Next" at bounding box center [64, 125] width 118 height 18
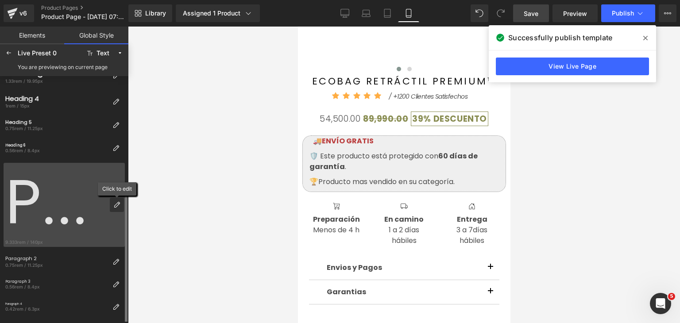
click at [120, 204] on div at bounding box center [117, 205] width 14 height 14
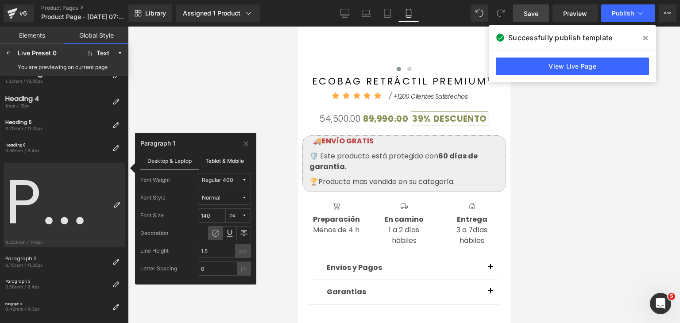
click at [221, 163] on label "Tablet & Mobile" at bounding box center [225, 160] width 53 height 17
click at [179, 164] on label "Desktop & Laptop" at bounding box center [169, 160] width 58 height 17
drag, startPoint x: 211, startPoint y: 216, endPoint x: 202, endPoint y: 216, distance: 8.9
click at [202, 216] on input "140" at bounding box center [212, 216] width 28 height 14
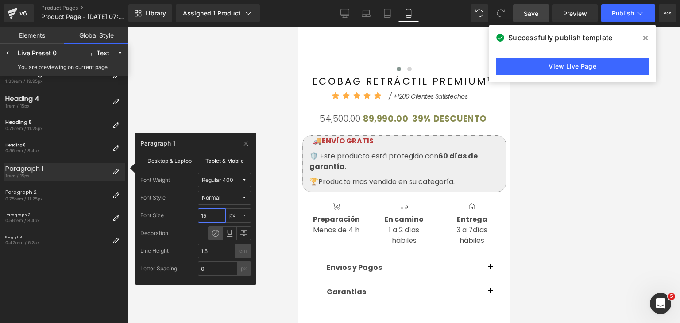
type input "15"
click at [223, 163] on label "Tablet & Mobile" at bounding box center [225, 160] width 53 height 17
click at [213, 212] on input "16" at bounding box center [212, 216] width 28 height 14
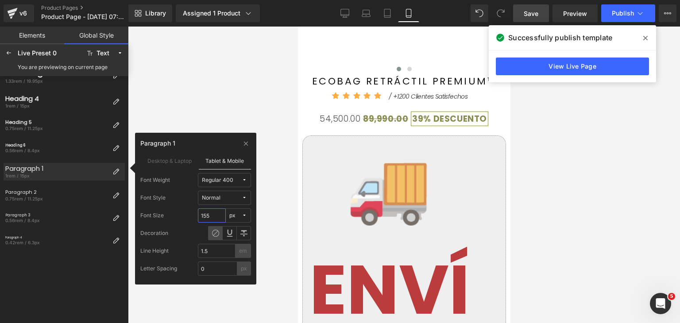
type input "15"
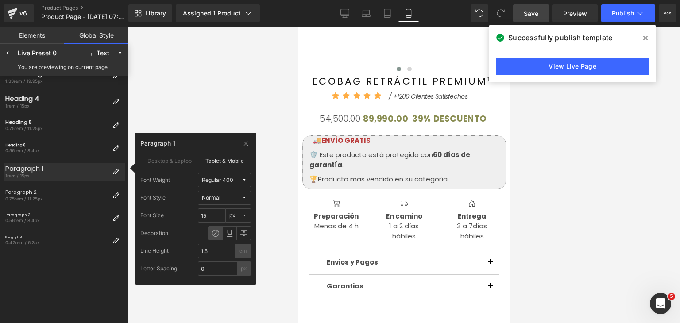
click at [244, 106] on div at bounding box center [404, 175] width 552 height 297
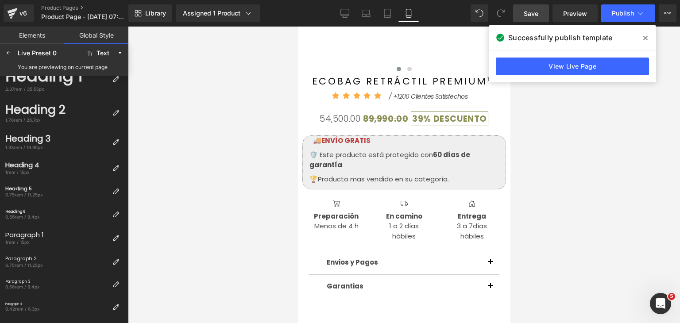
click at [42, 43] on link "Elements" at bounding box center [32, 36] width 64 height 18
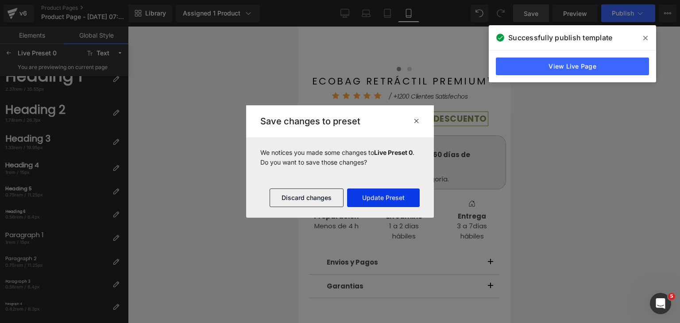
click at [384, 202] on button "Update Preset" at bounding box center [383, 198] width 73 height 19
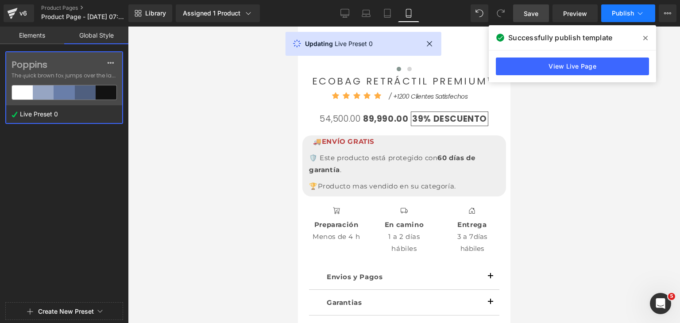
click at [630, 20] on button "Publish" at bounding box center [628, 13] width 54 height 18
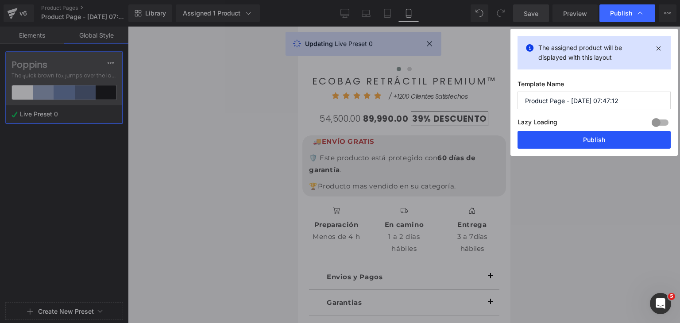
click at [638, 142] on button "Publish" at bounding box center [594, 140] width 153 height 18
